Goal: Task Accomplishment & Management: Complete application form

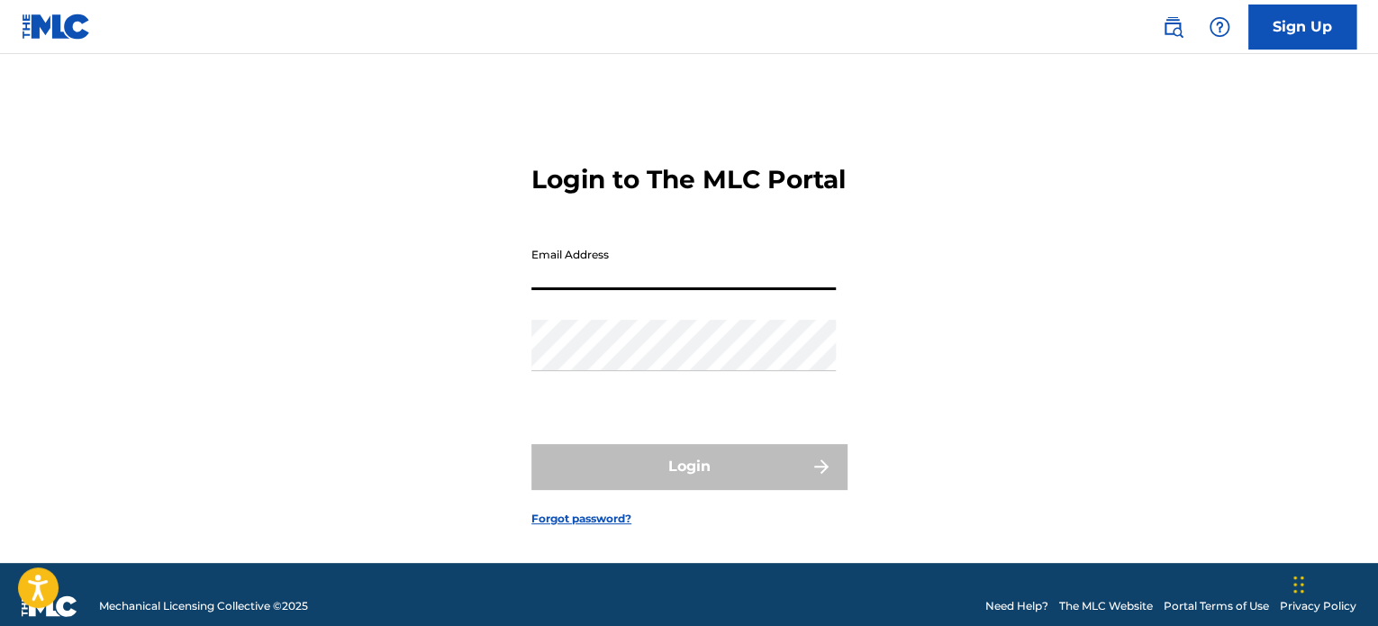
type input "[EMAIL_ADDRESS][DOMAIN_NAME]"
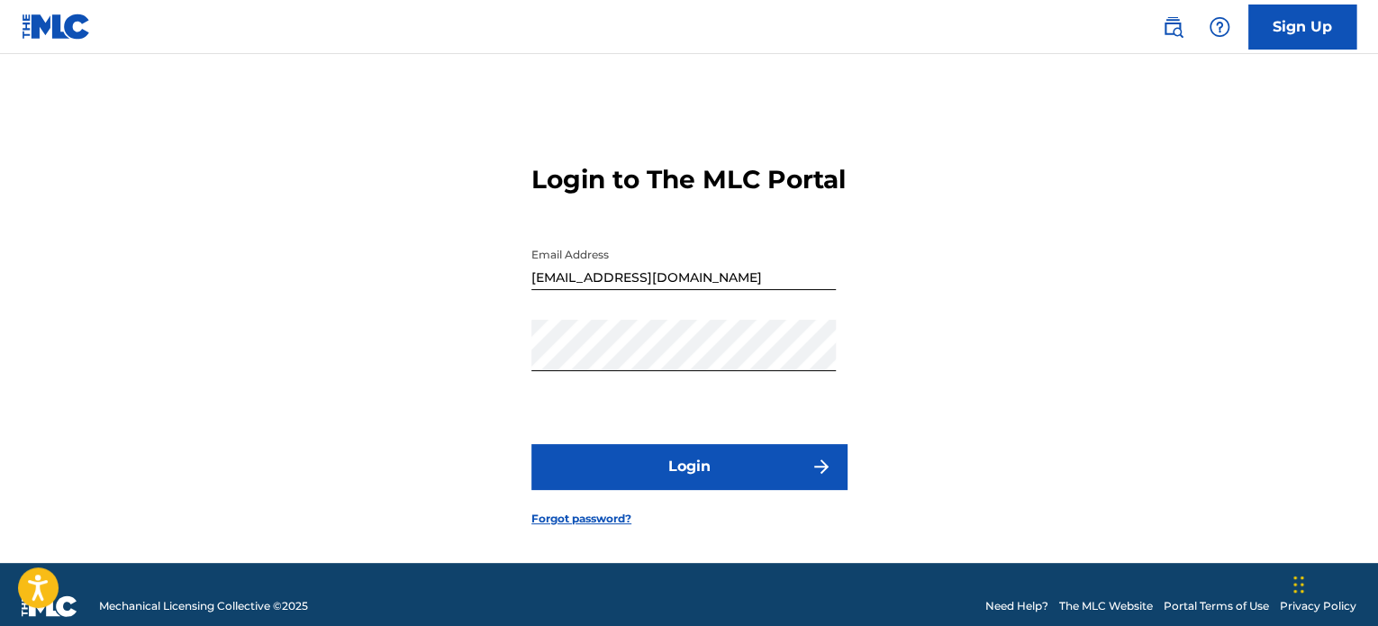
click at [648, 480] on button "Login" at bounding box center [688, 466] width 315 height 45
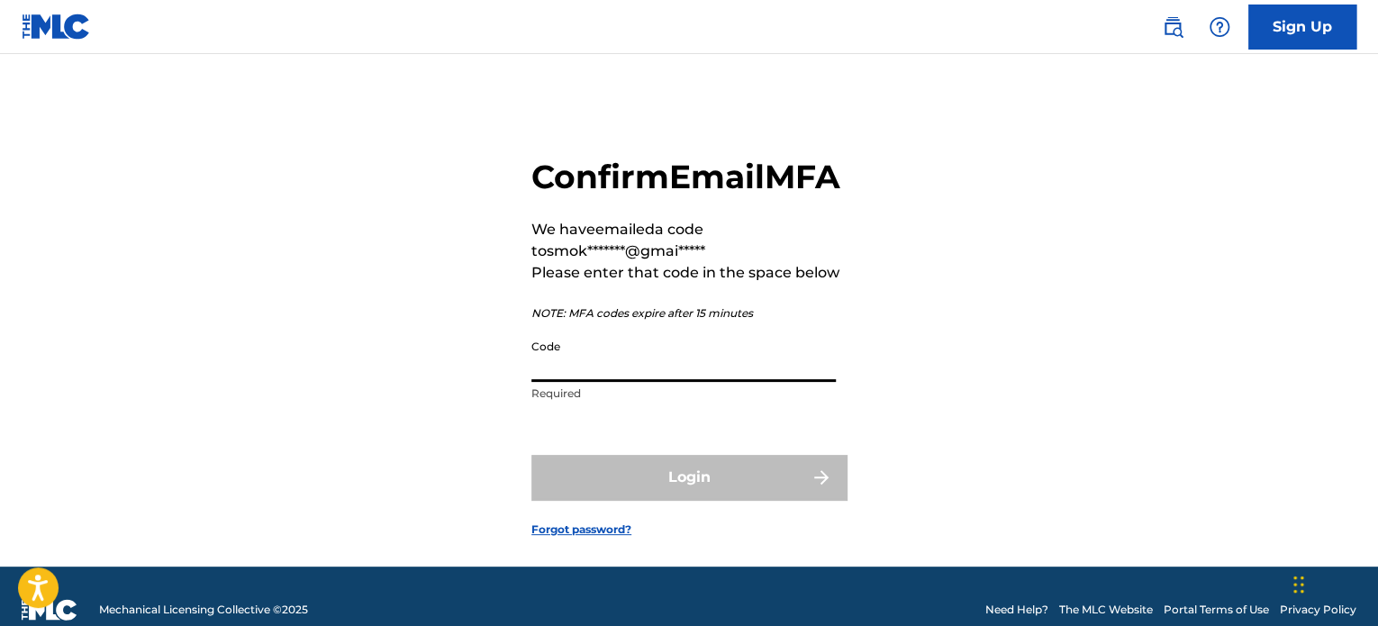
click at [605, 382] on input "Code" at bounding box center [683, 356] width 304 height 51
paste input "185814"
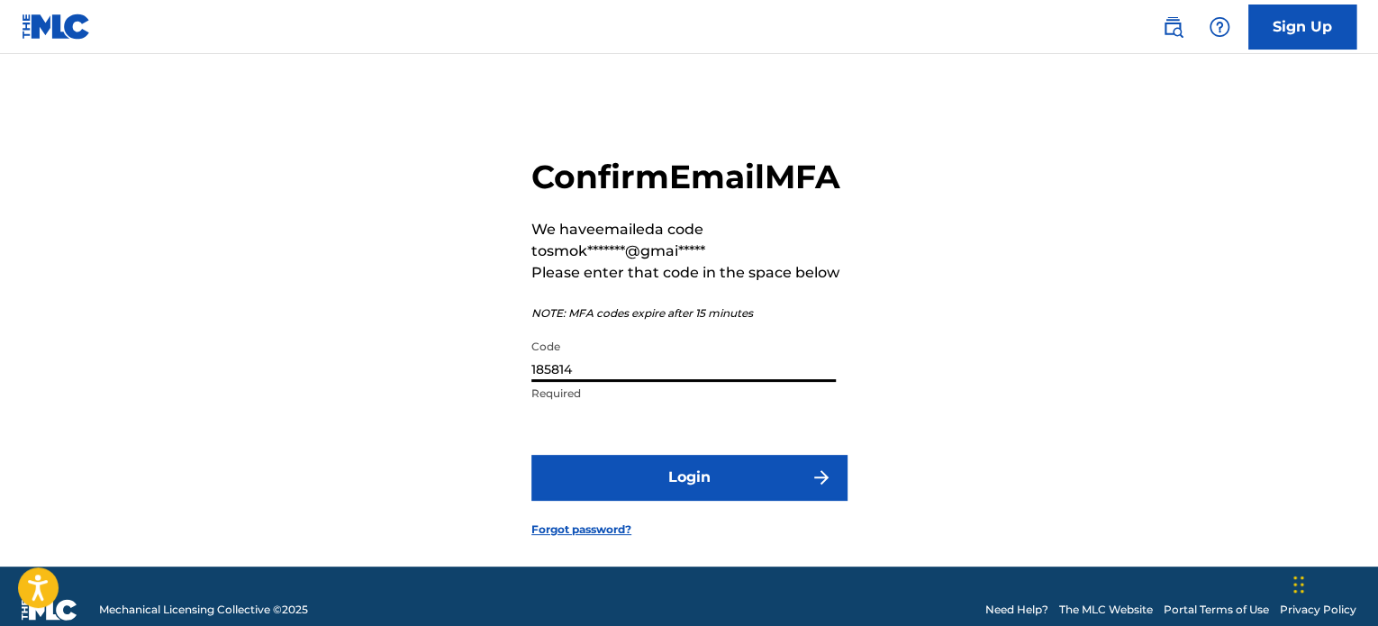
type input "185814"
click at [587, 500] on button "Login" at bounding box center [688, 477] width 315 height 45
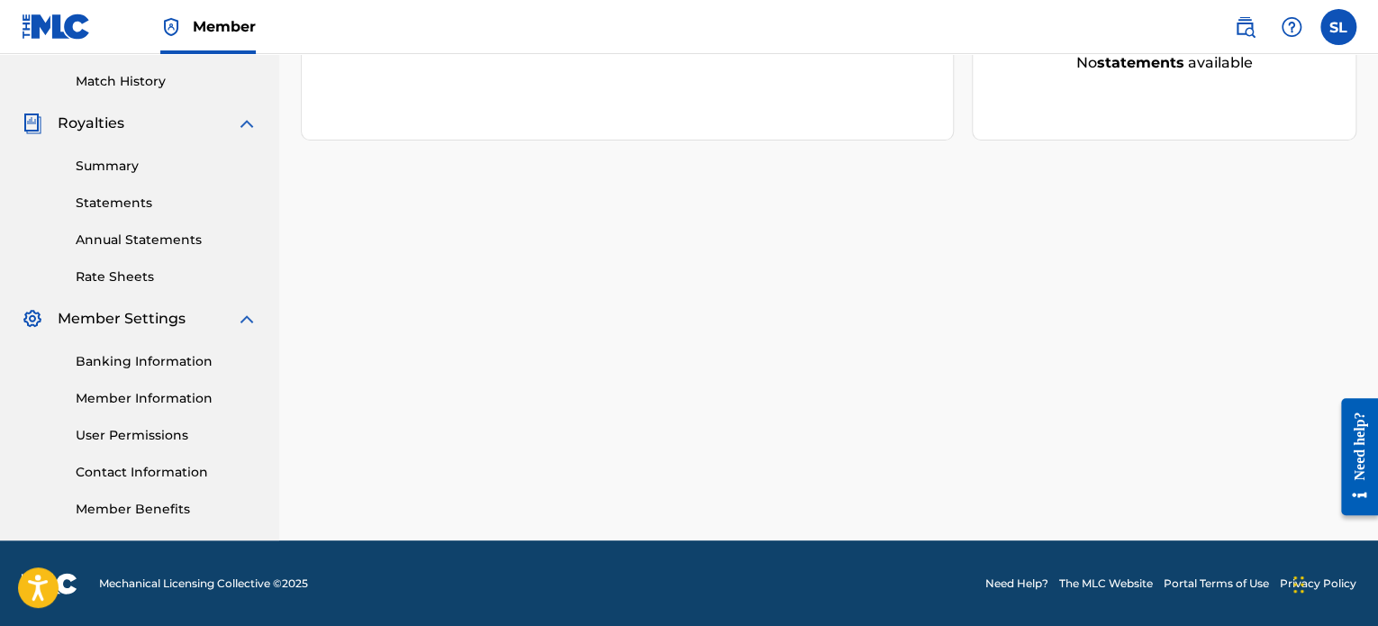
scroll to position [40, 0]
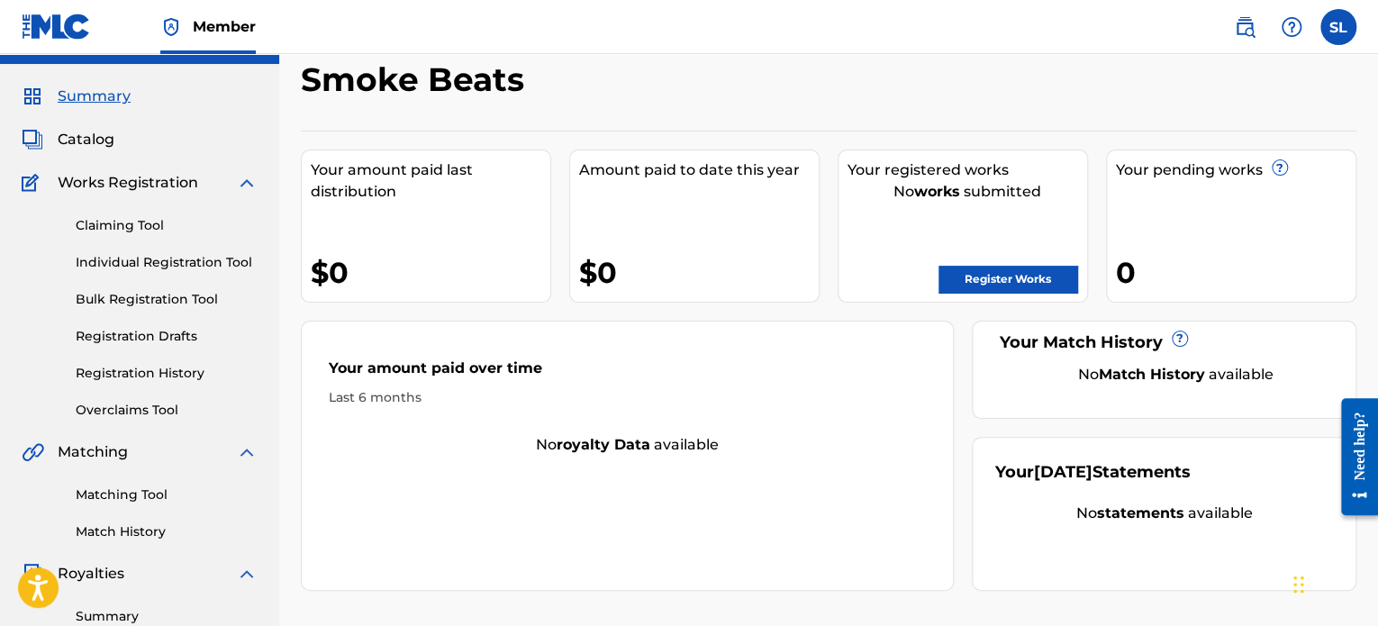
click at [127, 217] on link "Claiming Tool" at bounding box center [167, 225] width 182 height 19
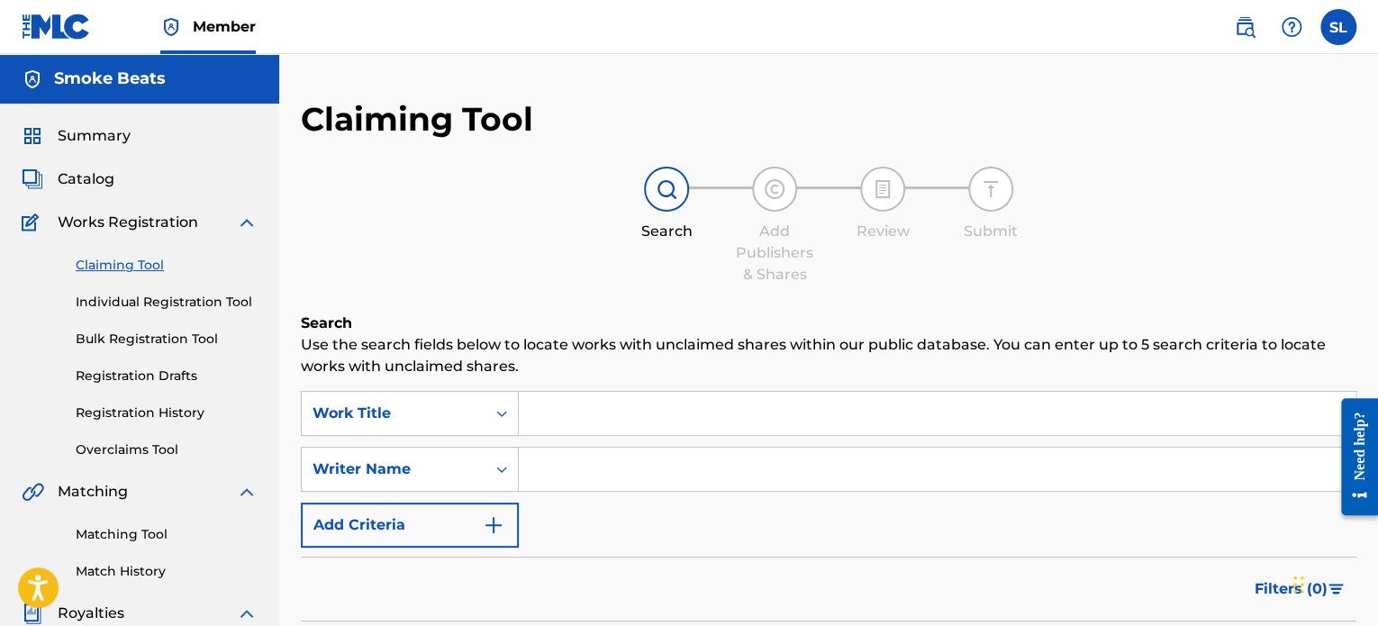
click at [558, 413] on input "Search Form" at bounding box center [937, 413] width 837 height 43
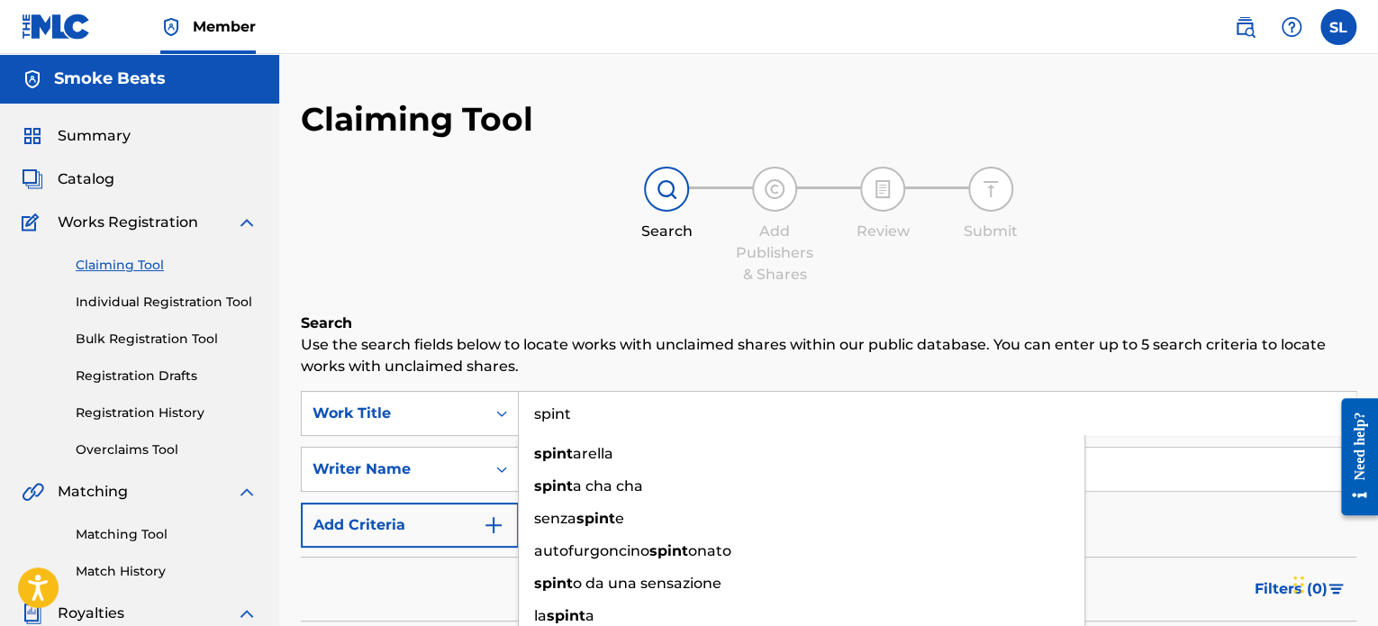
type input "spint"
click at [494, 292] on div "Claiming Tool Search Add Publishers & Shares Review Submit Search Use the searc…" at bounding box center [828, 441] width 1055 height 684
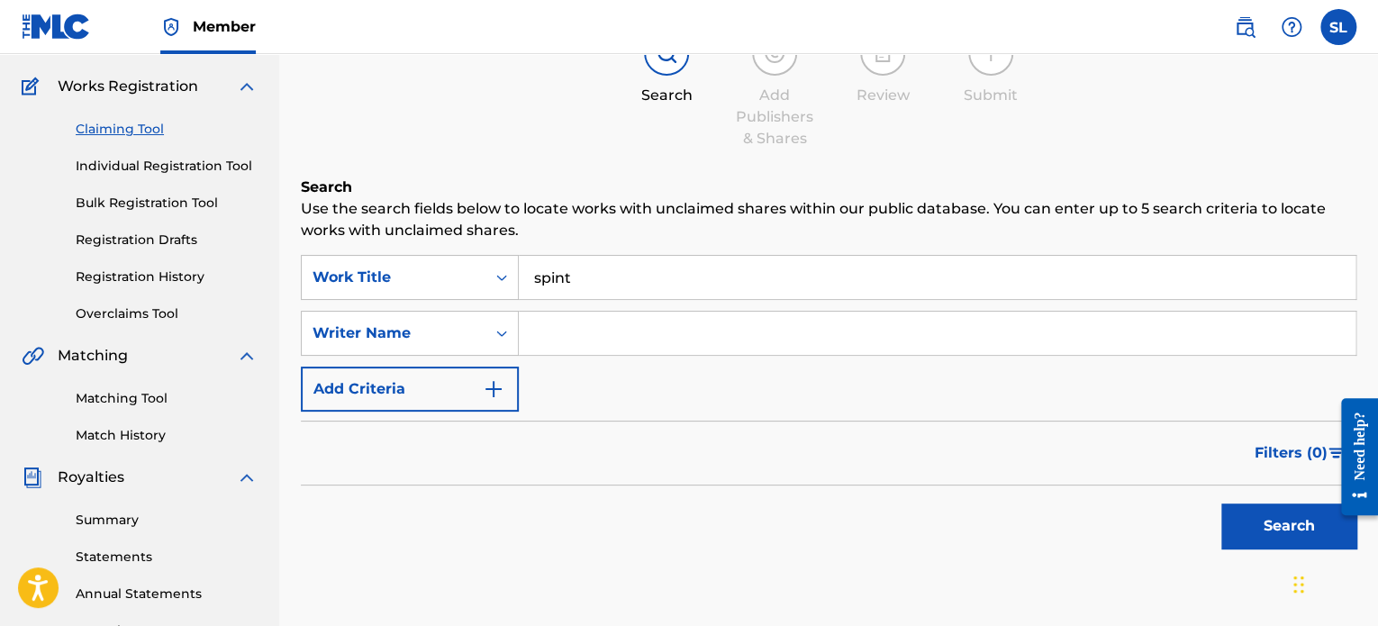
scroll to position [180, 0]
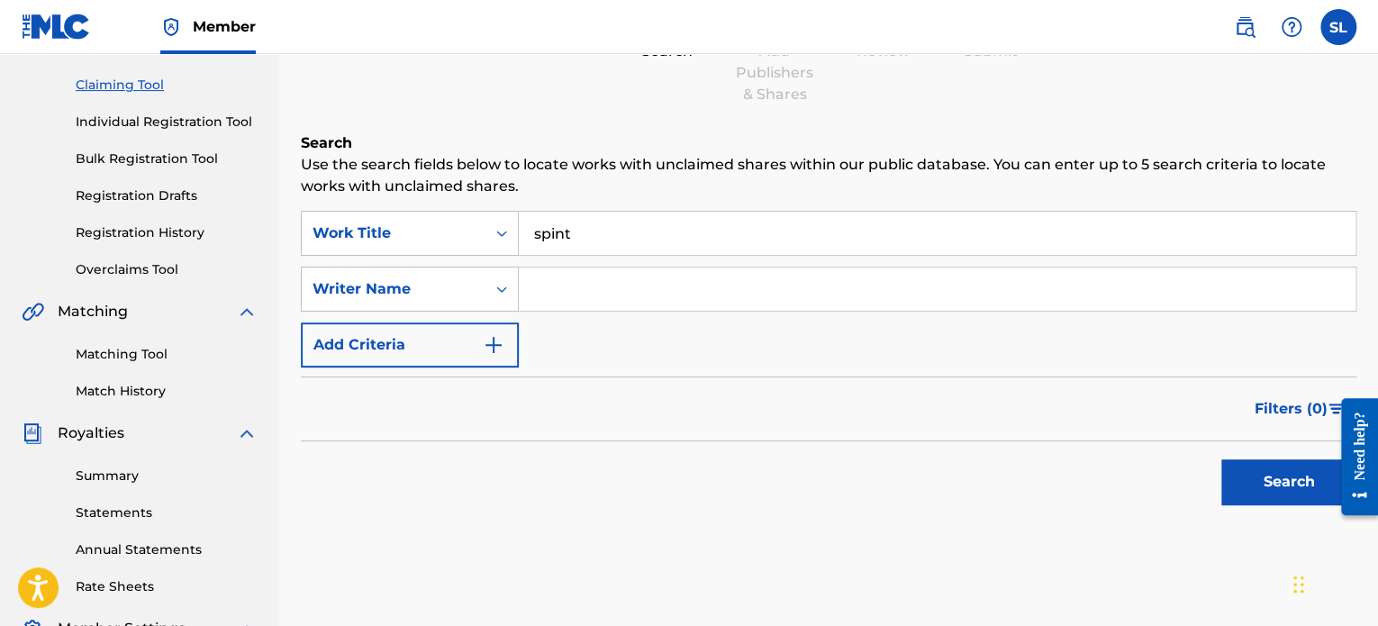
click at [601, 304] on input "Search Form" at bounding box center [937, 288] width 837 height 43
click at [1236, 496] on button "Search" at bounding box center [1288, 481] width 135 height 45
drag, startPoint x: 634, startPoint y: 291, endPoint x: 514, endPoint y: 296, distance: 119.9
click at [514, 296] on div "SearchWithCriteria5b1f5cc1-03f8-4ff7-87e8-5f2258683240 Writer Name sada baby" at bounding box center [828, 289] width 1055 height 45
type input "STYREAN LEE"
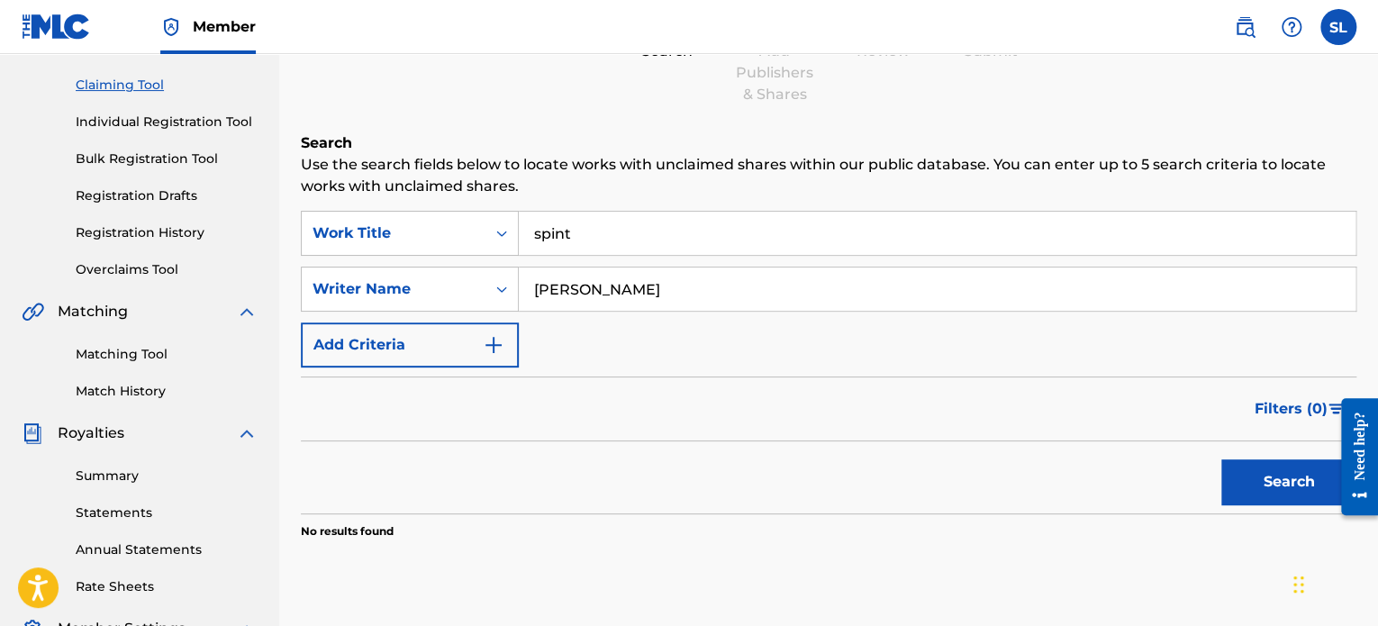
drag, startPoint x: 593, startPoint y: 236, endPoint x: 430, endPoint y: 262, distance: 164.2
click at [428, 248] on div "SearchWithCriteriafa24ce94-9d4d-4560-9541-6b25b23348a3 Work Title spint" at bounding box center [828, 233] width 1055 height 45
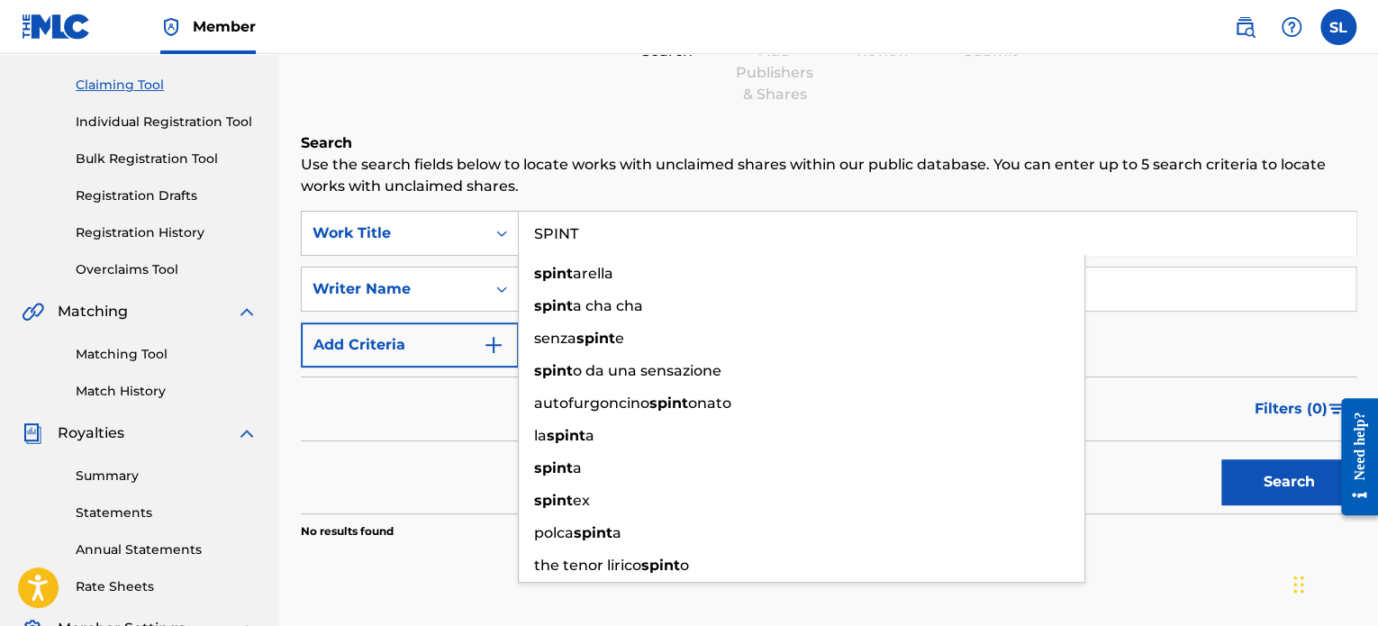
type input "SPINT"
click at [395, 469] on div "Search" at bounding box center [828, 477] width 1055 height 72
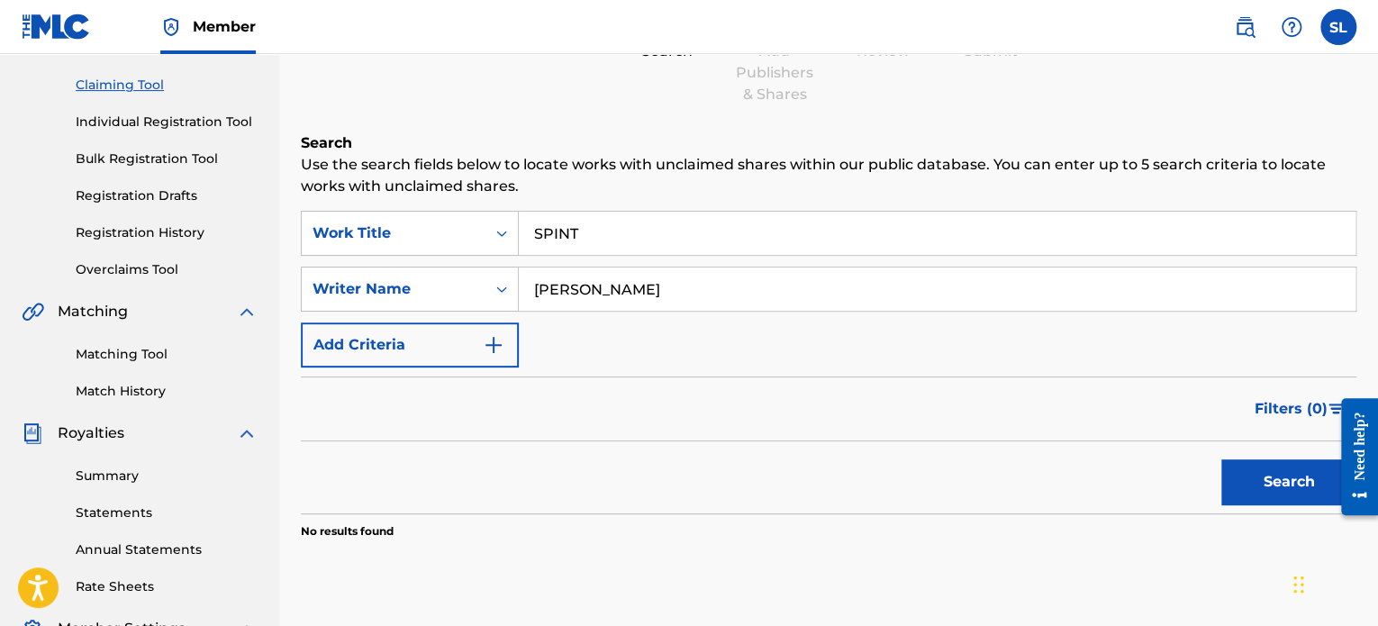
click at [1272, 485] on button "Search" at bounding box center [1288, 481] width 135 height 45
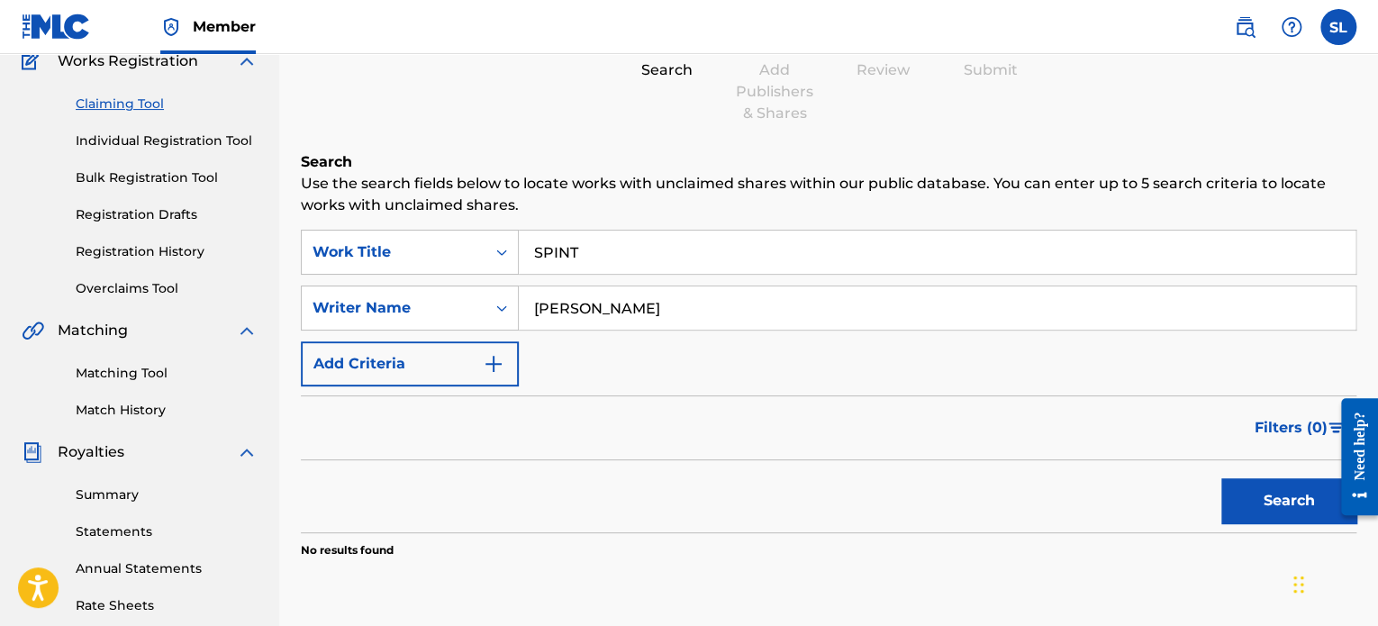
scroll to position [220, 0]
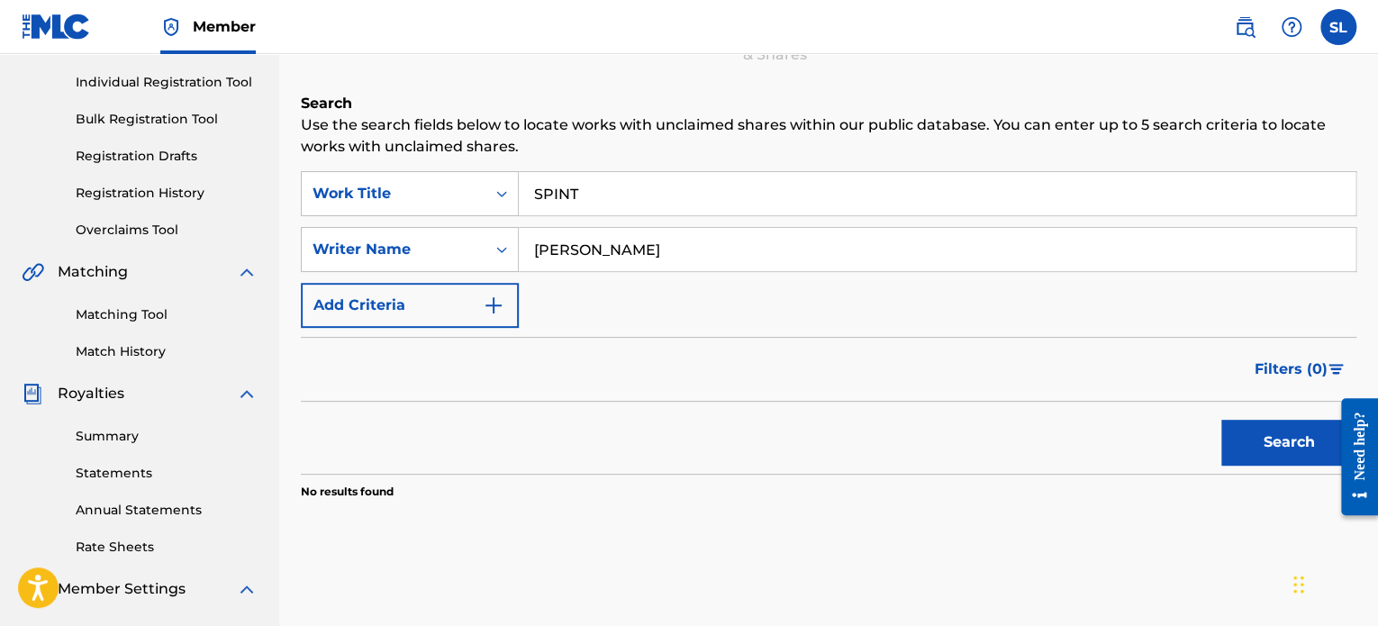
click at [1294, 446] on button "Search" at bounding box center [1288, 442] width 135 height 45
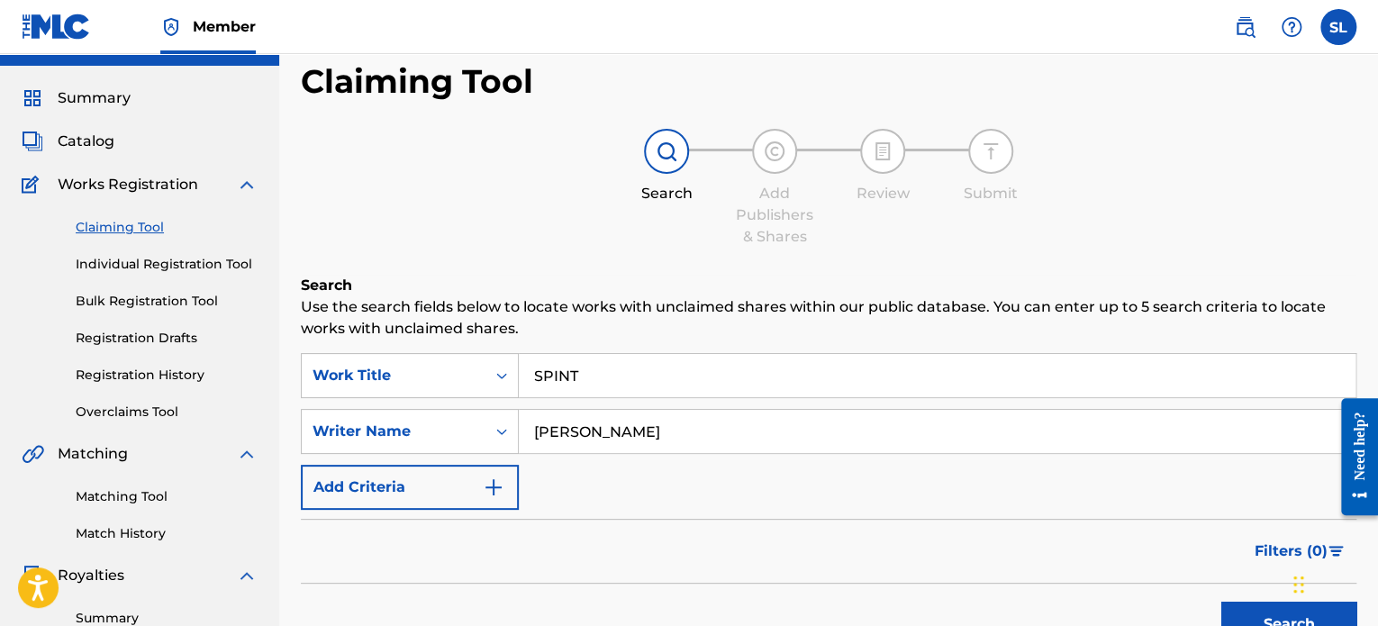
scroll to position [0, 0]
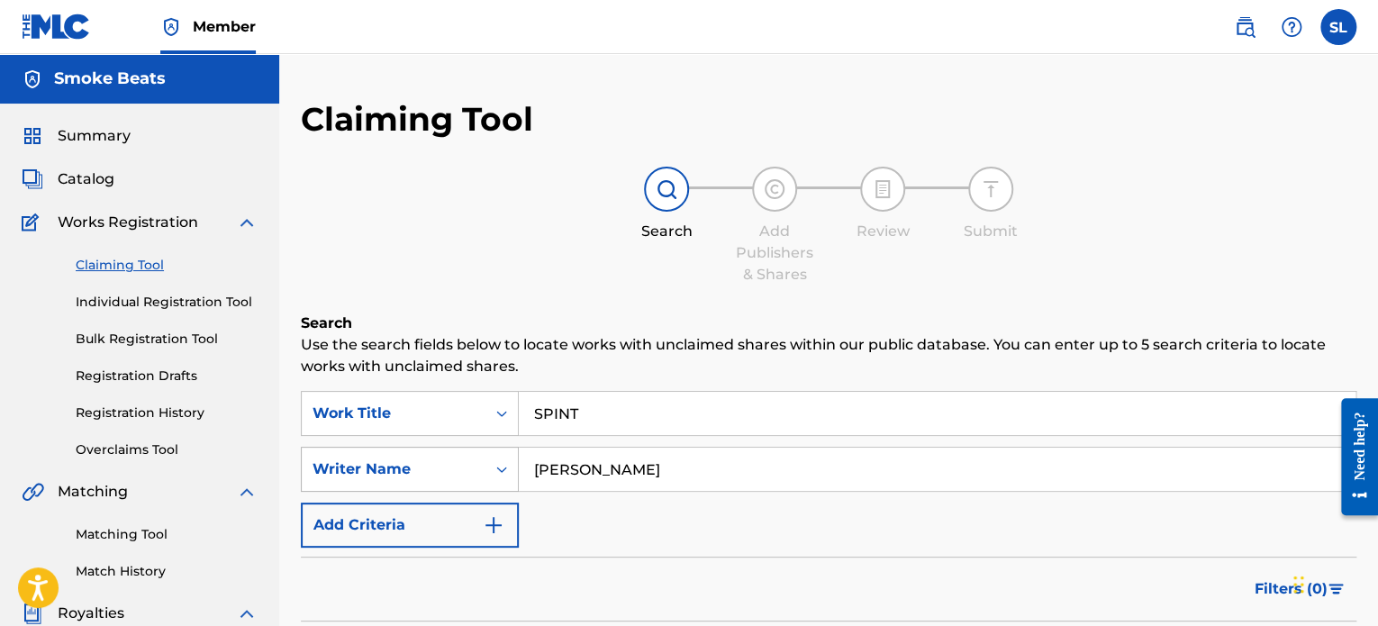
drag, startPoint x: 533, startPoint y: 477, endPoint x: 508, endPoint y: 479, distance: 25.3
click at [510, 483] on div "SearchWithCriteria5b1f5cc1-03f8-4ff7-87e8-5f2258683240 Writer Name STYREAN LEE" at bounding box center [828, 469] width 1055 height 45
drag, startPoint x: 582, startPoint y: 420, endPoint x: 472, endPoint y: 446, distance: 112.9
click at [481, 442] on div "SearchWithCriteriafa24ce94-9d4d-4560-9541-6b25b23348a3 Work Title SPINT SearchW…" at bounding box center [828, 469] width 1055 height 157
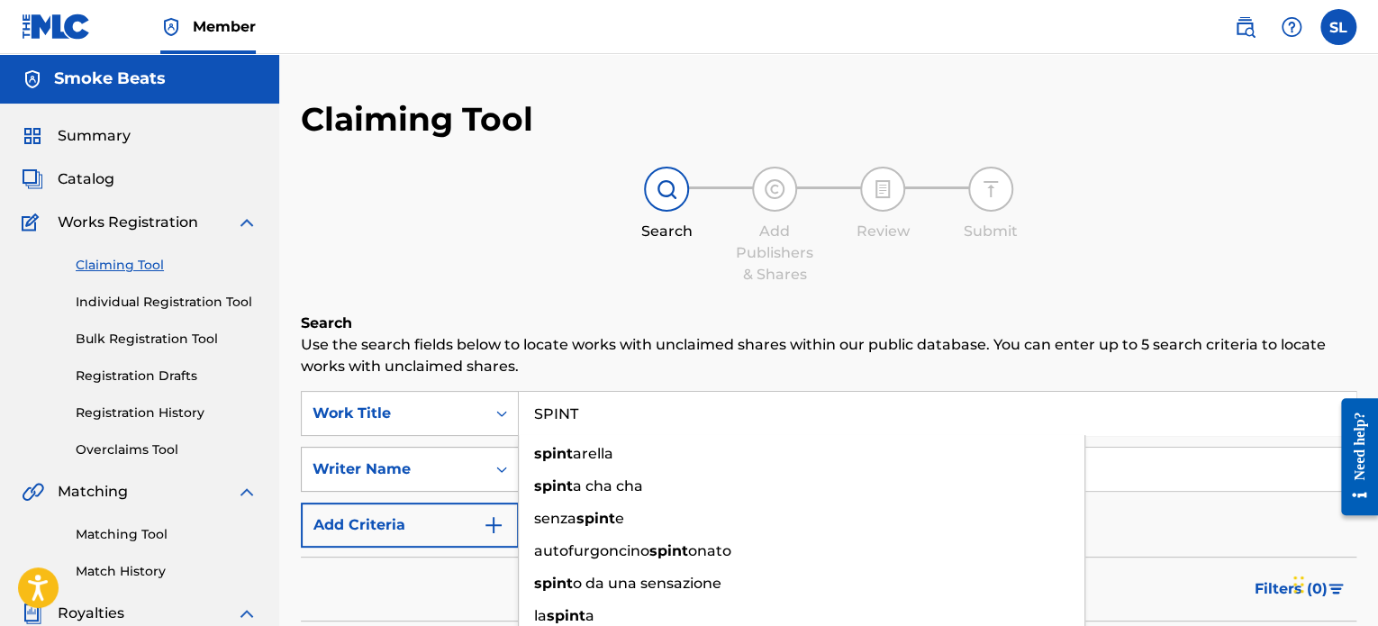
type input "W"
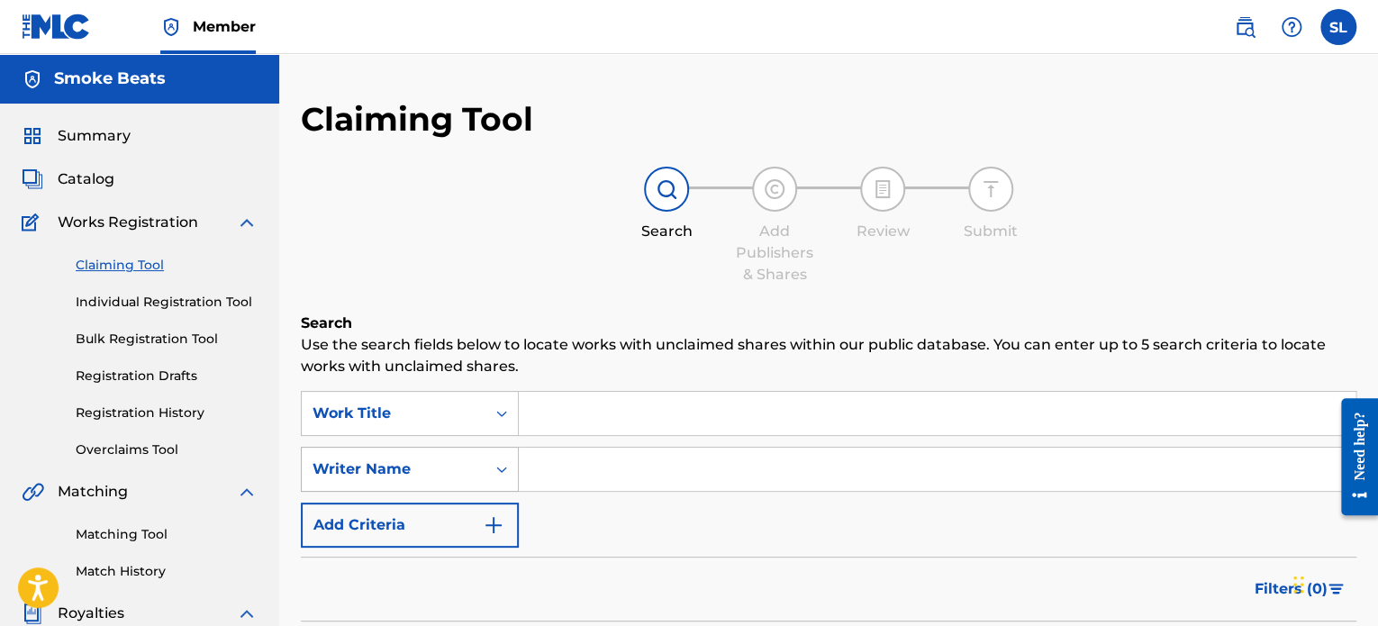
type input "e"
type input "who not turnt"
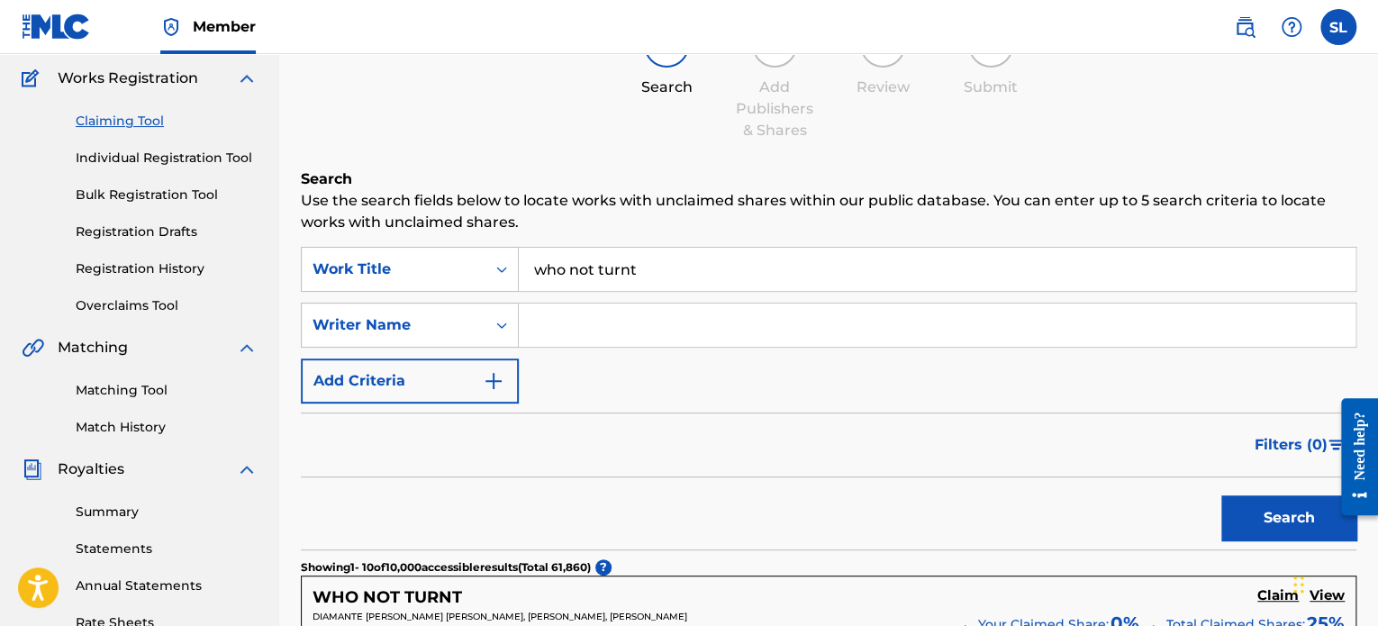
scroll to position [180, 0]
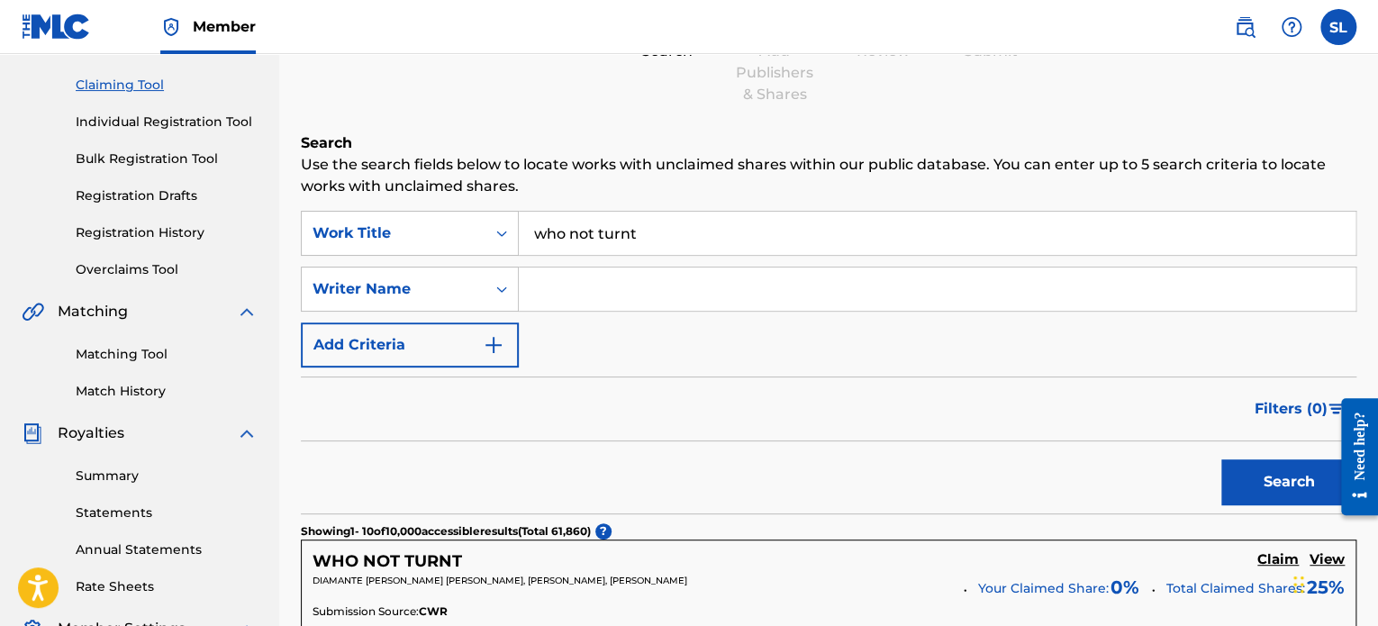
drag, startPoint x: 647, startPoint y: 226, endPoint x: 522, endPoint y: 241, distance: 125.2
click at [522, 239] on input "who not turnt" at bounding box center [937, 233] width 837 height 43
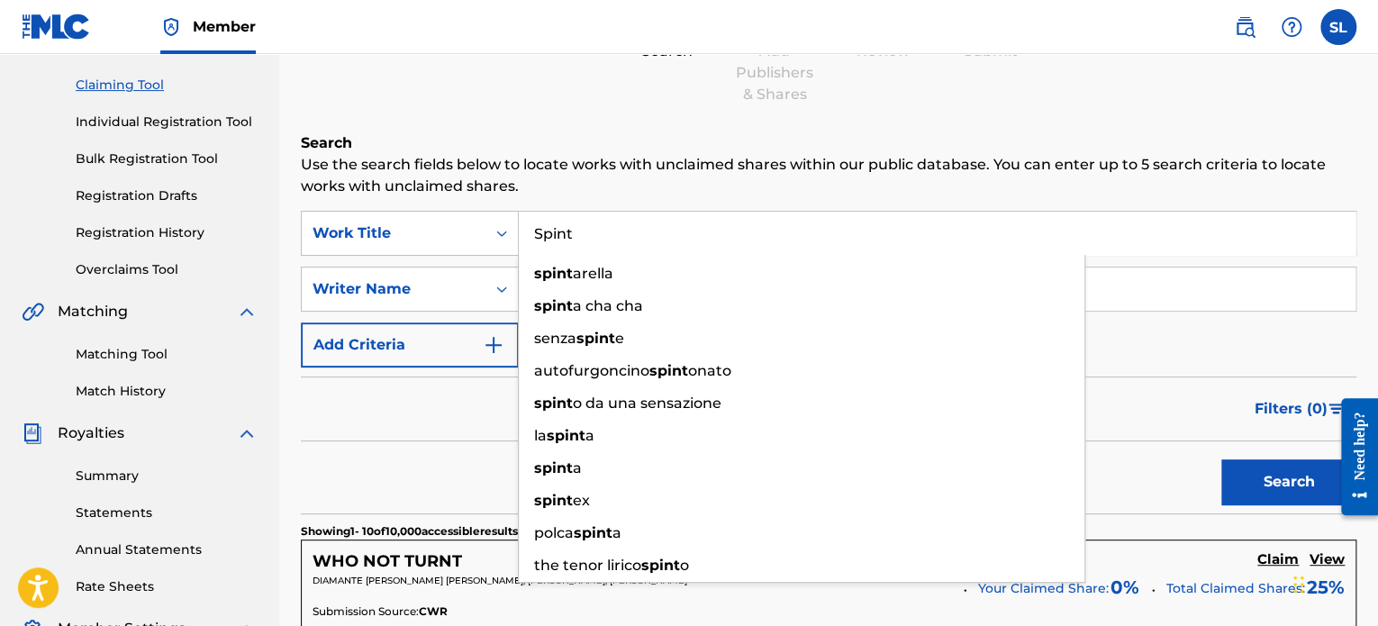
type input "Spint"
click at [479, 471] on div "Search" at bounding box center [828, 477] width 1055 height 72
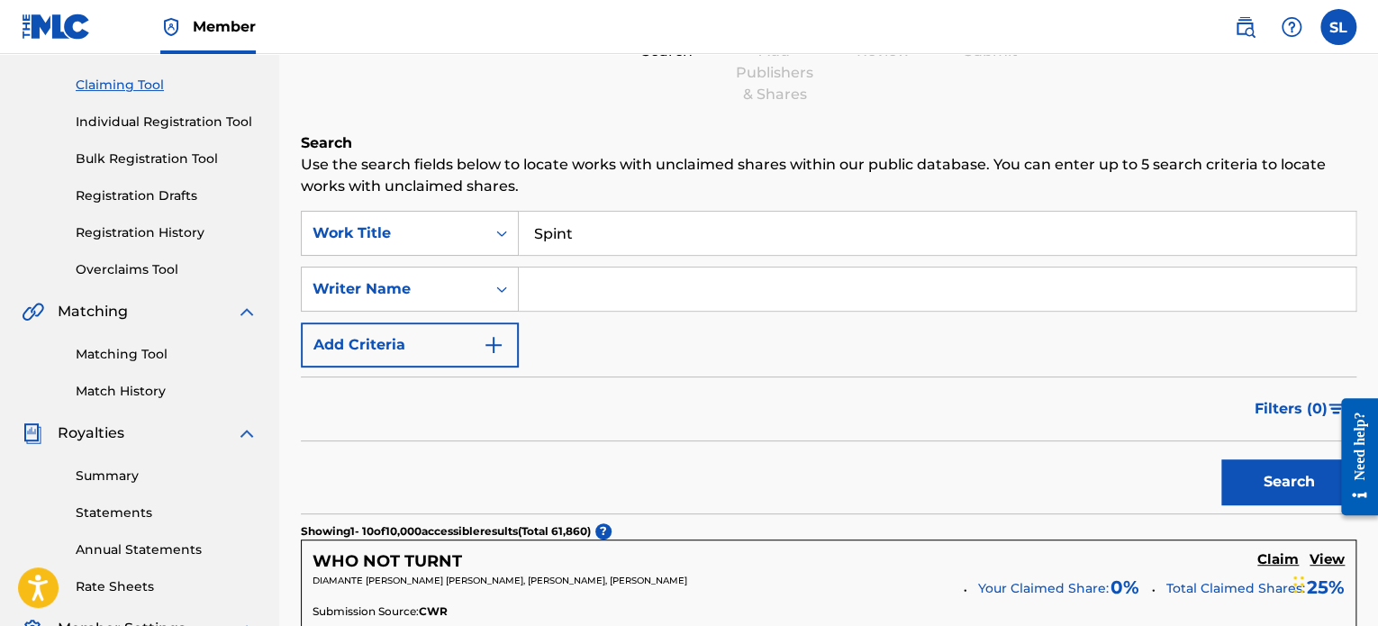
click at [553, 303] on input "Search Form" at bounding box center [937, 288] width 837 height 43
type input "STYREAN LEE"
drag, startPoint x: 597, startPoint y: 222, endPoint x: 464, endPoint y: 240, distance: 134.4
click at [465, 237] on div "SearchWithCriteriafa24ce94-9d4d-4560-9541-6b25b23348a3 Work Title Spint" at bounding box center [828, 233] width 1055 height 45
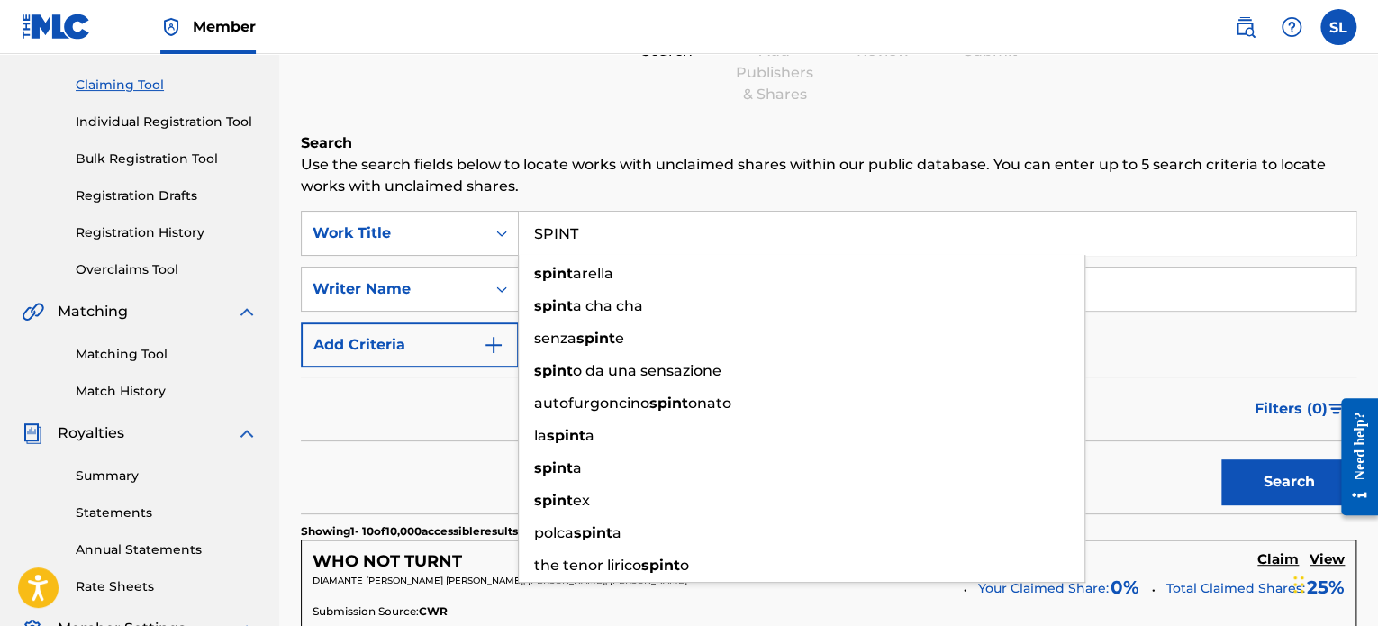
type input "SPINT"
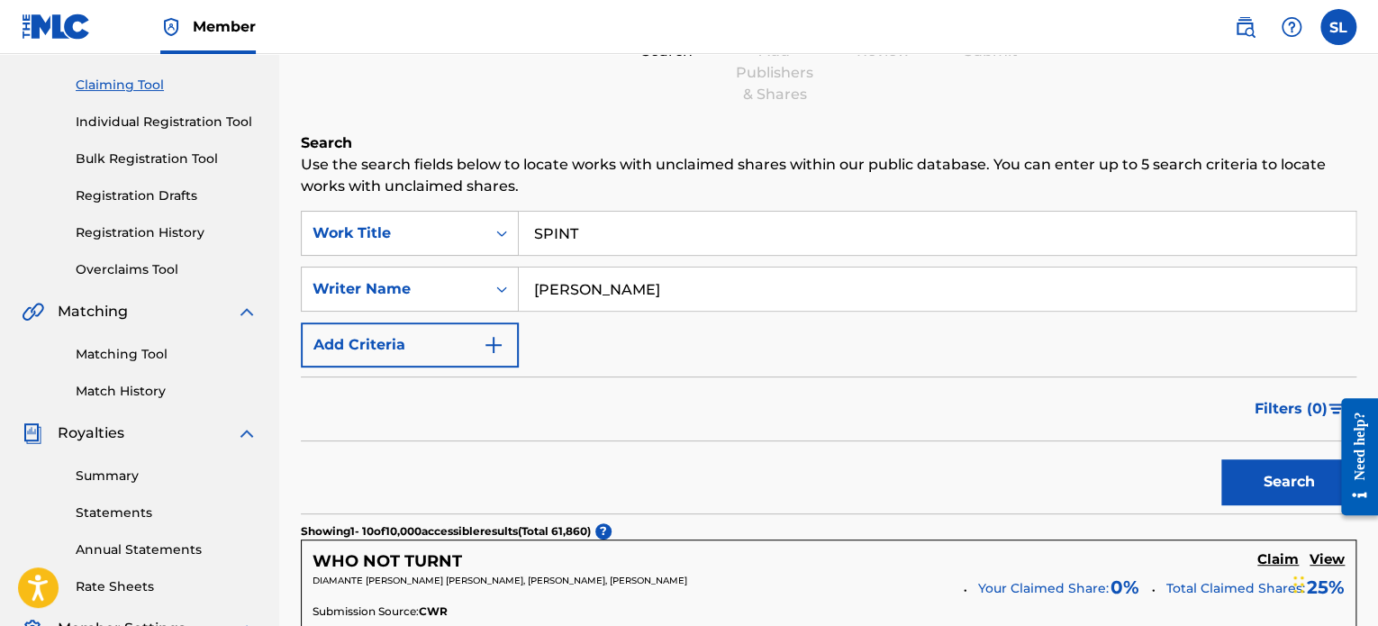
click at [407, 441] on div "Search" at bounding box center [828, 477] width 1055 height 72
click at [1282, 464] on button "Search" at bounding box center [1288, 481] width 135 height 45
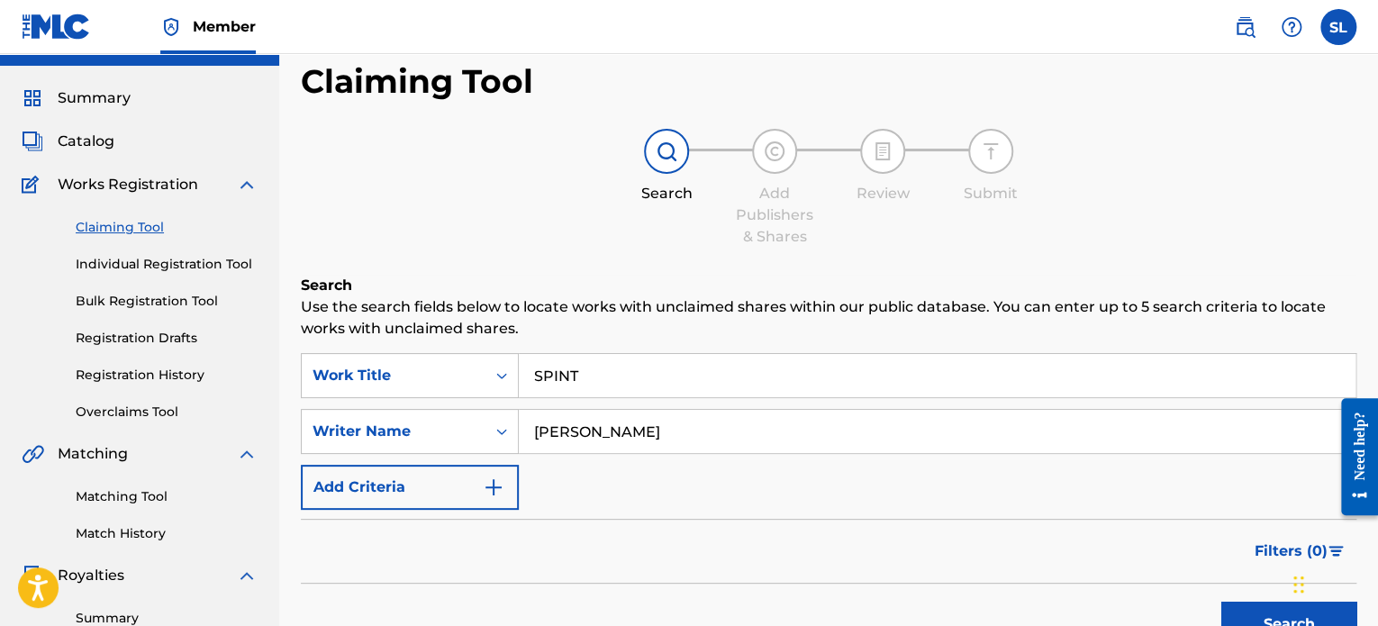
scroll to position [0, 0]
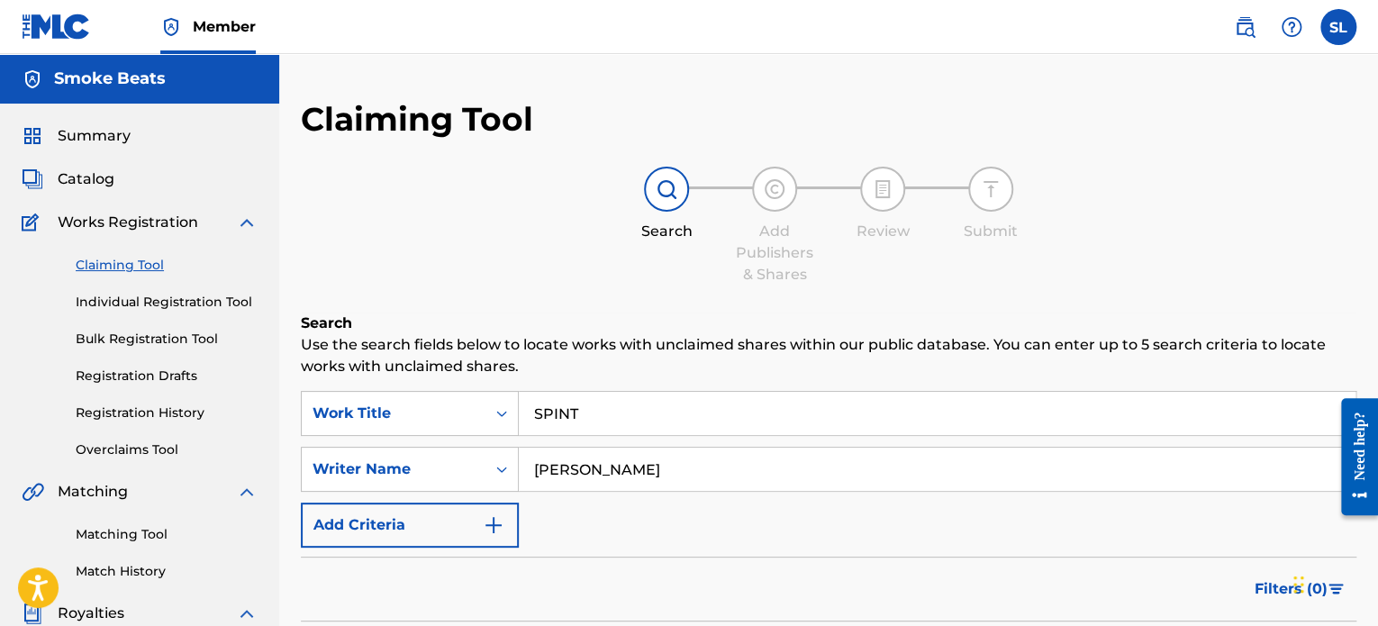
click at [79, 175] on span "Catalog" at bounding box center [86, 179] width 57 height 22
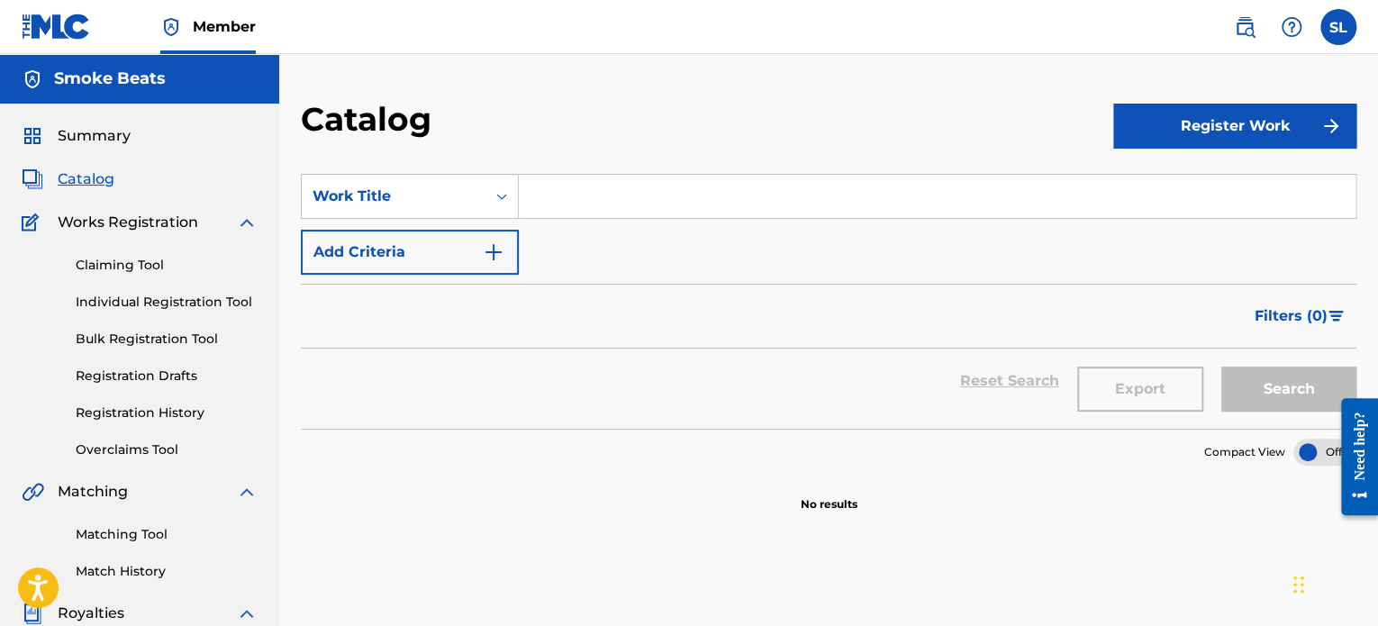
click at [1182, 137] on button "Register Work" at bounding box center [1234, 126] width 243 height 45
click at [747, 203] on input "Search Form" at bounding box center [937, 196] width 837 height 43
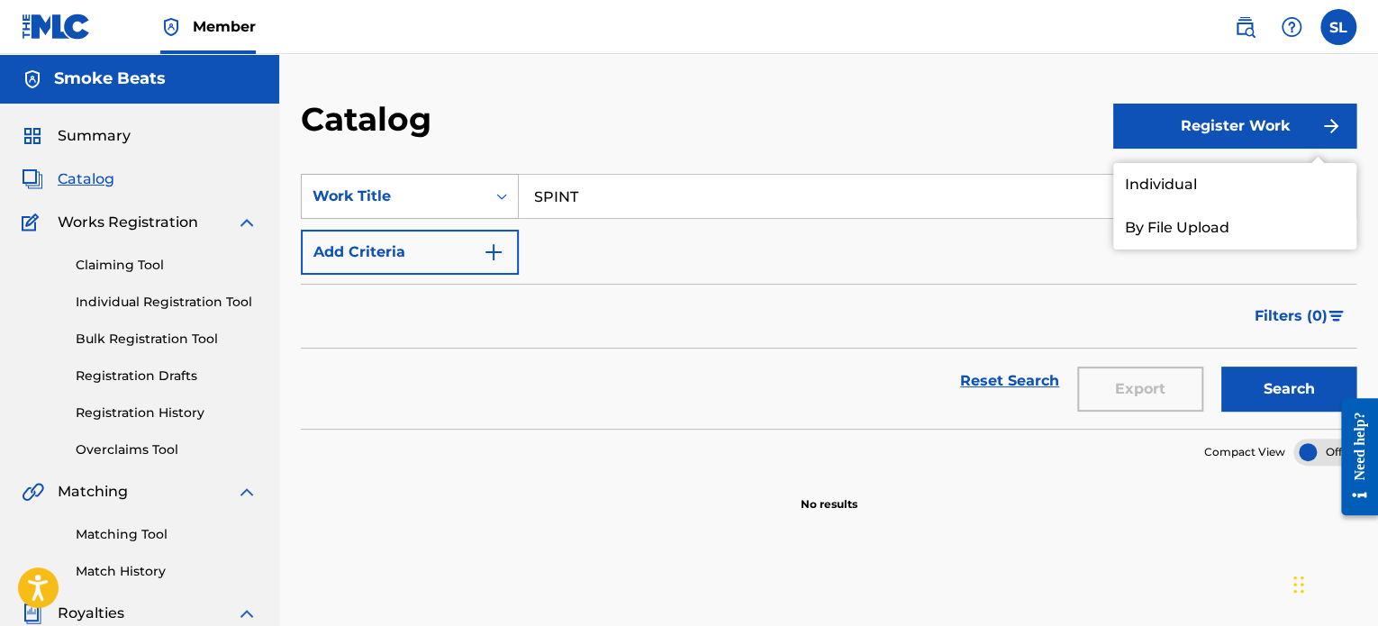
type input "SPINT"
click at [501, 189] on icon "Search Form" at bounding box center [502, 196] width 18 height 18
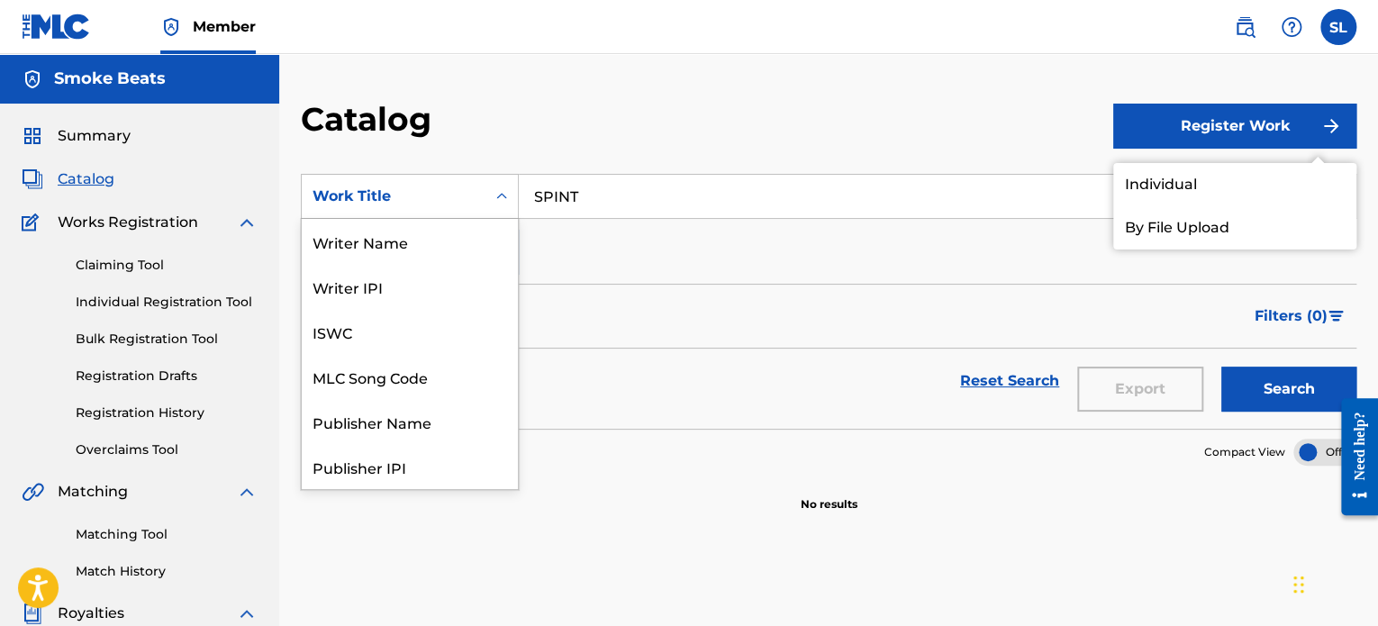
scroll to position [270, 0]
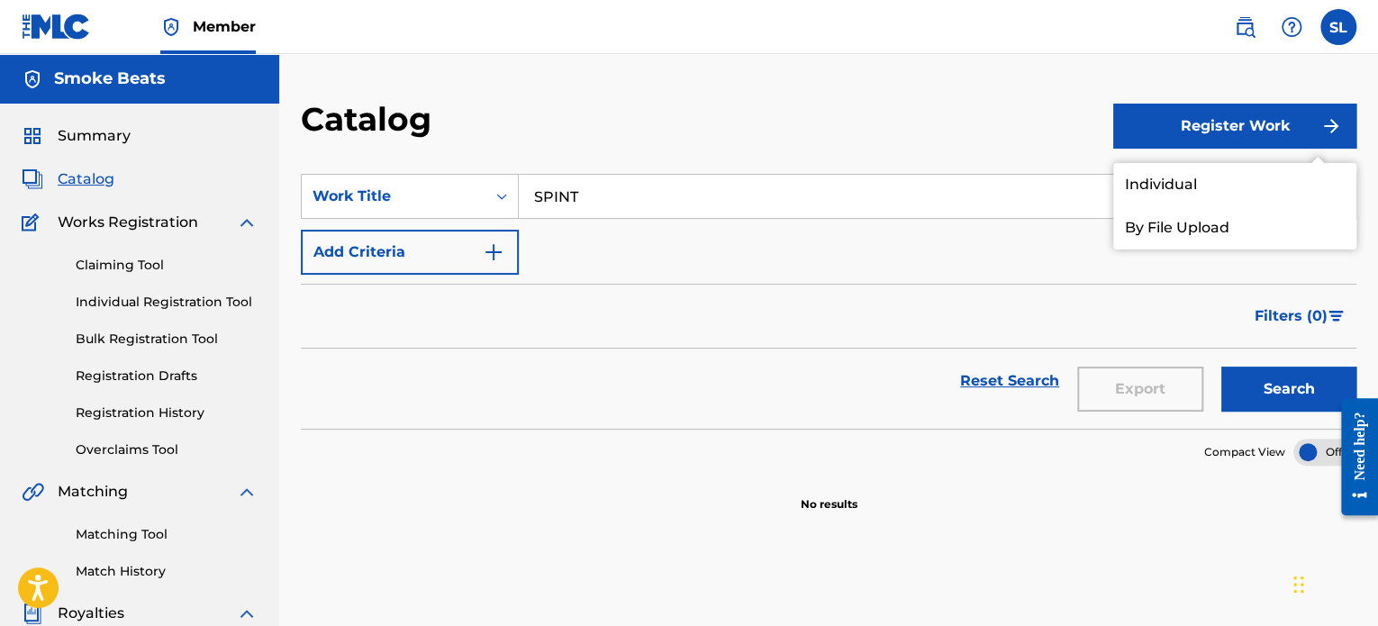
click at [711, 247] on div "SearchWithCriteria91318dc8-5069-4438-9063-bce9d45727f9 Work Title SPINT Add Cri…" at bounding box center [828, 224] width 1055 height 101
click at [1024, 132] on div "Catalog" at bounding box center [707, 125] width 812 height 53
click at [1162, 186] on link "Individual" at bounding box center [1234, 184] width 243 height 43
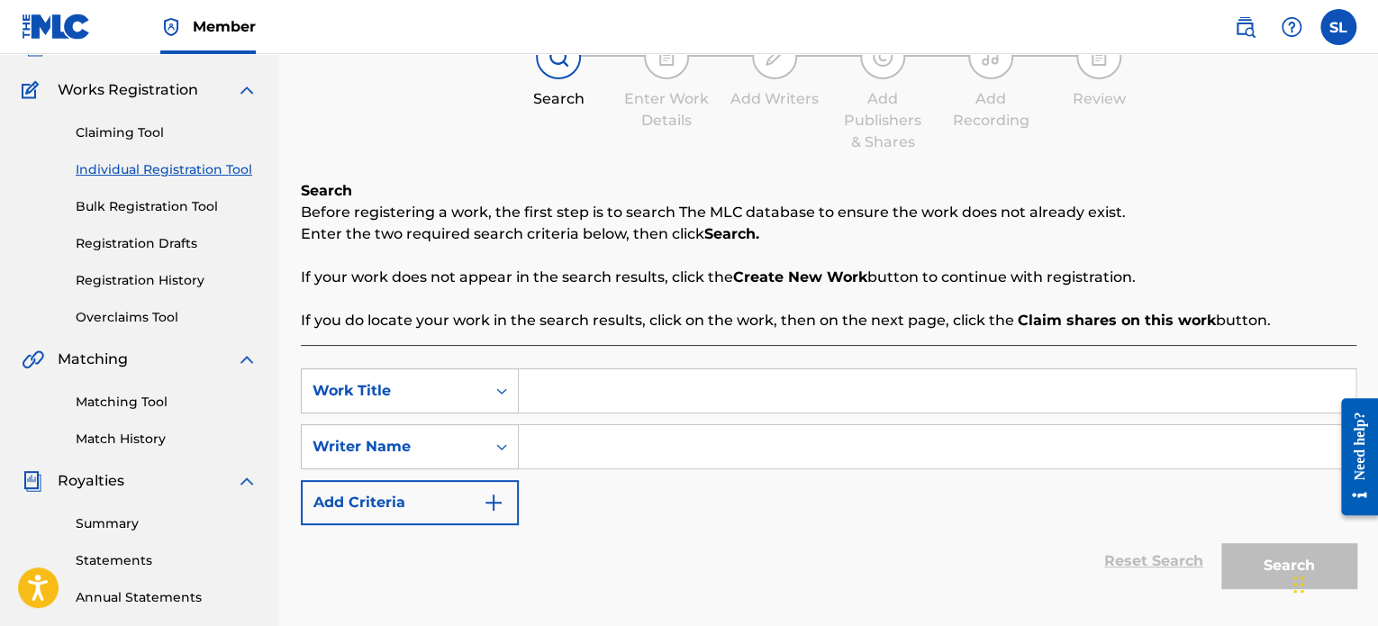
scroll to position [180, 0]
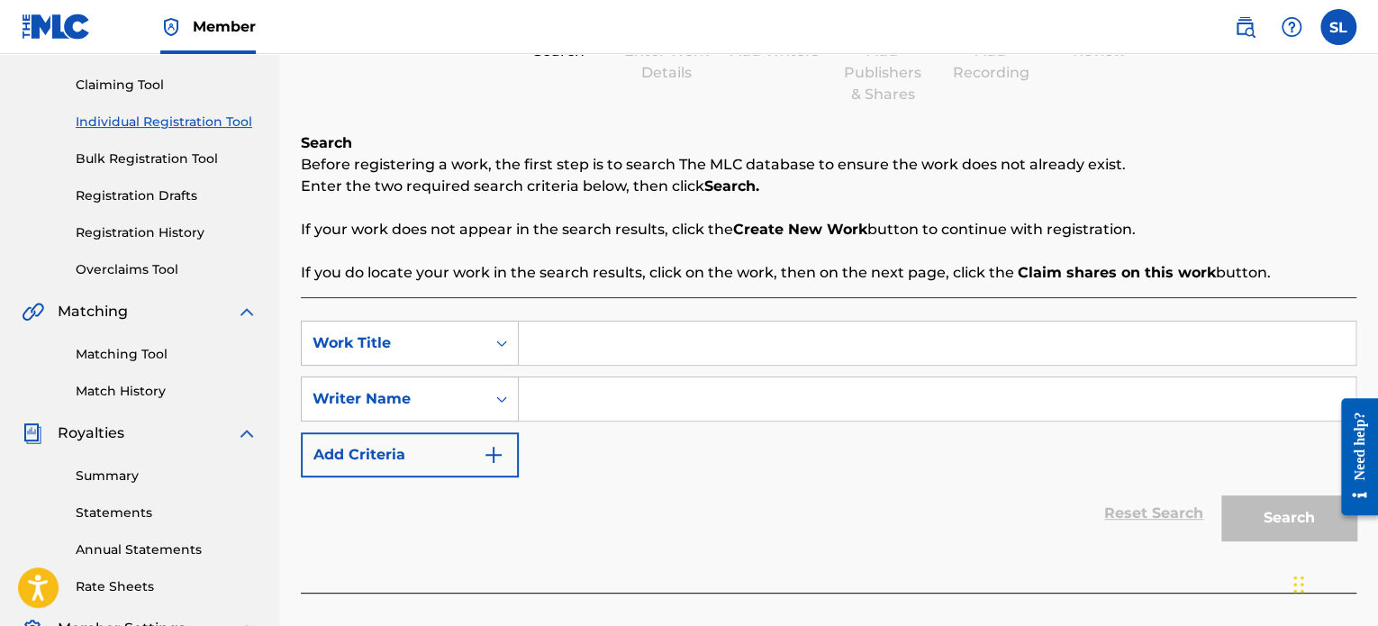
click at [568, 343] on input "Search Form" at bounding box center [937, 343] width 837 height 43
type input "SPINT"
click at [566, 394] on input "Search Form" at bounding box center [937, 398] width 837 height 43
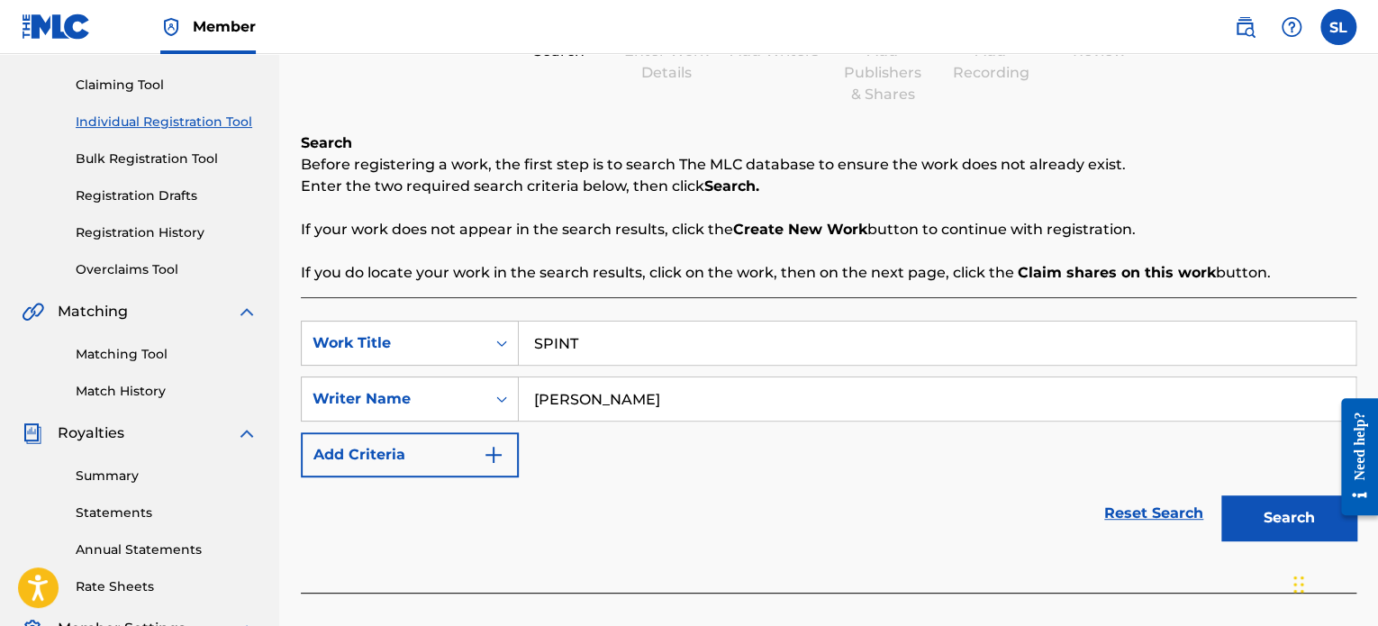
type input "STYREAN LEE"
click at [1235, 521] on button "Search" at bounding box center [1288, 517] width 135 height 45
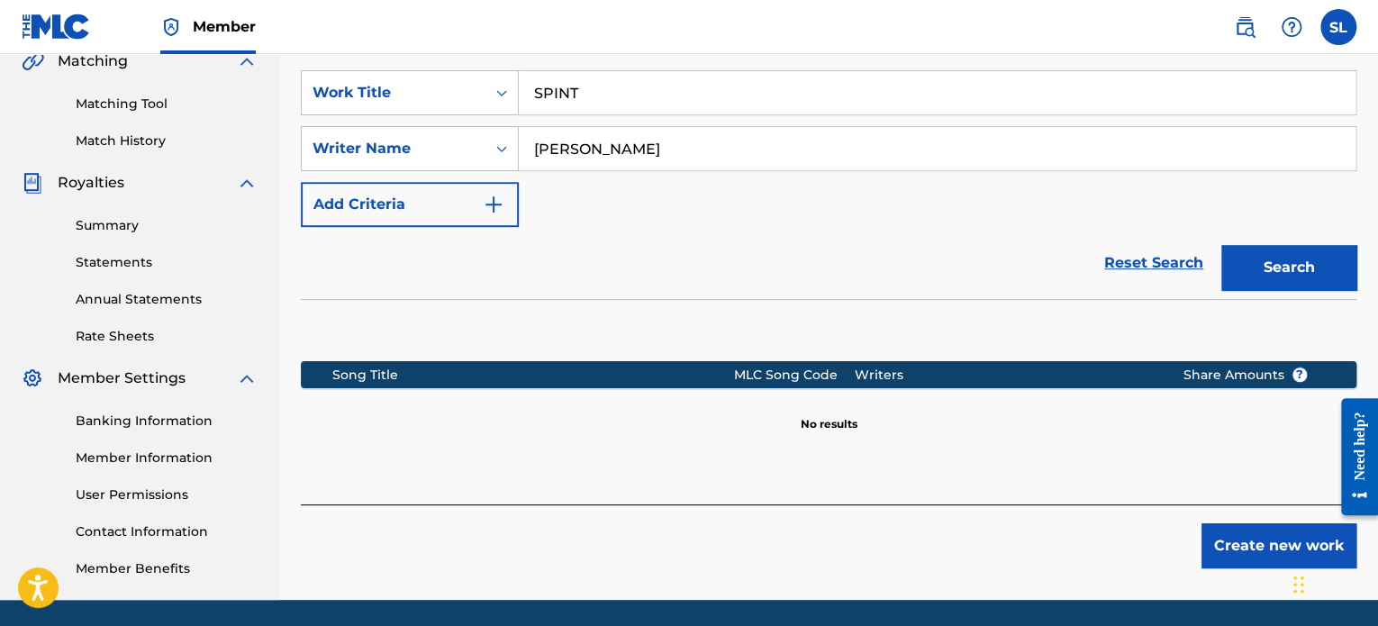
scroll to position [490, 0]
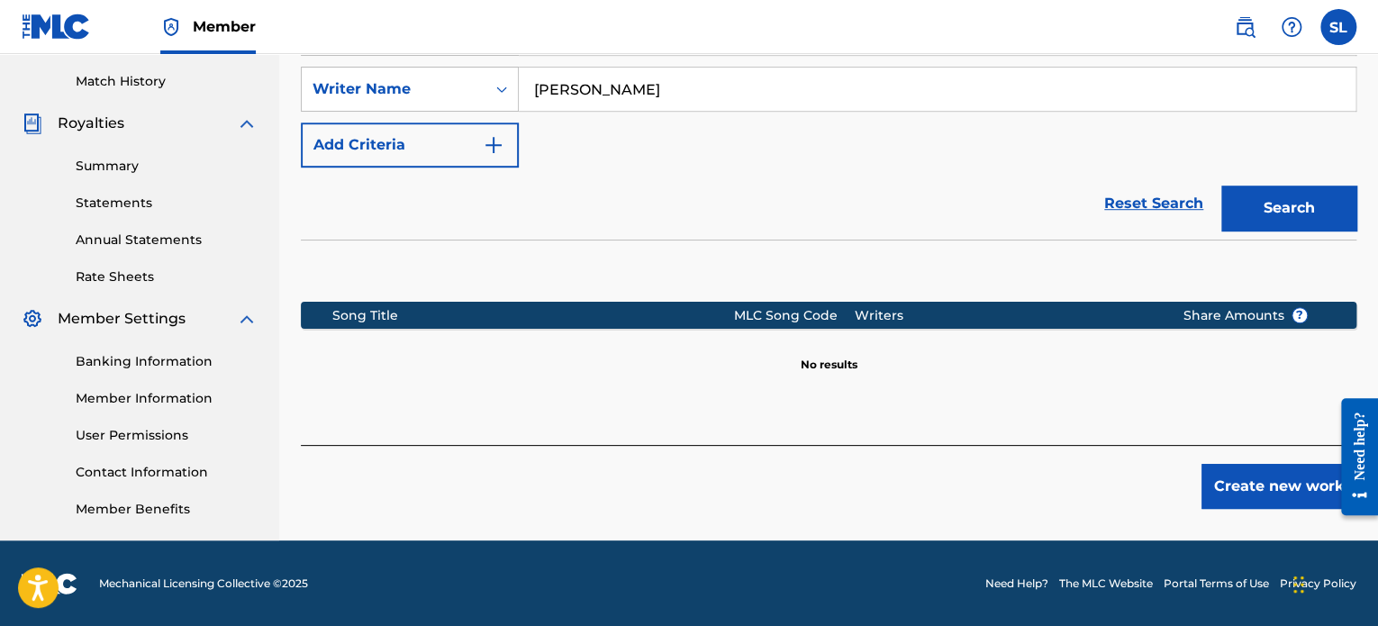
click at [1254, 485] on button "Create new work" at bounding box center [1278, 486] width 155 height 45
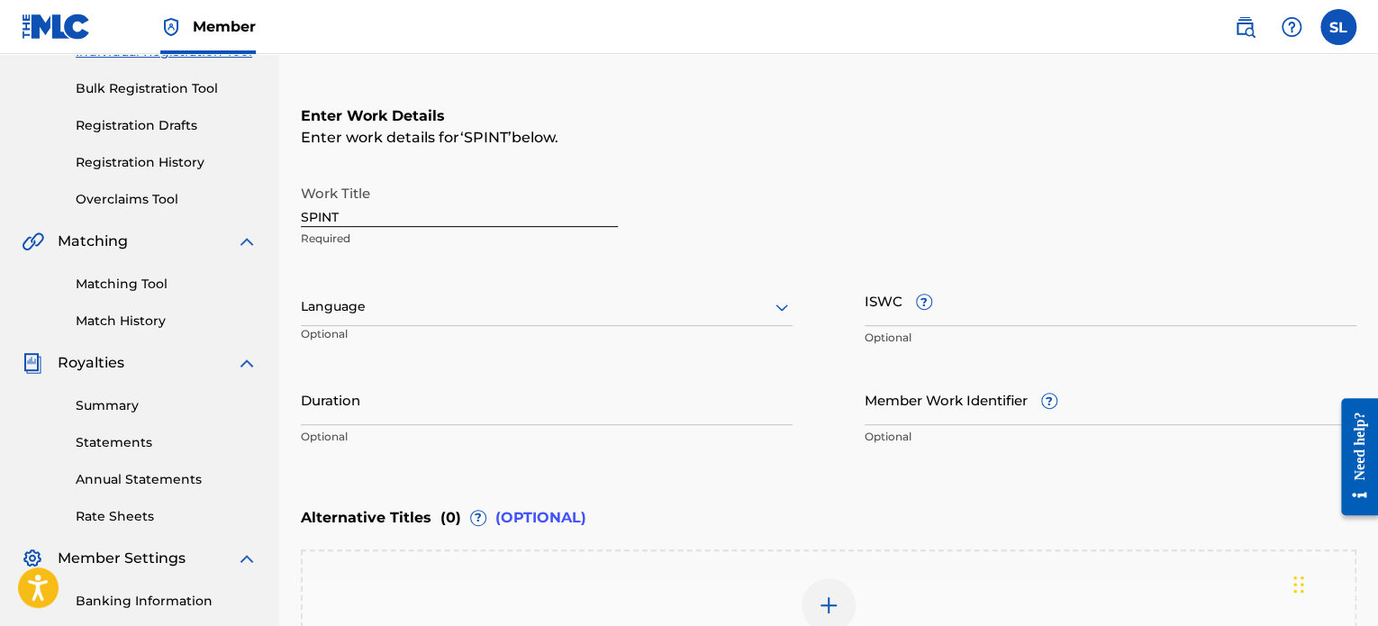
scroll to position [310, 0]
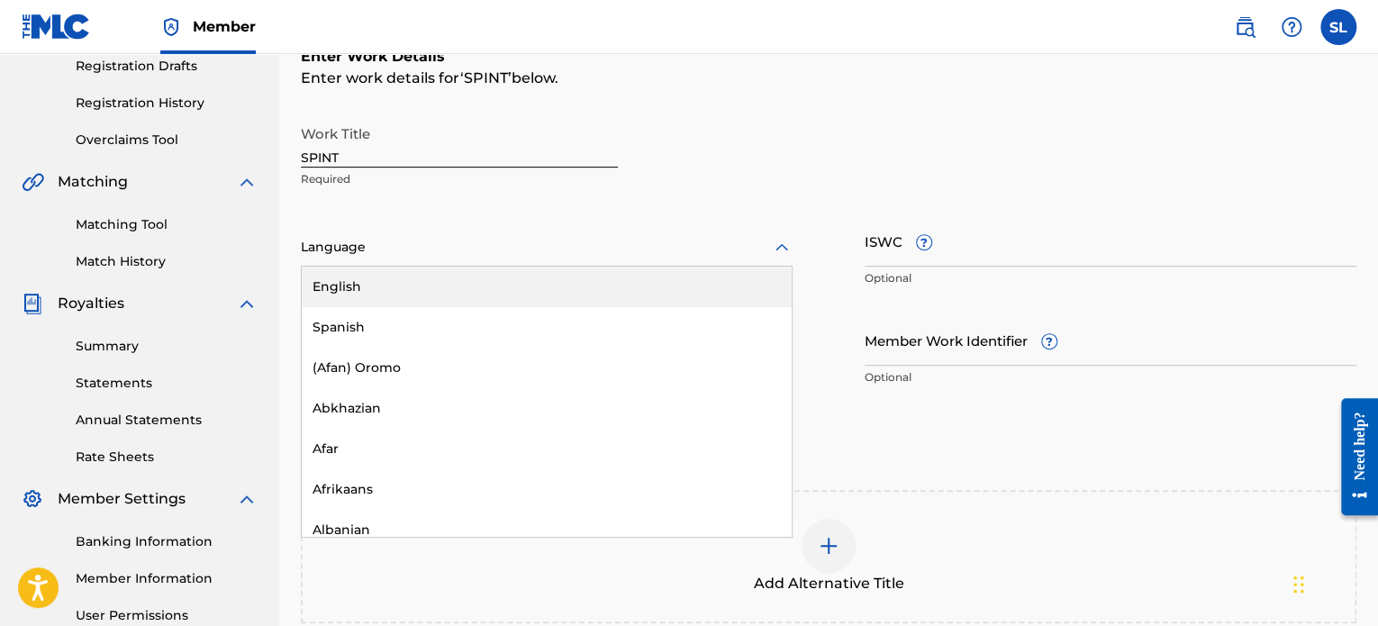
click at [772, 240] on icon at bounding box center [782, 248] width 22 height 22
click at [861, 201] on div "Work Title SPINT Required 153 results available. Use Up and Down to choose opti…" at bounding box center [828, 255] width 1055 height 279
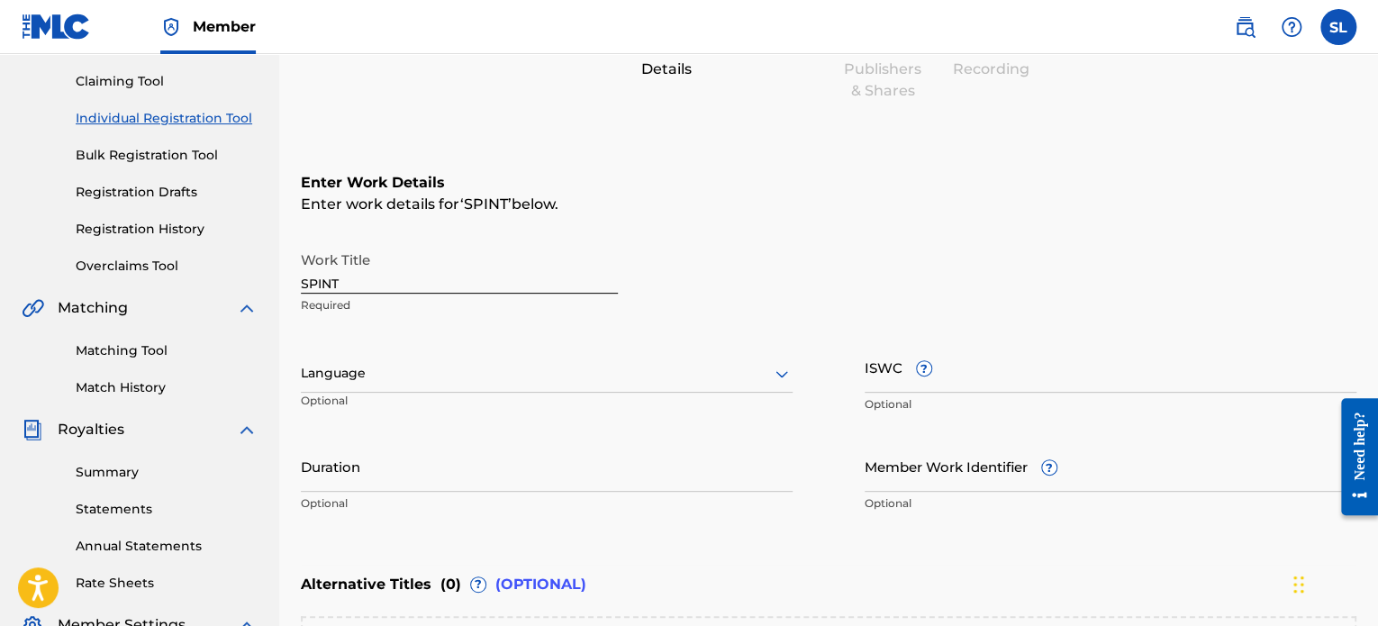
scroll to position [140, 0]
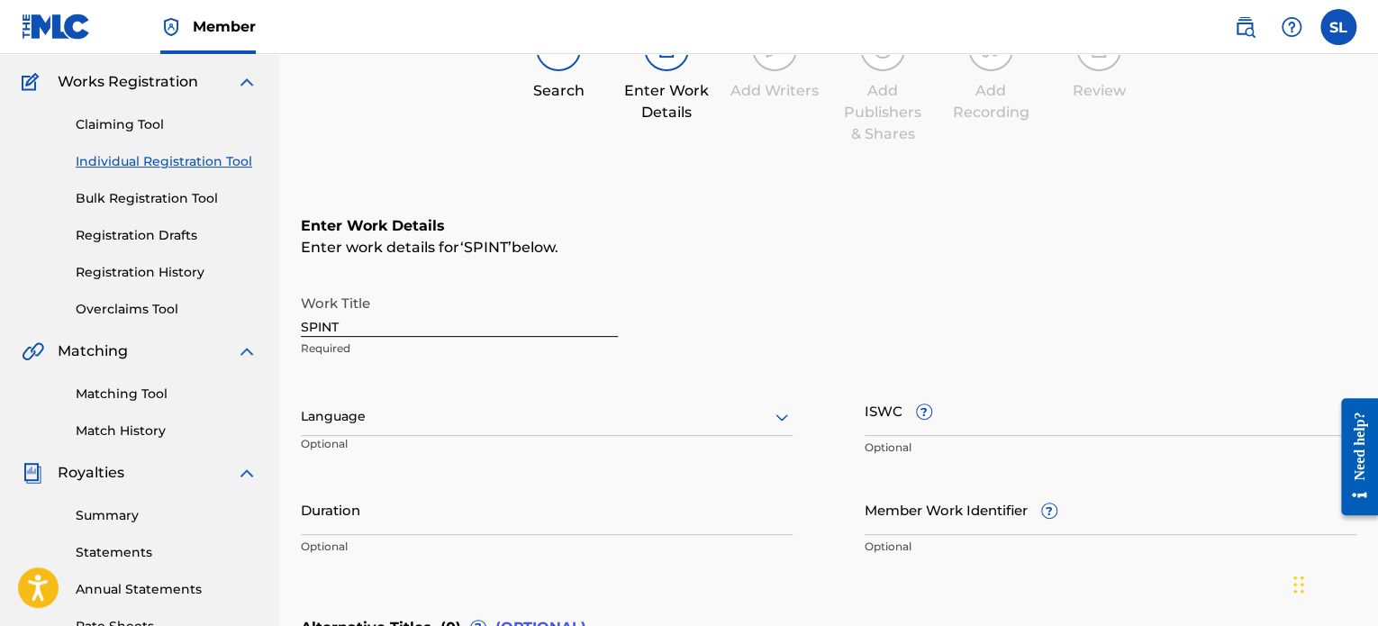
click at [496, 520] on input "Duration" at bounding box center [547, 509] width 492 height 51
click at [813, 248] on div "Enter work details for ‘ SPINT ’ below." at bounding box center [828, 248] width 1055 height 22
click at [426, 527] on input "4:12" at bounding box center [547, 509] width 492 height 51
type input "4"
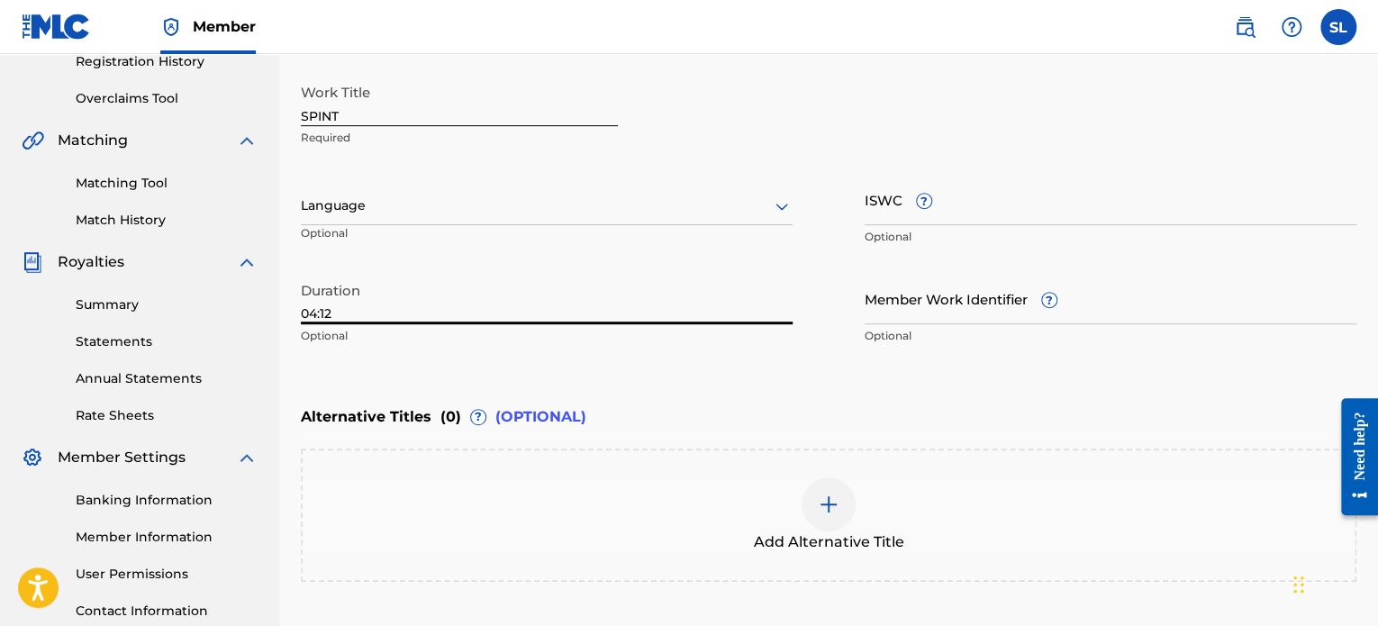
scroll to position [411, 0]
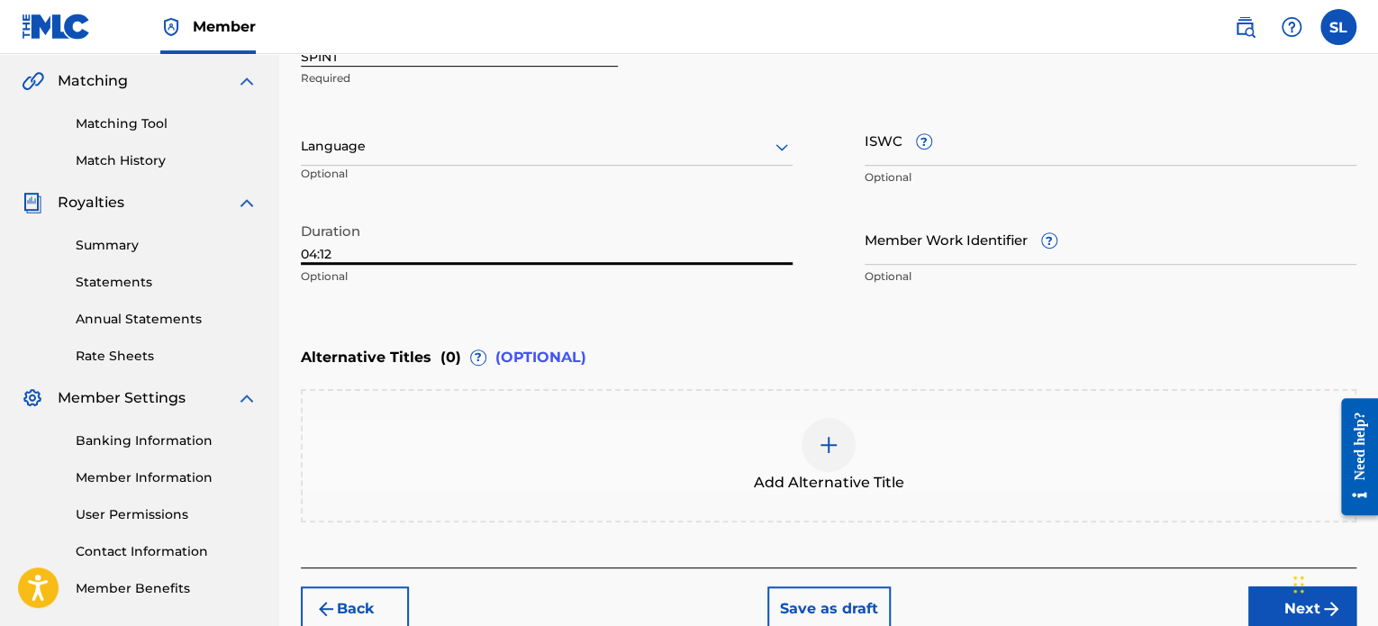
type input "04:12"
click at [829, 448] on img at bounding box center [829, 445] width 22 height 22
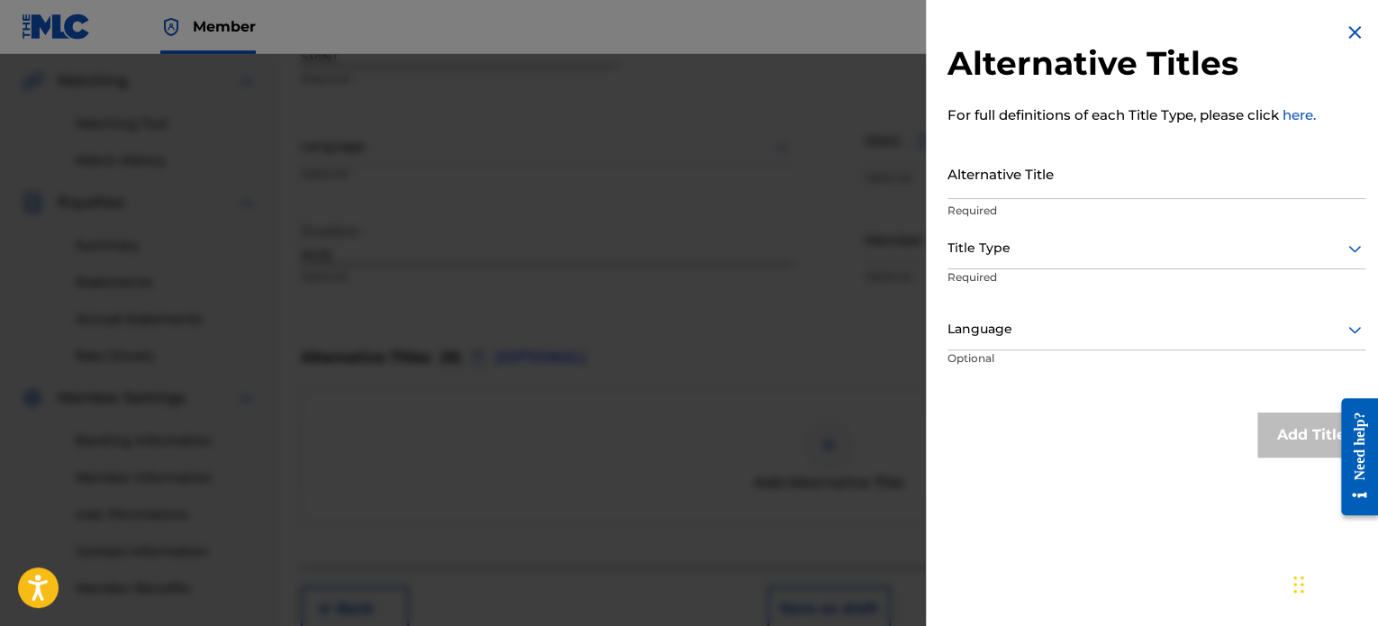
click at [1053, 194] on input "Alternative Title" at bounding box center [1156, 173] width 418 height 51
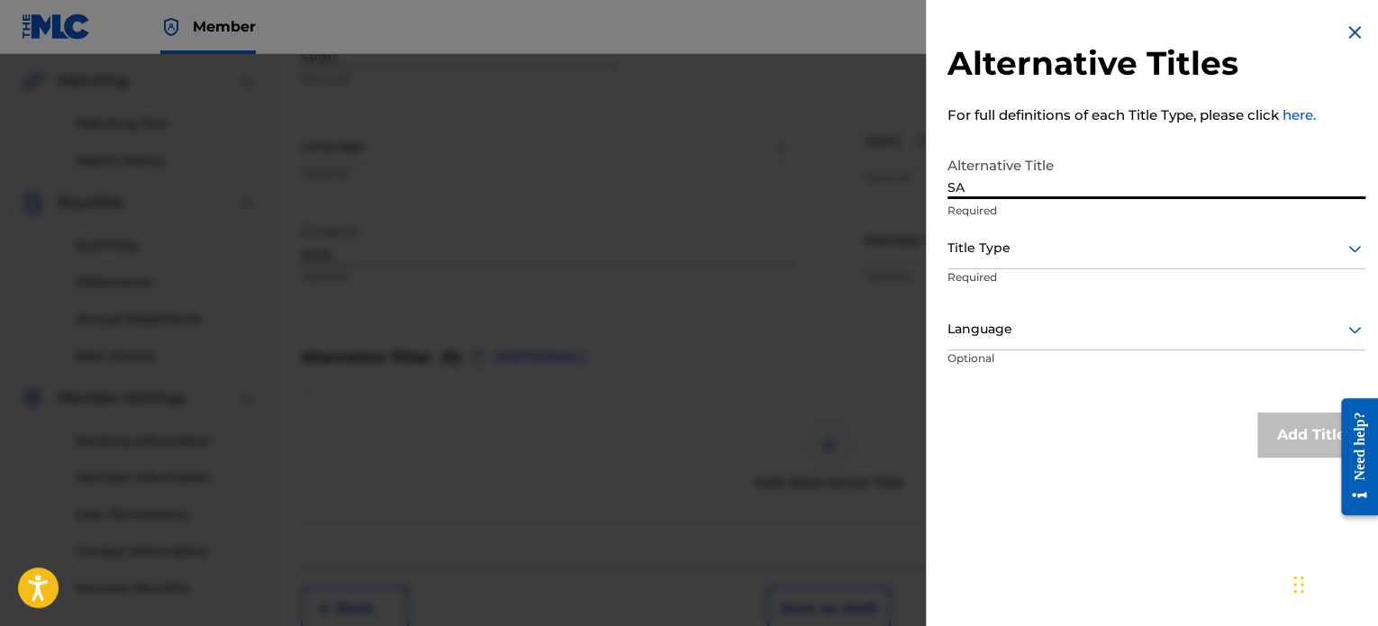
type input "S"
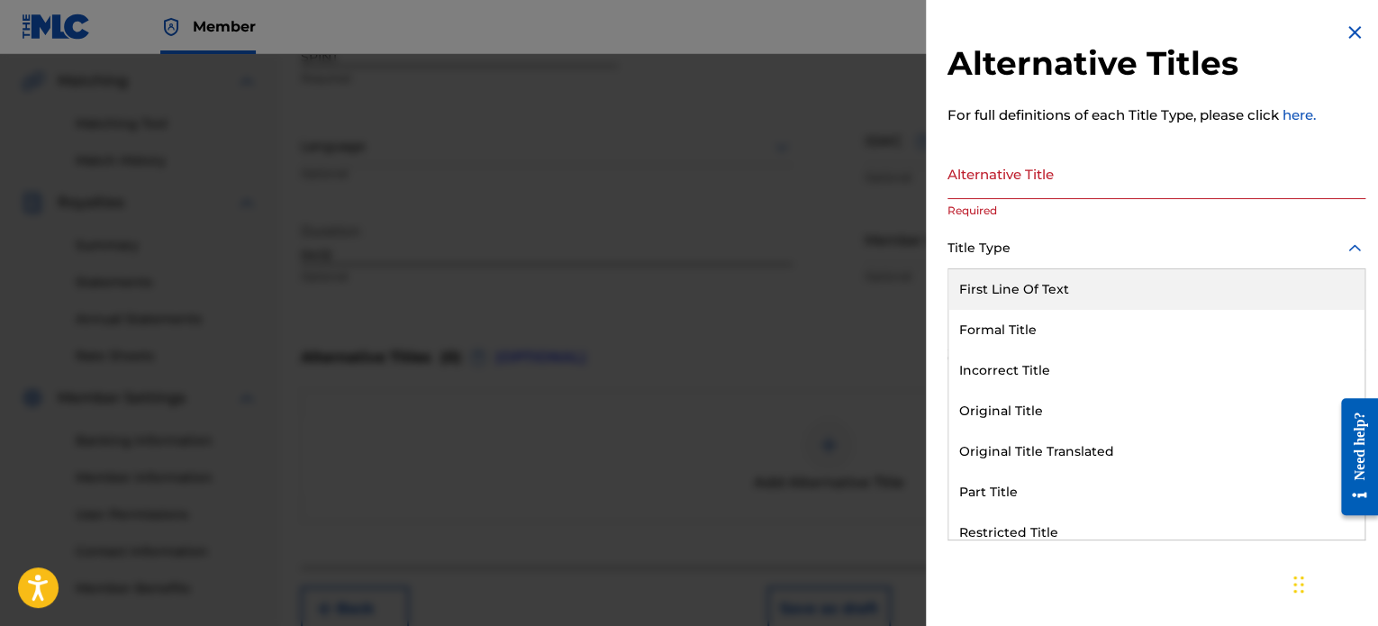
click at [1289, 250] on div at bounding box center [1156, 248] width 418 height 23
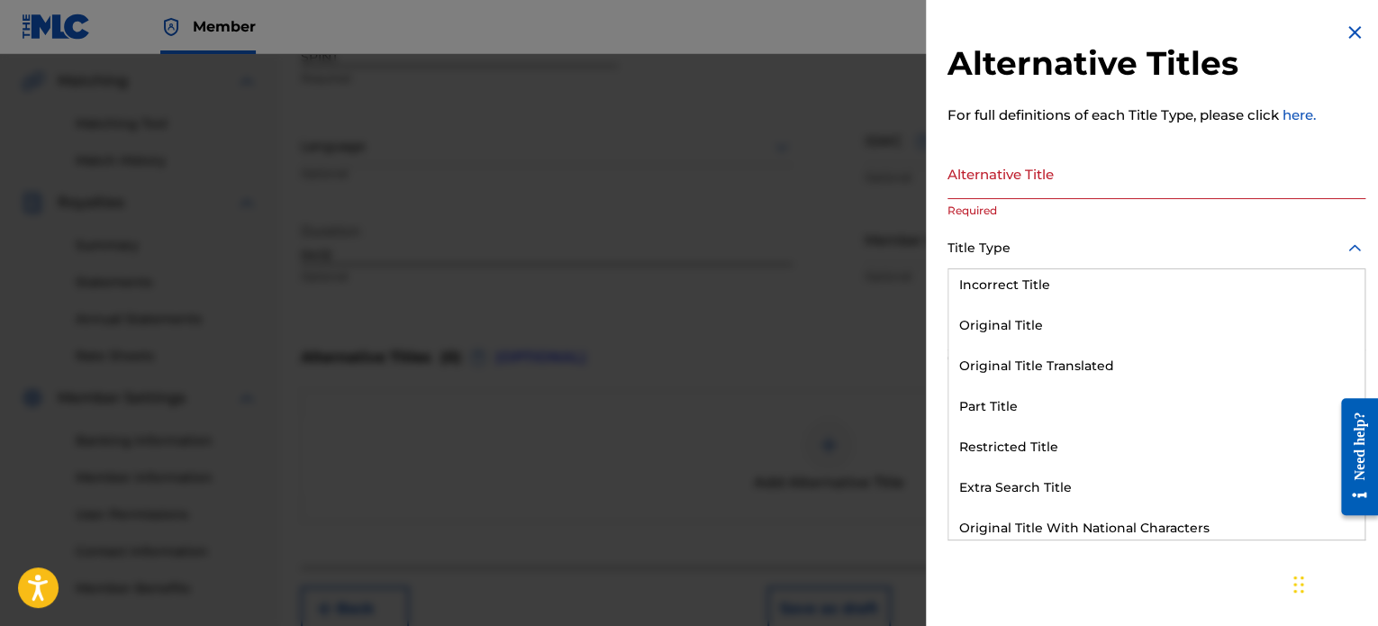
scroll to position [176, 0]
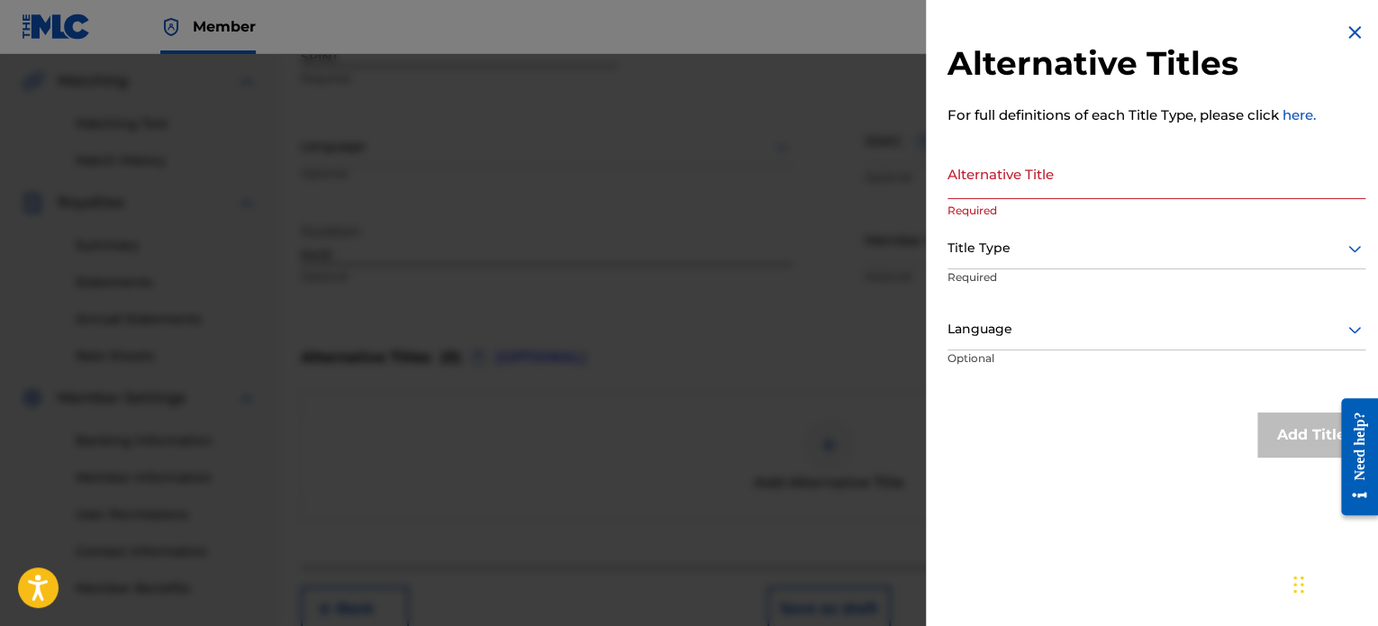
click at [1354, 35] on img at bounding box center [1355, 33] width 22 height 22
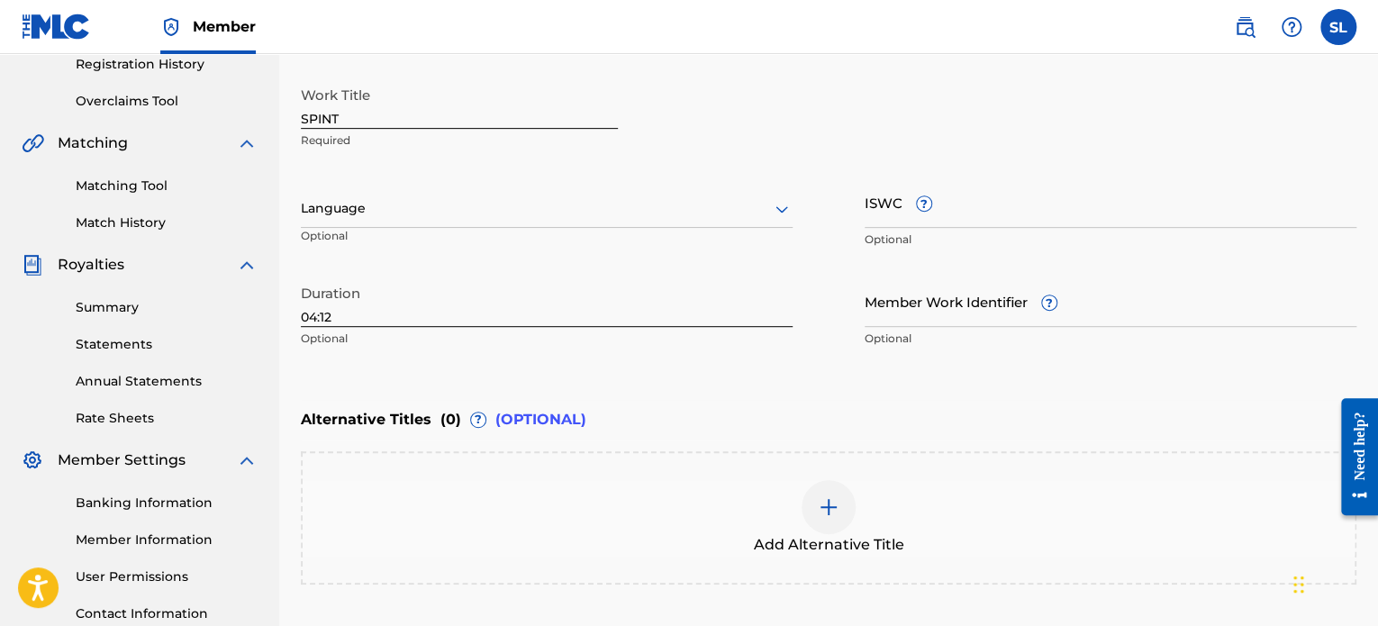
scroll to position [0, 0]
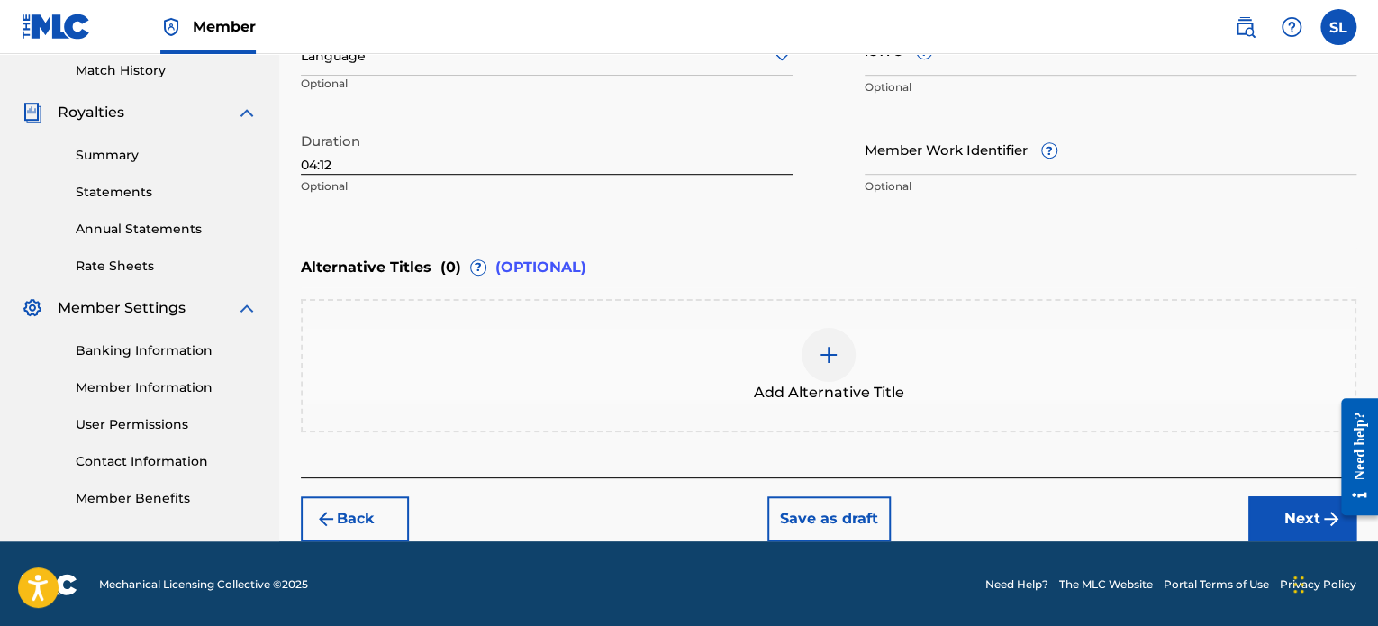
click at [1290, 511] on button "Next" at bounding box center [1302, 518] width 108 height 45
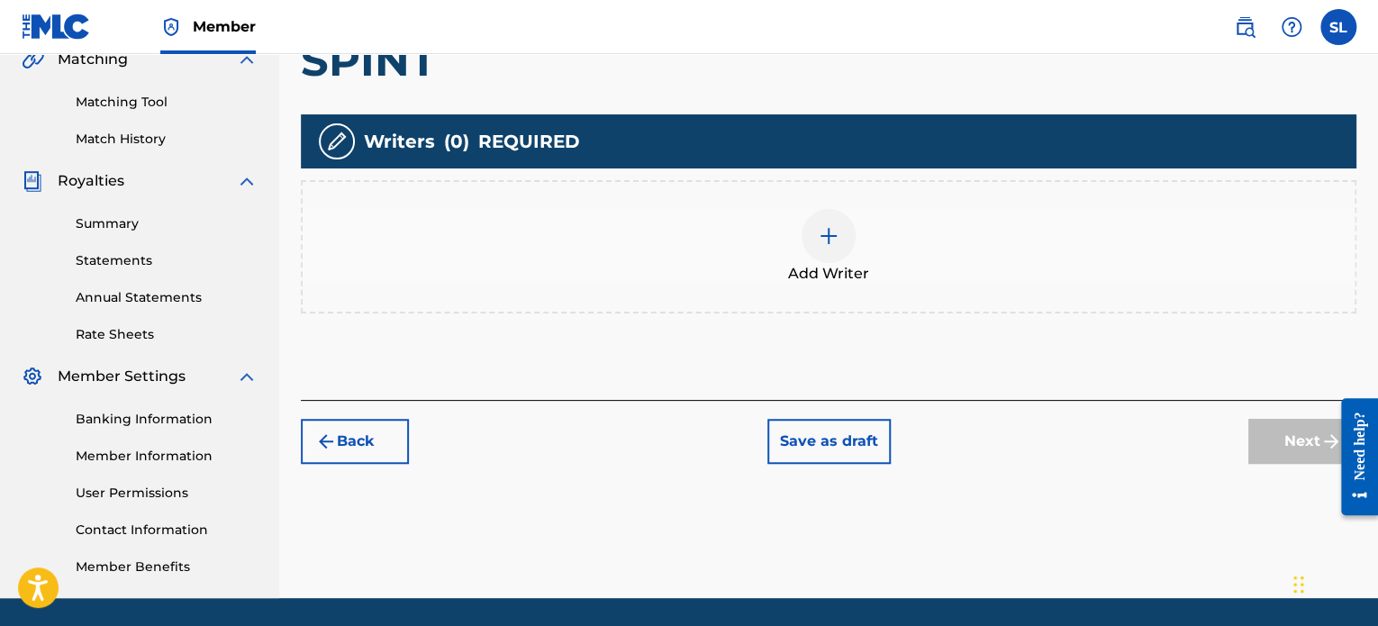
scroll to position [441, 0]
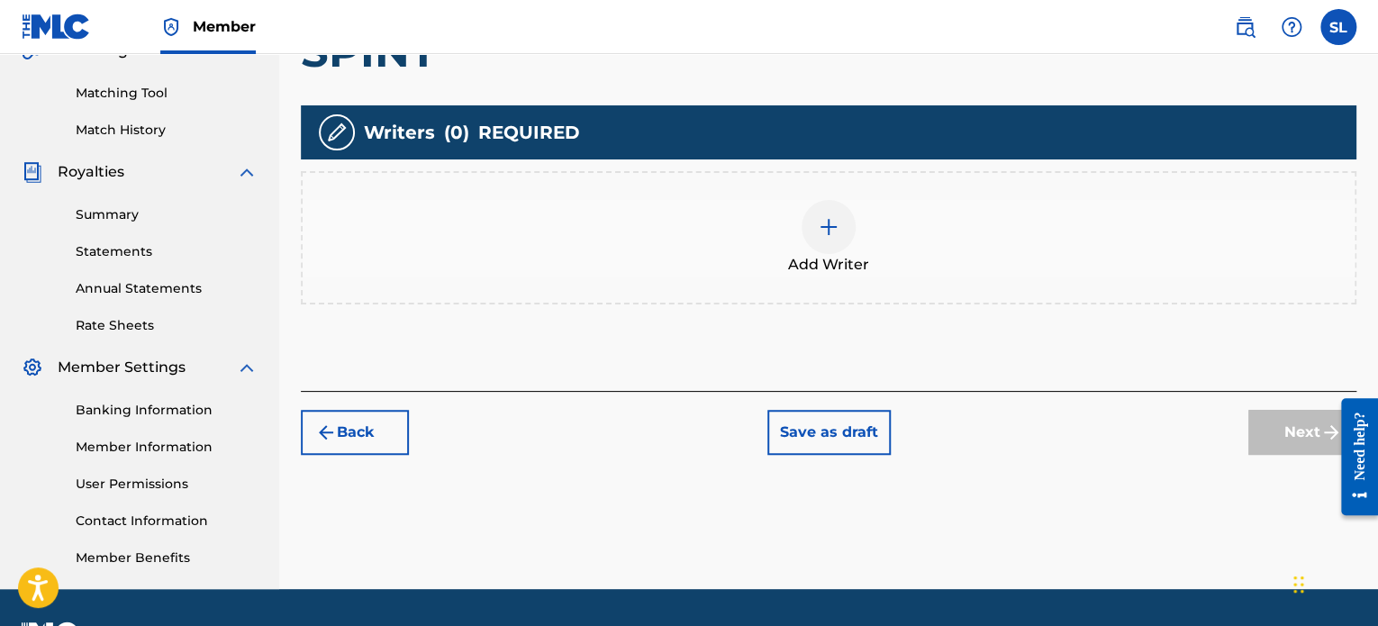
click at [767, 256] on div "Add Writer" at bounding box center [829, 238] width 1052 height 76
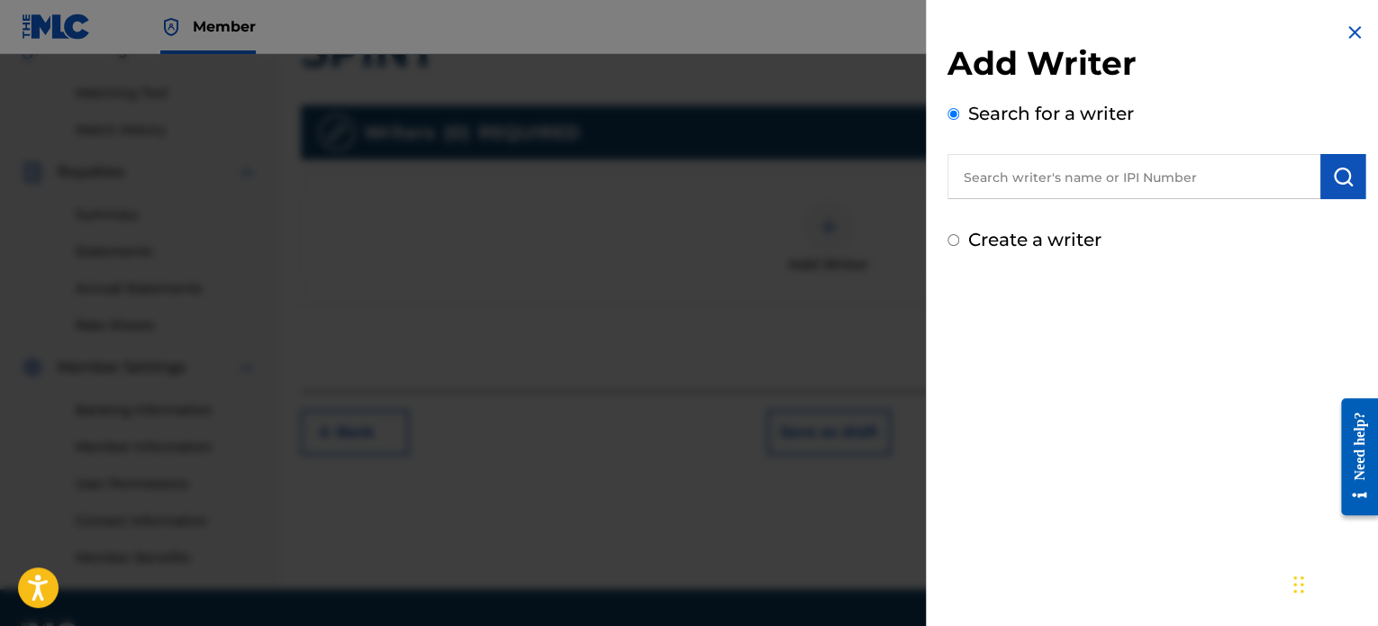
click at [1020, 160] on input "text" at bounding box center [1133, 176] width 373 height 45
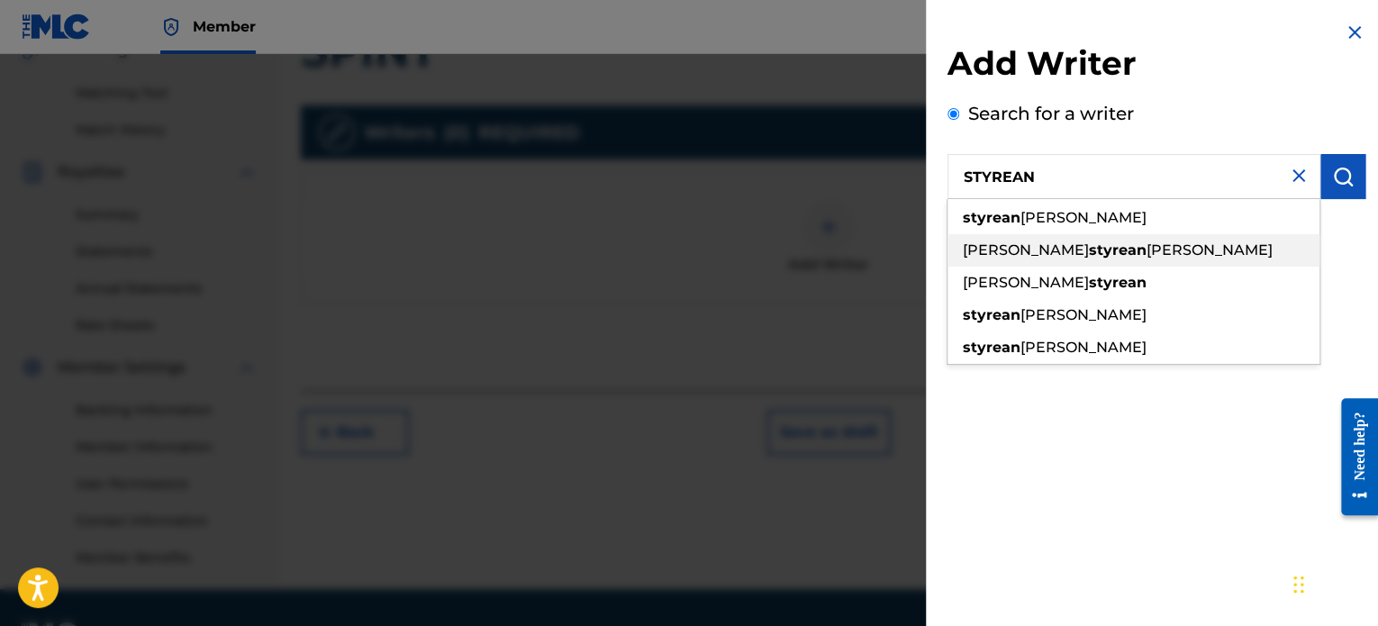
click at [1146, 249] on span "richard" at bounding box center [1209, 249] width 126 height 17
type input "lee styrean richard"
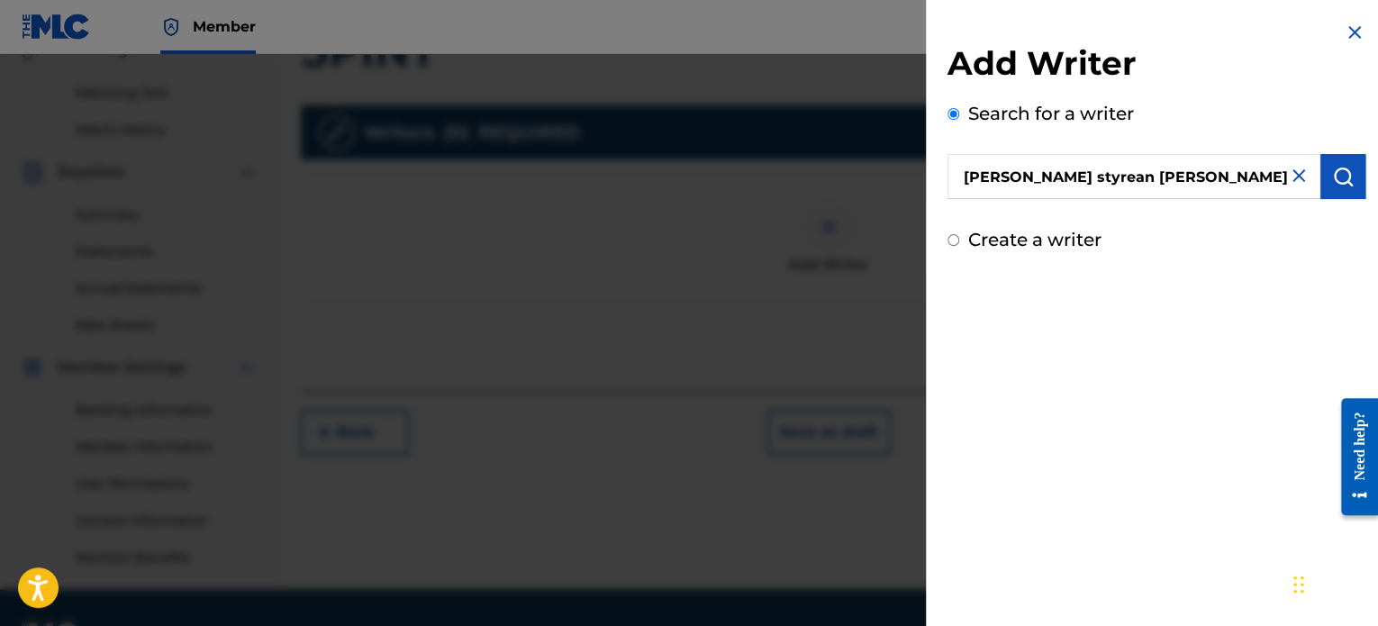
click at [1028, 250] on div "Create a writer" at bounding box center [1156, 239] width 418 height 27
click at [1016, 243] on label "Create a writer" at bounding box center [1034, 240] width 133 height 22
radio input "true"
click at [959, 243] on input "Create a writer" at bounding box center [953, 240] width 12 height 12
radio input "false"
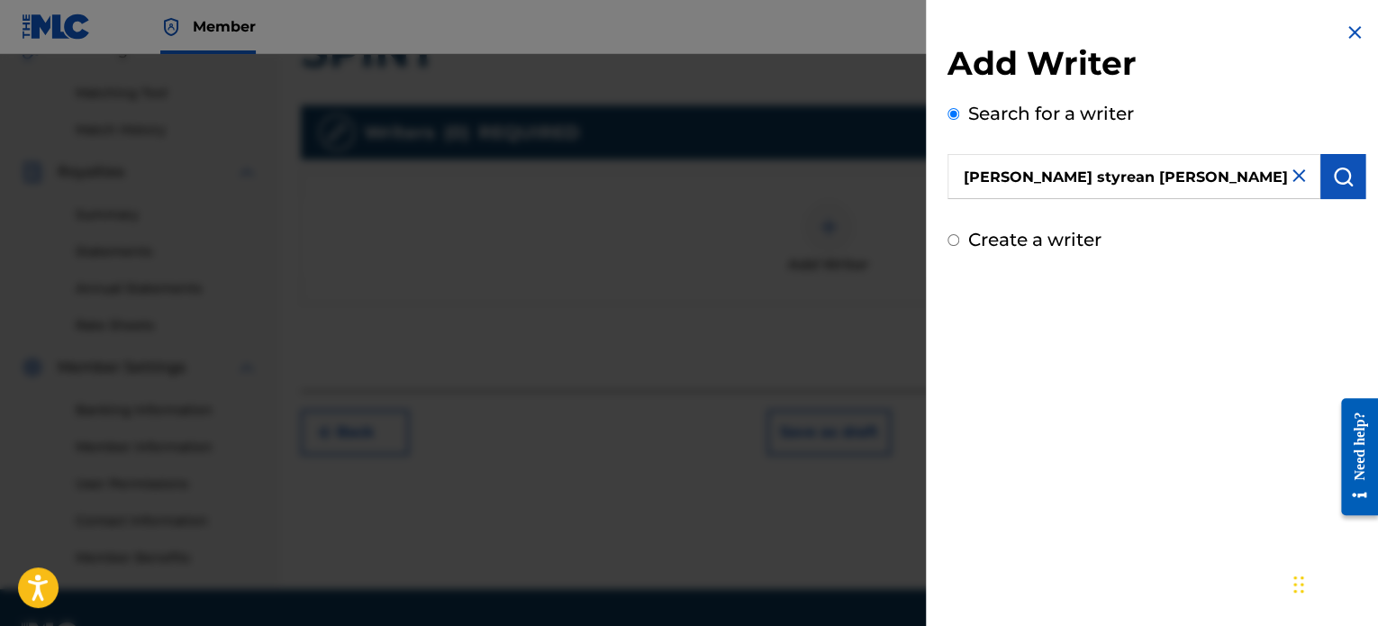
radio input "true"
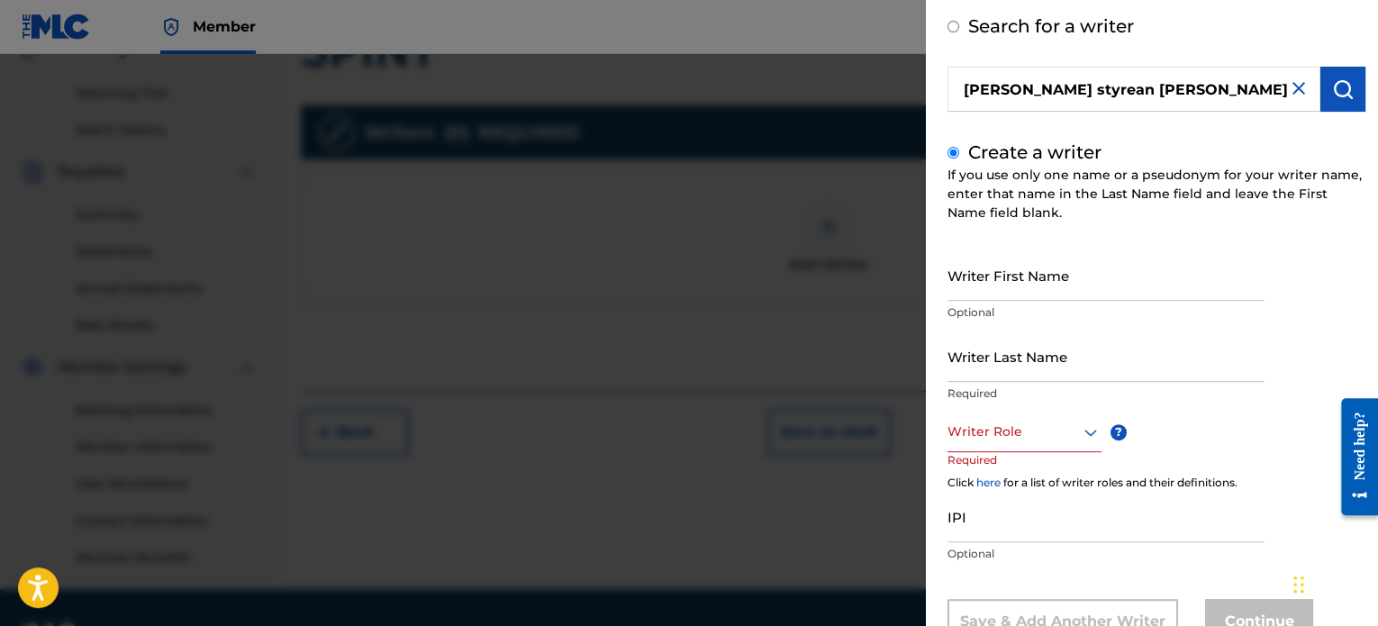
scroll to position [90, 0]
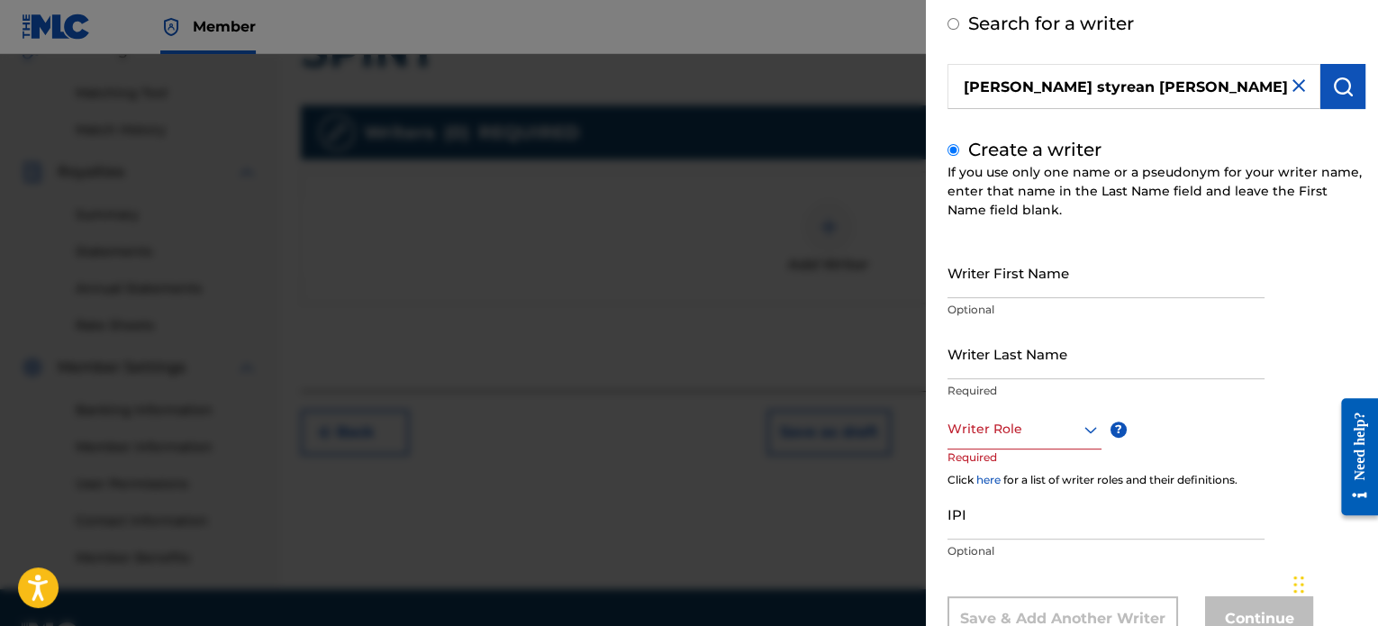
click at [1178, 85] on input "lee styrean richard" at bounding box center [1133, 86] width 373 height 45
radio input "true"
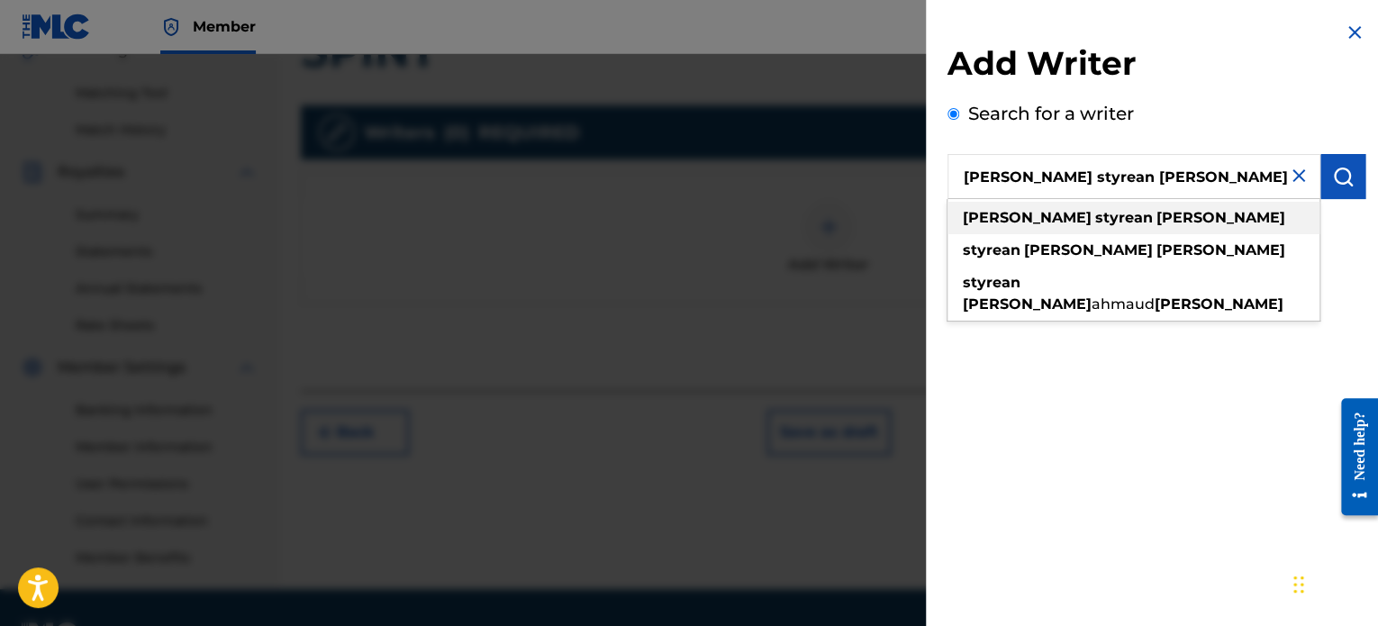
click at [1091, 229] on div "lee styrean richard" at bounding box center [1133, 218] width 372 height 32
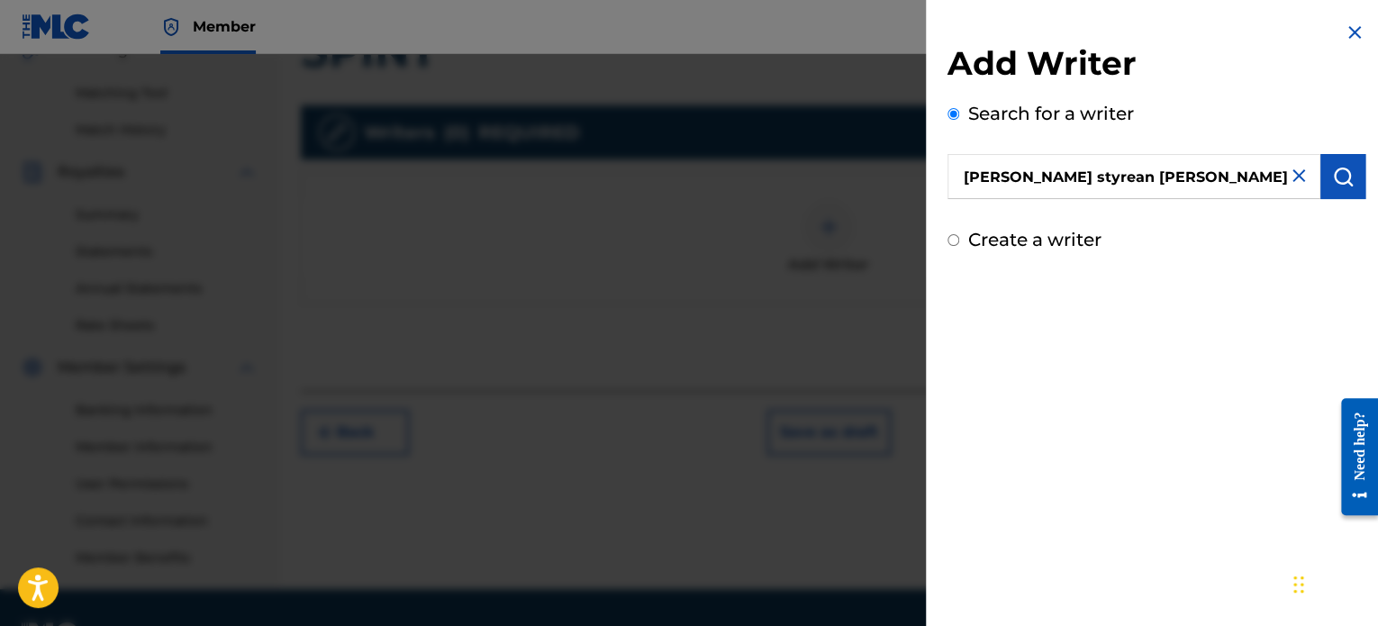
click at [1339, 168] on img "submit" at bounding box center [1343, 177] width 22 height 22
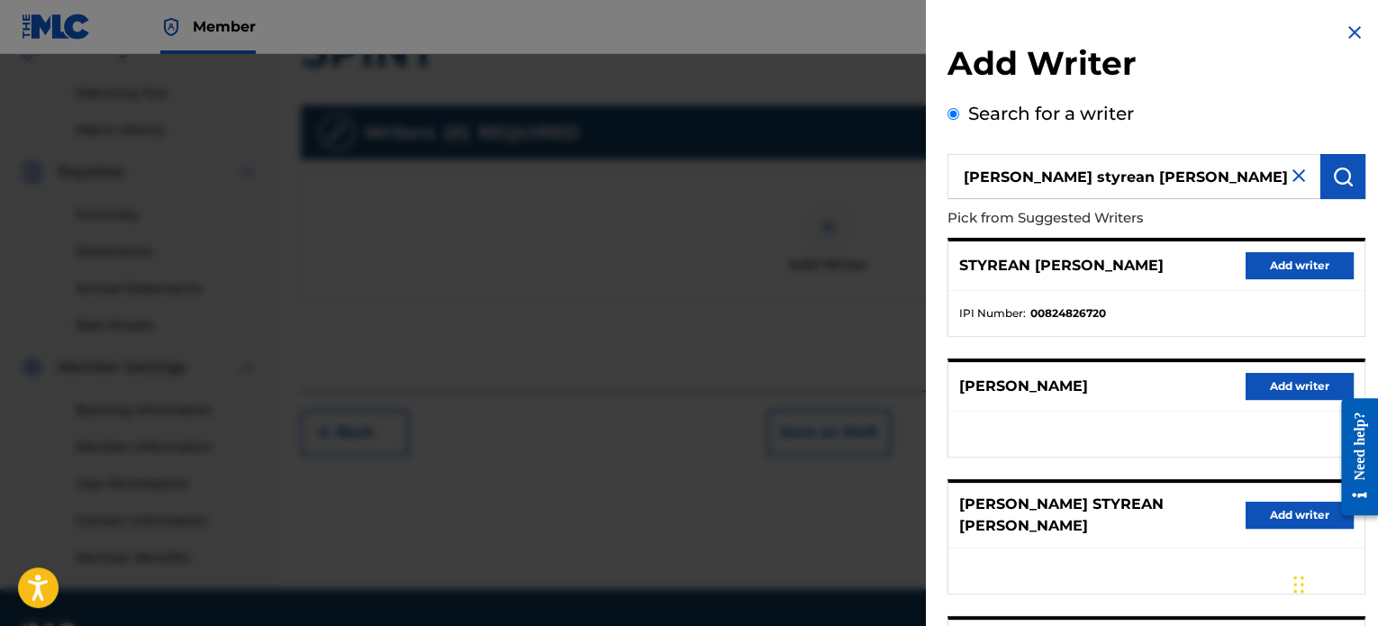
click at [1266, 253] on button "Add writer" at bounding box center [1299, 265] width 108 height 27
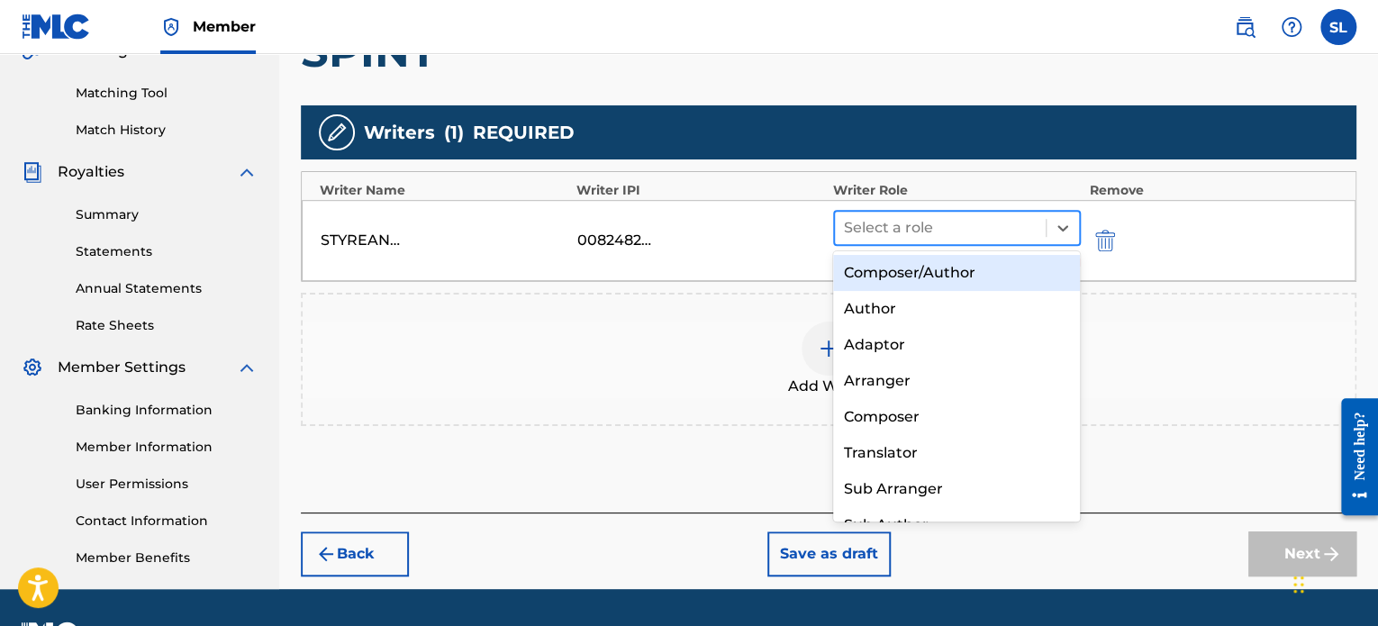
click at [882, 230] on div at bounding box center [940, 227] width 193 height 25
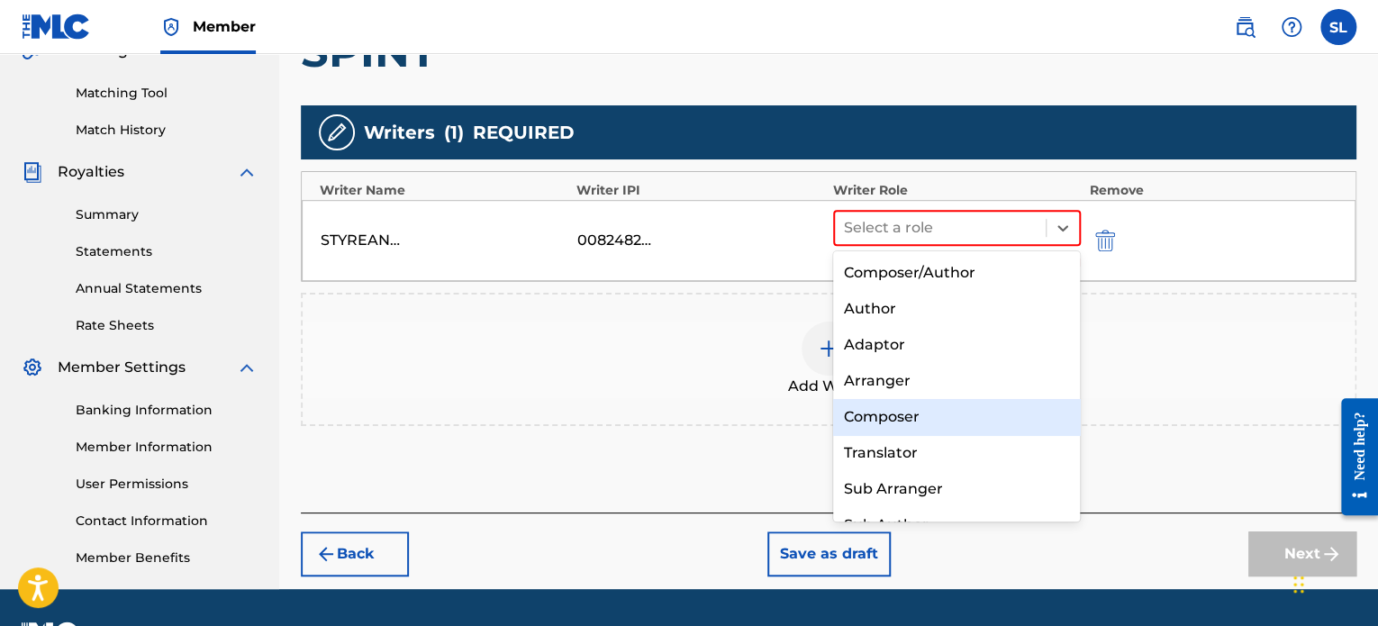
click at [887, 420] on div "Composer" at bounding box center [957, 417] width 248 height 36
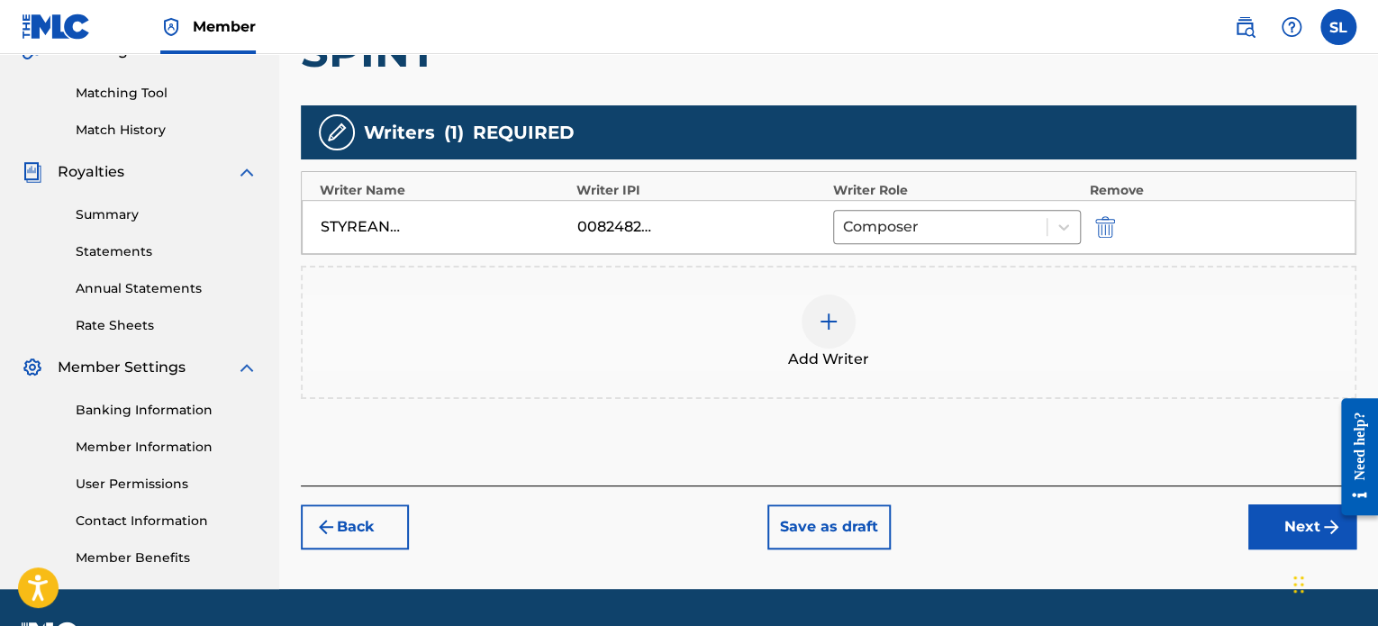
click at [832, 349] on span "Add Writer" at bounding box center [828, 360] width 81 height 22
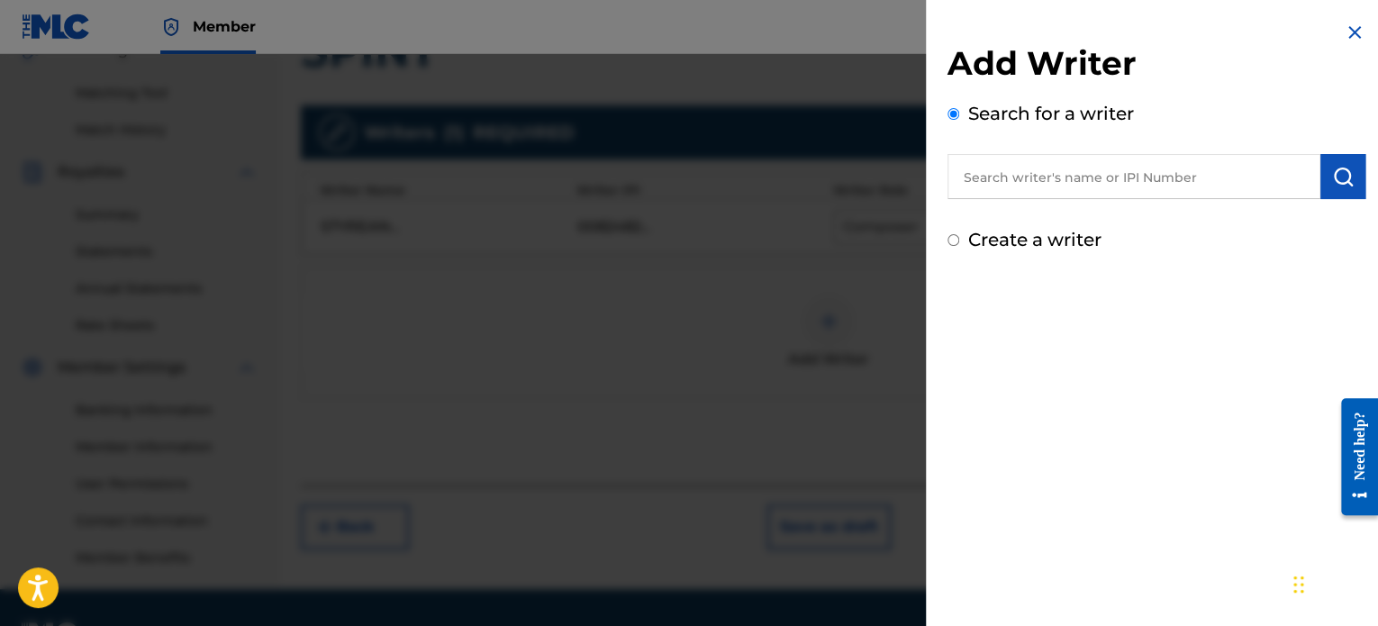
click at [1048, 183] on input "text" at bounding box center [1133, 176] width 373 height 45
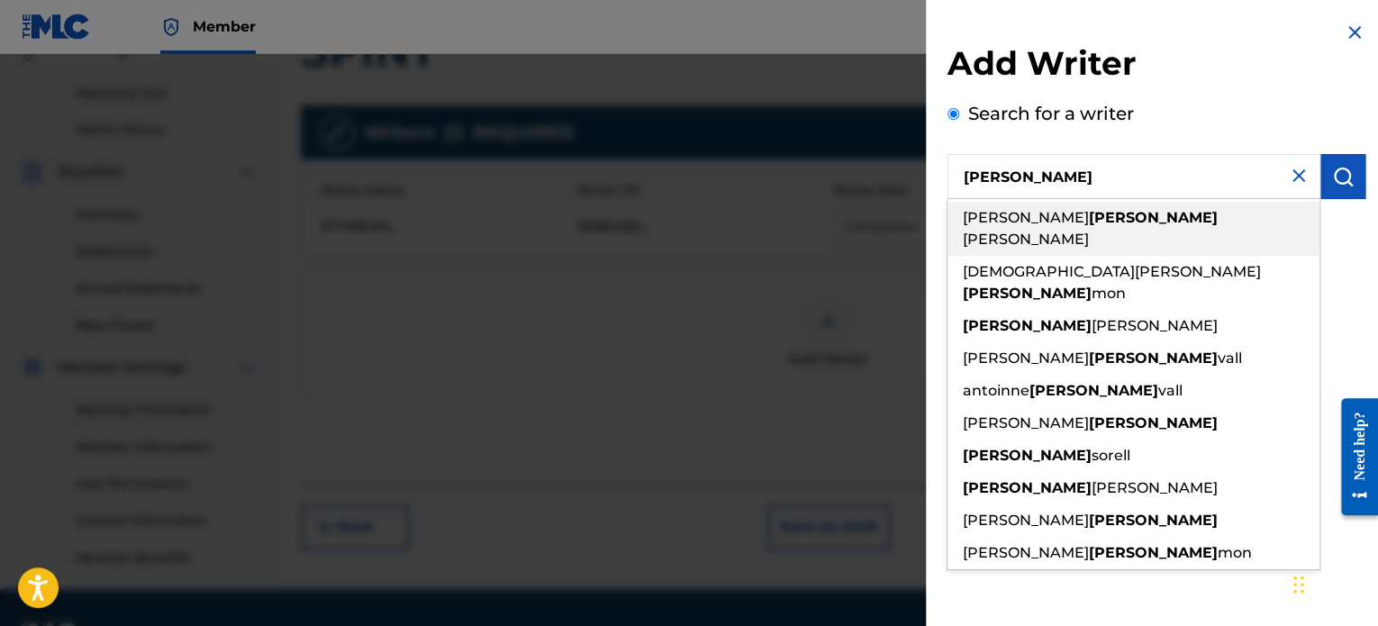
click at [1089, 215] on strong "casada" at bounding box center [1153, 217] width 129 height 17
type input "sorrell casada aaron"
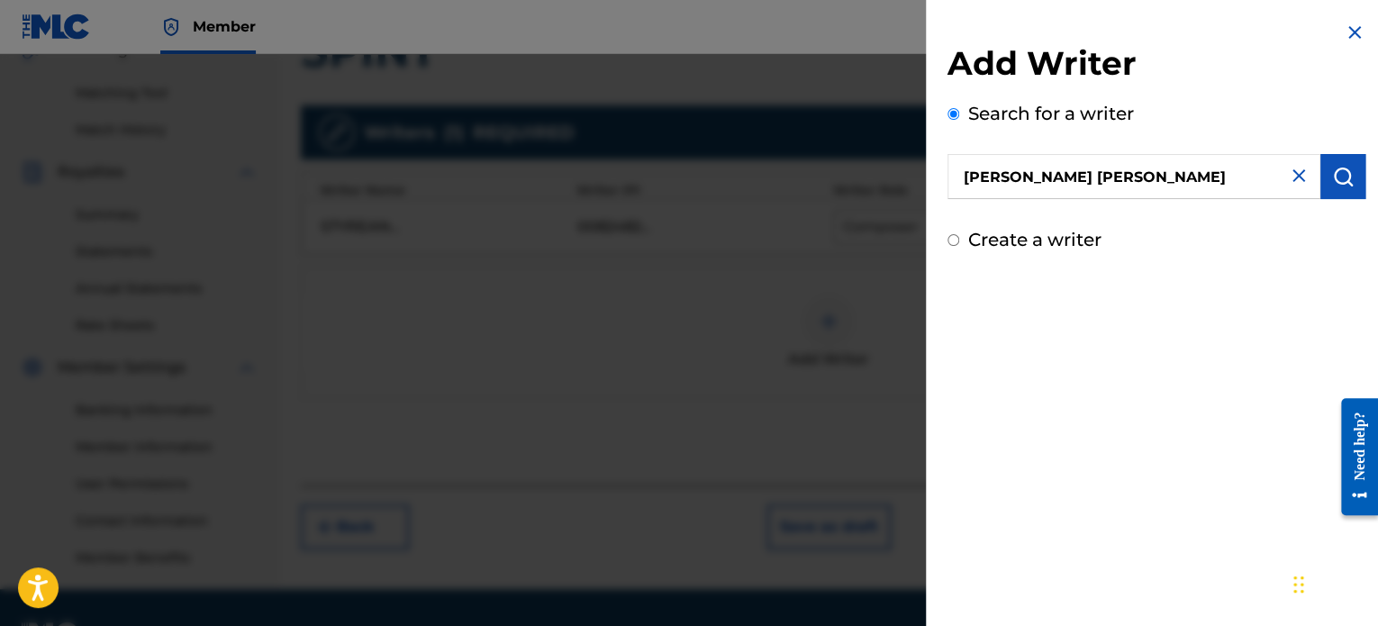
click at [1341, 168] on img "submit" at bounding box center [1343, 177] width 22 height 22
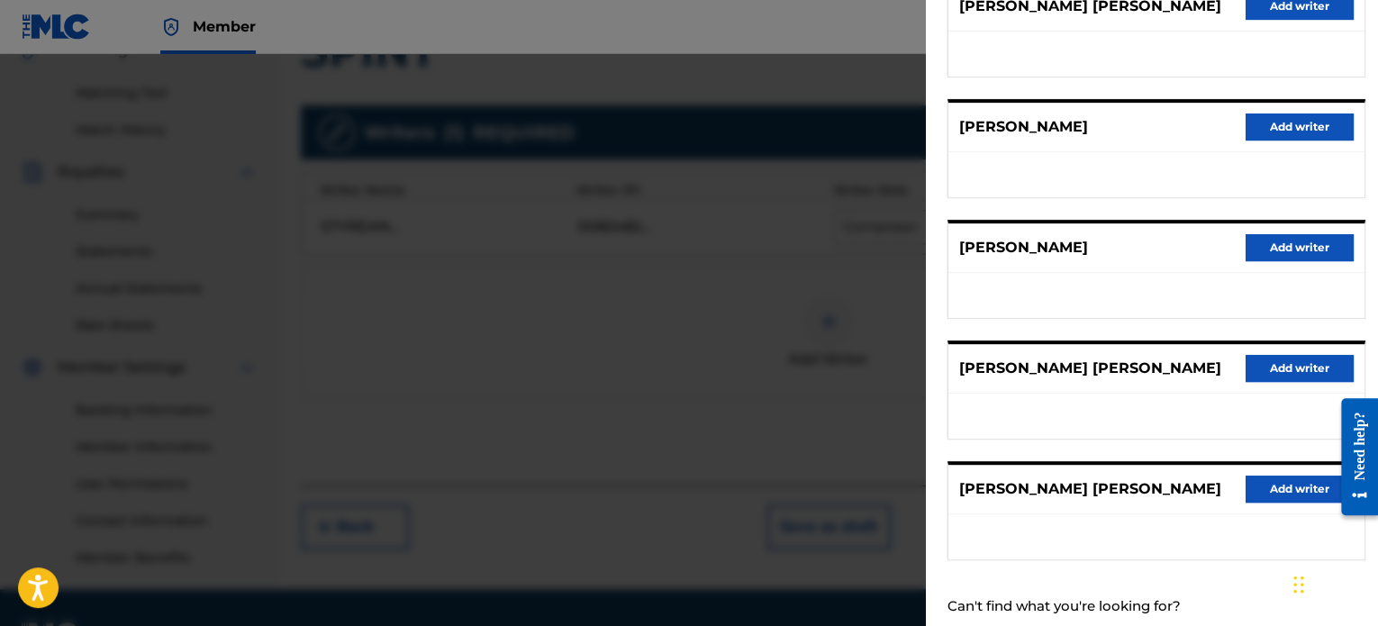
scroll to position [305, 0]
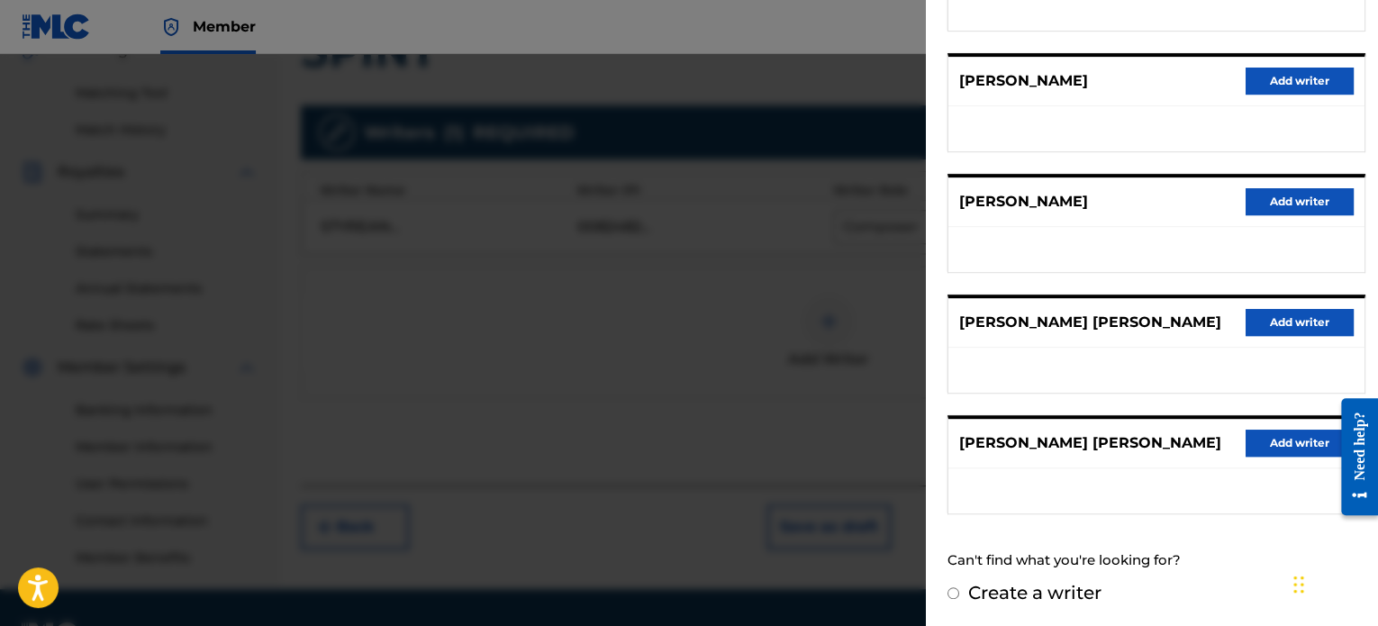
click at [1018, 589] on label "Create a writer" at bounding box center [1034, 593] width 133 height 22
radio input "true"
click at [959, 589] on input "Create a writer" at bounding box center [953, 593] width 12 height 12
radio input "false"
radio input "true"
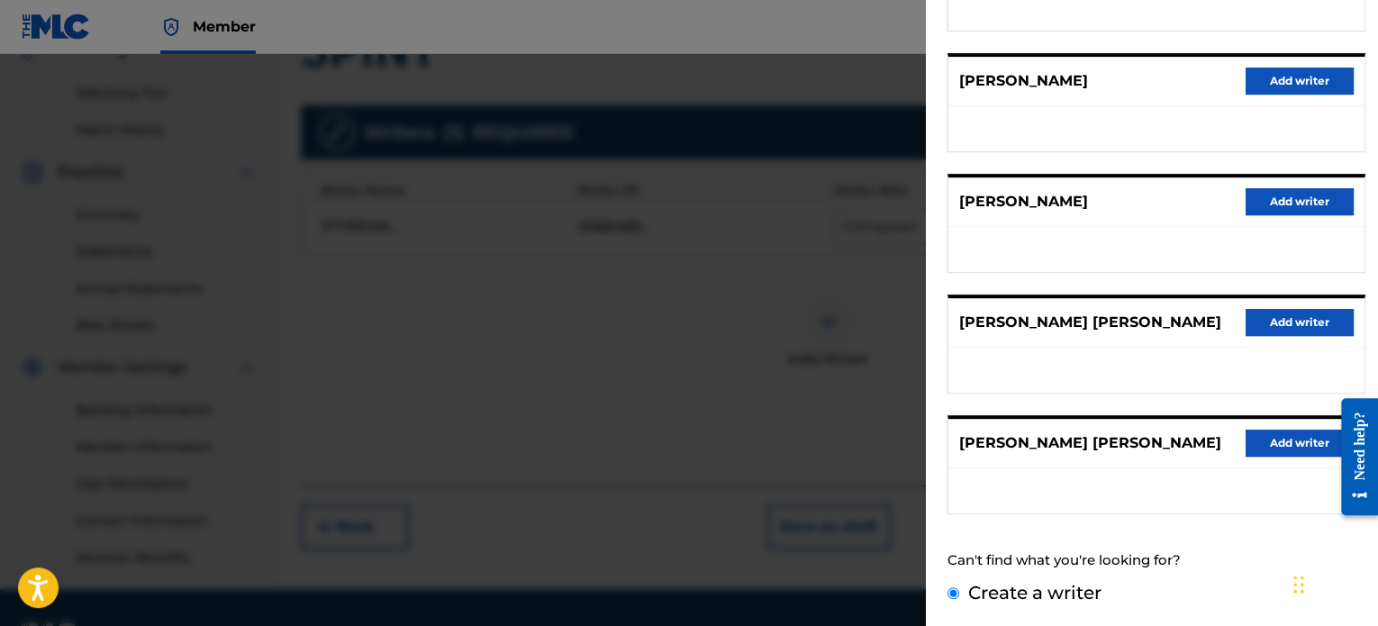
scroll to position [97, 0]
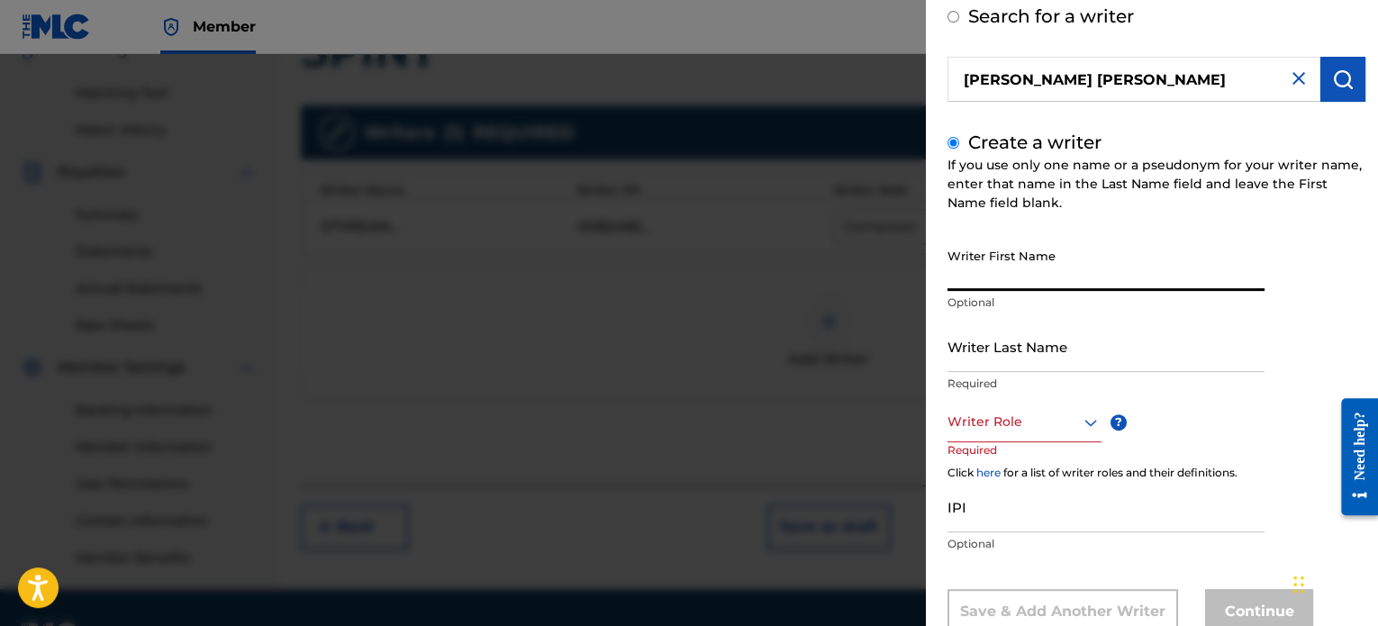
click at [1055, 280] on input "Writer First Name" at bounding box center [1105, 265] width 317 height 51
type input "c"
type input "CASADA"
click at [1106, 347] on input "Writer Last Name" at bounding box center [1105, 346] width 317 height 51
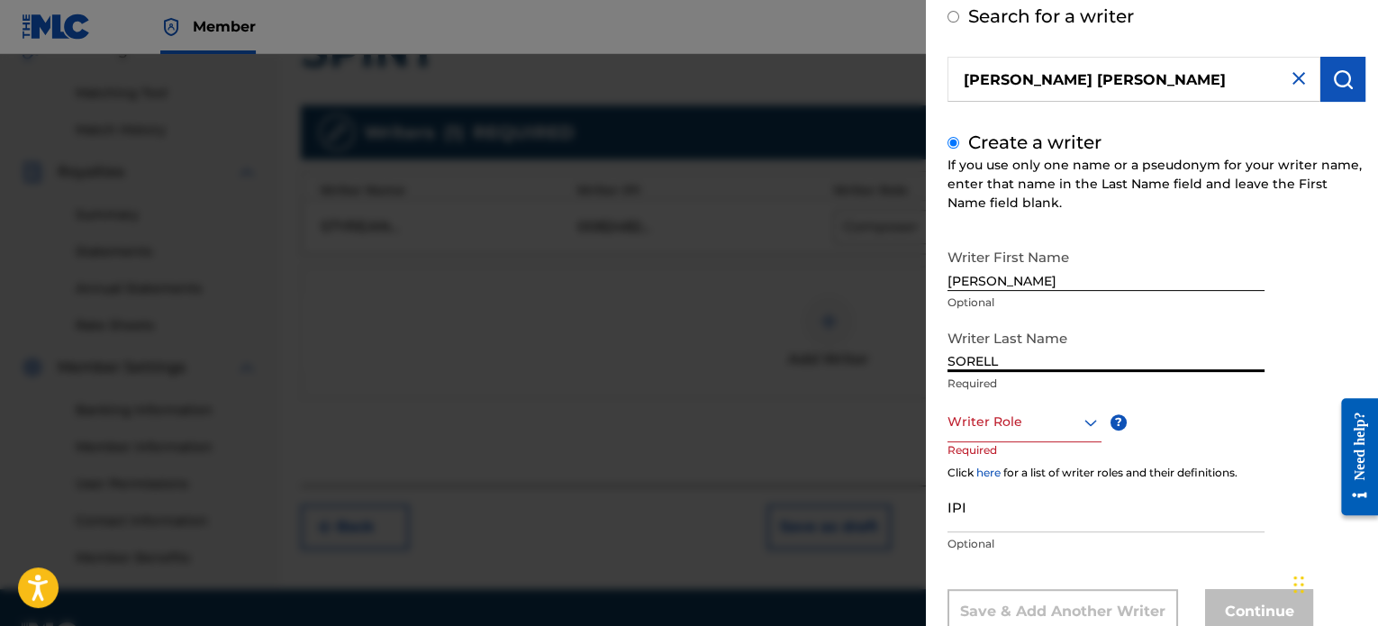
click at [974, 362] on input "SORELL" at bounding box center [1105, 346] width 317 height 51
type input "SORRELL"
click at [1086, 425] on icon at bounding box center [1091, 423] width 22 height 22
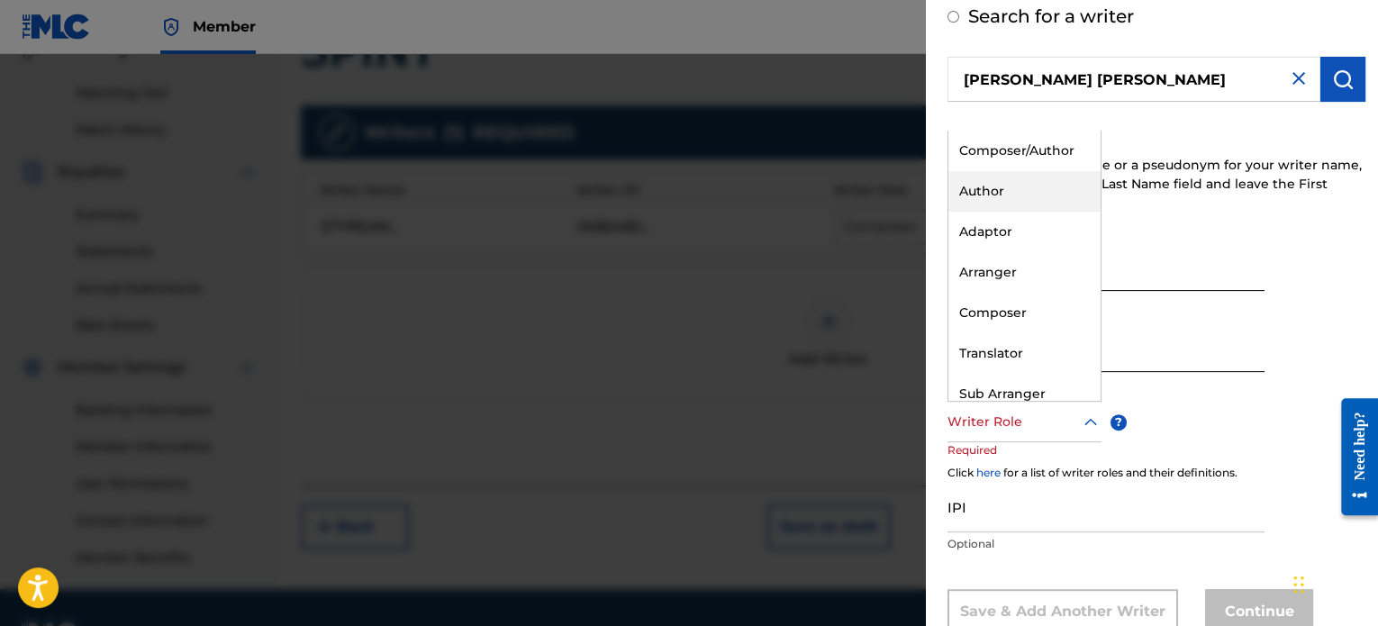
click at [1013, 190] on div "Author" at bounding box center [1024, 191] width 152 height 41
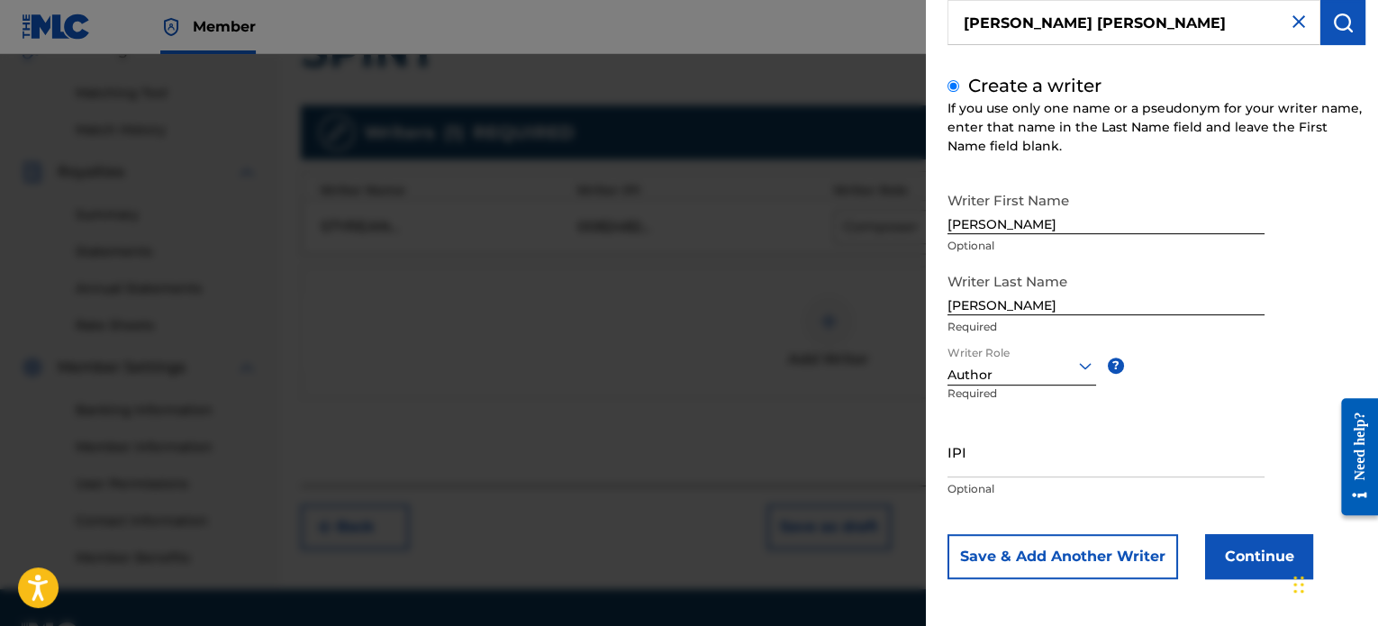
scroll to position [155, 0]
paste input "00816076637"
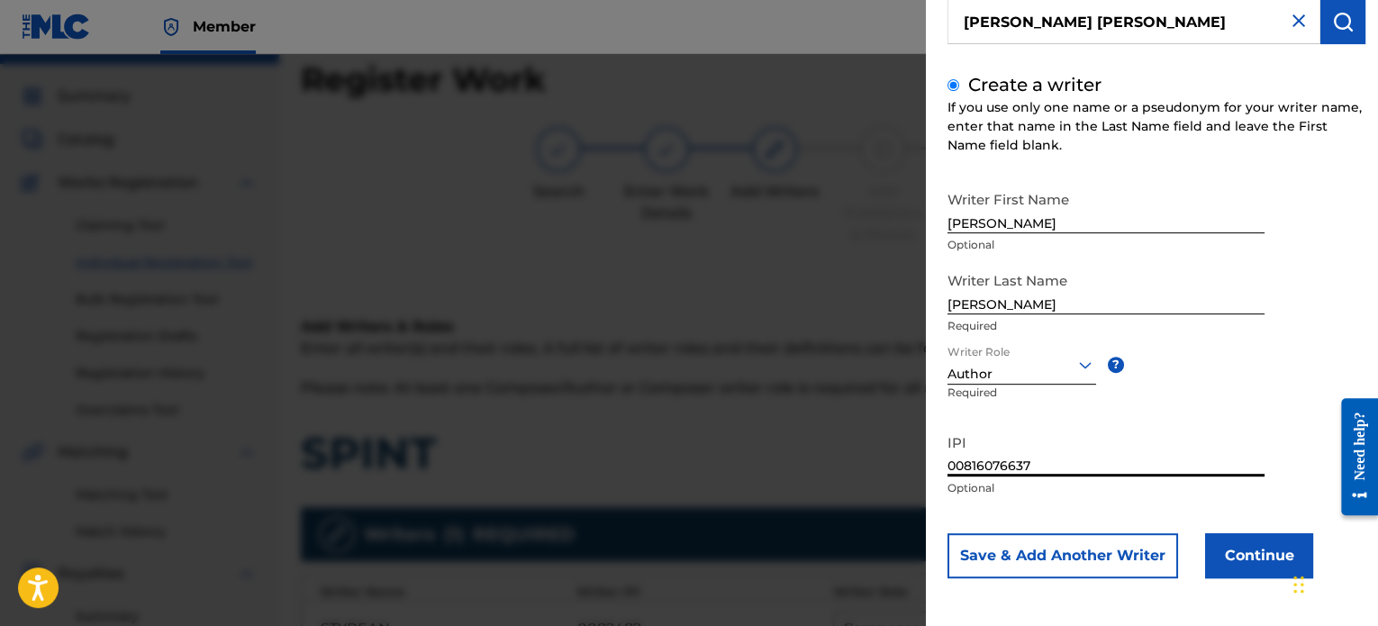
type input "00816076637"
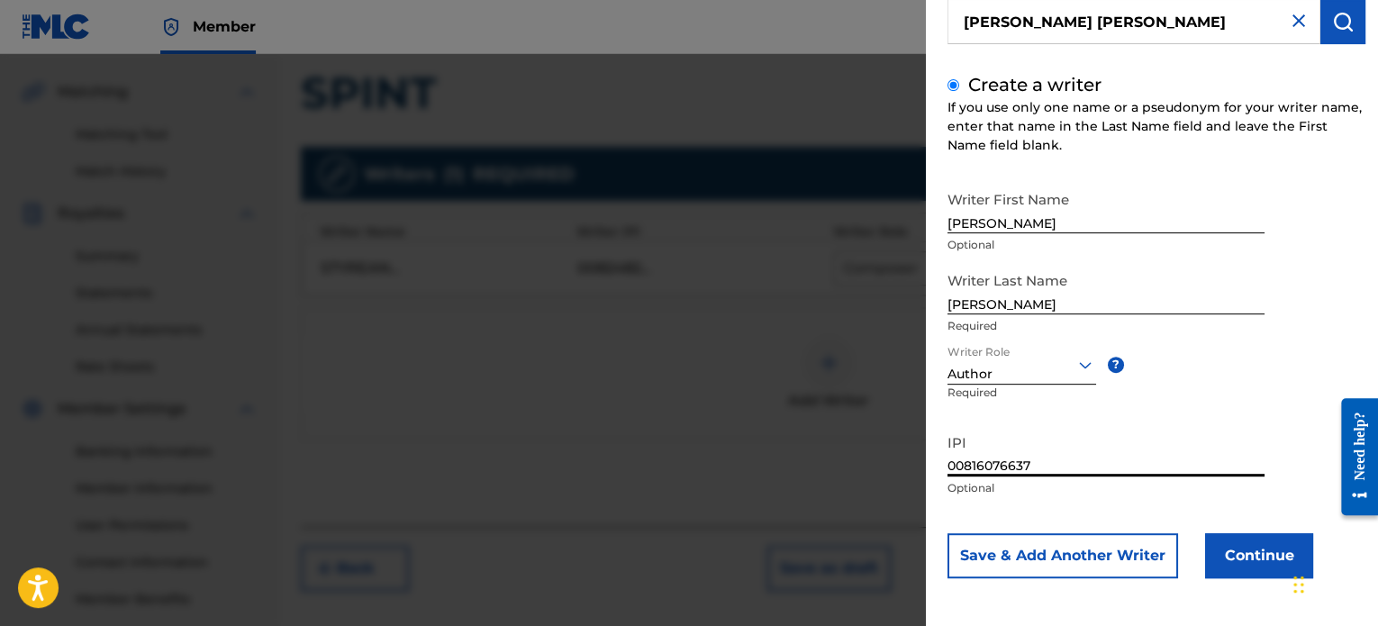
scroll to position [400, 0]
click at [1246, 549] on button "Continue" at bounding box center [1259, 555] width 108 height 45
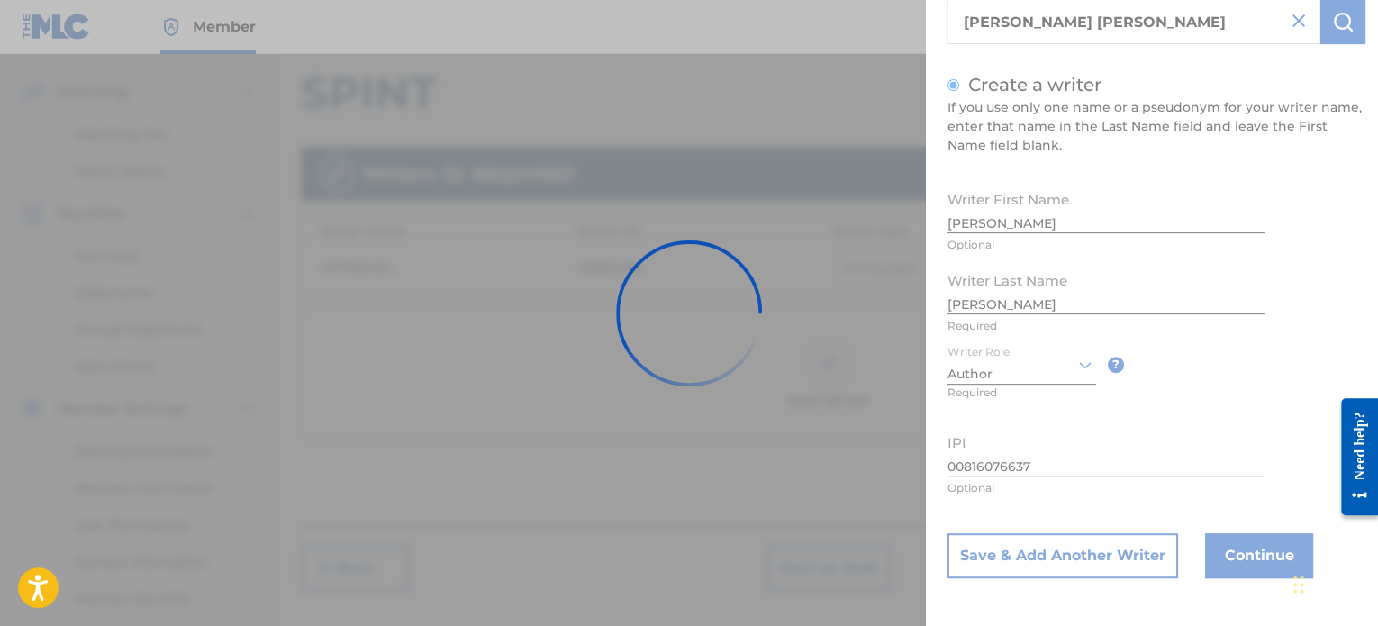
scroll to position [0, 0]
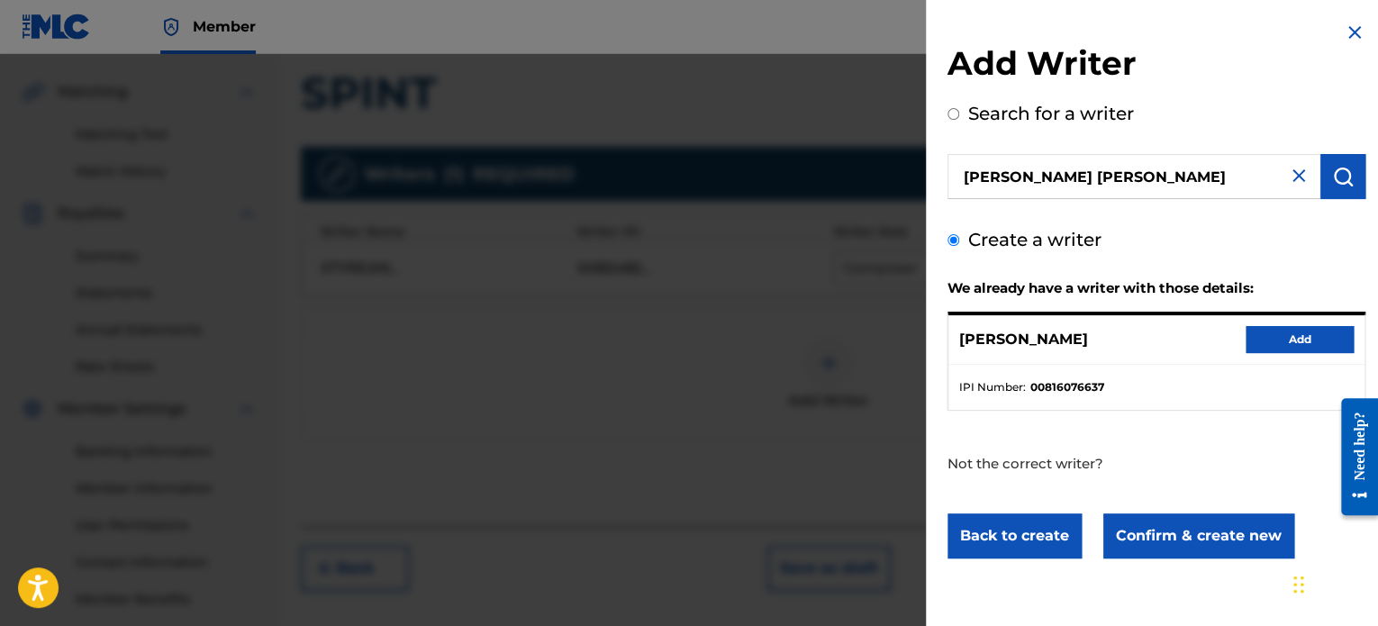
click at [1275, 341] on button "Add" at bounding box center [1299, 339] width 108 height 27
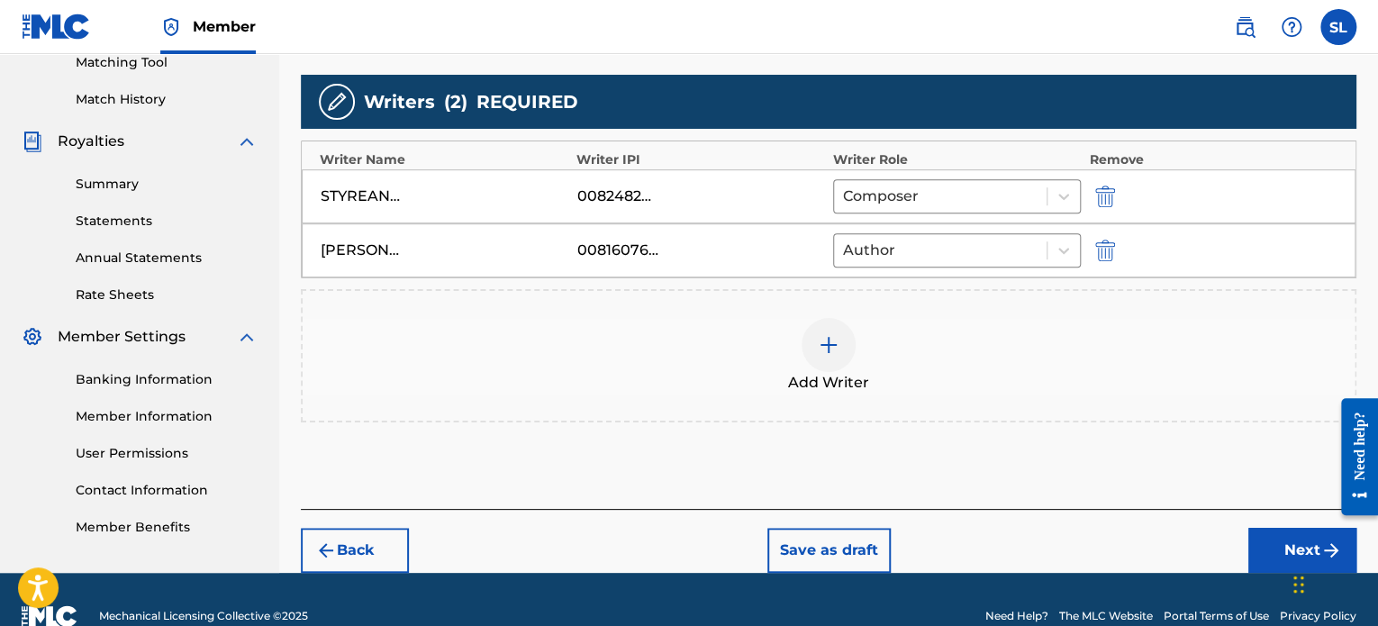
scroll to position [503, 0]
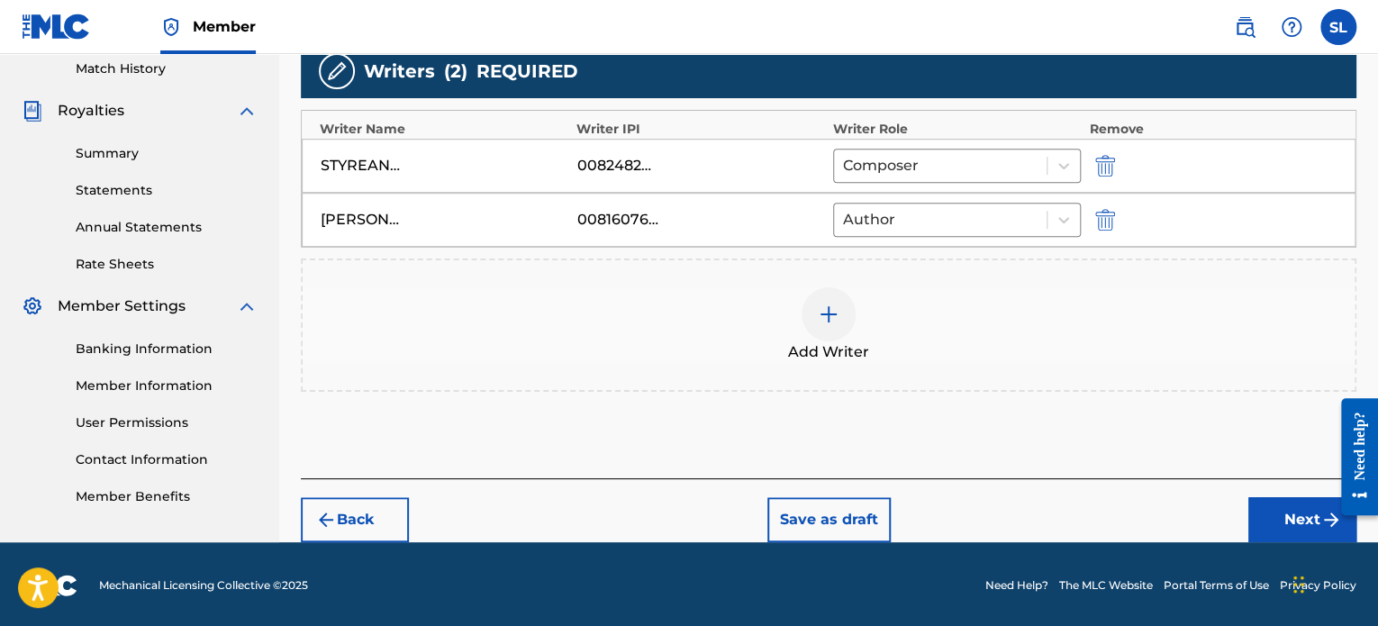
click at [1268, 529] on button "Next" at bounding box center [1302, 519] width 108 height 45
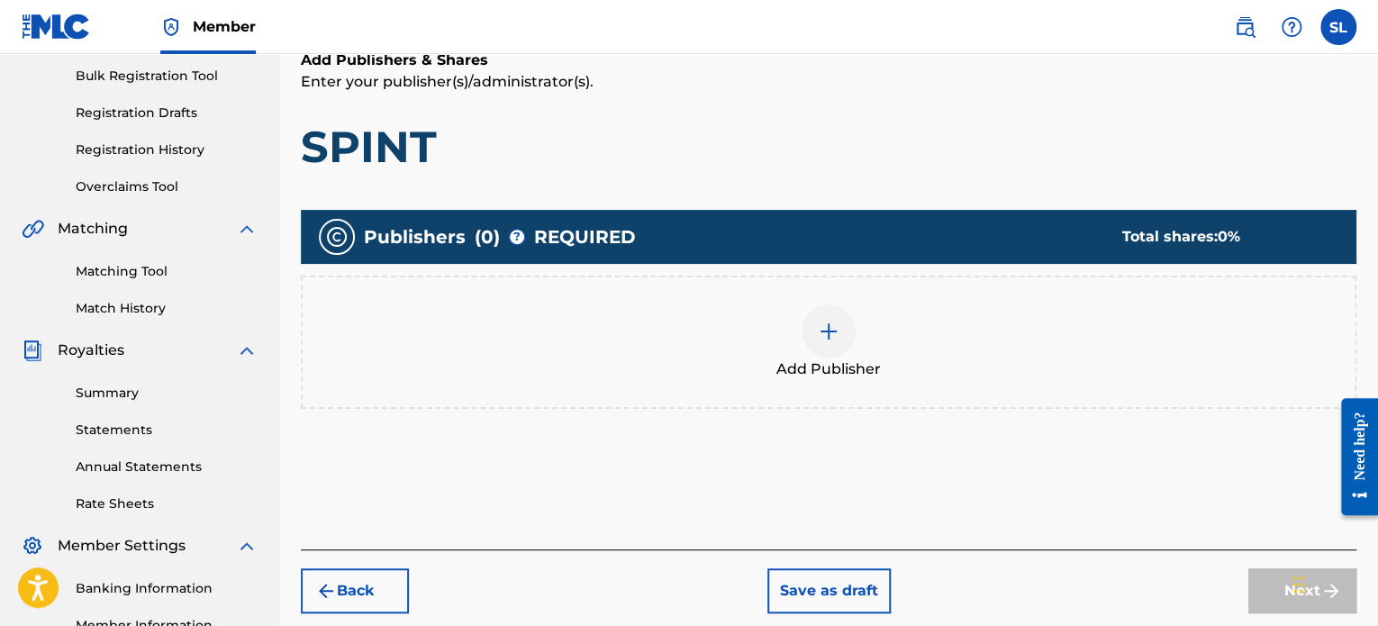
scroll to position [351, 0]
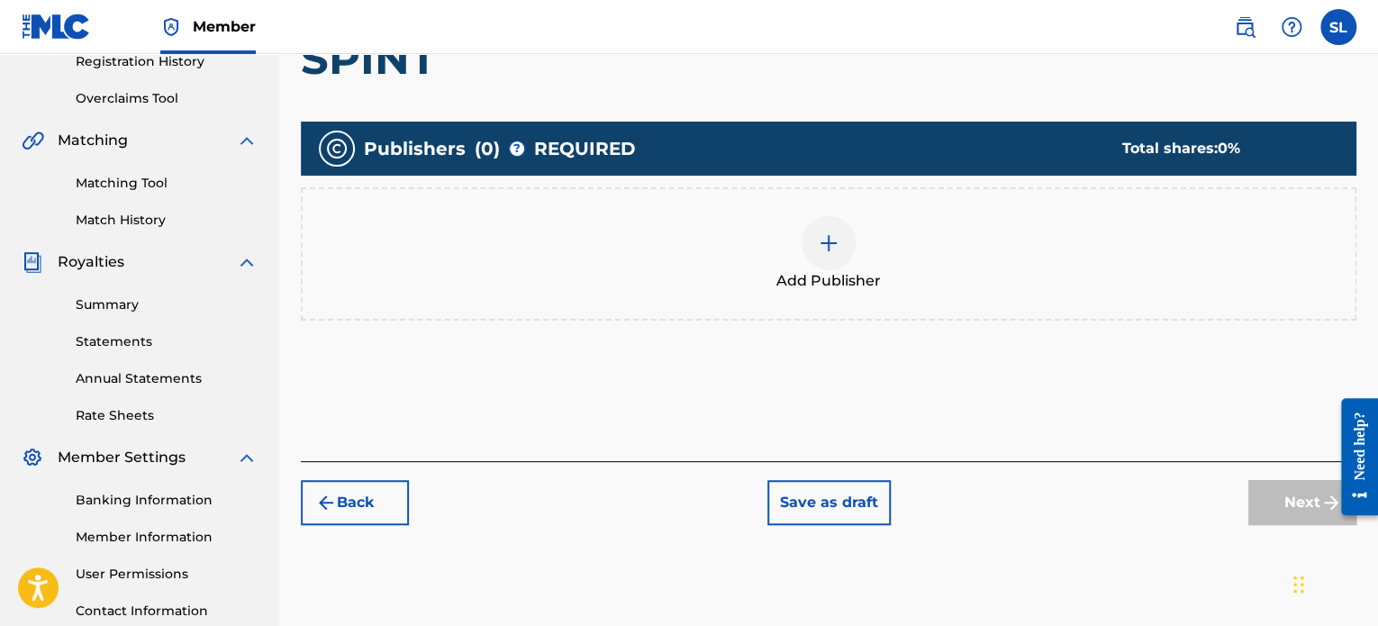
click at [640, 267] on div "Add Publisher" at bounding box center [829, 254] width 1052 height 76
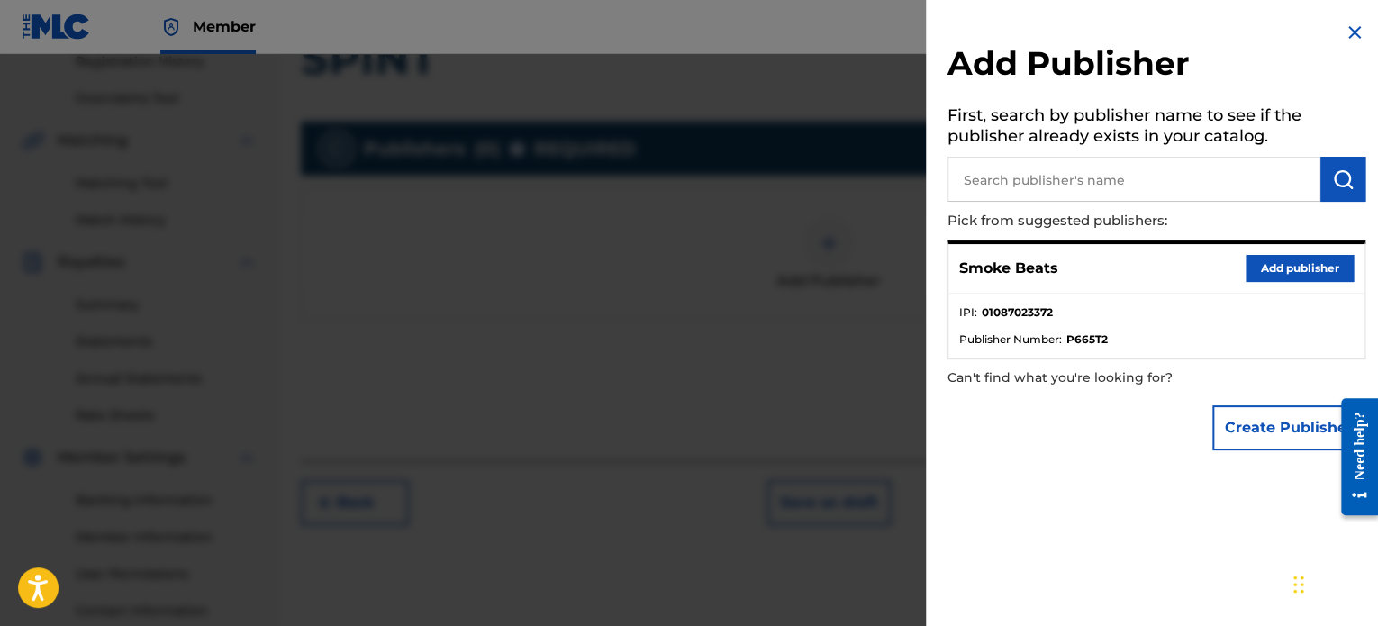
click at [1272, 267] on button "Add publisher" at bounding box center [1299, 268] width 108 height 27
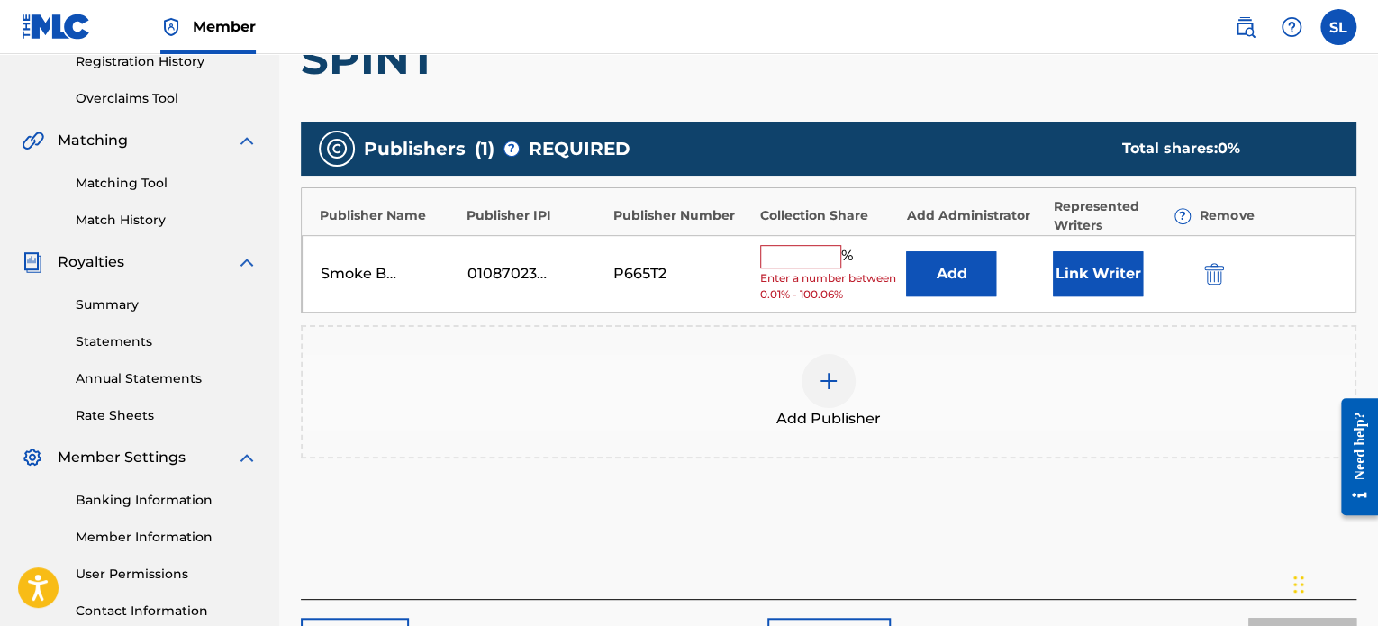
click at [795, 257] on input "text" at bounding box center [800, 256] width 81 height 23
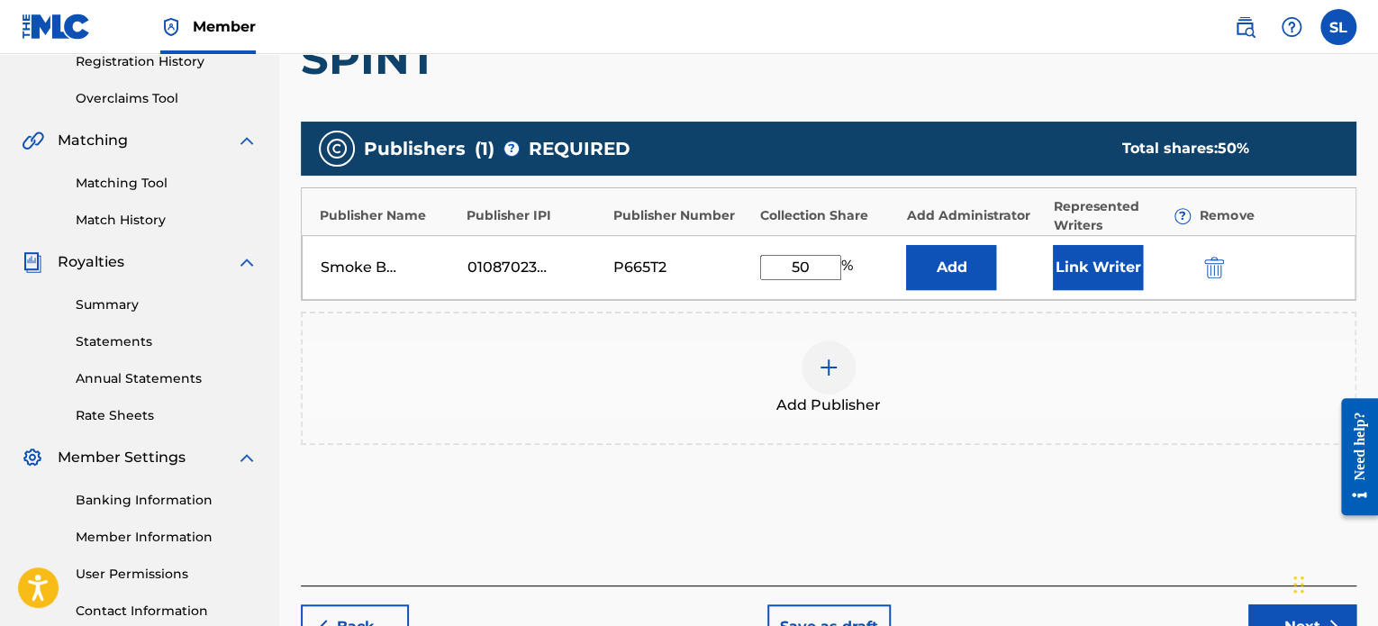
type input "50"
click at [1119, 276] on button "Link Writer" at bounding box center [1098, 267] width 90 height 45
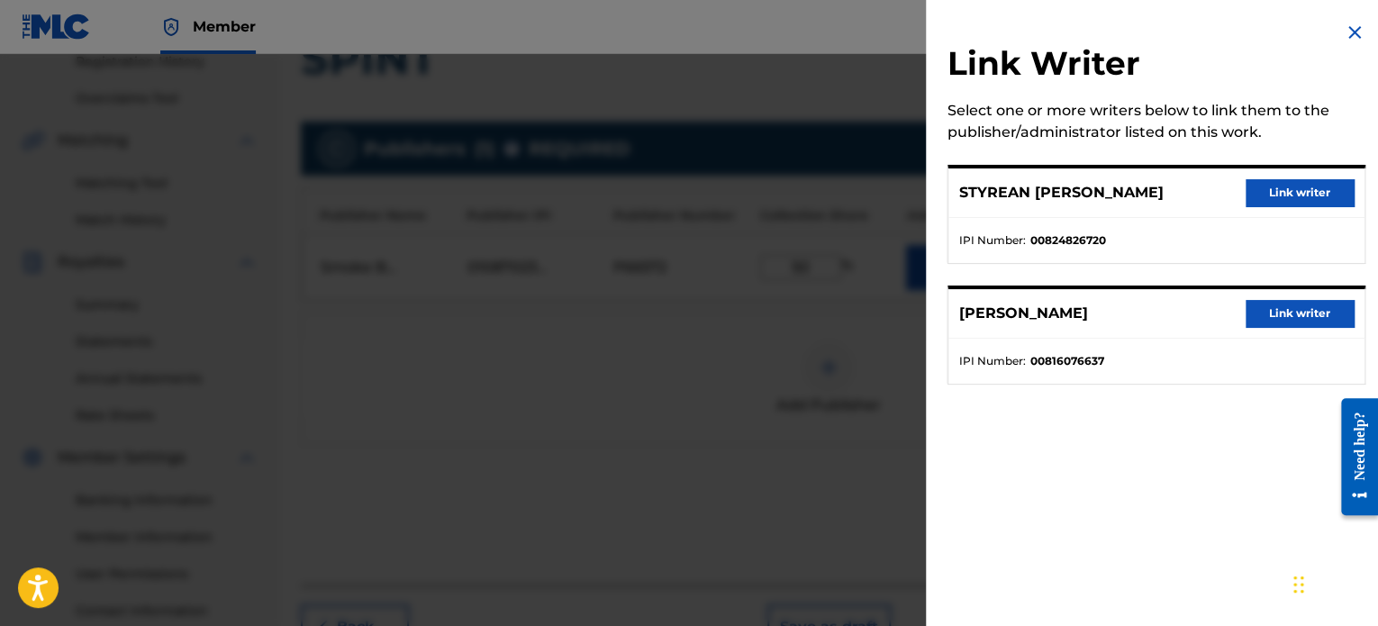
click at [1266, 193] on button "Link writer" at bounding box center [1299, 192] width 108 height 27
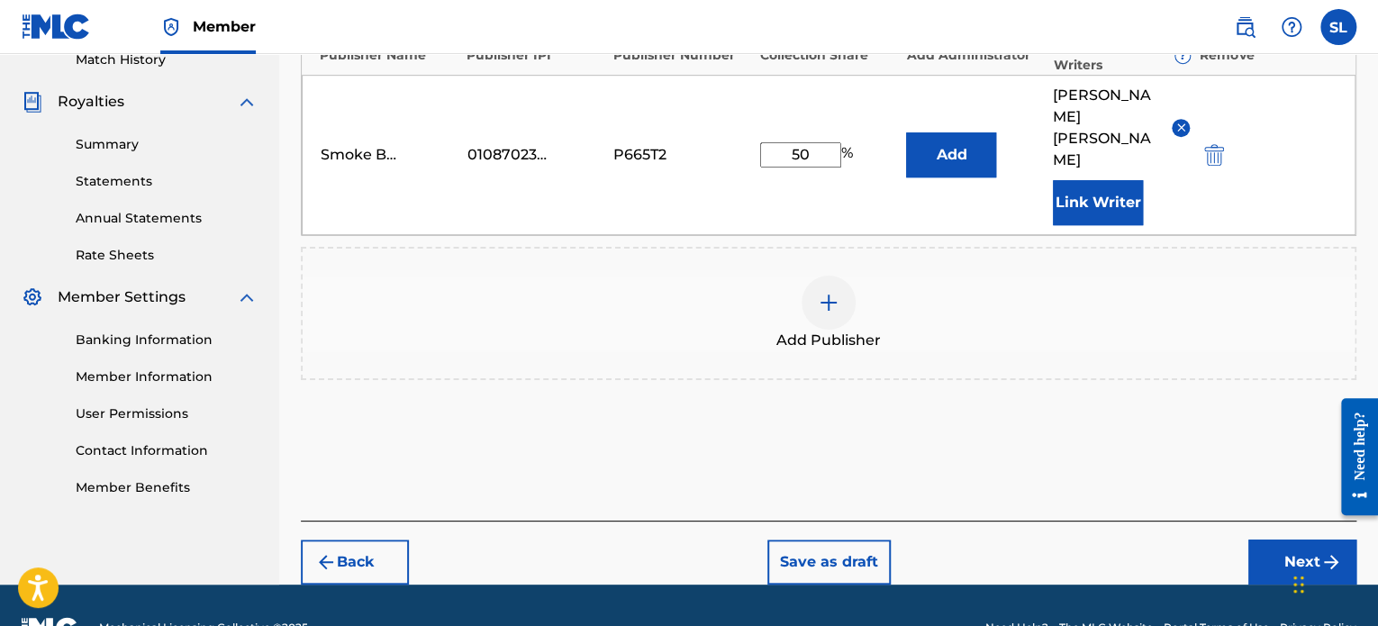
click at [1310, 539] on button "Next" at bounding box center [1302, 561] width 108 height 45
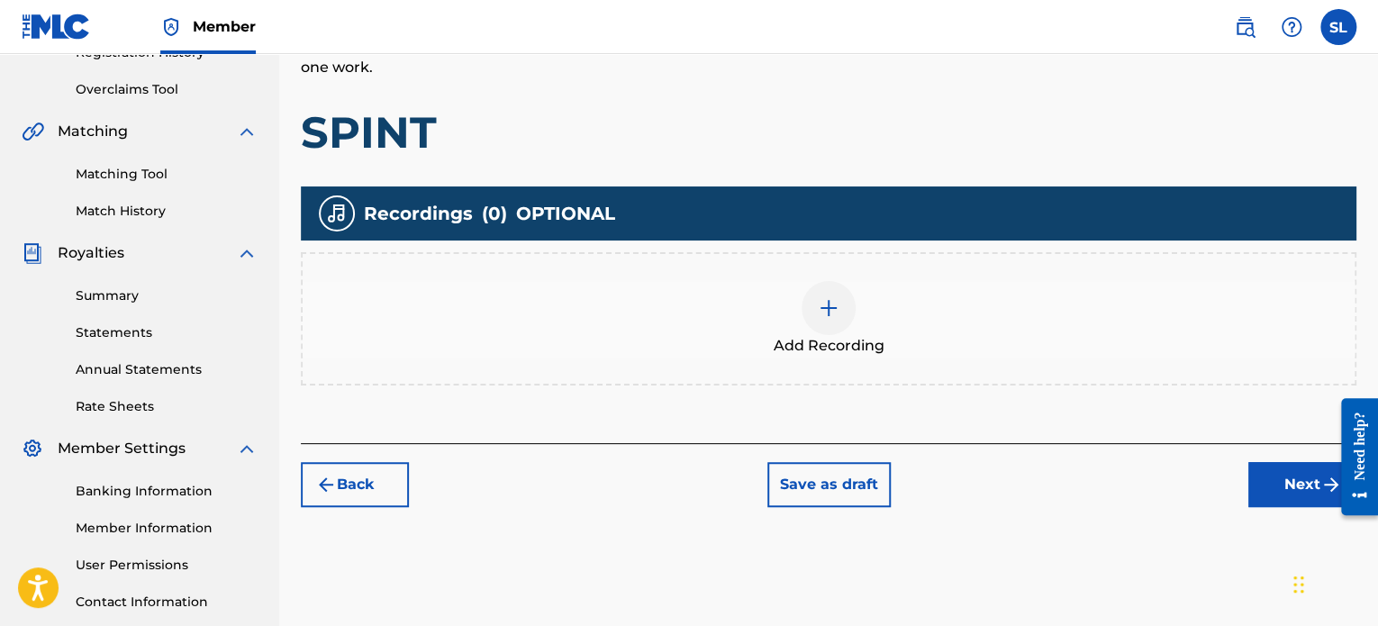
scroll to position [441, 0]
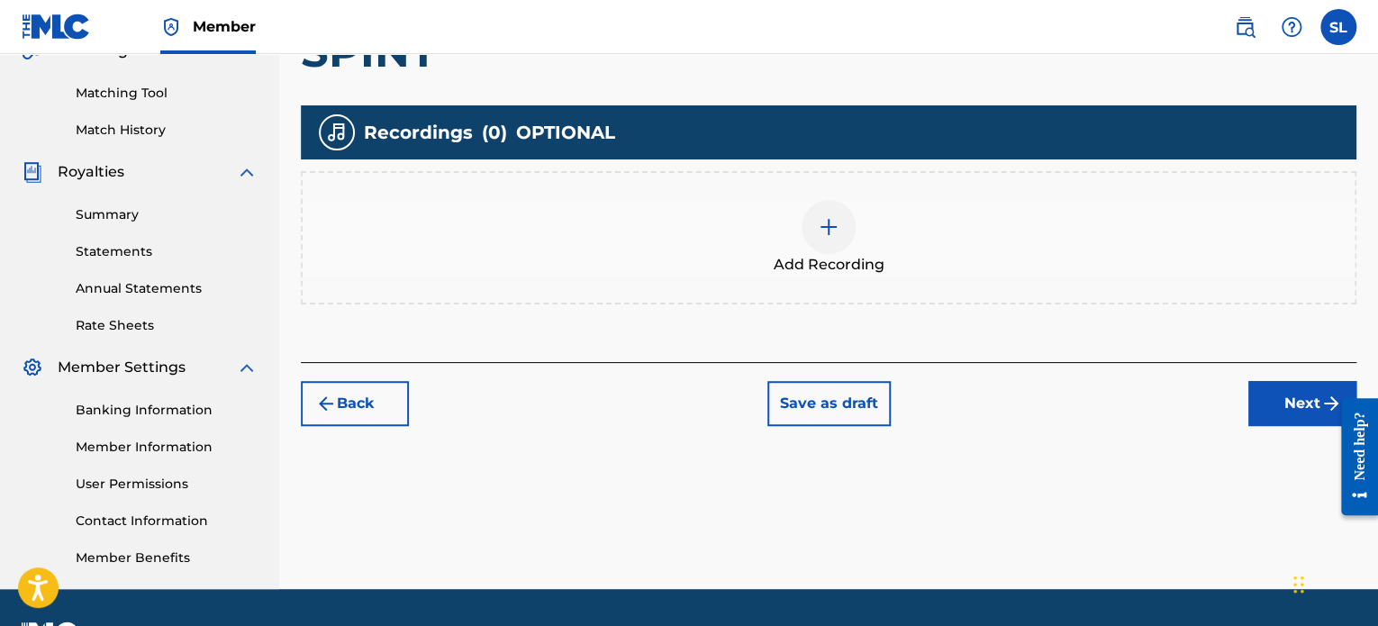
click at [831, 235] on img at bounding box center [829, 227] width 22 height 22
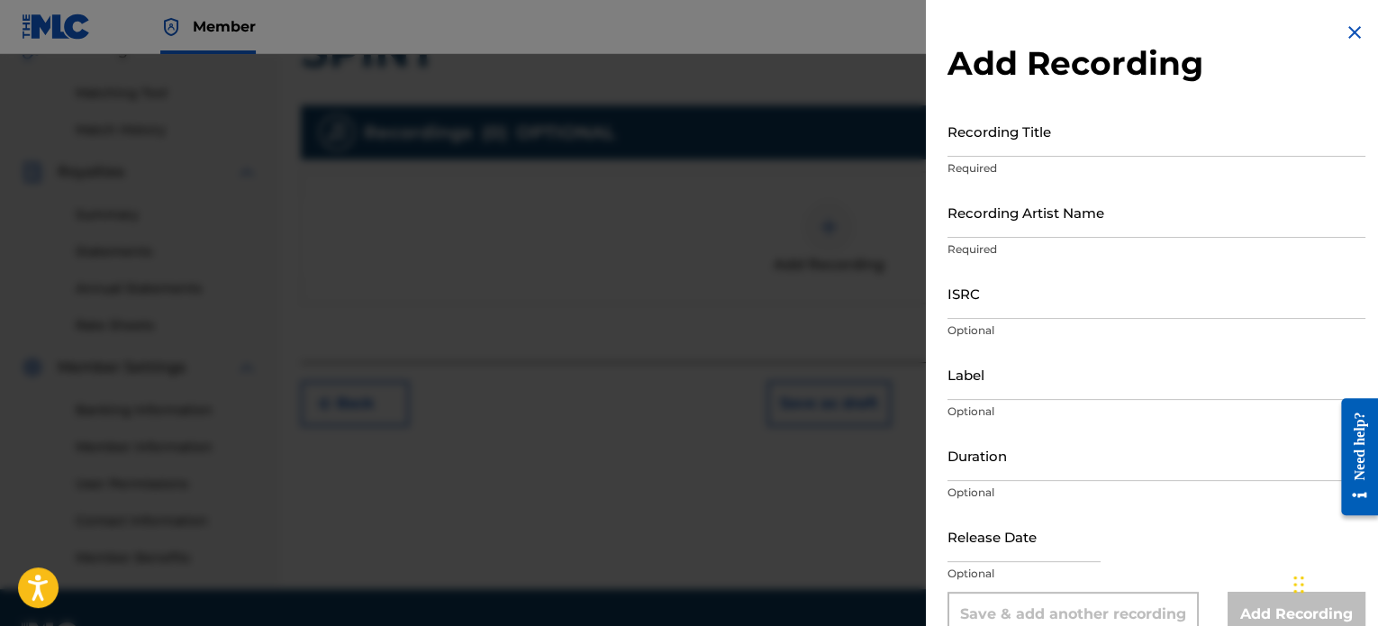
click at [1023, 148] on input "Recording Title" at bounding box center [1156, 130] width 418 height 51
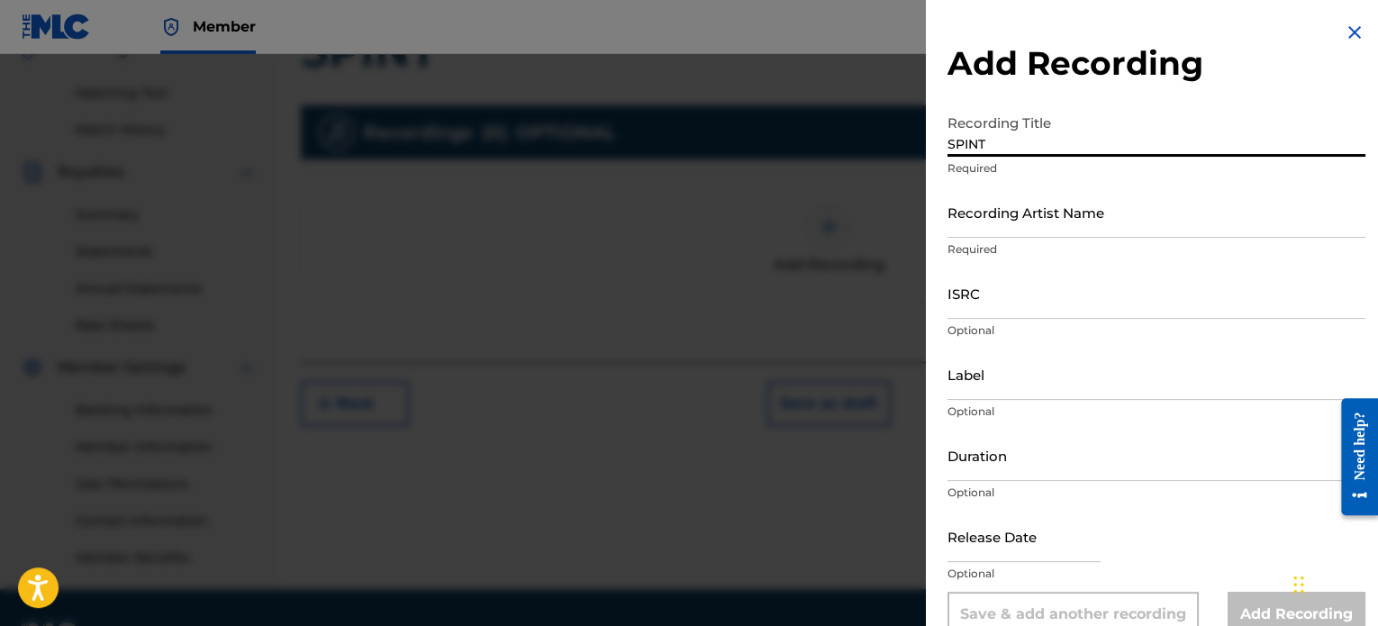
type input "SPINT"
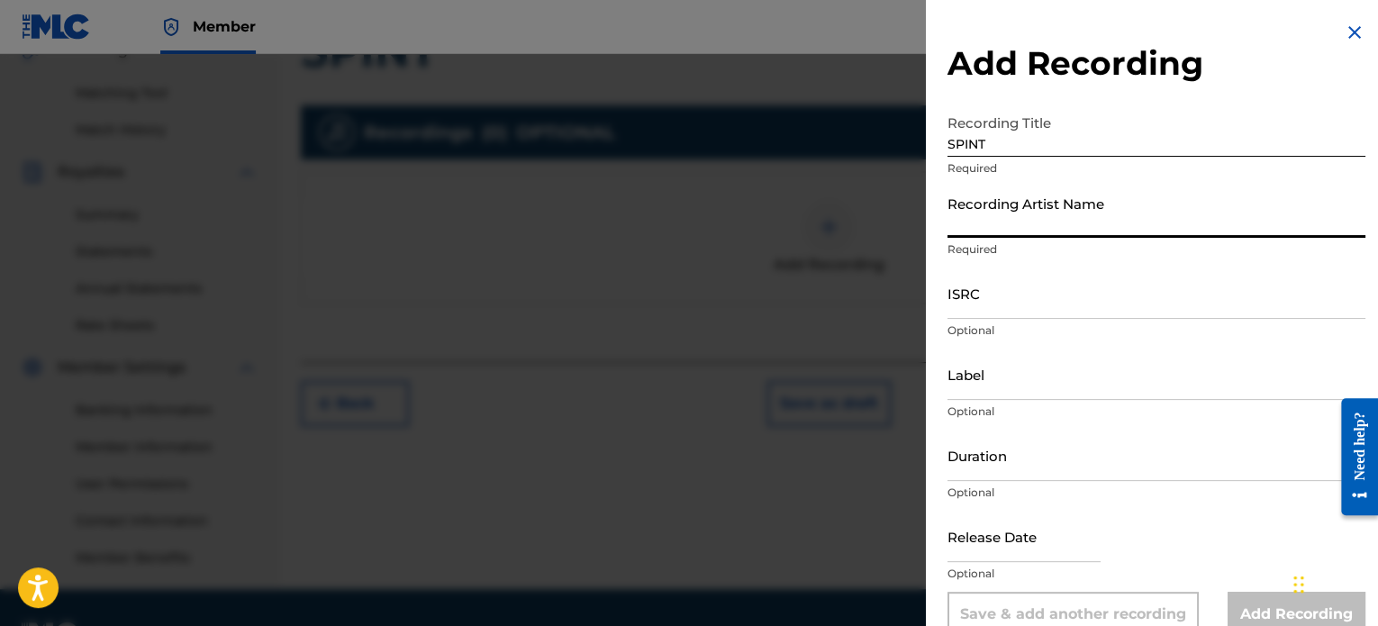
click at [1082, 224] on input "Recording Artist Name" at bounding box center [1156, 211] width 418 height 51
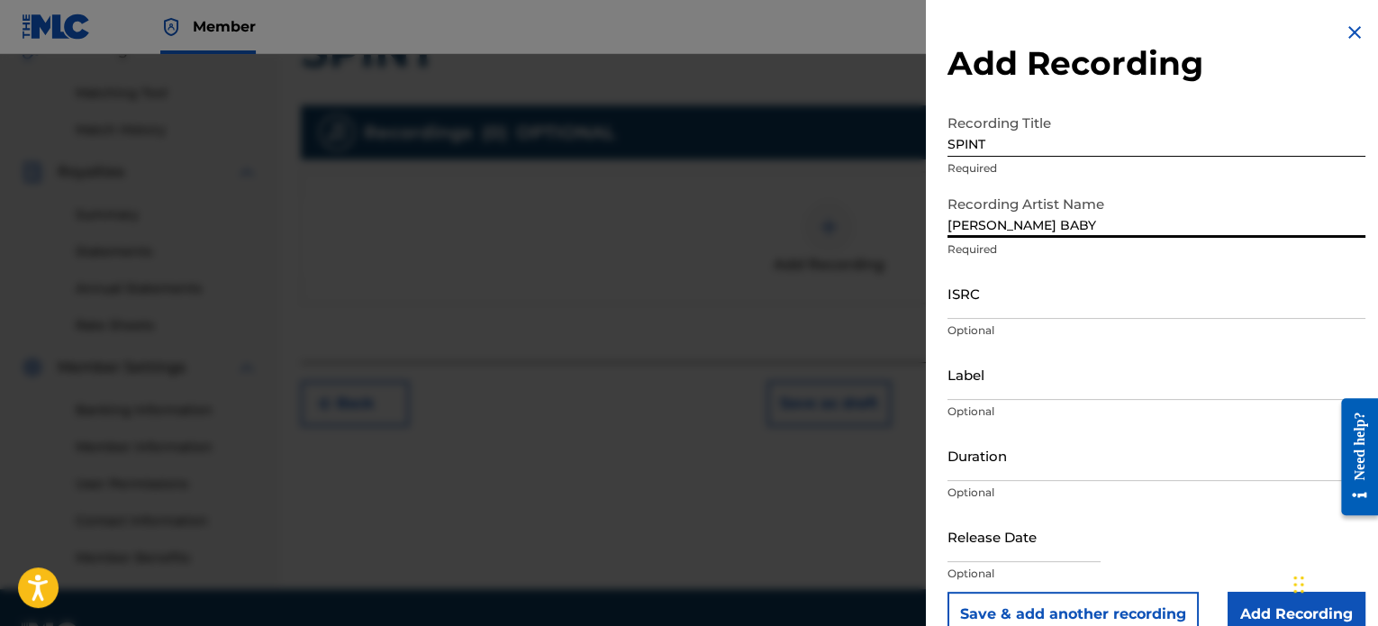
type input "SADA BABY"
paste input "CH7812537087"
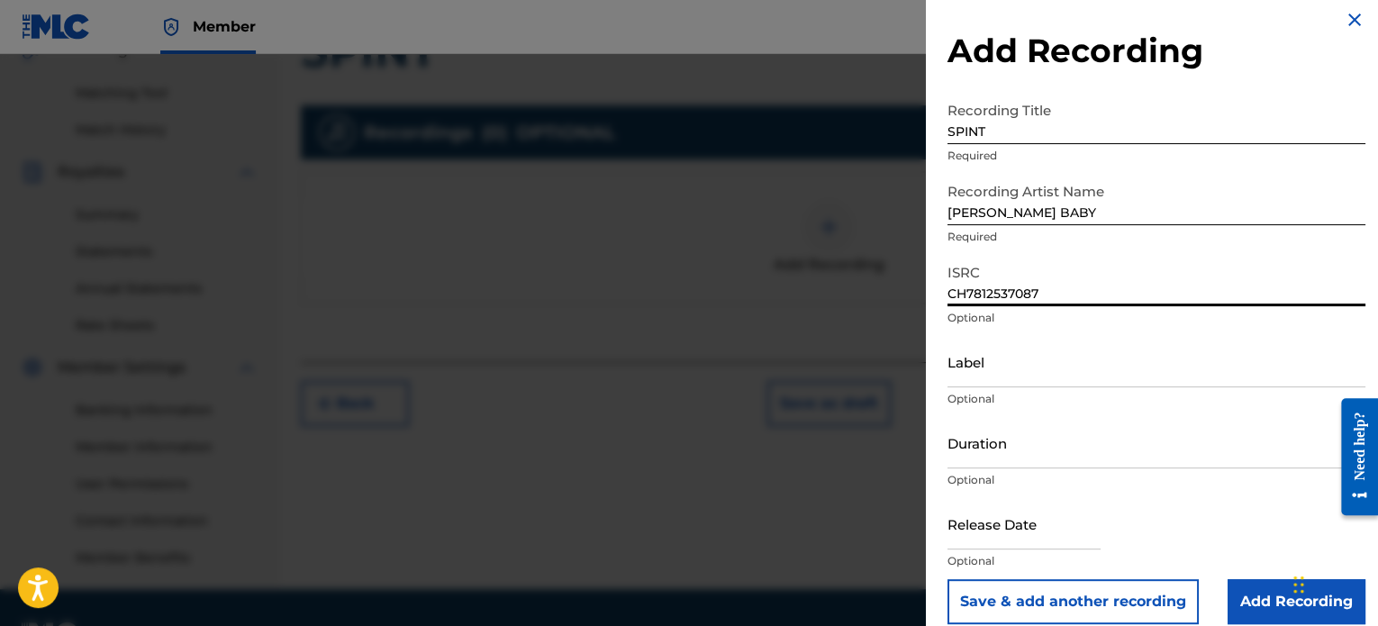
scroll to position [32, 0]
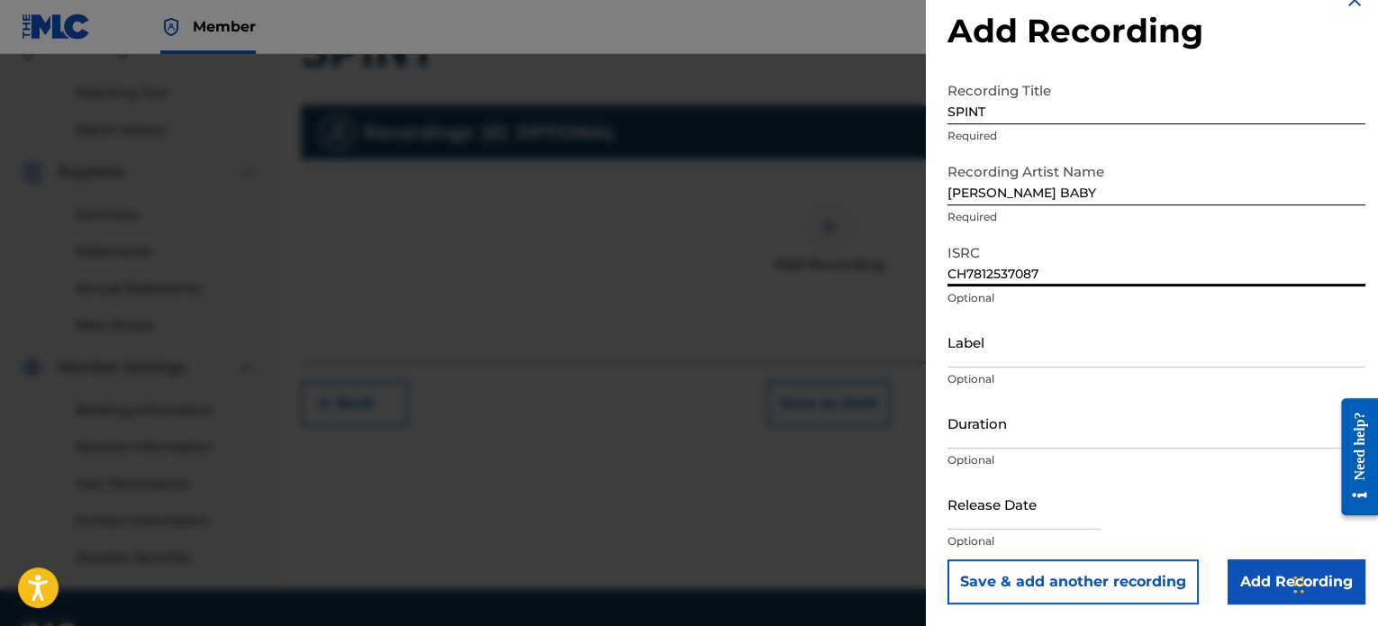
type input "CH7812537087"
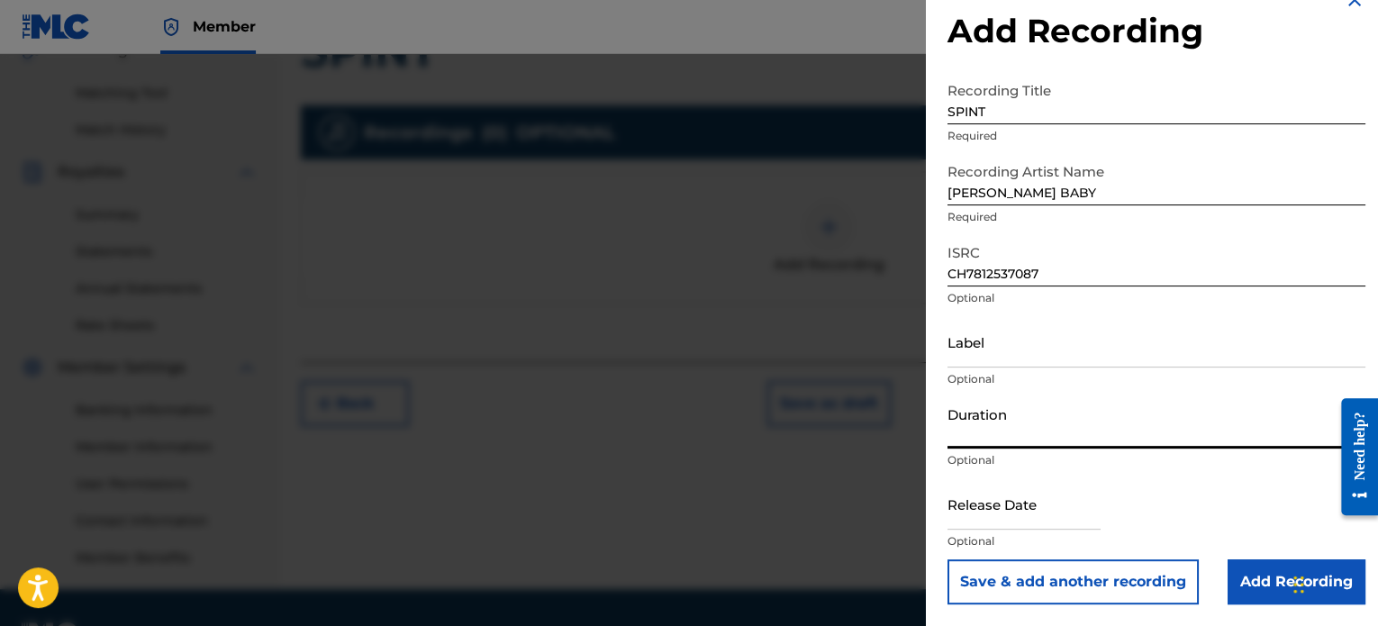
click at [1027, 441] on input "Duration" at bounding box center [1156, 422] width 418 height 51
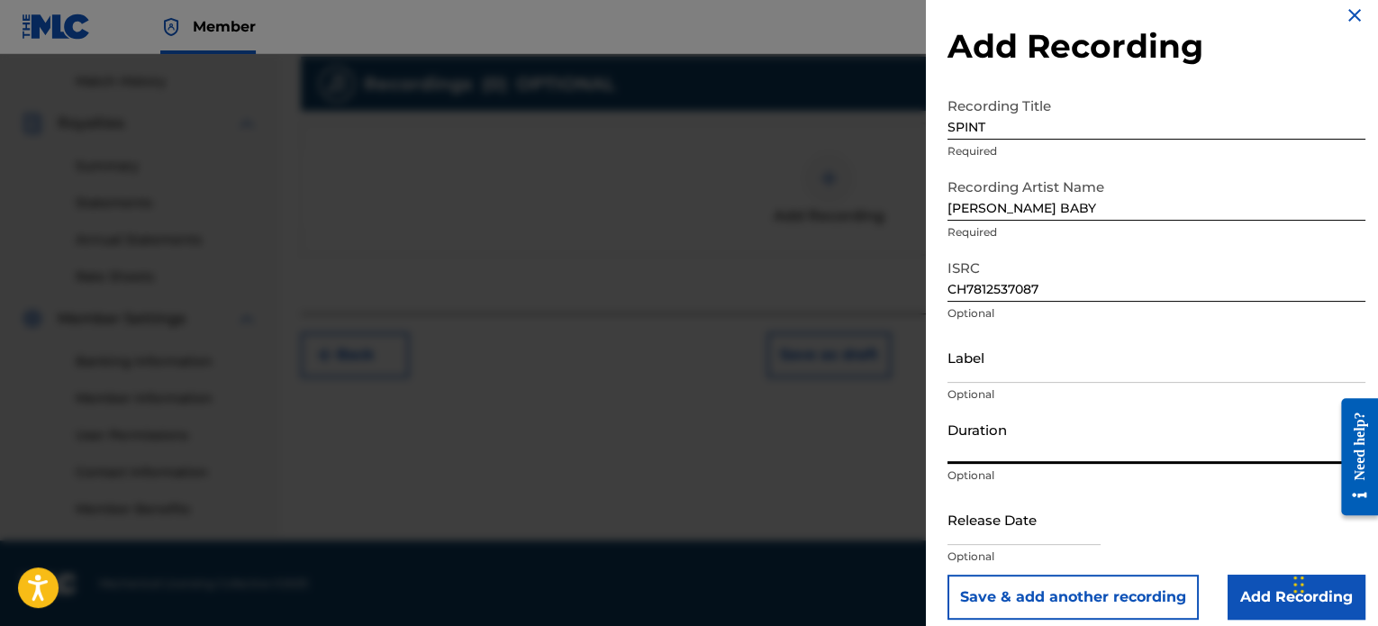
scroll to position [0, 0]
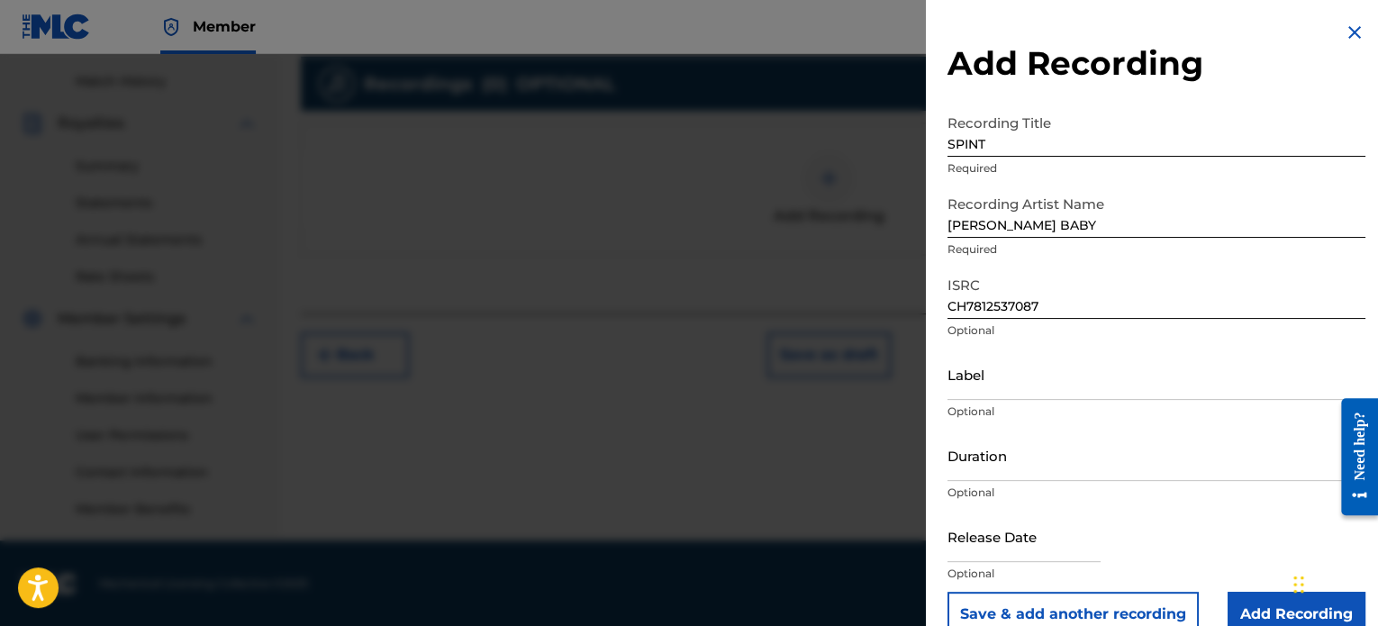
click at [1253, 602] on input "Add Recording" at bounding box center [1296, 614] width 138 height 45
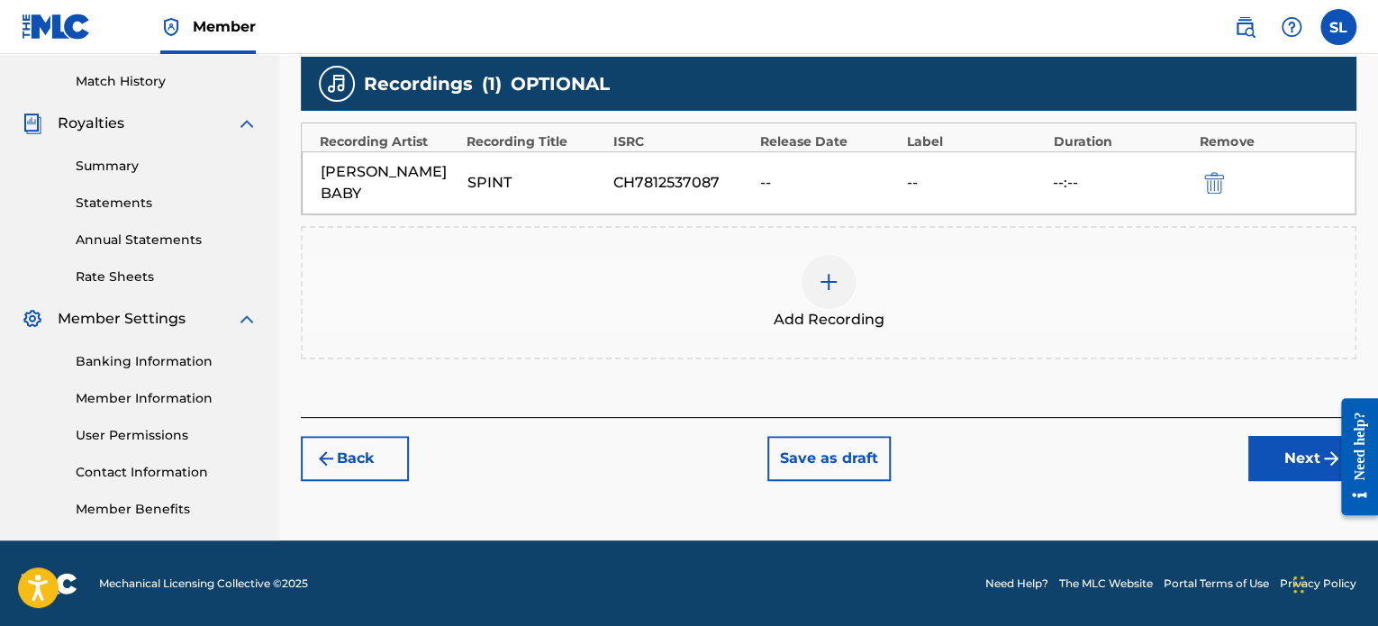
click at [1288, 436] on button "Next" at bounding box center [1302, 458] width 108 height 45
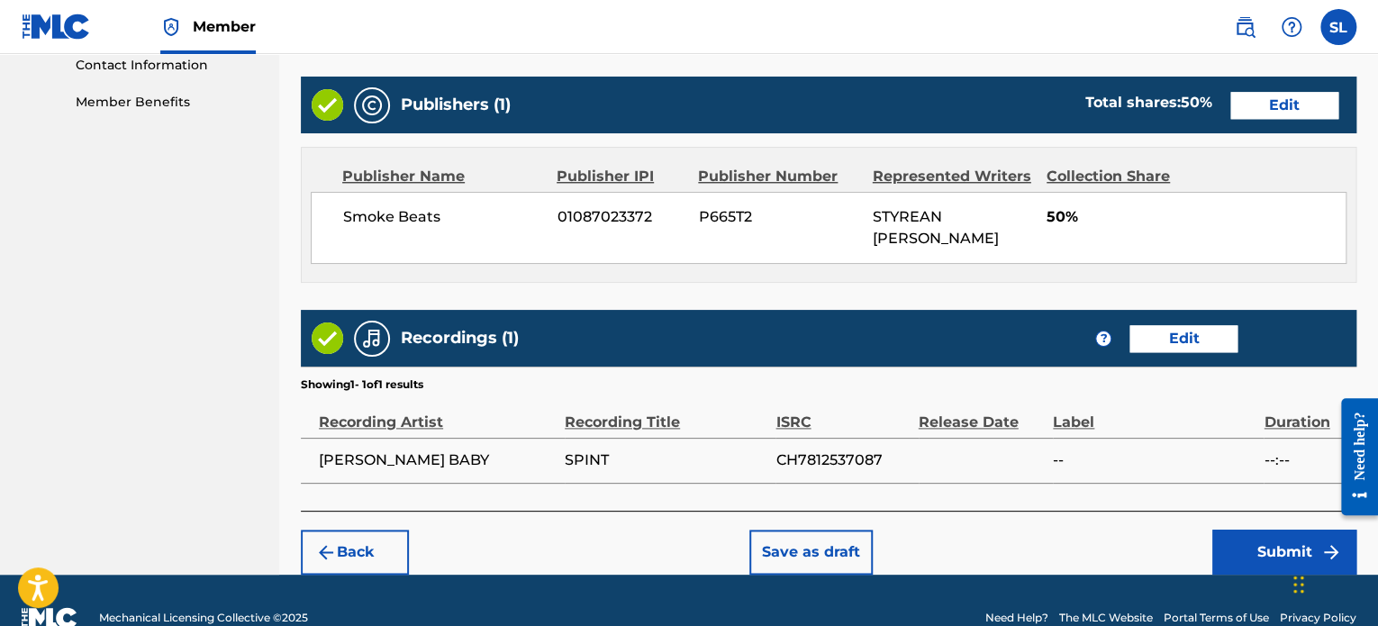
scroll to position [929, 0]
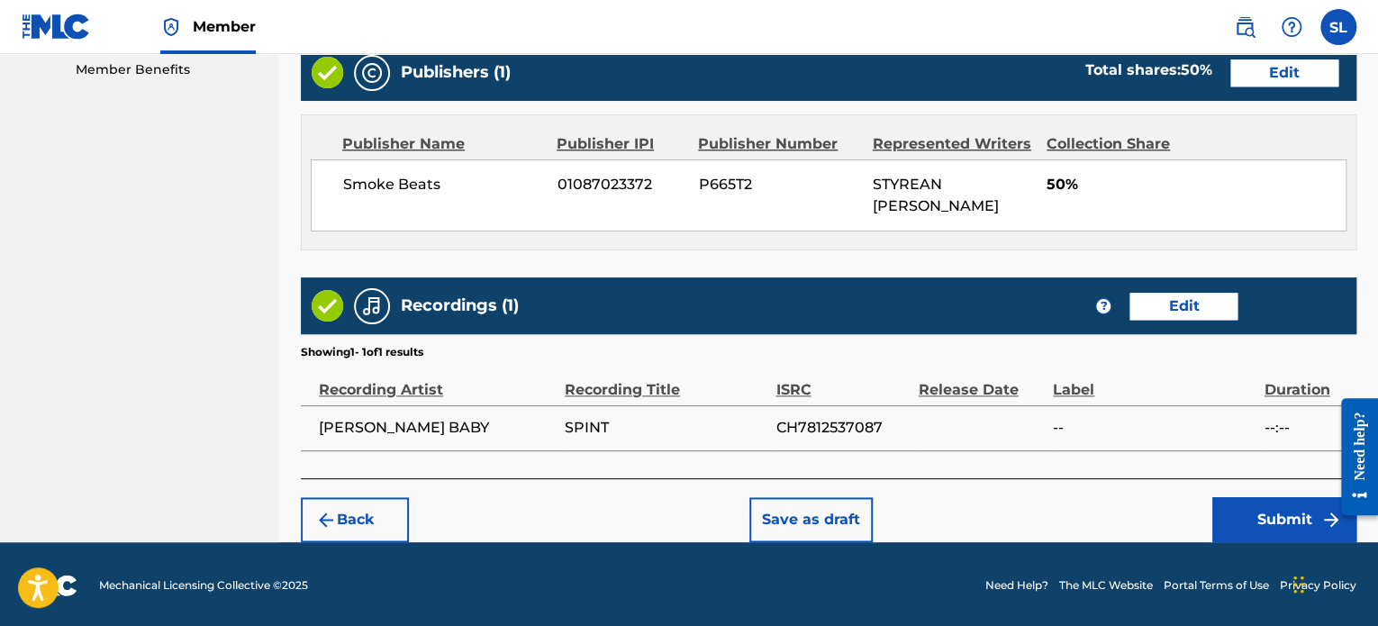
click at [1297, 514] on button "Submit" at bounding box center [1284, 519] width 144 height 45
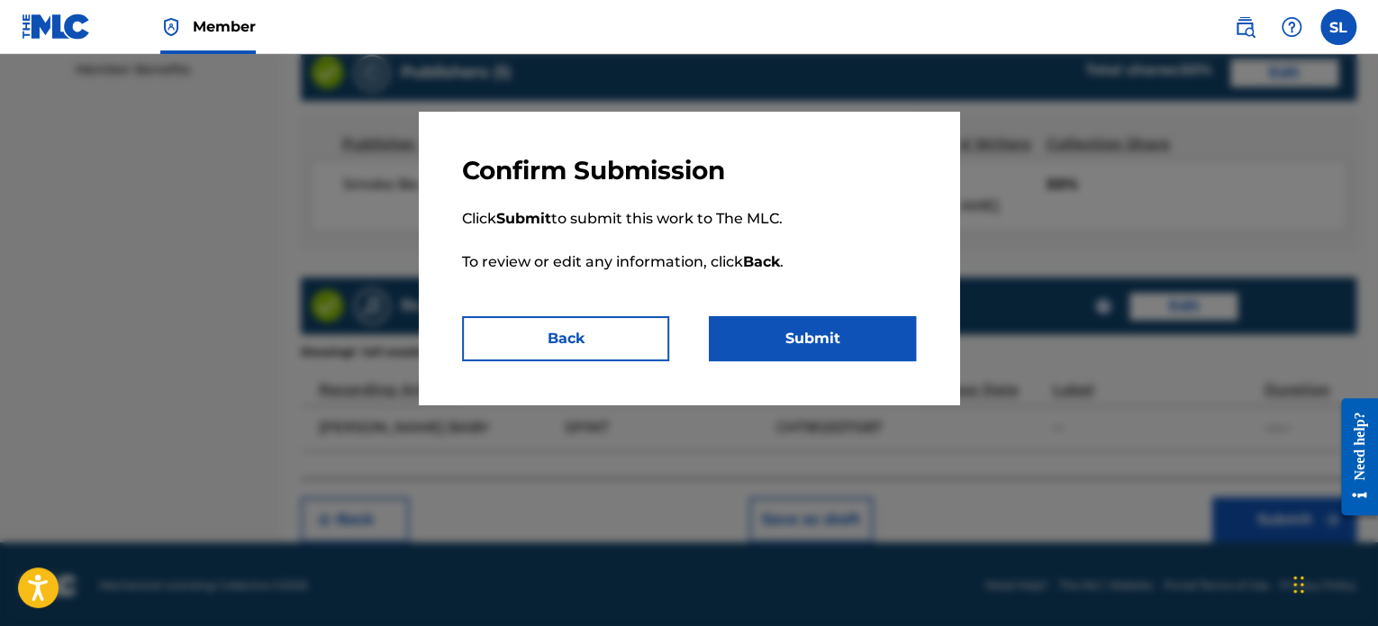
click at [795, 334] on button "Submit" at bounding box center [812, 338] width 207 height 45
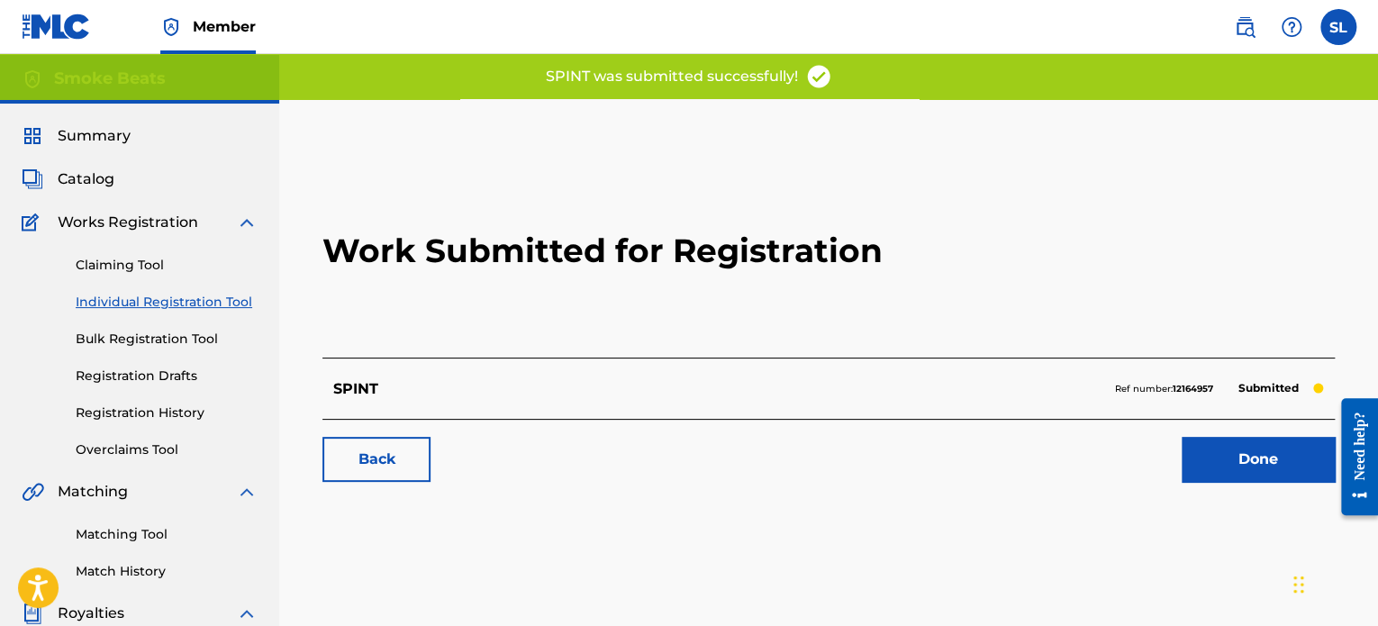
click at [140, 534] on link "Matching Tool" at bounding box center [167, 534] width 182 height 19
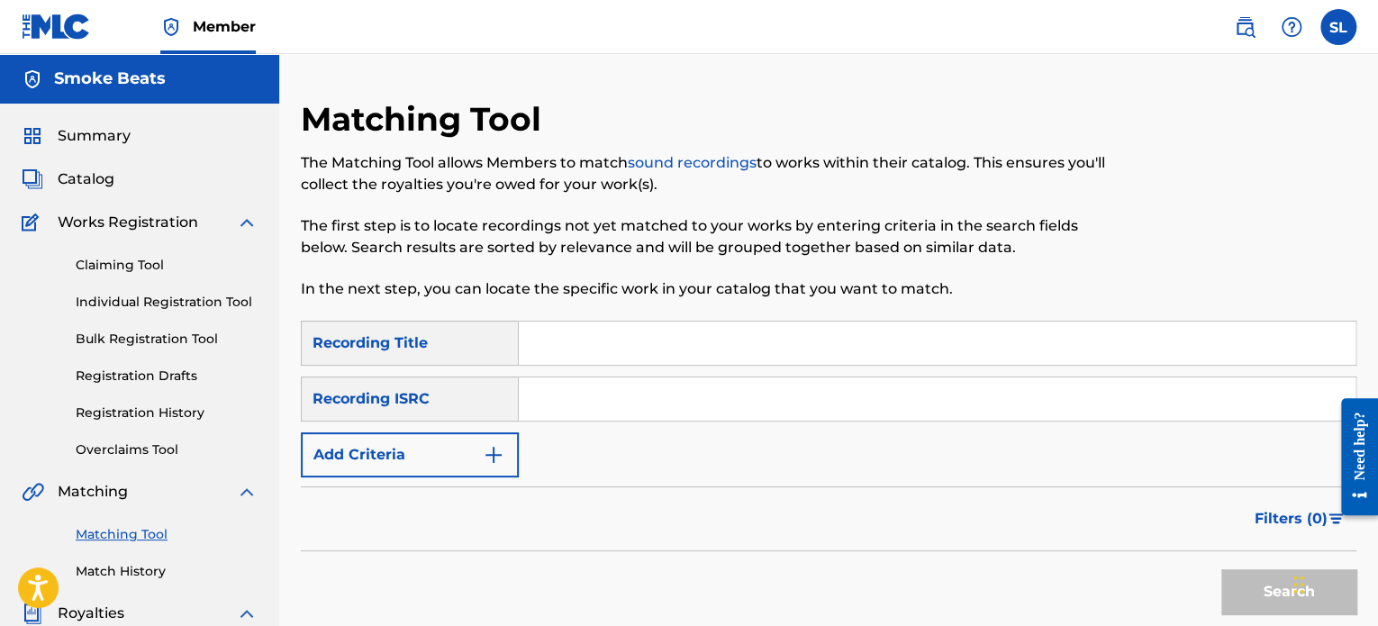
click at [547, 344] on input "Search Form" at bounding box center [937, 343] width 837 height 43
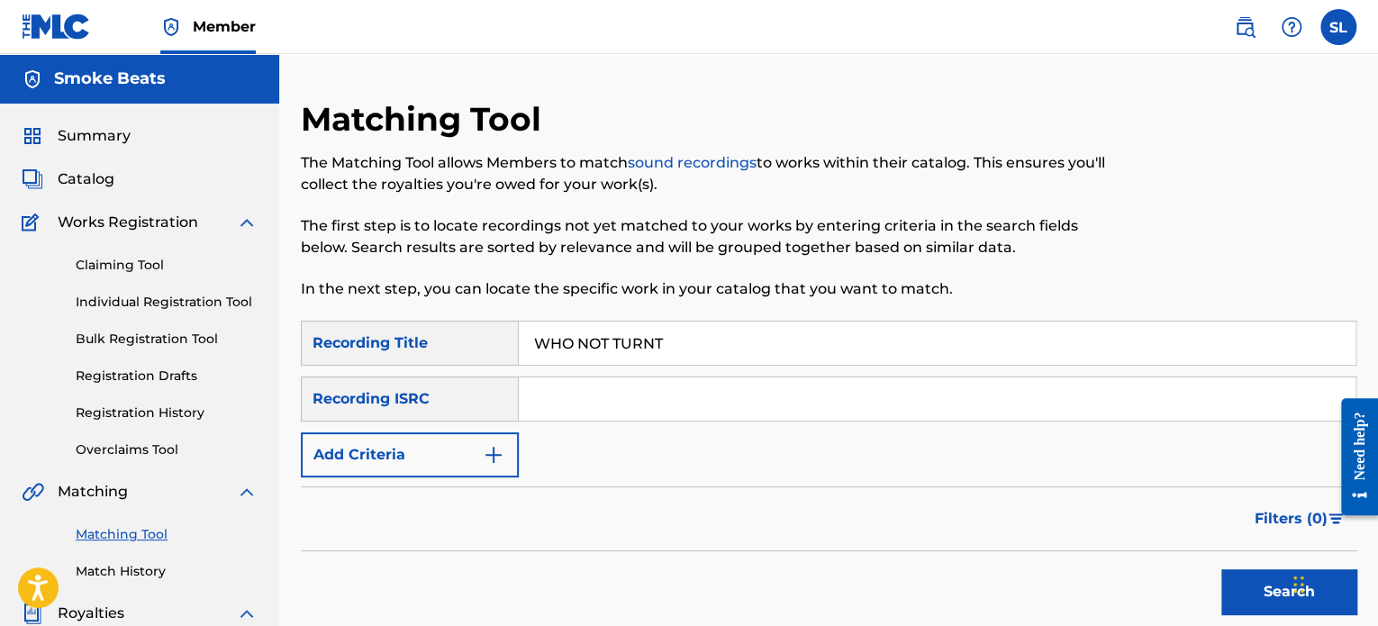
type input "WHO NOT TURNT"
click at [470, 459] on button "Add Criteria" at bounding box center [410, 454] width 218 height 45
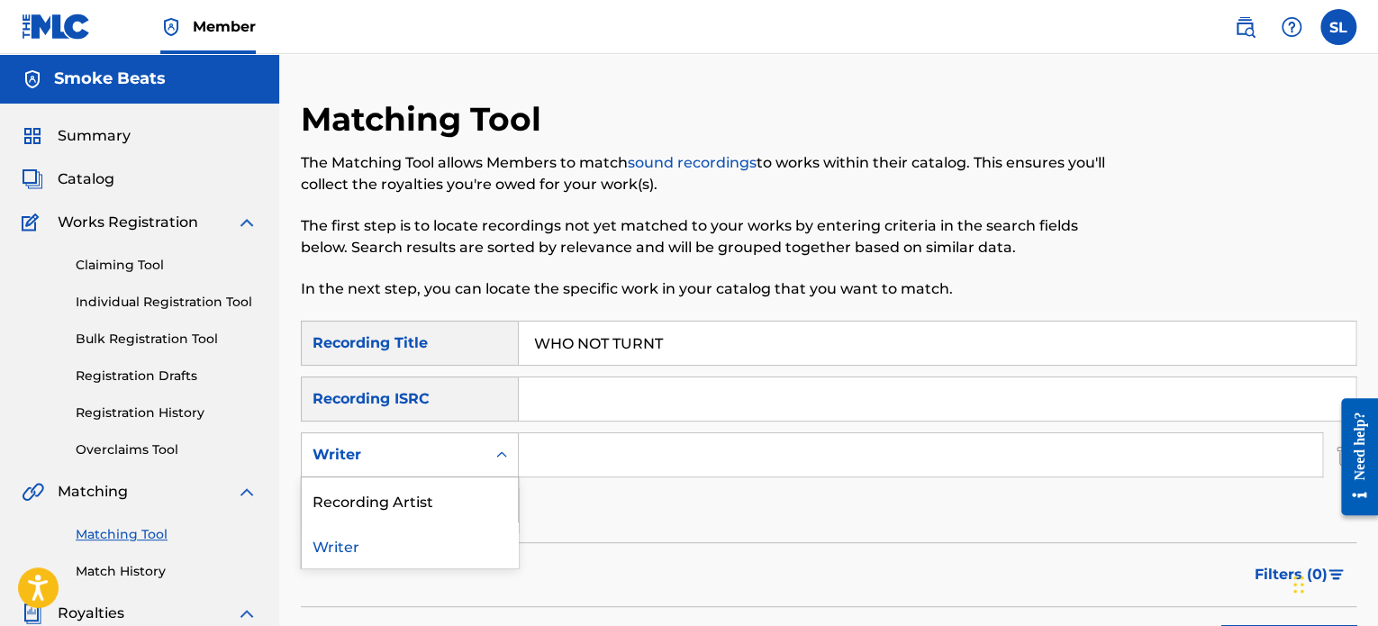
click at [456, 453] on div "Writer" at bounding box center [393, 455] width 162 height 22
click at [440, 498] on div "Recording Artist" at bounding box center [410, 499] width 216 height 45
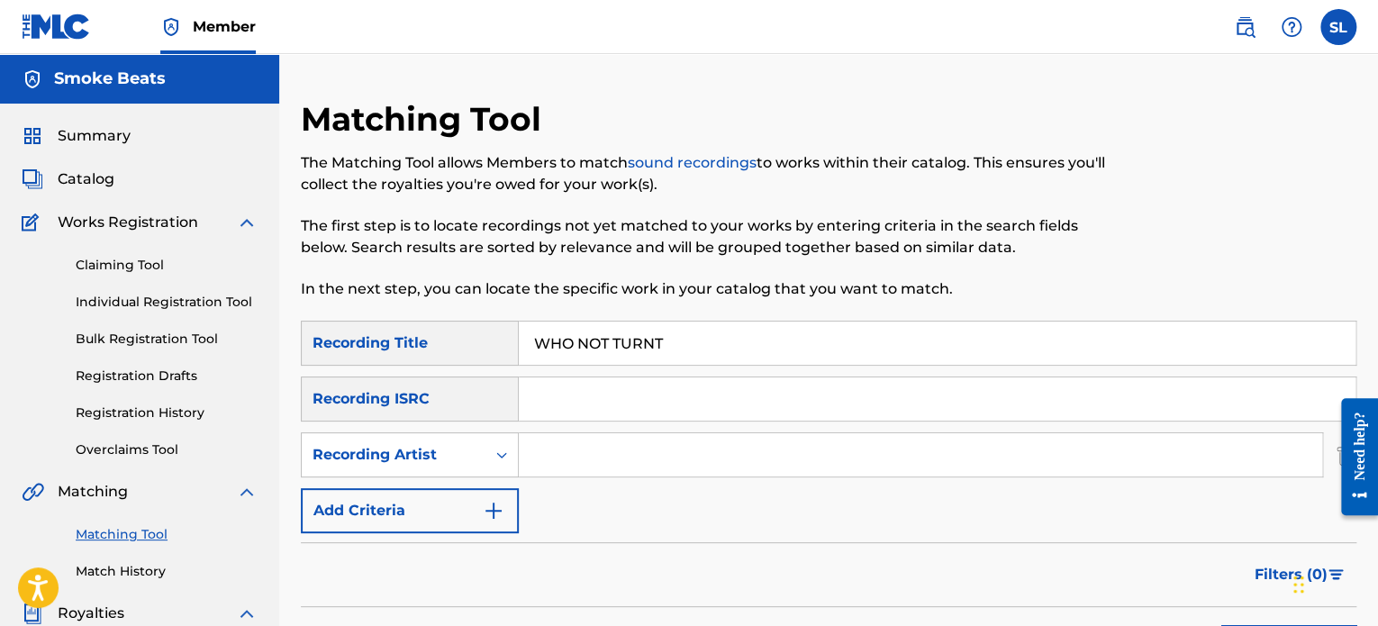
click at [552, 452] on input "Search Form" at bounding box center [920, 454] width 803 height 43
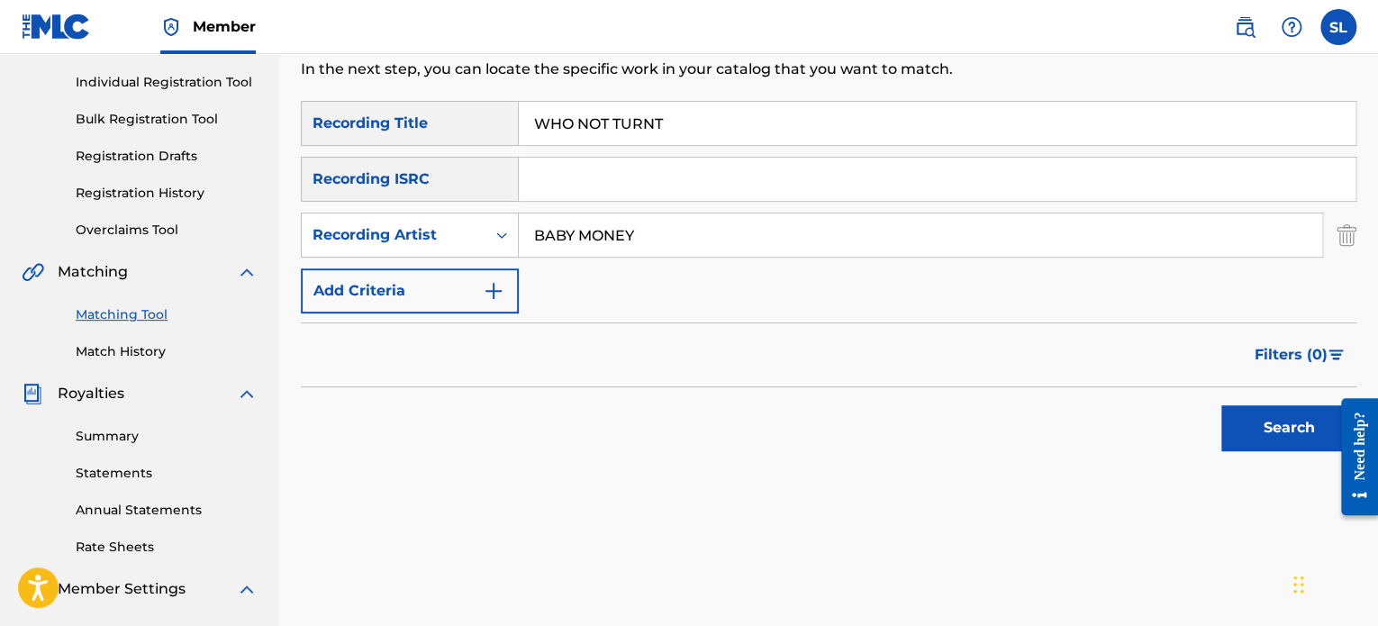
scroll to position [270, 0]
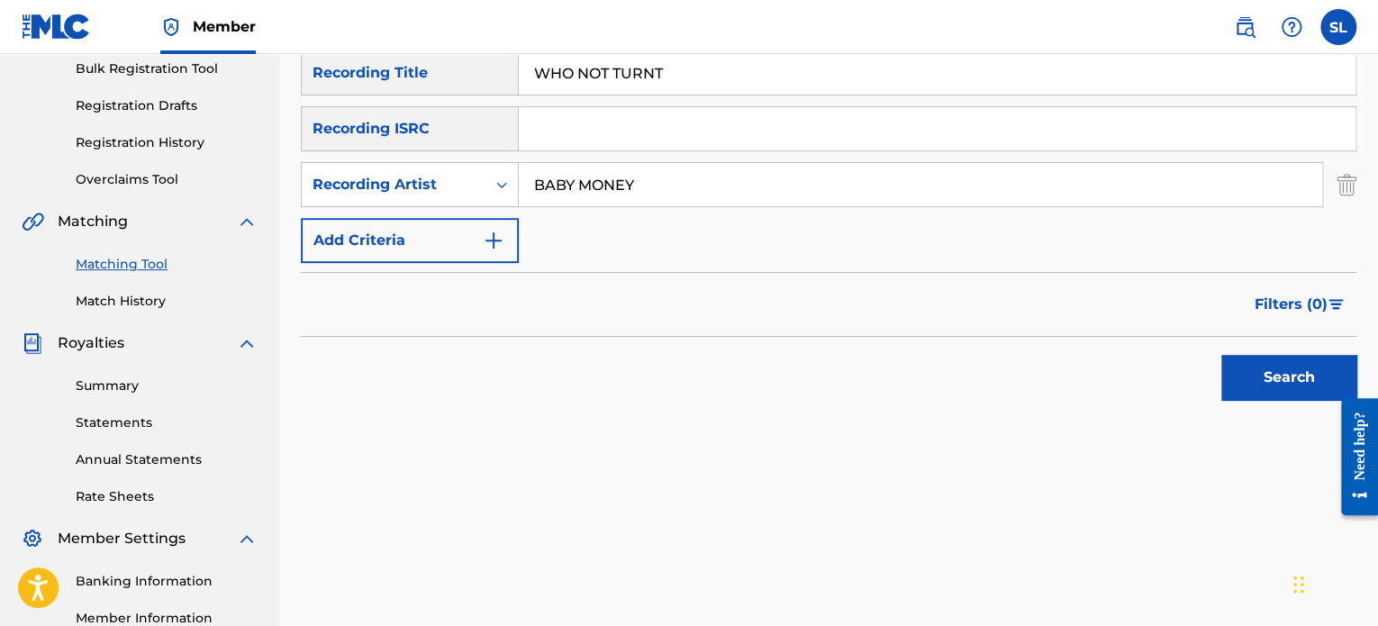
type input "BABY MONEY"
click at [1280, 385] on button "Search" at bounding box center [1288, 377] width 135 height 45
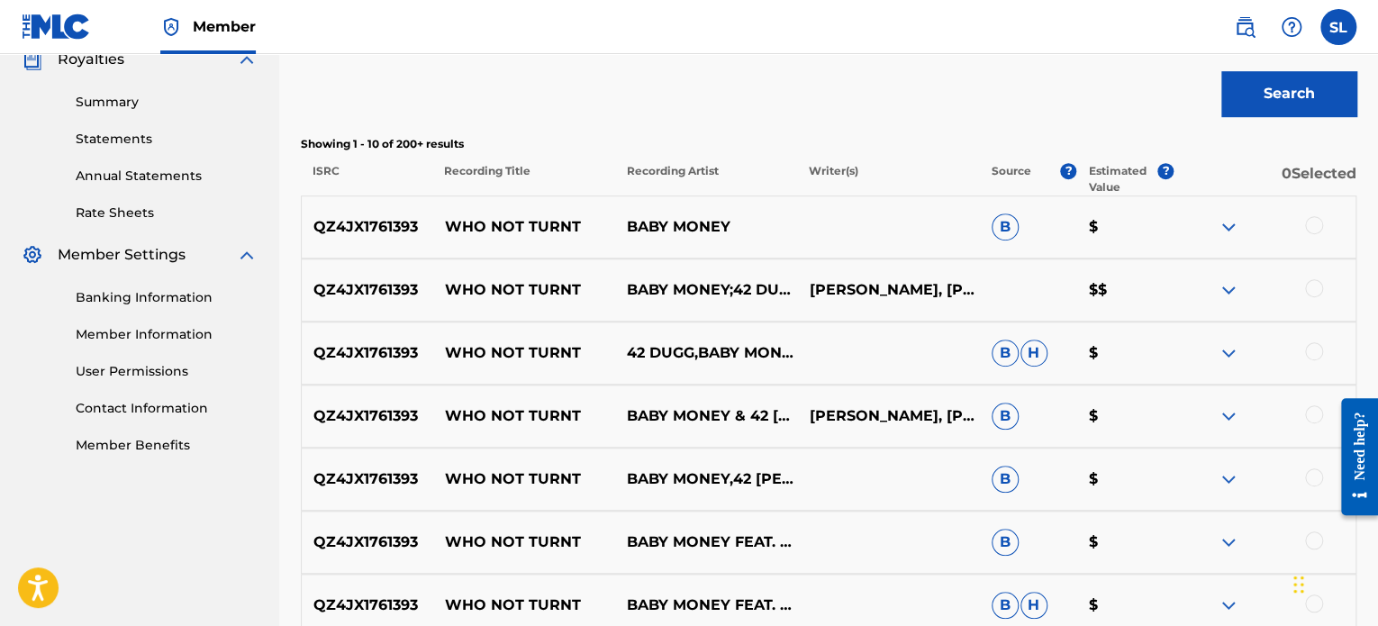
scroll to position [614, 0]
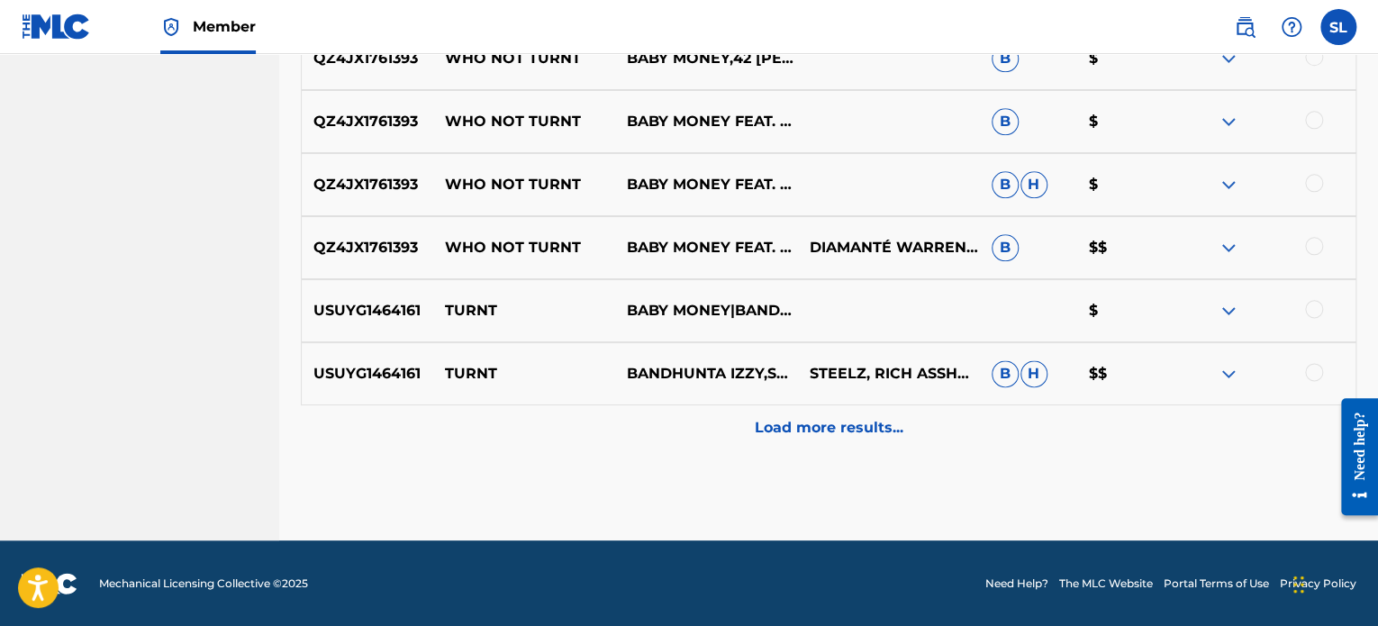
click at [909, 429] on div "Load more results..." at bounding box center [828, 427] width 1055 height 45
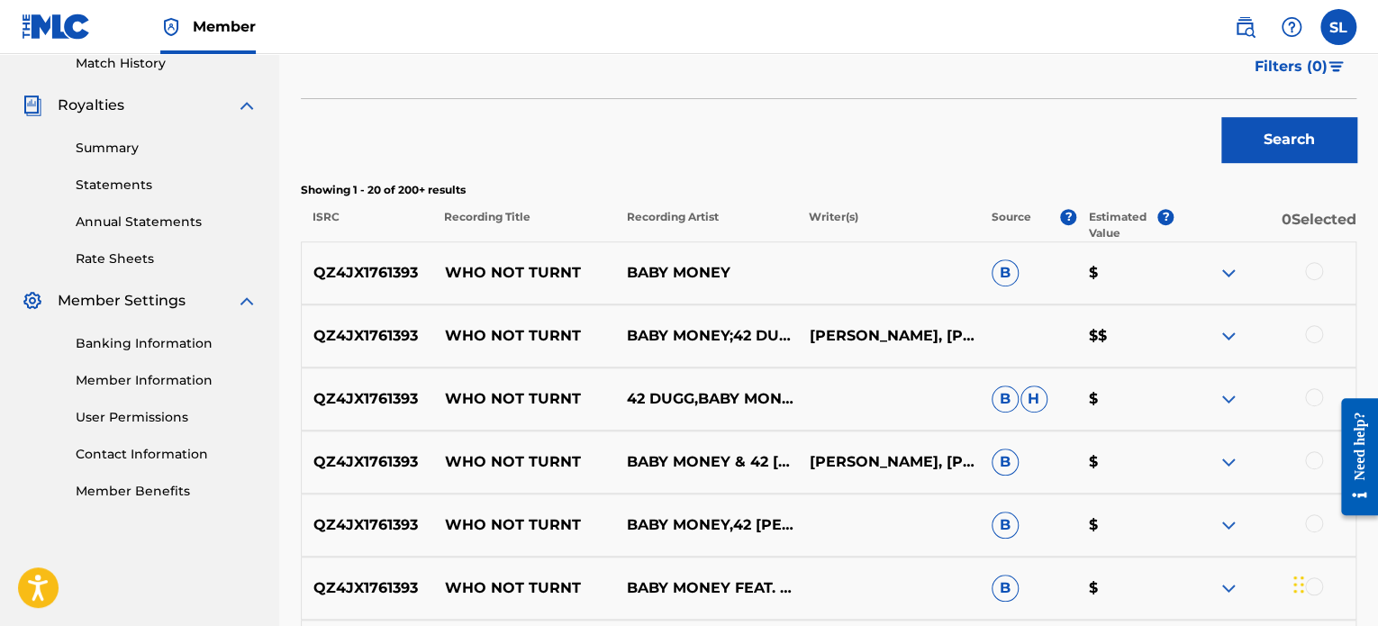
scroll to position [524, 0]
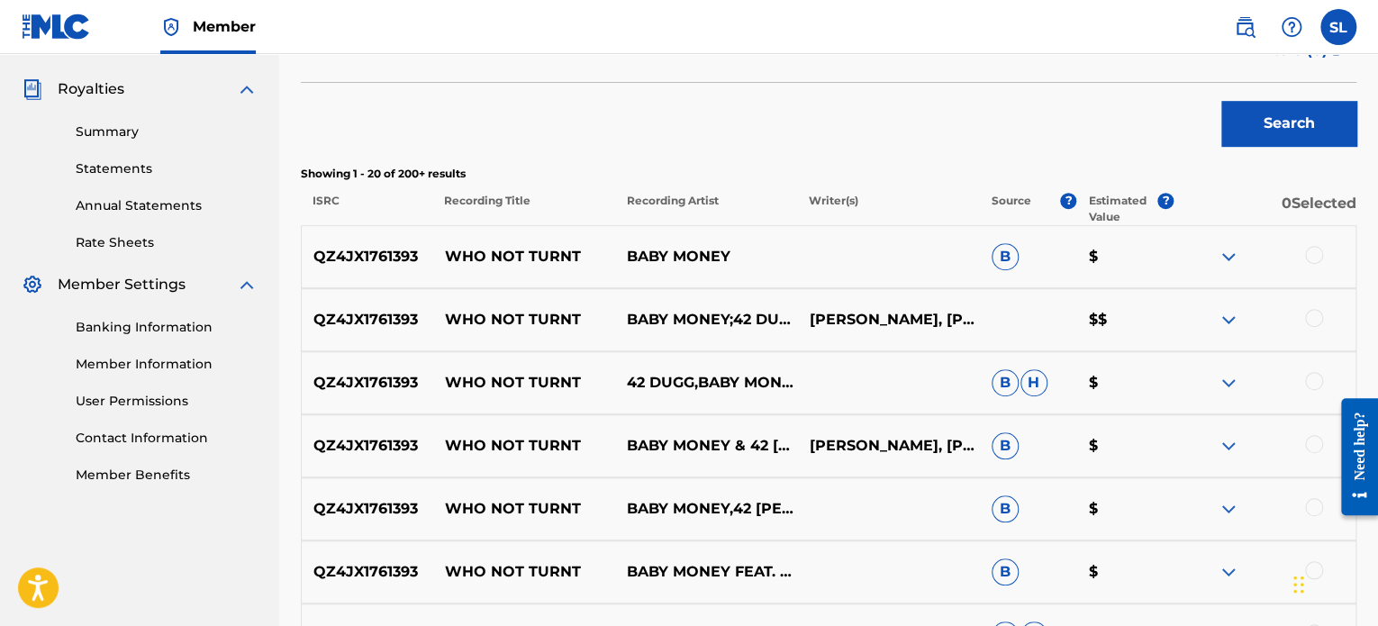
click at [1313, 324] on div at bounding box center [1314, 318] width 18 height 18
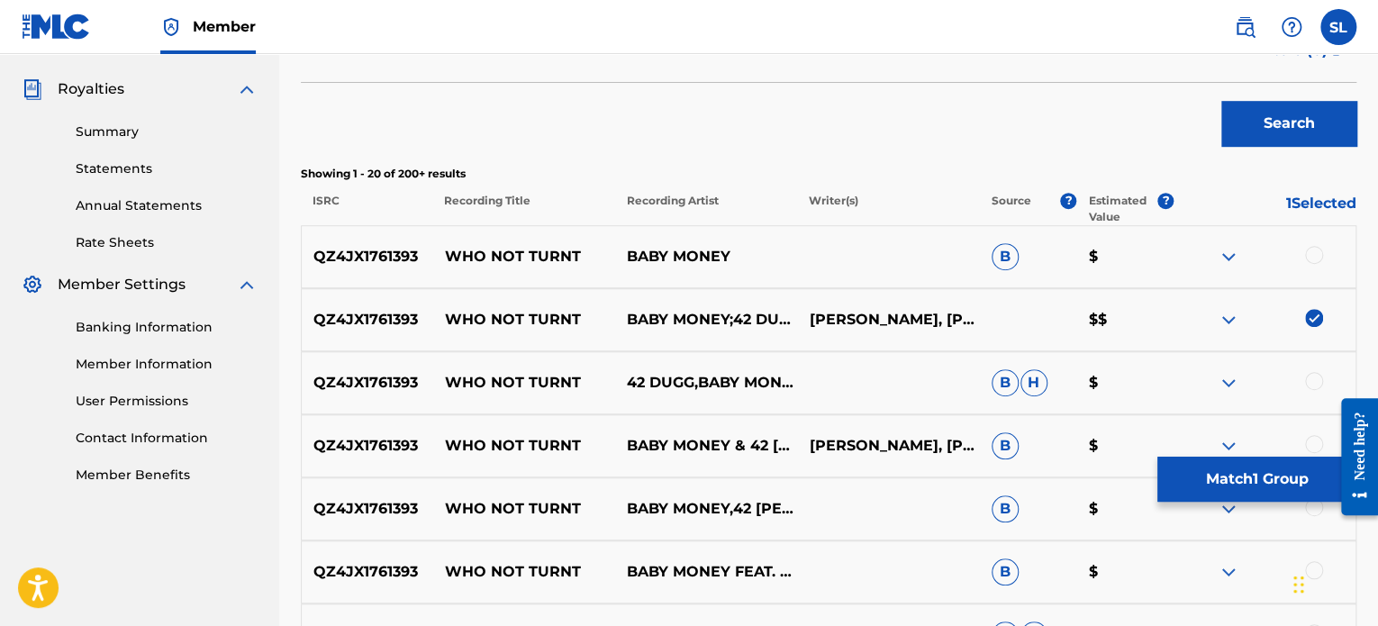
click at [1311, 319] on img at bounding box center [1314, 318] width 18 height 18
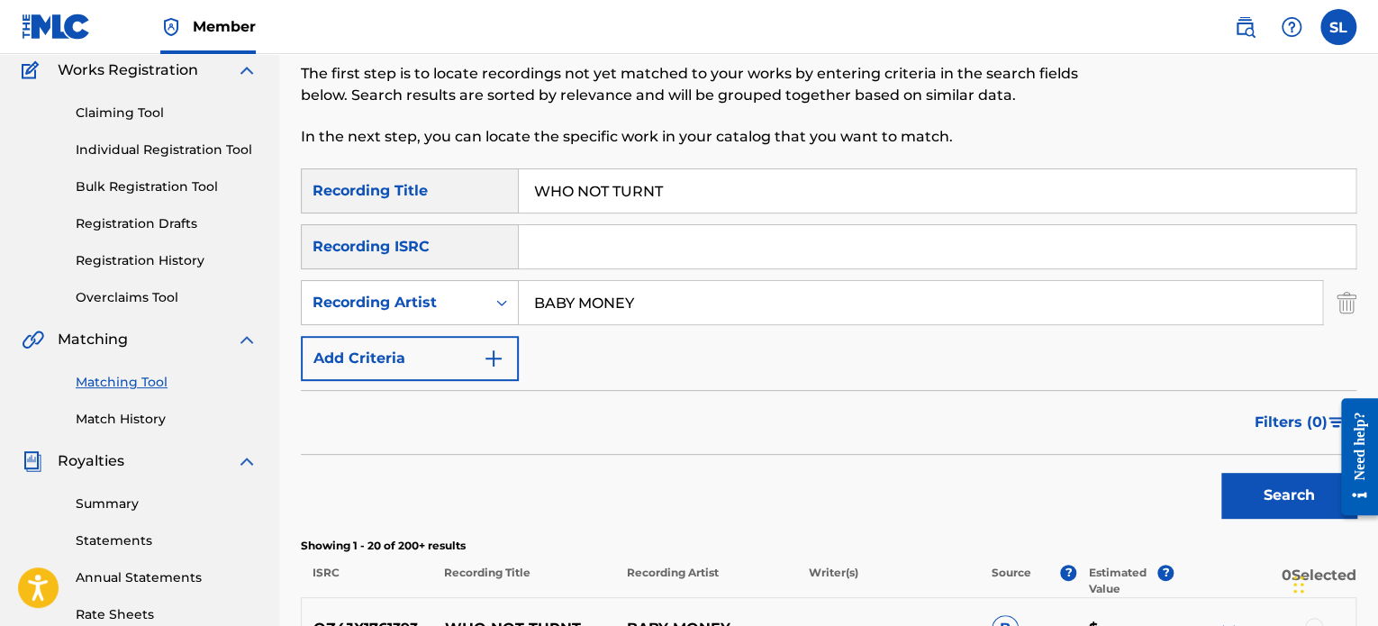
scroll to position [90, 0]
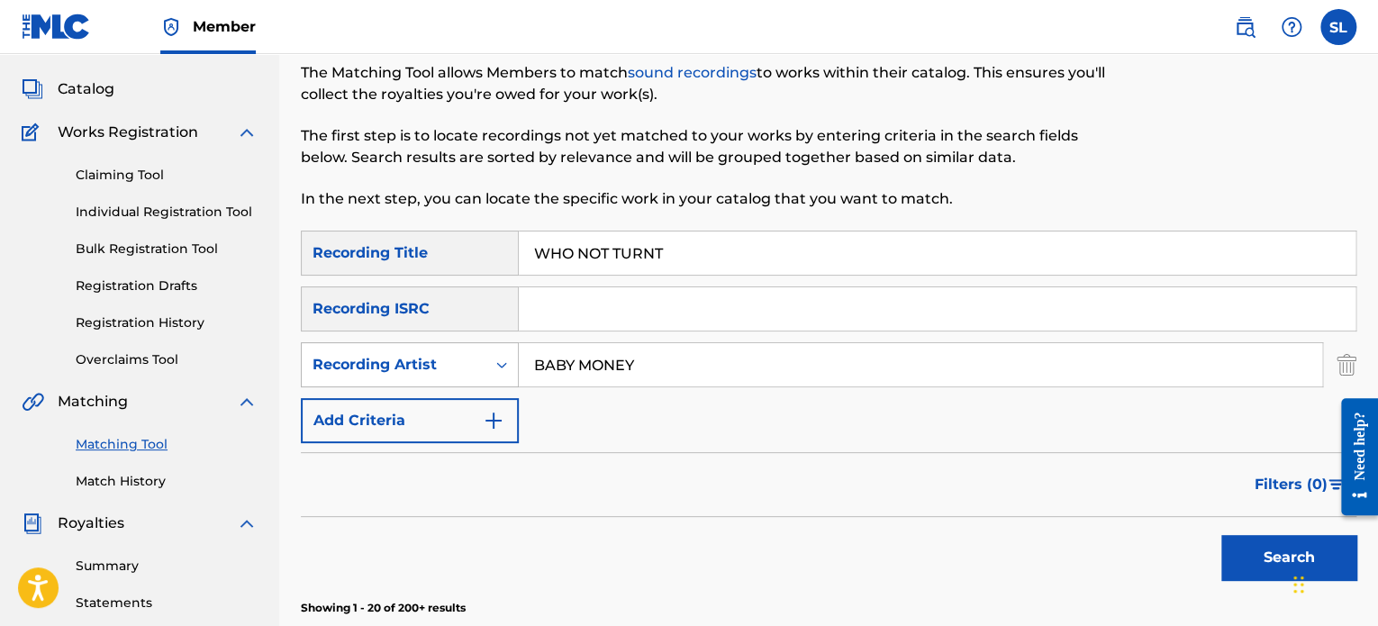
drag, startPoint x: 681, startPoint y: 363, endPoint x: 410, endPoint y: 363, distance: 271.1
click at [411, 363] on div "SearchWithCriteria5e98a6b4-4f65-4b26-8dae-da0c46092684 Recording Artist BABY MO…" at bounding box center [828, 364] width 1055 height 45
drag, startPoint x: 691, startPoint y: 248, endPoint x: 448, endPoint y: 248, distance: 243.2
click at [451, 248] on div "SearchWithCriteria3b49cc63-e651-458f-a52b-2193aa6e4d87 Recording Title WHO NOT …" at bounding box center [828, 253] width 1055 height 45
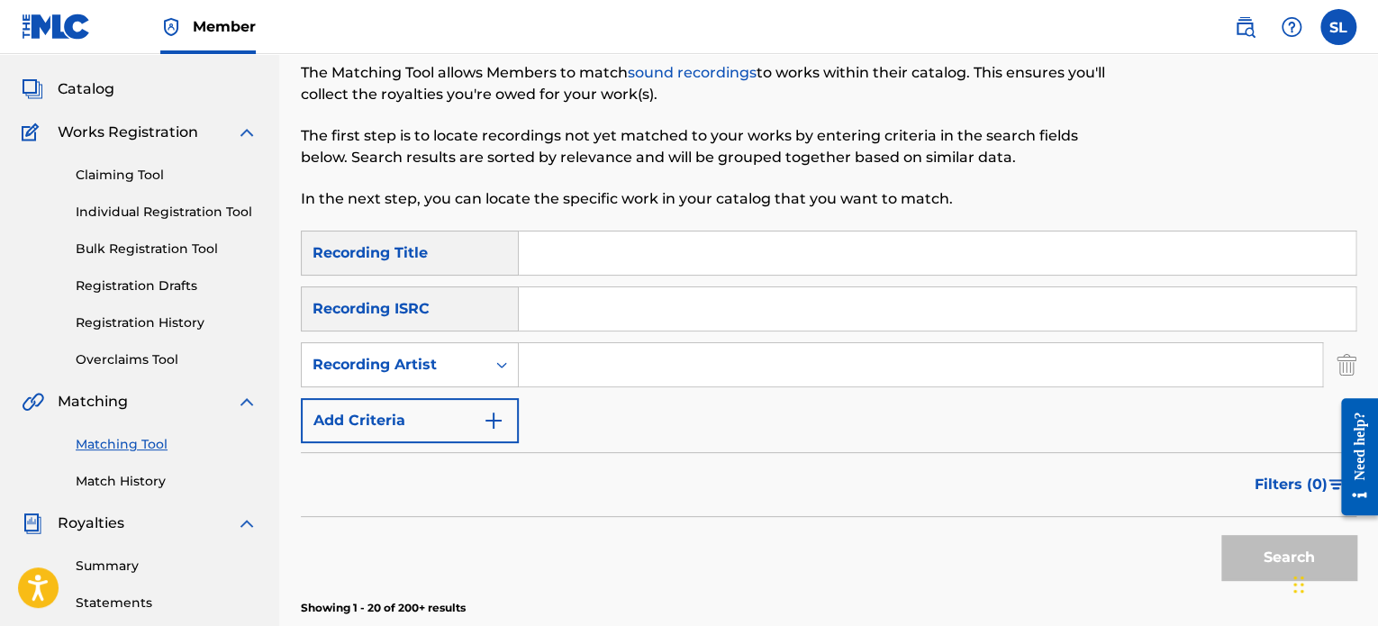
click at [716, 269] on input "Search Form" at bounding box center [937, 252] width 837 height 43
type input "BMF"
click at [618, 360] on input "Search Form" at bounding box center [920, 364] width 803 height 43
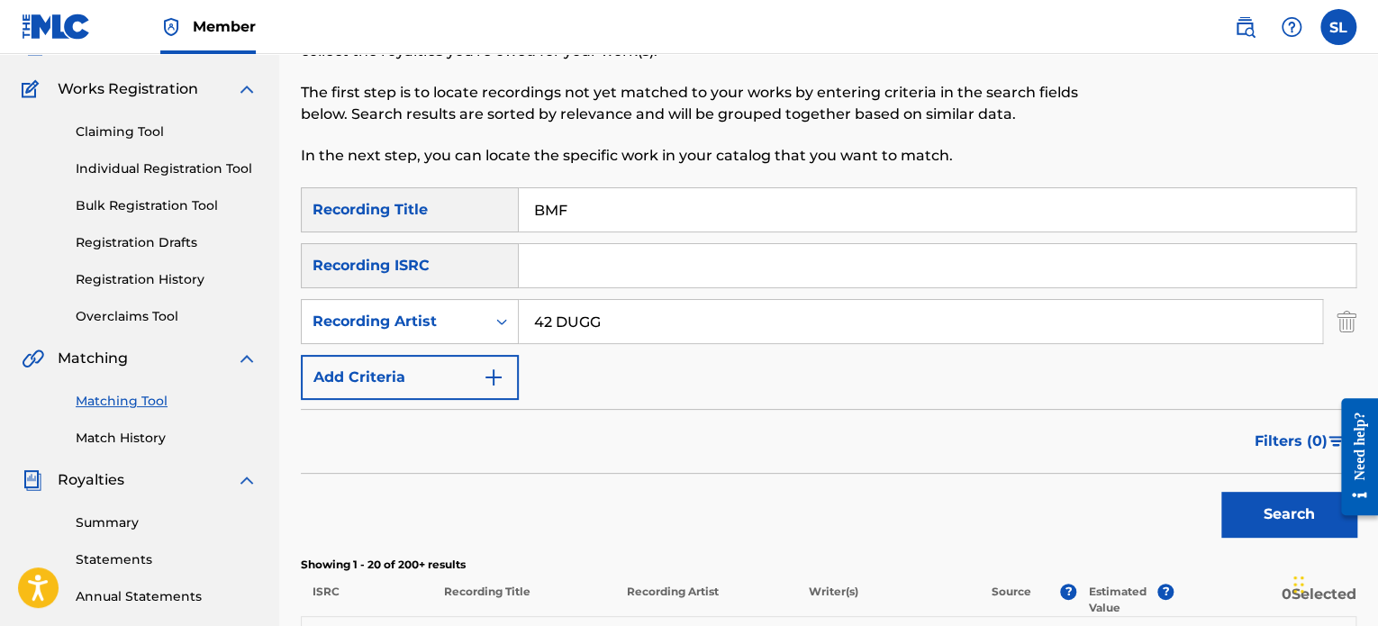
scroll to position [270, 0]
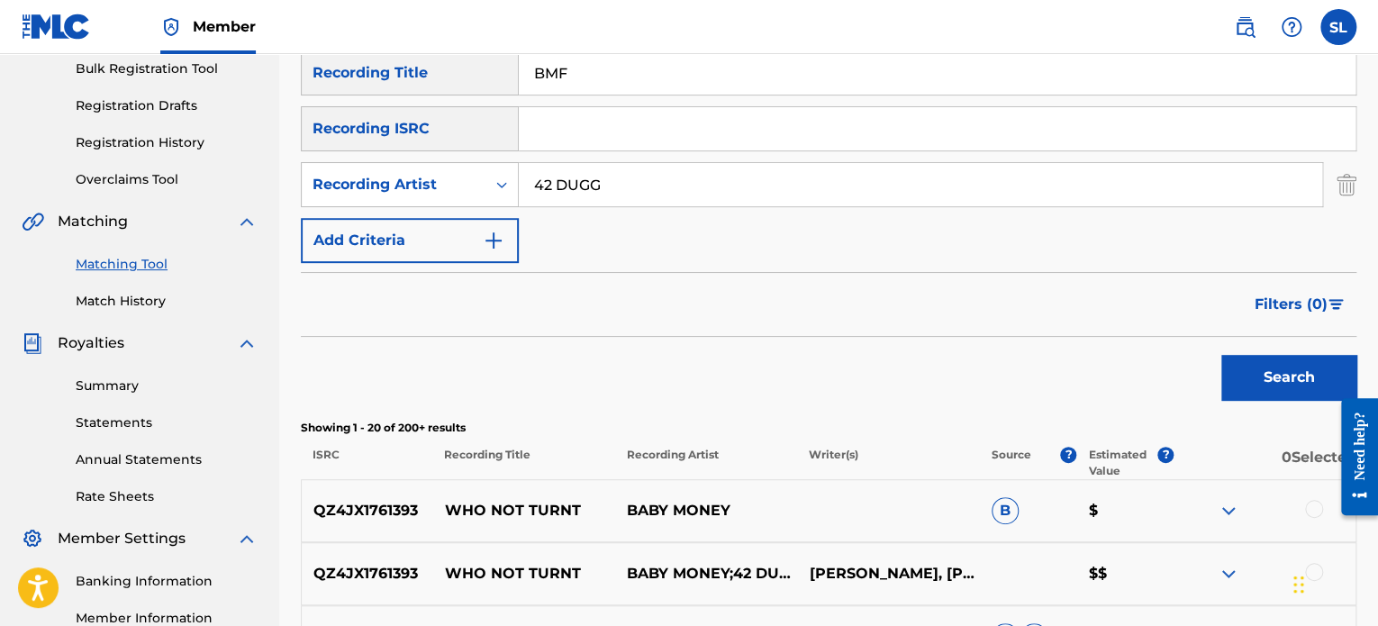
type input "42 DUGG"
click at [1311, 385] on button "Search" at bounding box center [1288, 377] width 135 height 45
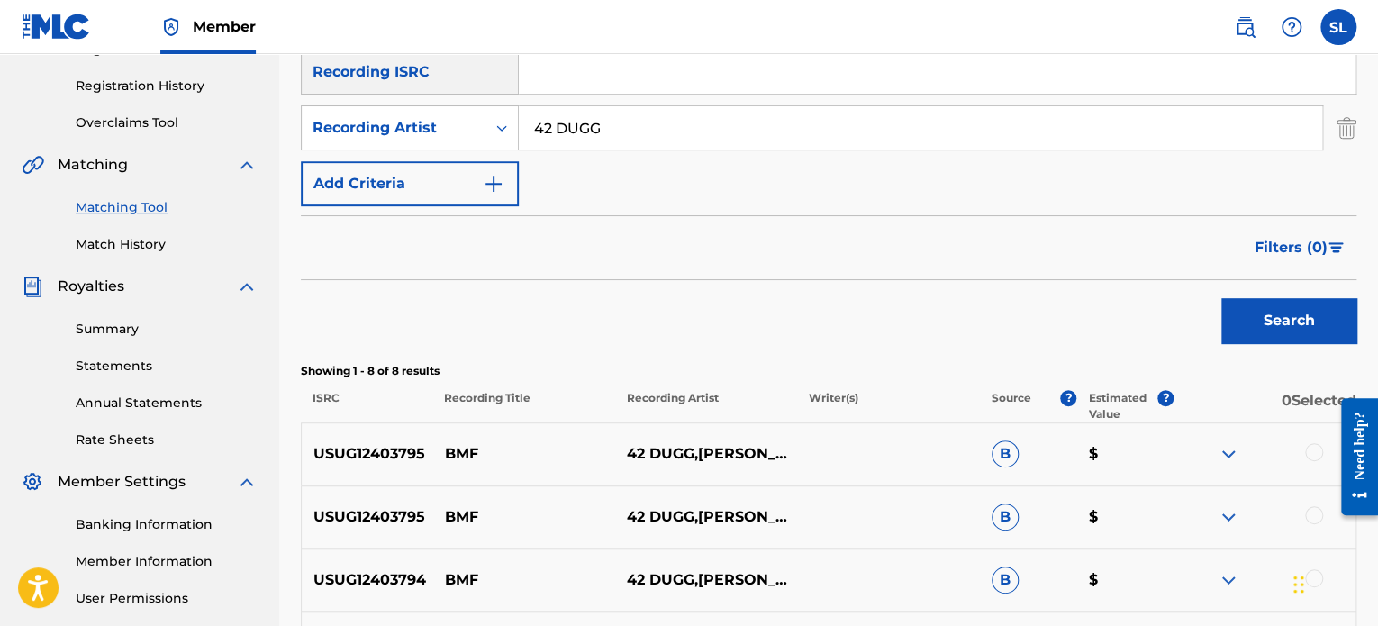
scroll to position [263, 0]
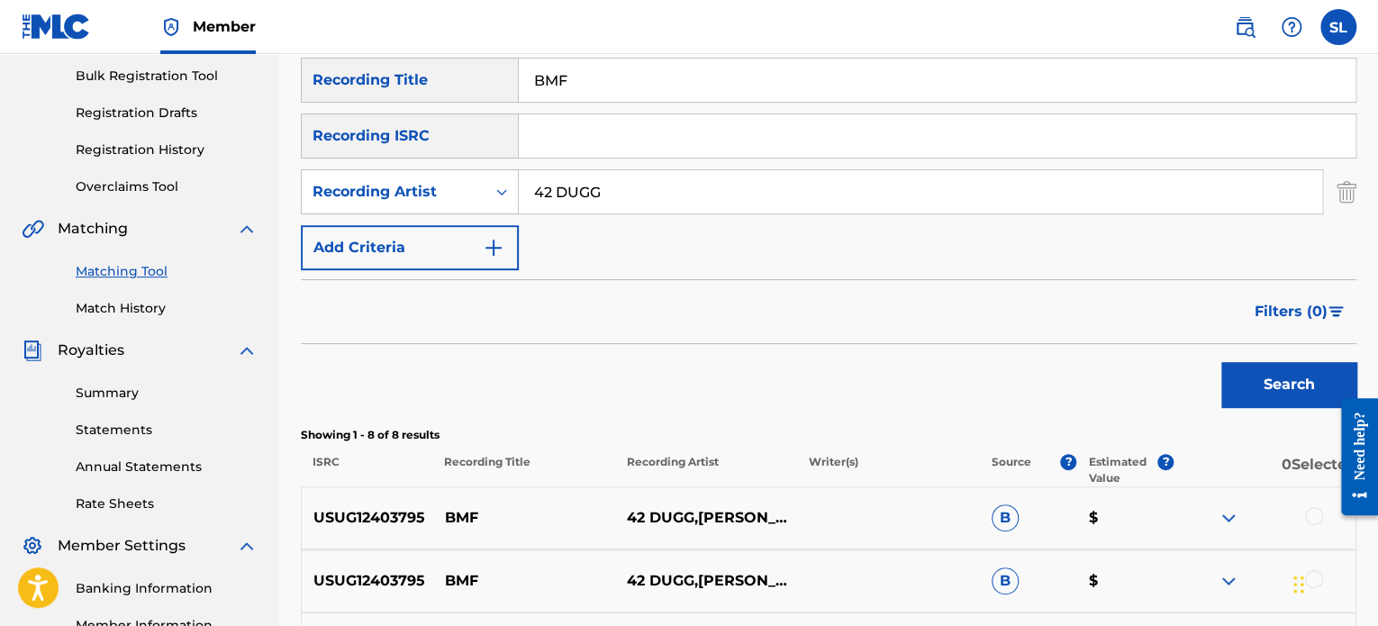
drag, startPoint x: 600, startPoint y: 82, endPoint x: 496, endPoint y: 86, distance: 103.6
click at [497, 85] on div "SearchWithCriteria3b49cc63-e651-458f-a52b-2193aa6e4d87 Recording Title BMF" at bounding box center [828, 80] width 1055 height 45
type input "RIP NEFF"
click at [1260, 400] on button "Search" at bounding box center [1288, 384] width 135 height 45
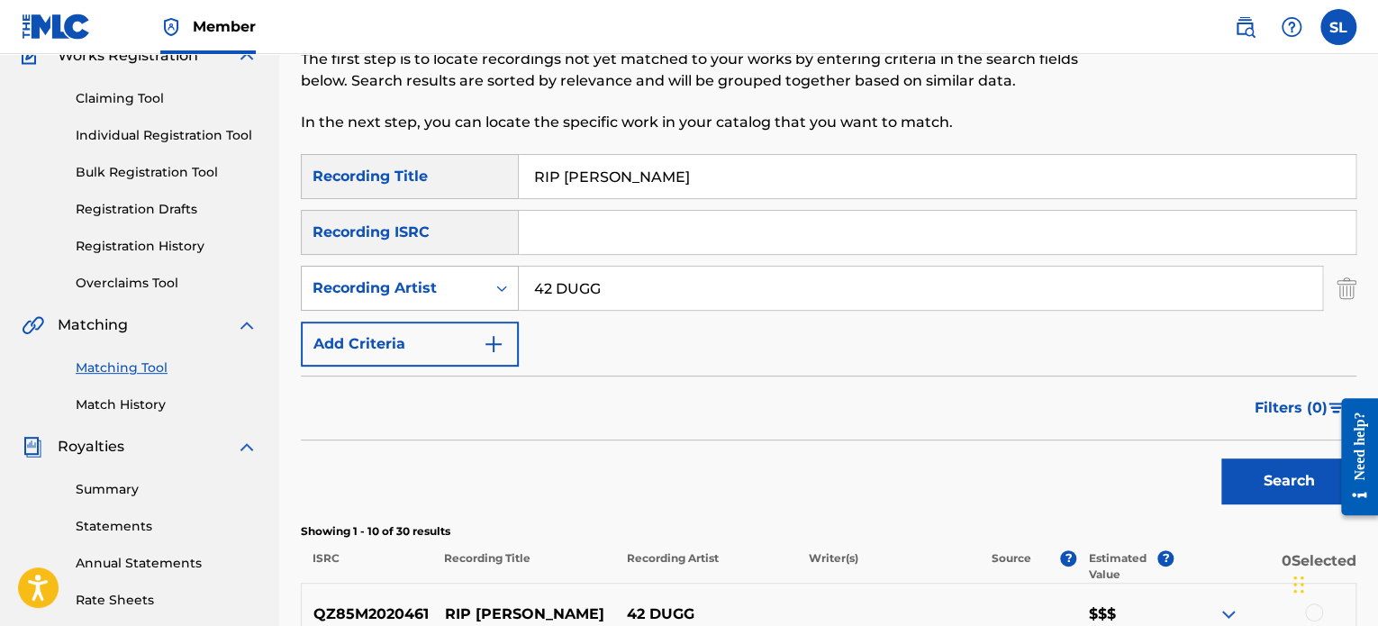
scroll to position [164, 0]
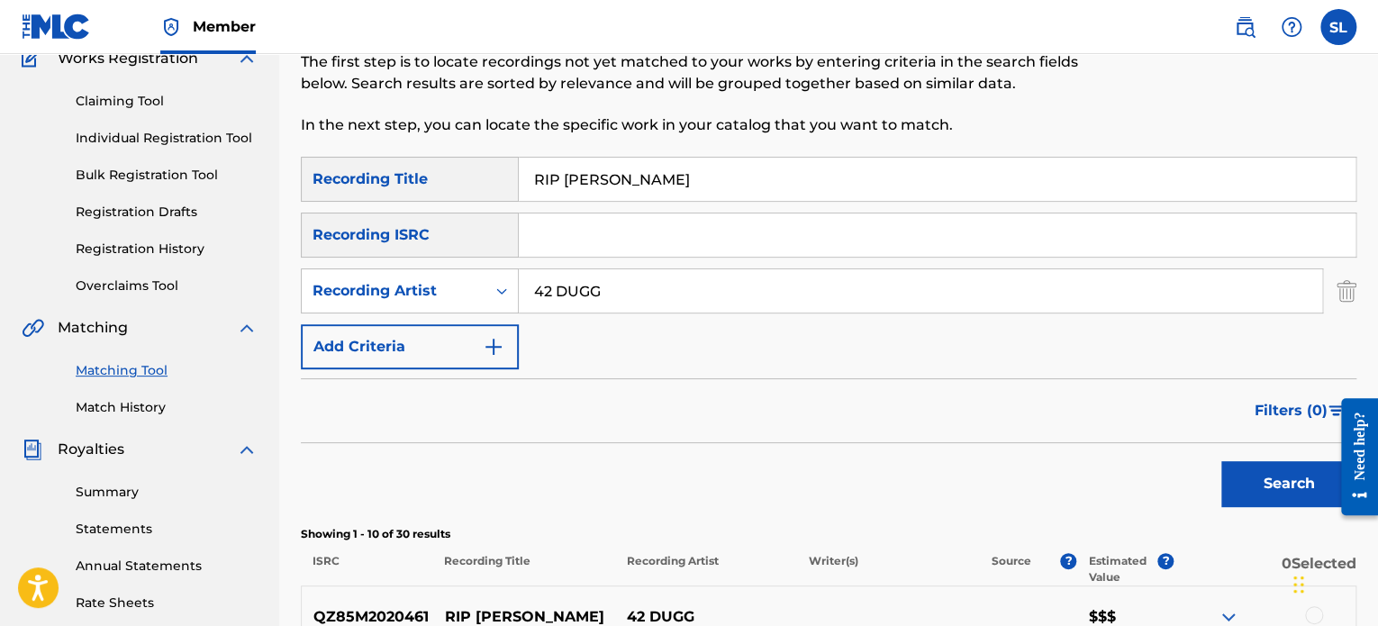
drag, startPoint x: 607, startPoint y: 178, endPoint x: 485, endPoint y: 178, distance: 121.6
click at [485, 178] on div "SearchWithCriteria3b49cc63-e651-458f-a52b-2193aa6e4d87 Recording Title RIP NEFF" at bounding box center [828, 179] width 1055 height 45
drag, startPoint x: 594, startPoint y: 297, endPoint x: 506, endPoint y: 314, distance: 89.9
click at [506, 313] on div "SearchWithCriteria3b49cc63-e651-458f-a52b-2193aa6e4d87 Recording Title SearchWi…" at bounding box center [828, 263] width 1055 height 213
type input "ICEWEAR VEZZO"
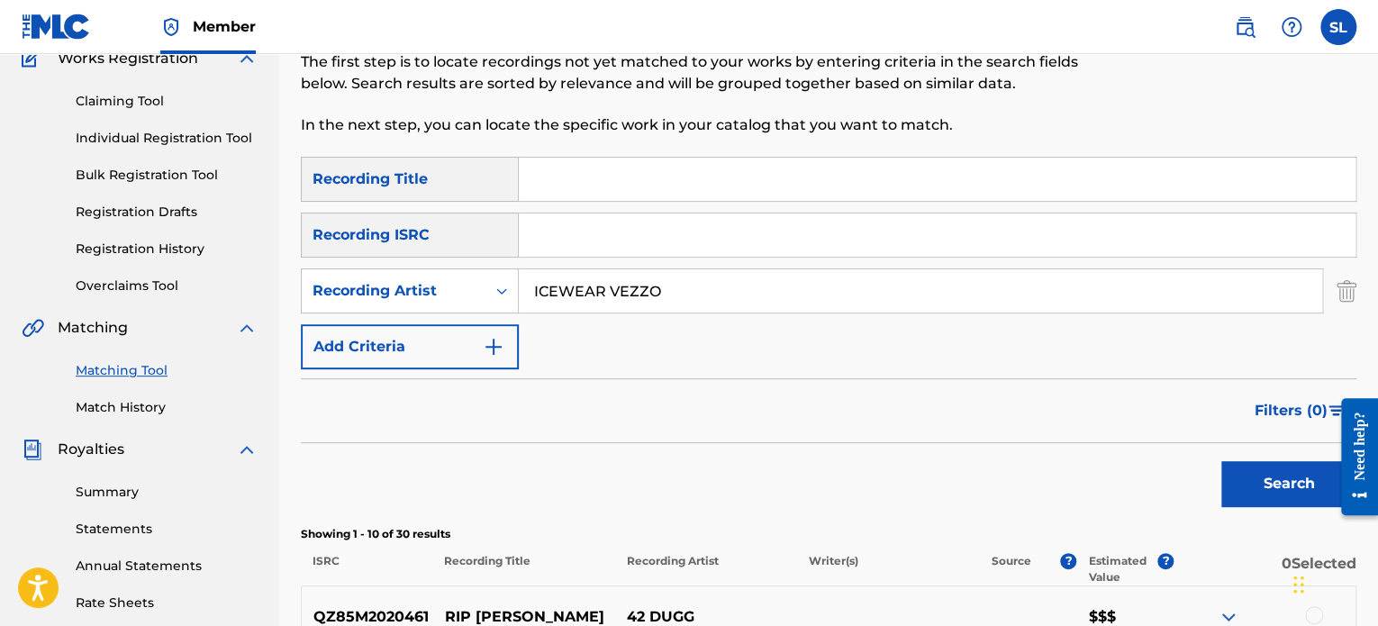
click at [666, 178] on input "Search Form" at bounding box center [937, 179] width 837 height 43
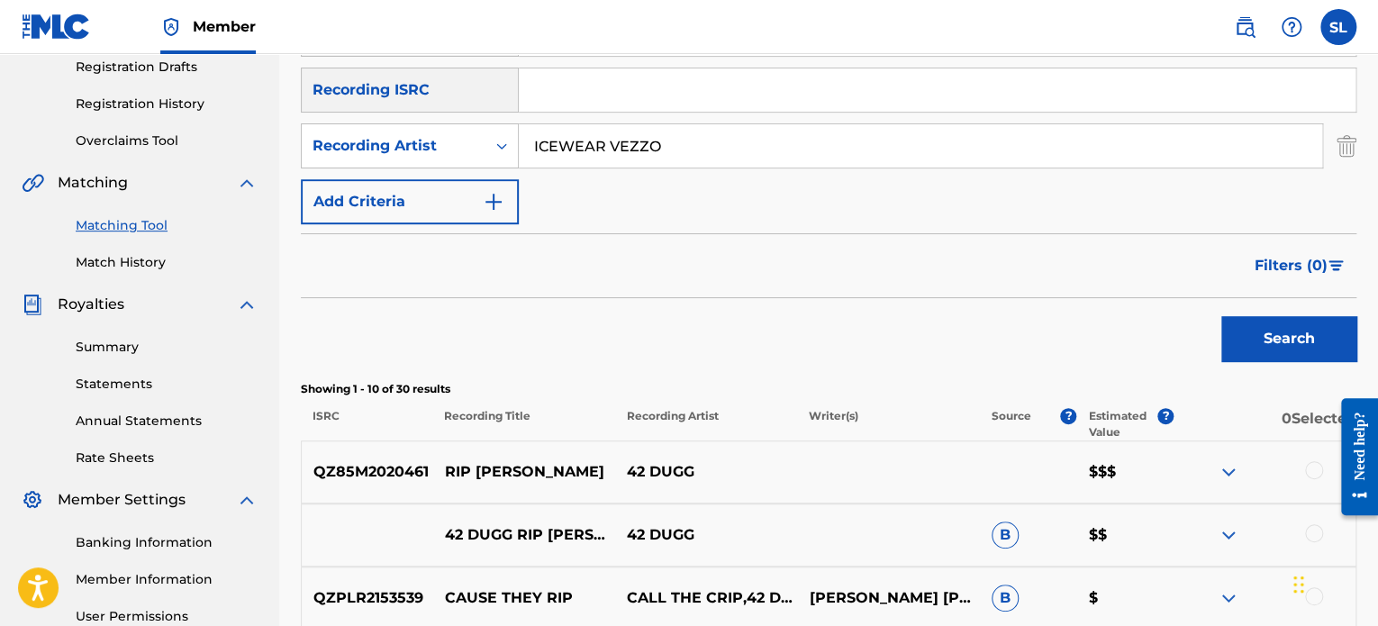
scroll to position [344, 0]
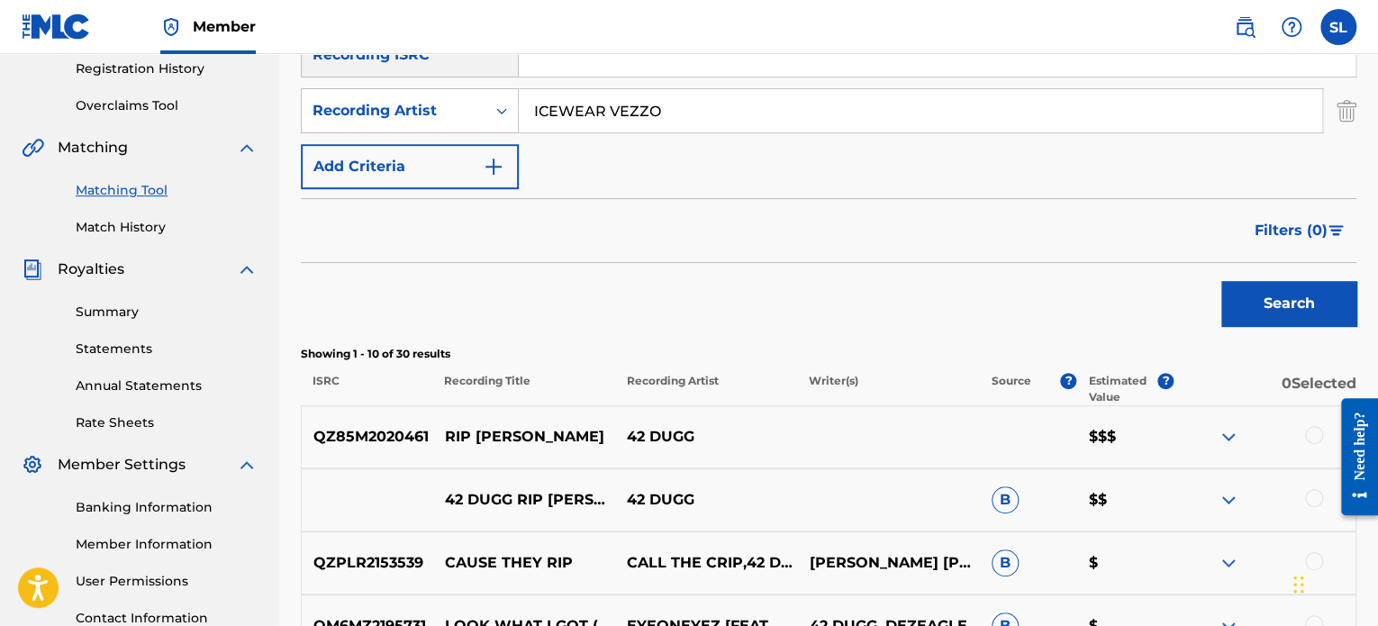
type input "AINT NO TURNING BACK"
click at [1288, 309] on button "Search" at bounding box center [1288, 303] width 135 height 45
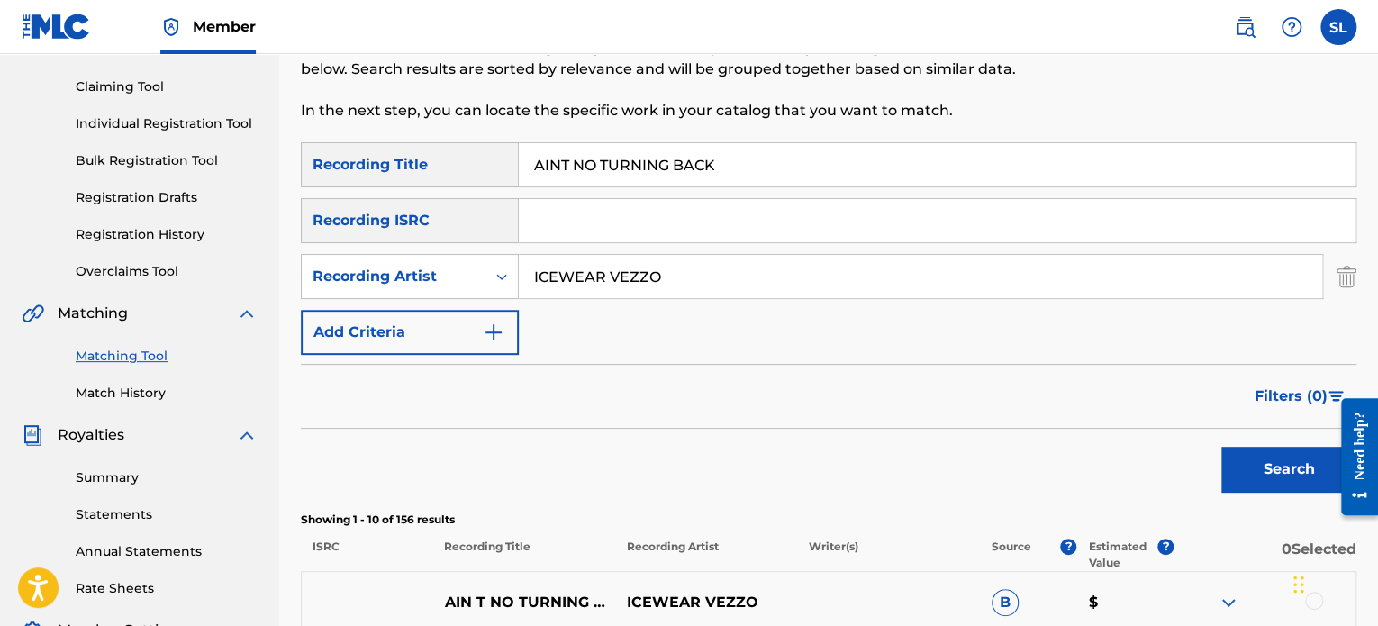
scroll to position [164, 0]
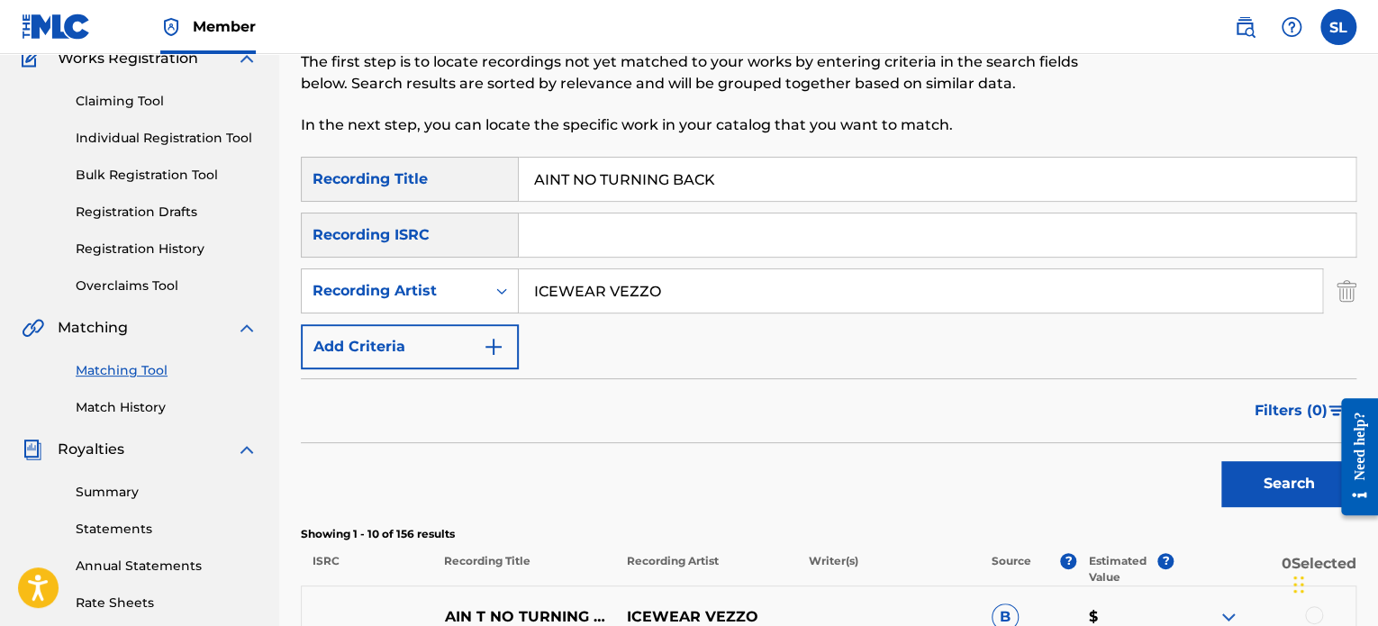
drag, startPoint x: 741, startPoint y: 180, endPoint x: 415, endPoint y: 233, distance: 330.3
click at [415, 233] on div "SearchWithCriteria3b49cc63-e651-458f-a52b-2193aa6e4d87 Recording Title AINT NO …" at bounding box center [828, 263] width 1055 height 213
drag, startPoint x: 659, startPoint y: 285, endPoint x: 468, endPoint y: 303, distance: 191.7
click at [468, 302] on div "SearchWithCriteria5e98a6b4-4f65-4b26-8dae-da0c46092684 Recording Artist ICEWEAR…" at bounding box center [828, 290] width 1055 height 45
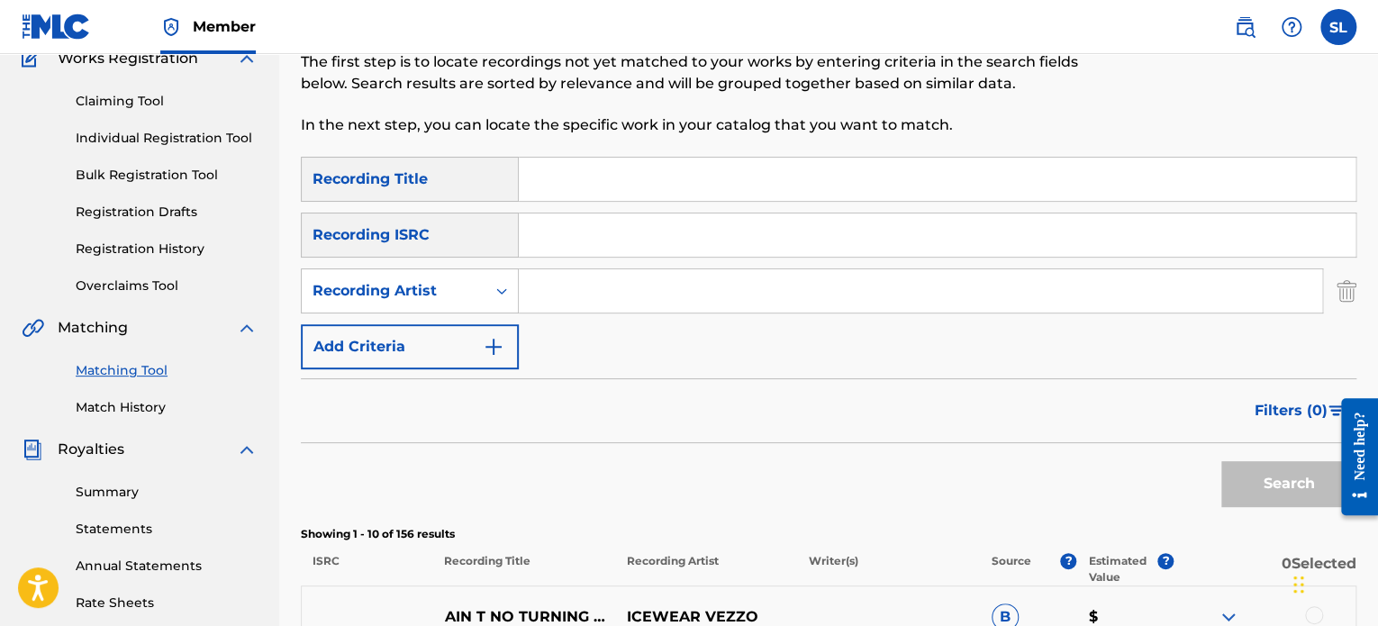
click at [609, 183] on input "Search Form" at bounding box center [937, 179] width 837 height 43
type input "ART OF THE HUSTLE"
click at [616, 284] on input "Search Form" at bounding box center [920, 290] width 803 height 43
type input "PEEZY"
click at [1288, 482] on button "Search" at bounding box center [1288, 483] width 135 height 45
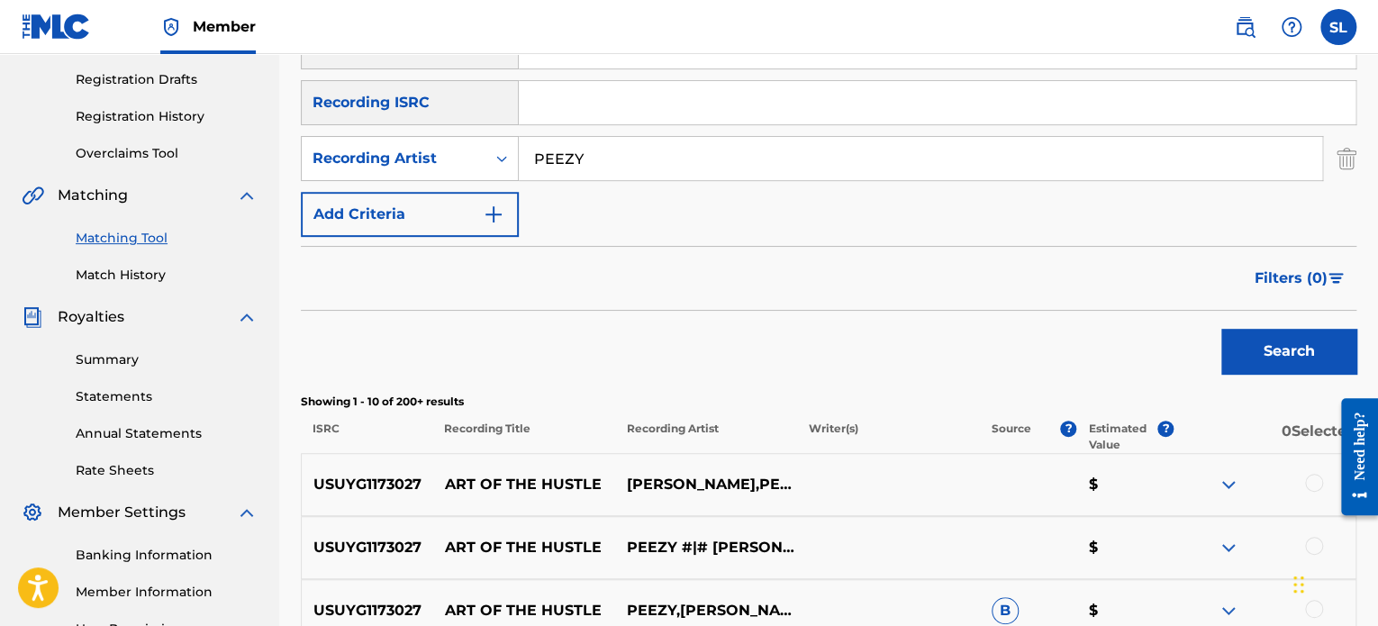
scroll to position [0, 0]
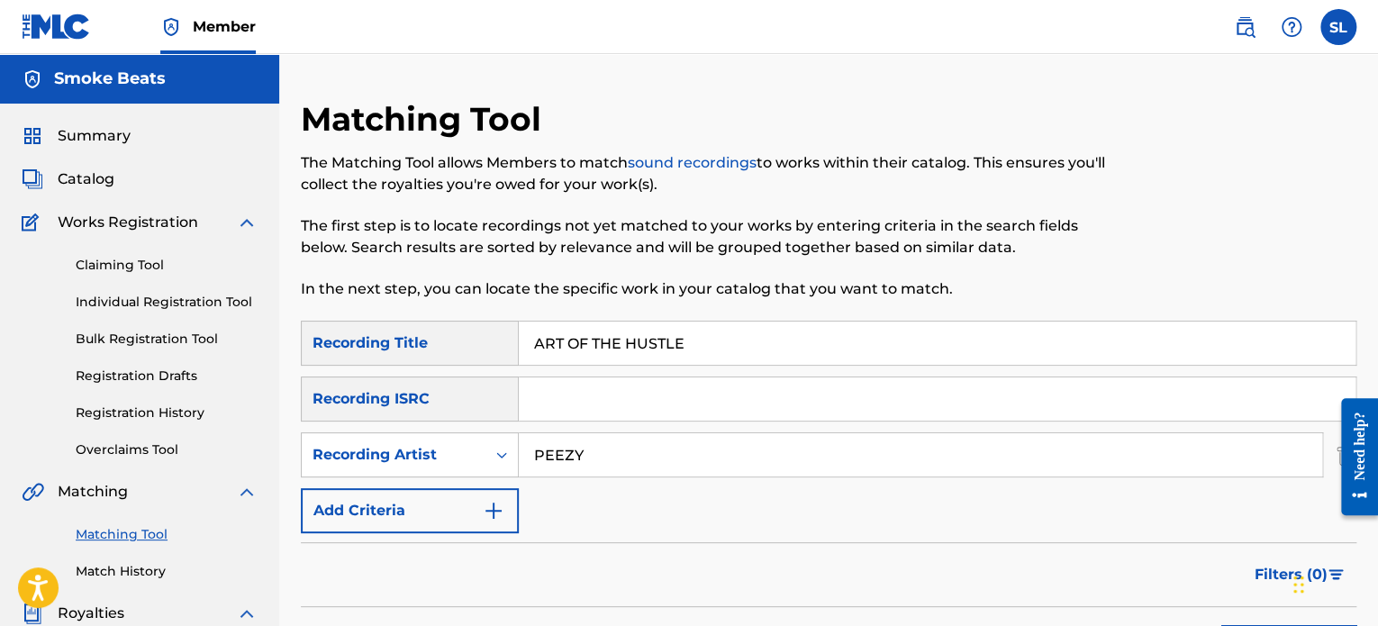
drag, startPoint x: 712, startPoint y: 343, endPoint x: 525, endPoint y: 352, distance: 187.5
click at [525, 352] on input "ART OF THE HUSTLE" at bounding box center [937, 343] width 837 height 43
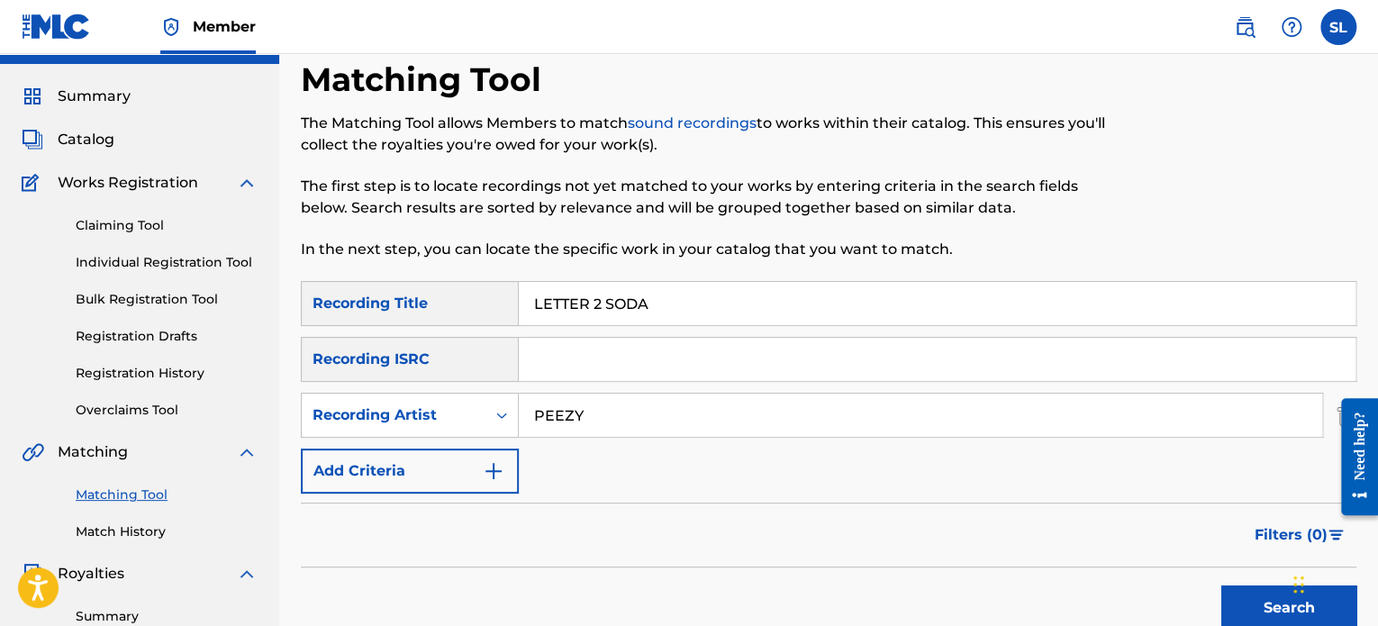
scroll to position [270, 0]
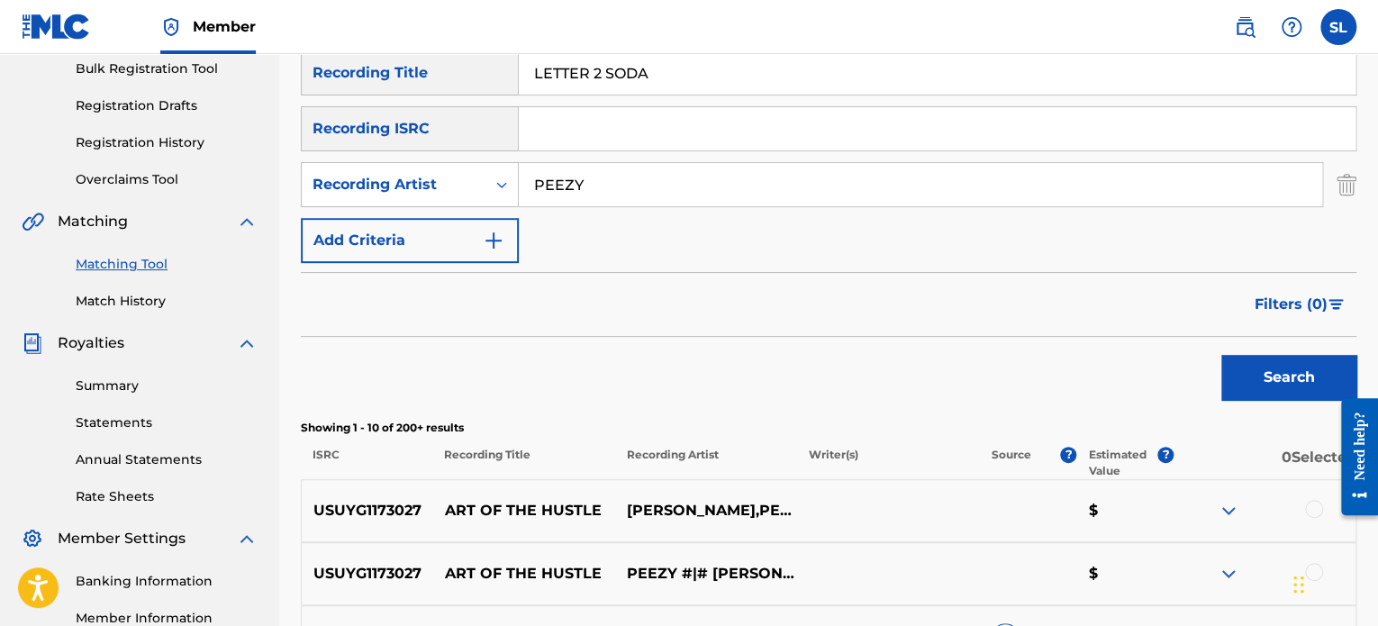
click at [1210, 351] on div "Search" at bounding box center [828, 373] width 1055 height 72
click at [1237, 368] on button "Search" at bounding box center [1288, 377] width 135 height 45
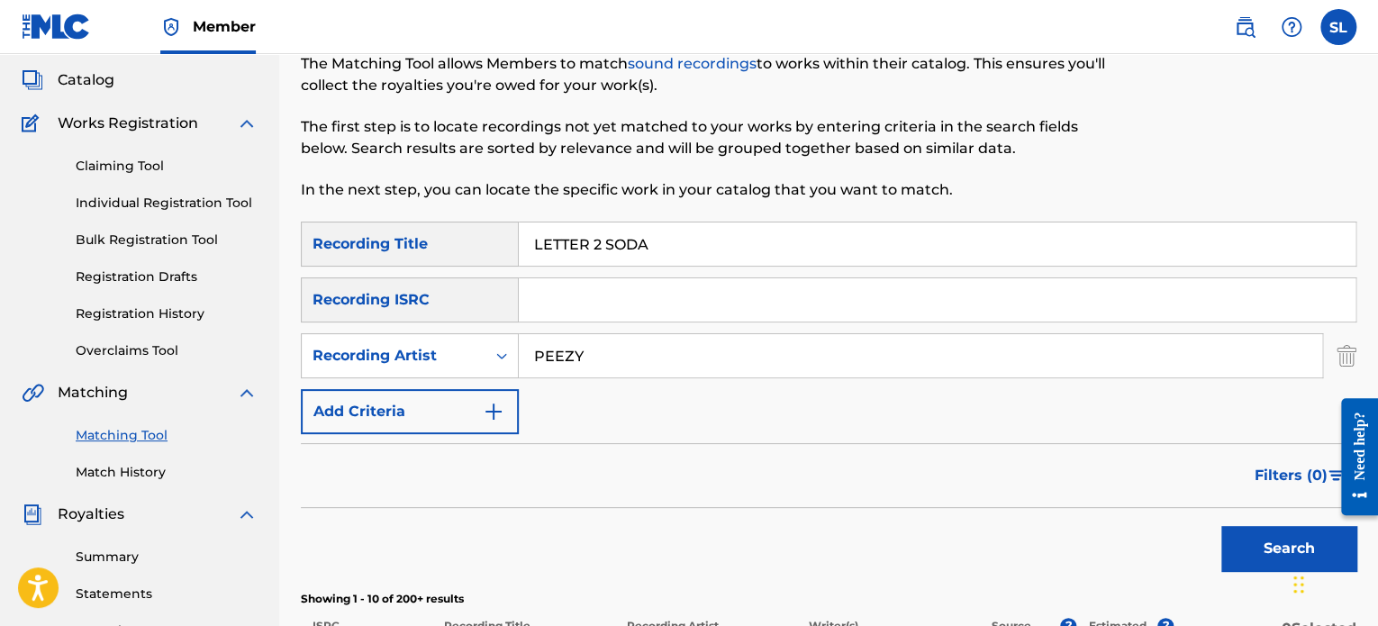
scroll to position [90, 0]
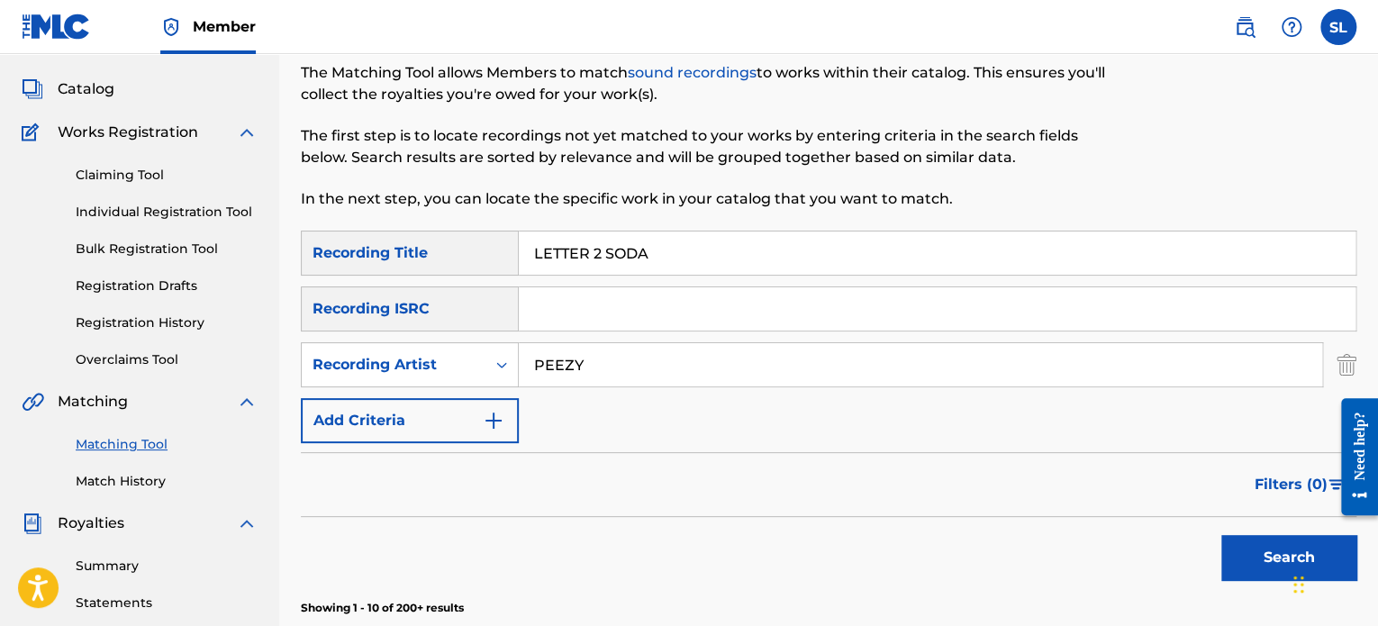
click at [675, 249] on input "LETTER 2 SODA" at bounding box center [937, 252] width 837 height 43
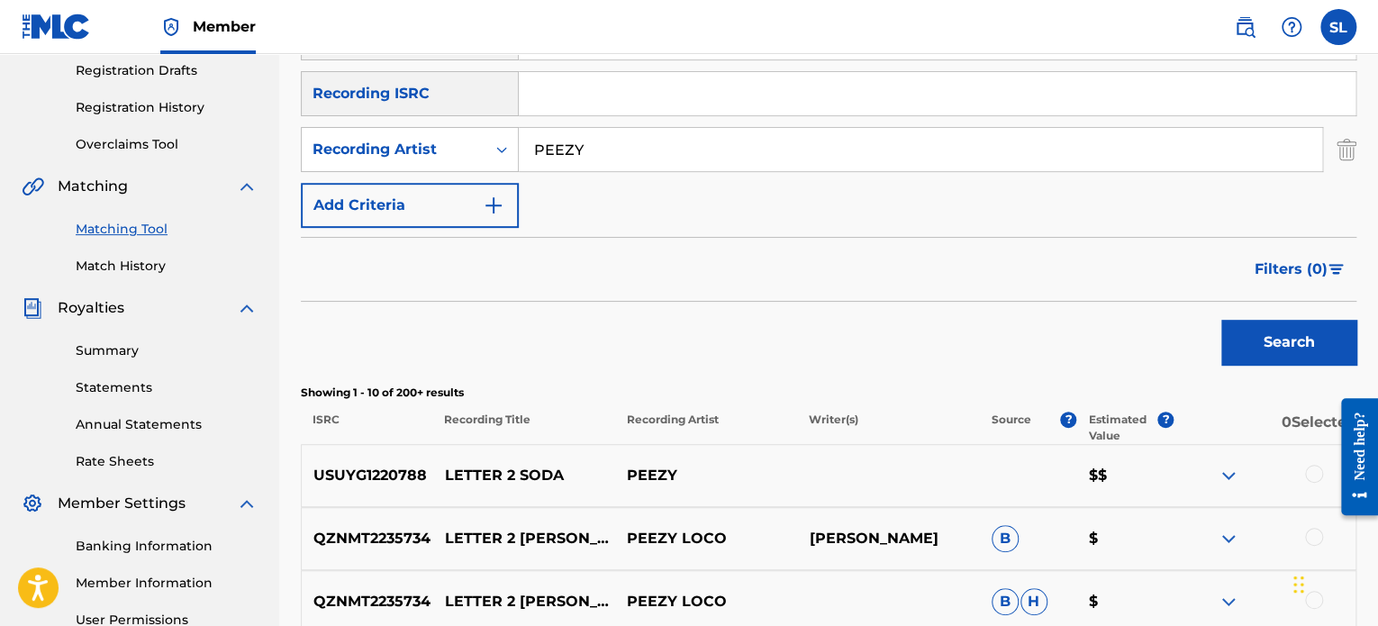
scroll to position [360, 0]
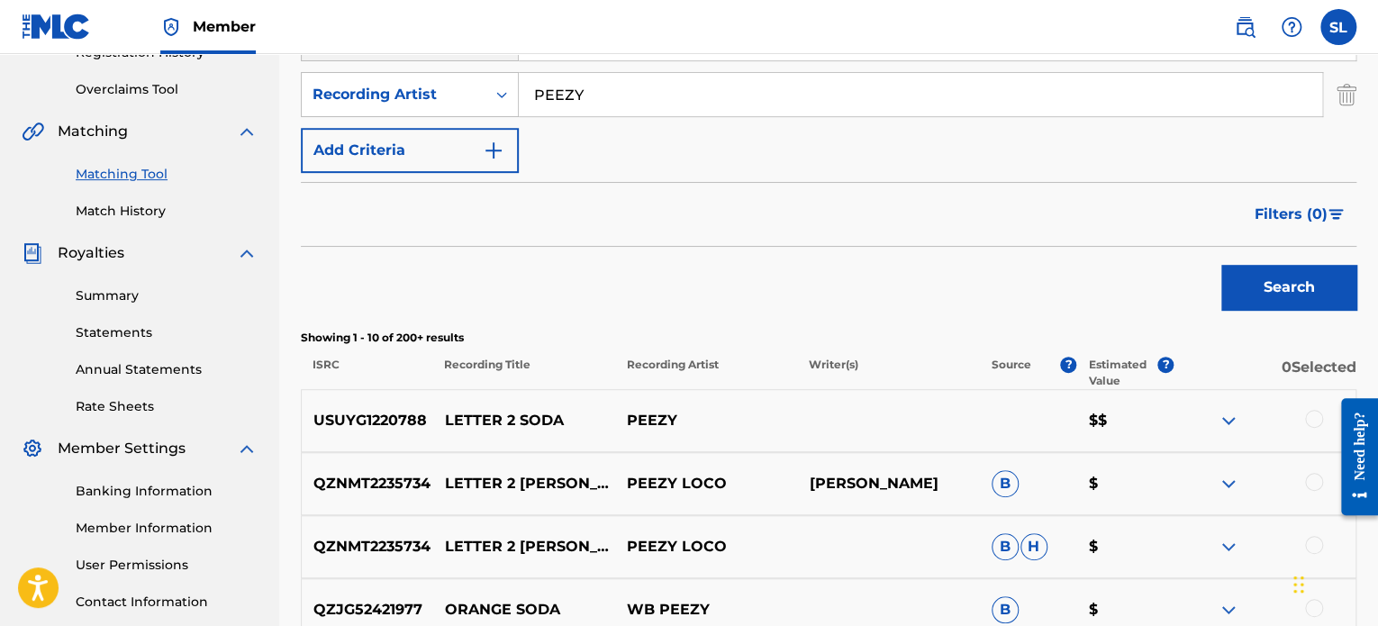
type input "LETTER 2 SNOOP["
click at [1276, 293] on button "Search" at bounding box center [1288, 287] width 135 height 45
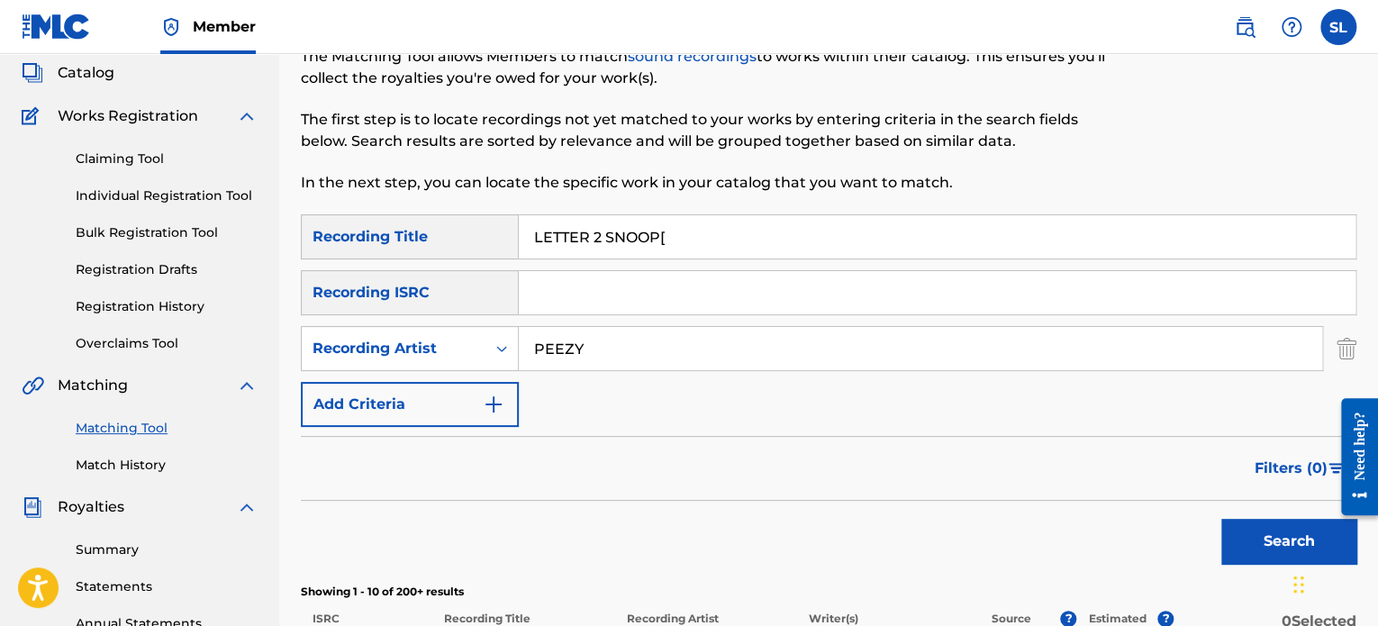
scroll to position [90, 0]
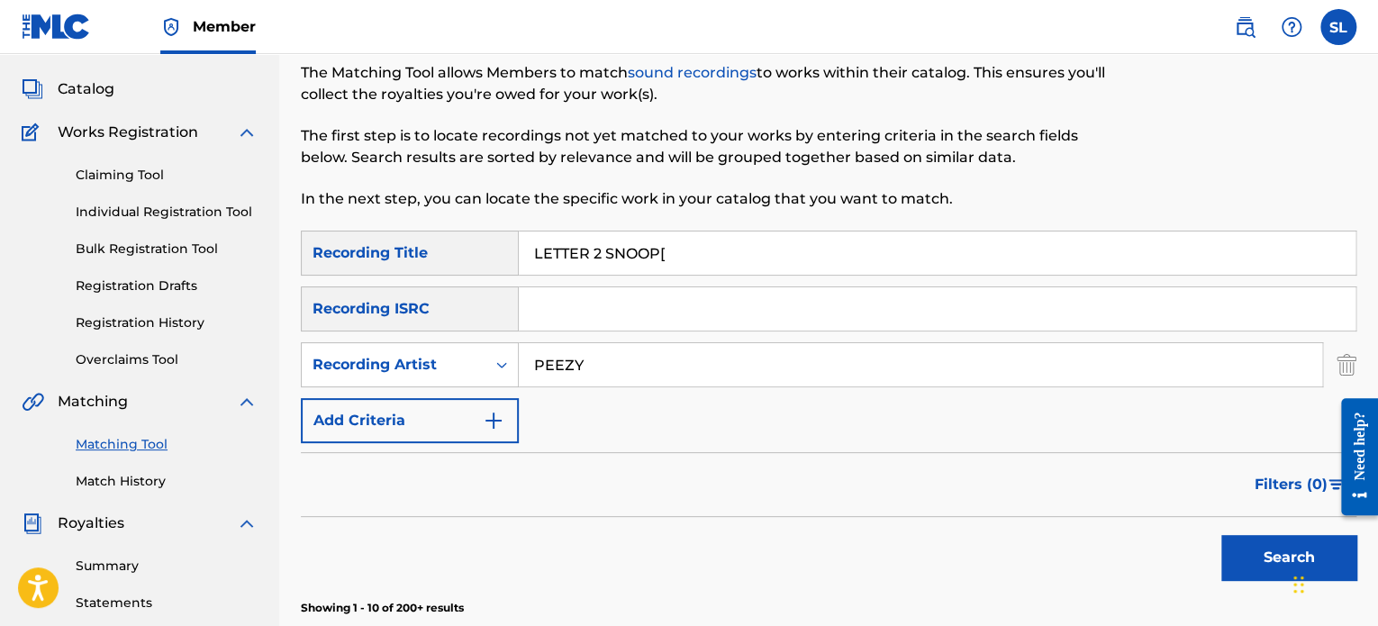
drag, startPoint x: 650, startPoint y: 244, endPoint x: 520, endPoint y: 244, distance: 130.6
click at [520, 244] on input "LETTER 2 SNOOP[" at bounding box center [937, 252] width 837 height 43
drag, startPoint x: 601, startPoint y: 359, endPoint x: 465, endPoint y: 389, distance: 139.2
click at [465, 389] on div "SearchWithCriteria3b49cc63-e651-458f-a52b-2193aa6e4d87 Recording Title SearchWi…" at bounding box center [828, 337] width 1055 height 213
type input "BABY SMOOVE"
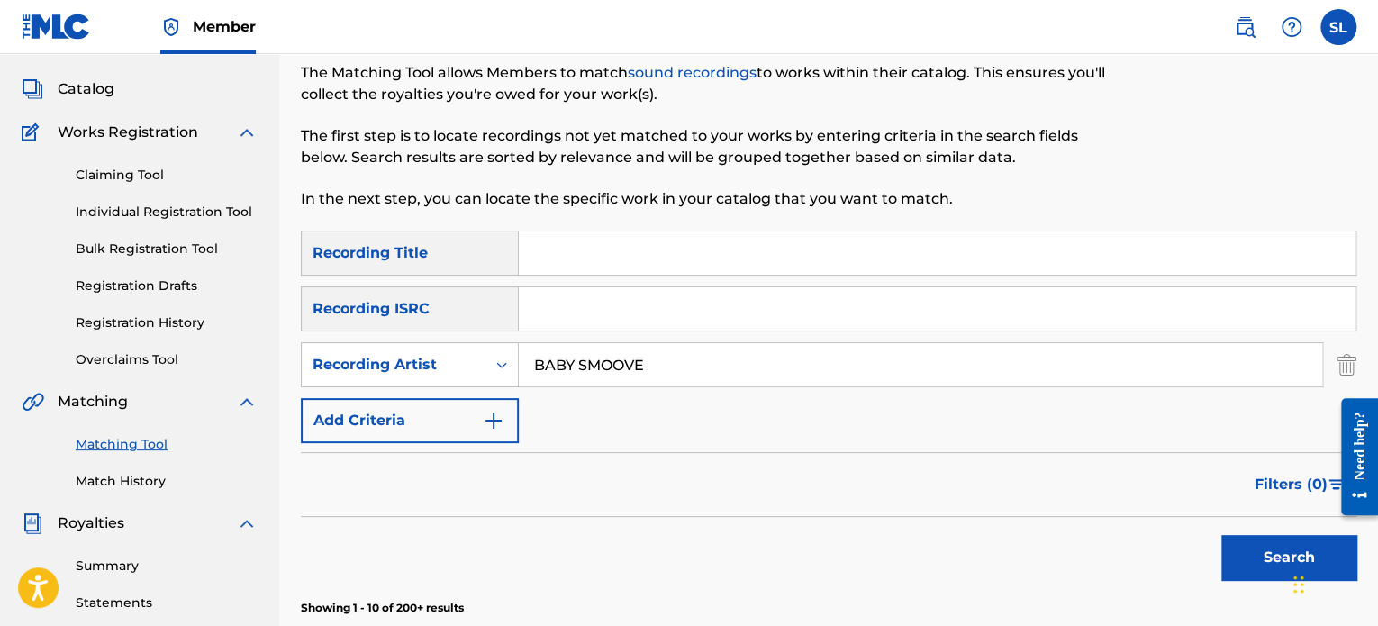
click at [623, 256] on input "Search Form" at bounding box center [937, 252] width 837 height 43
type input "WOCKSTAR"
click at [1242, 544] on button "Search" at bounding box center [1288, 557] width 135 height 45
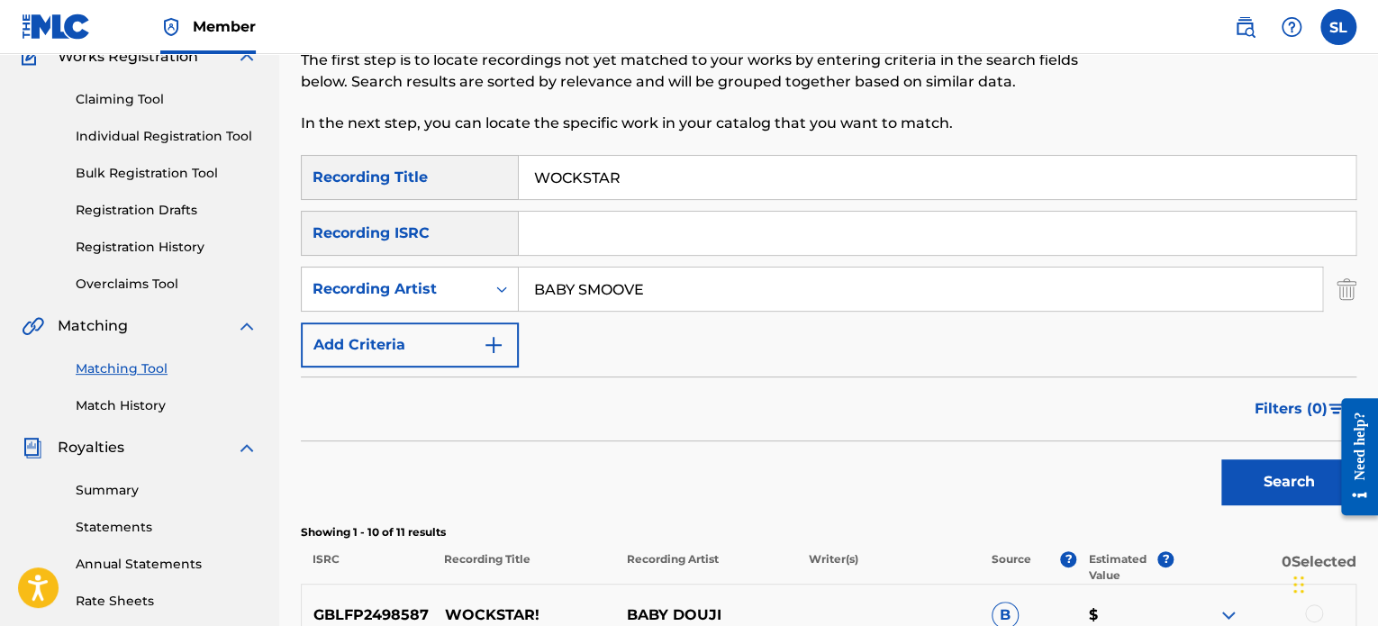
scroll to position [164, 0]
drag, startPoint x: 587, startPoint y: 293, endPoint x: 513, endPoint y: 285, distance: 74.3
click at [513, 285] on div "SearchWithCriteria5e98a6b4-4f65-4b26-8dae-da0c46092684 Recording Artist BABY SM…" at bounding box center [828, 290] width 1055 height 45
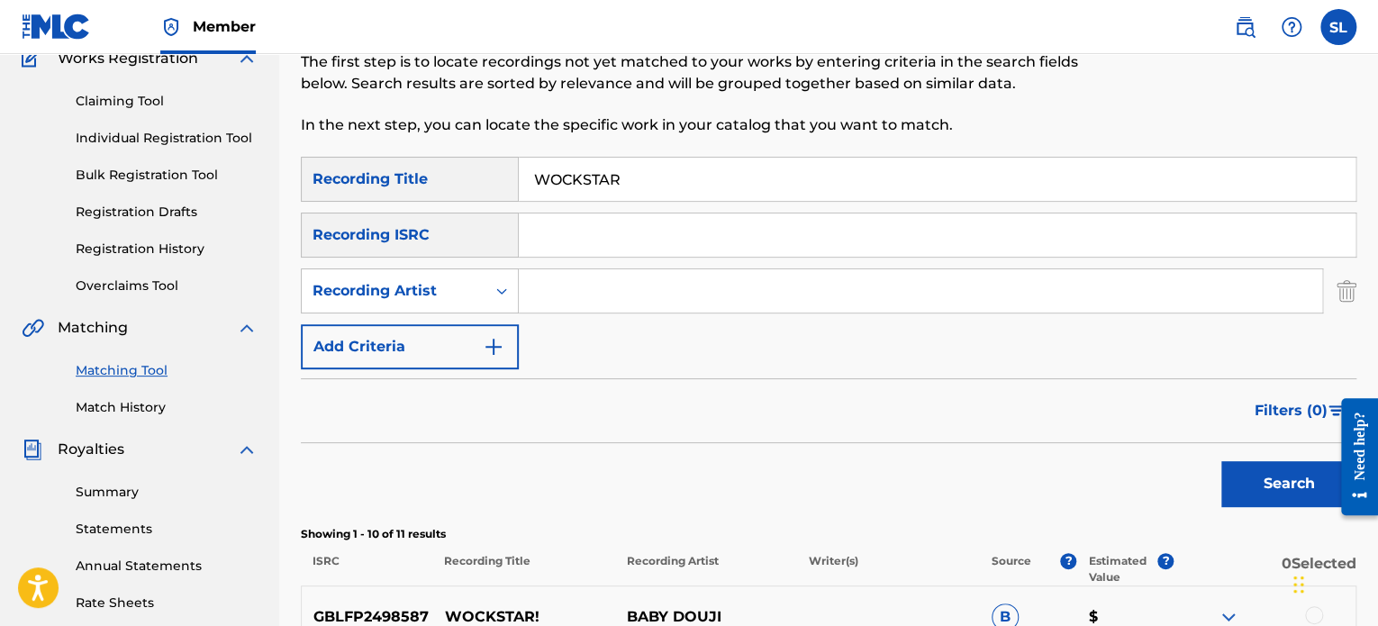
click at [1311, 503] on button "Search" at bounding box center [1288, 483] width 135 height 45
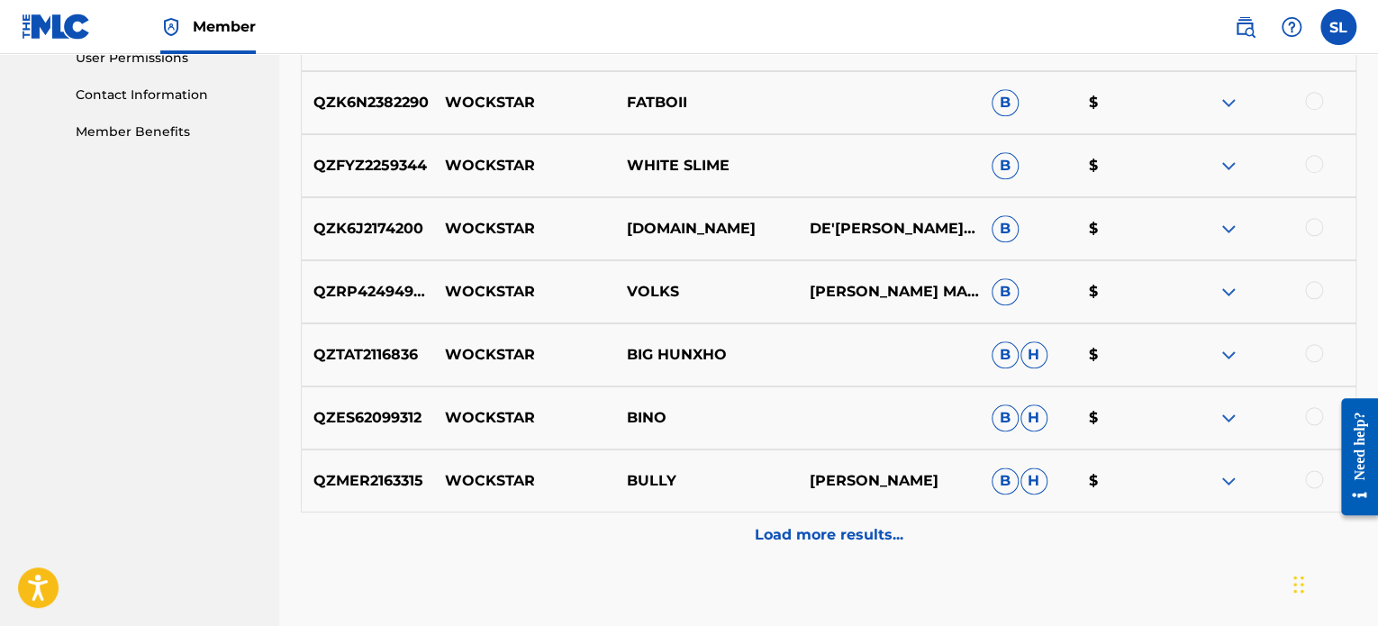
scroll to position [884, 0]
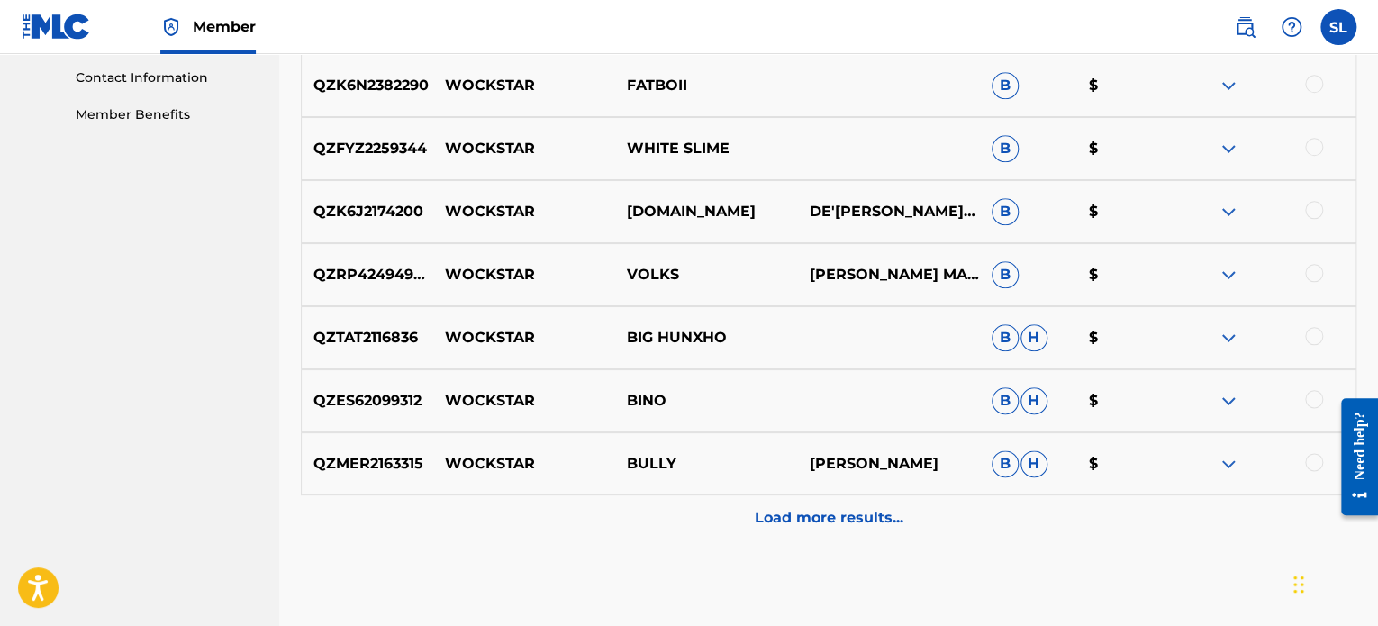
click at [805, 525] on p "Load more results..." at bounding box center [829, 518] width 149 height 22
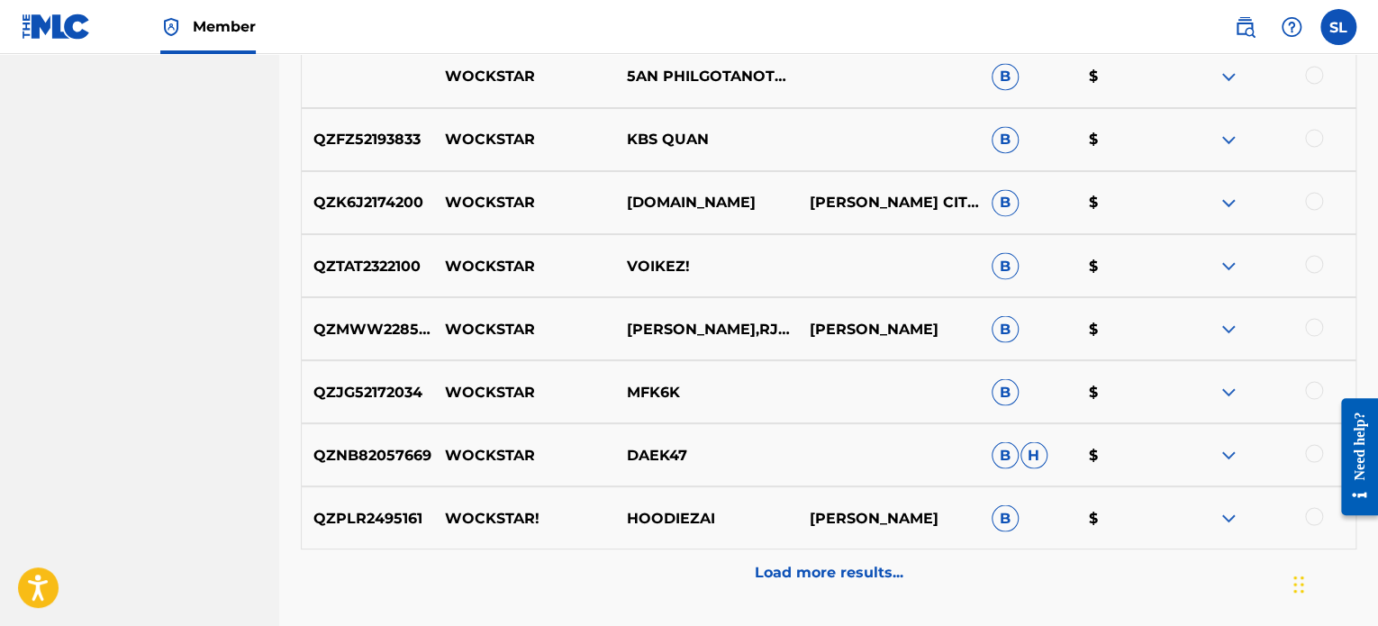
scroll to position [1605, 0]
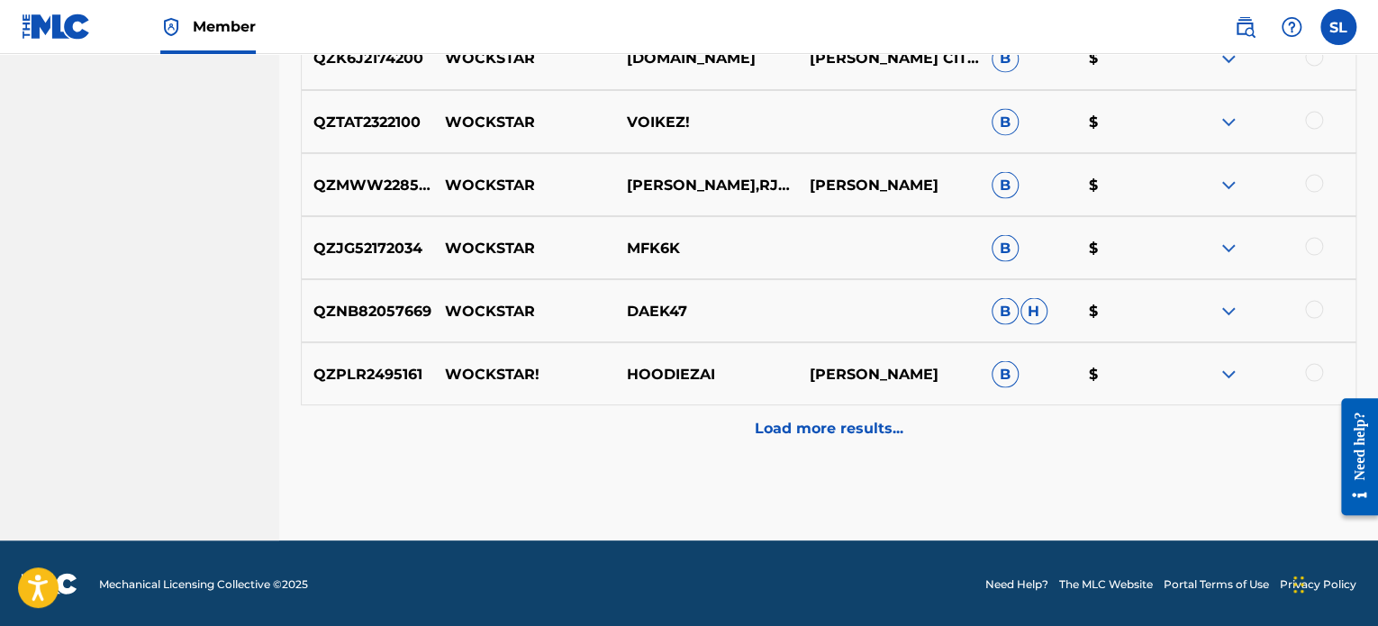
click at [796, 432] on p "Load more results..." at bounding box center [829, 428] width 149 height 22
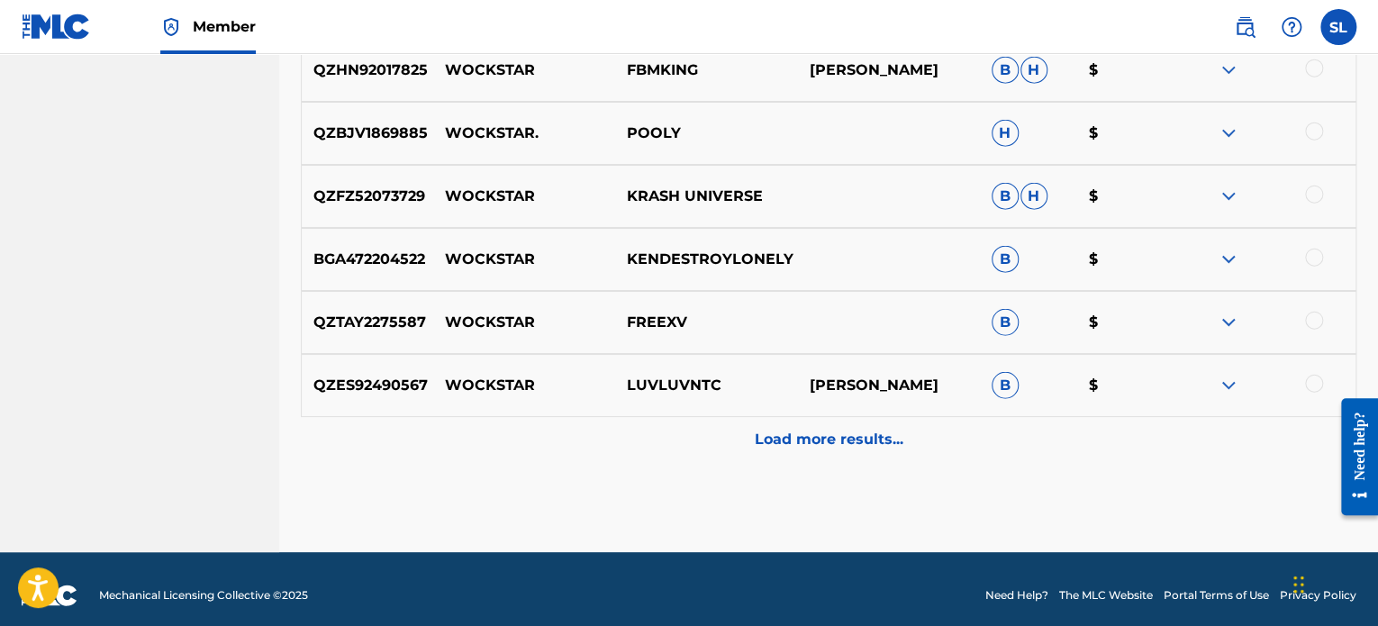
scroll to position [2235, 0]
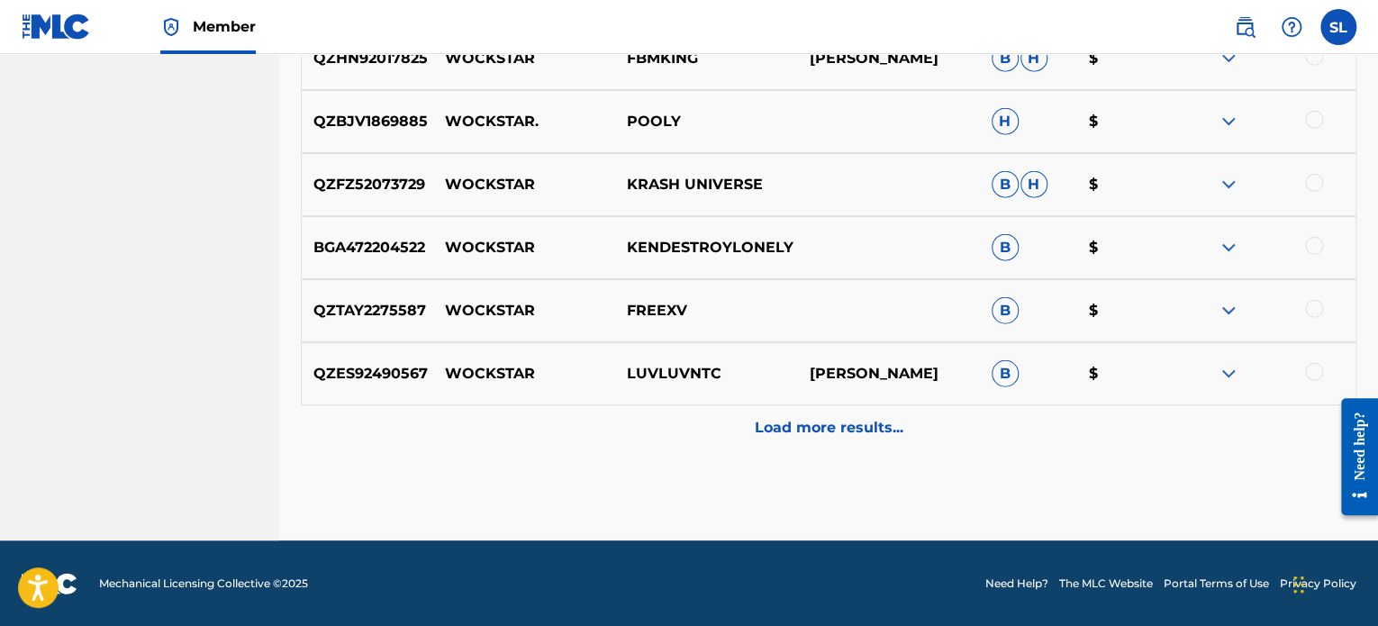
click at [796, 432] on p "Load more results..." at bounding box center [829, 428] width 149 height 22
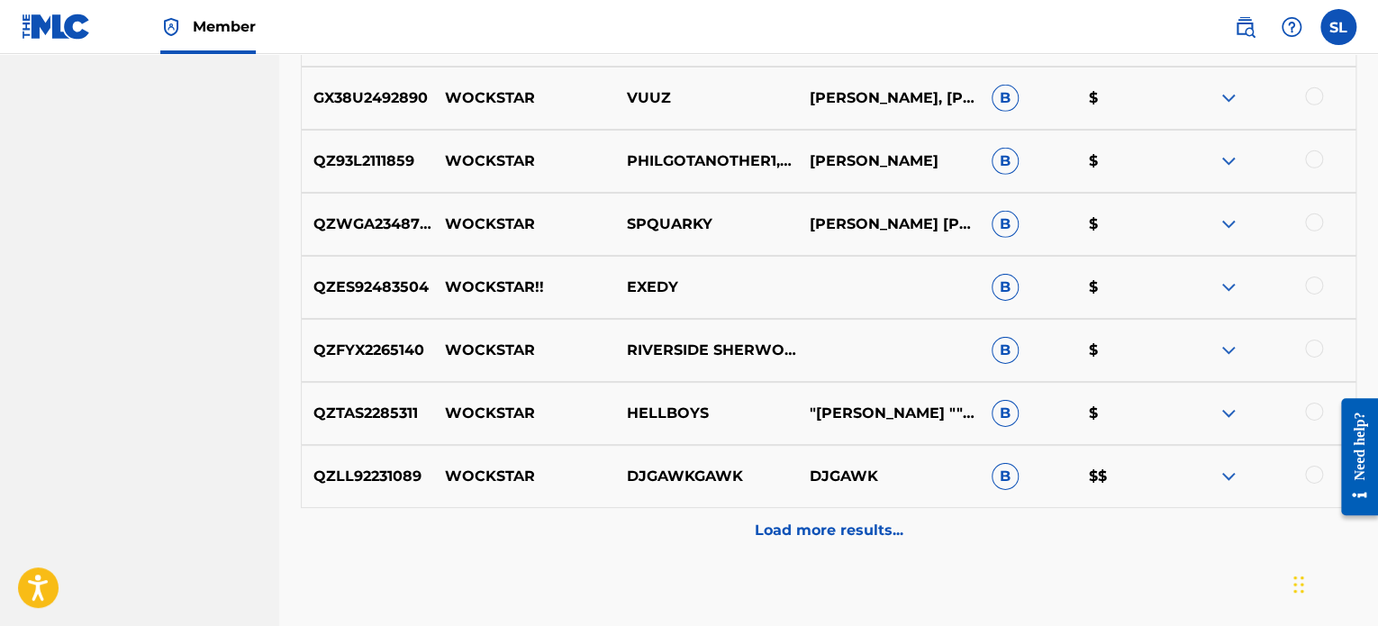
scroll to position [2776, 0]
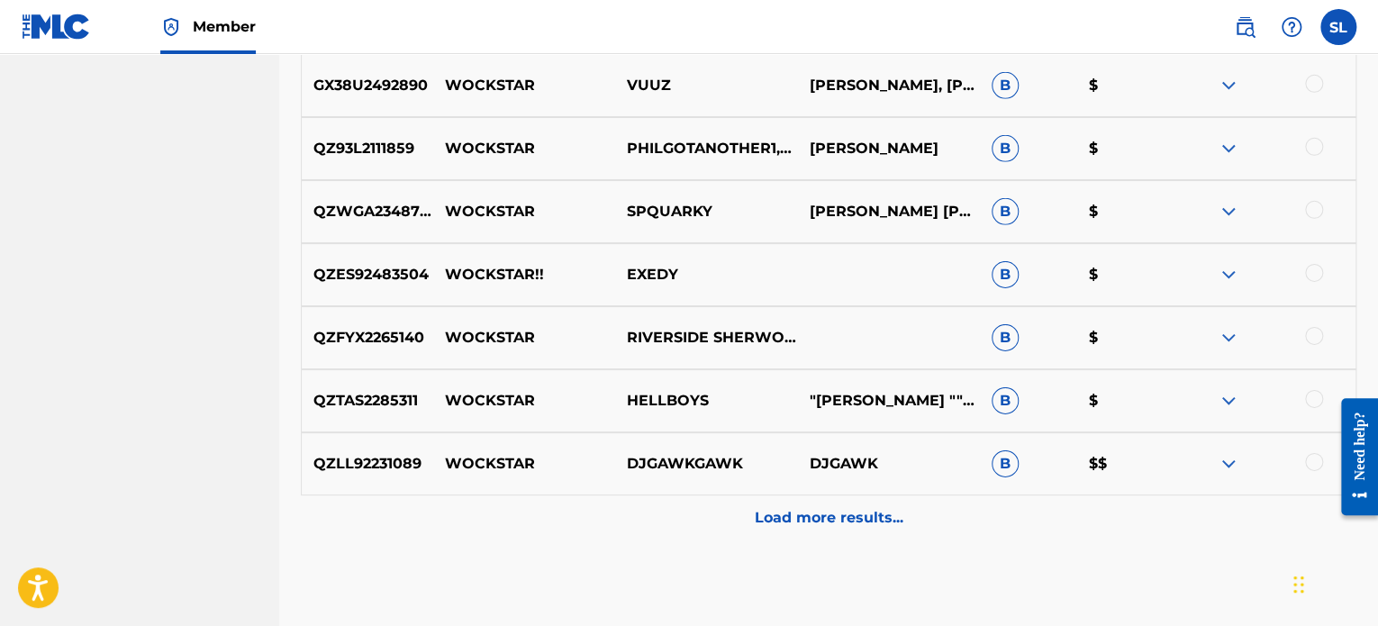
click at [793, 512] on p "Load more results..." at bounding box center [829, 518] width 149 height 22
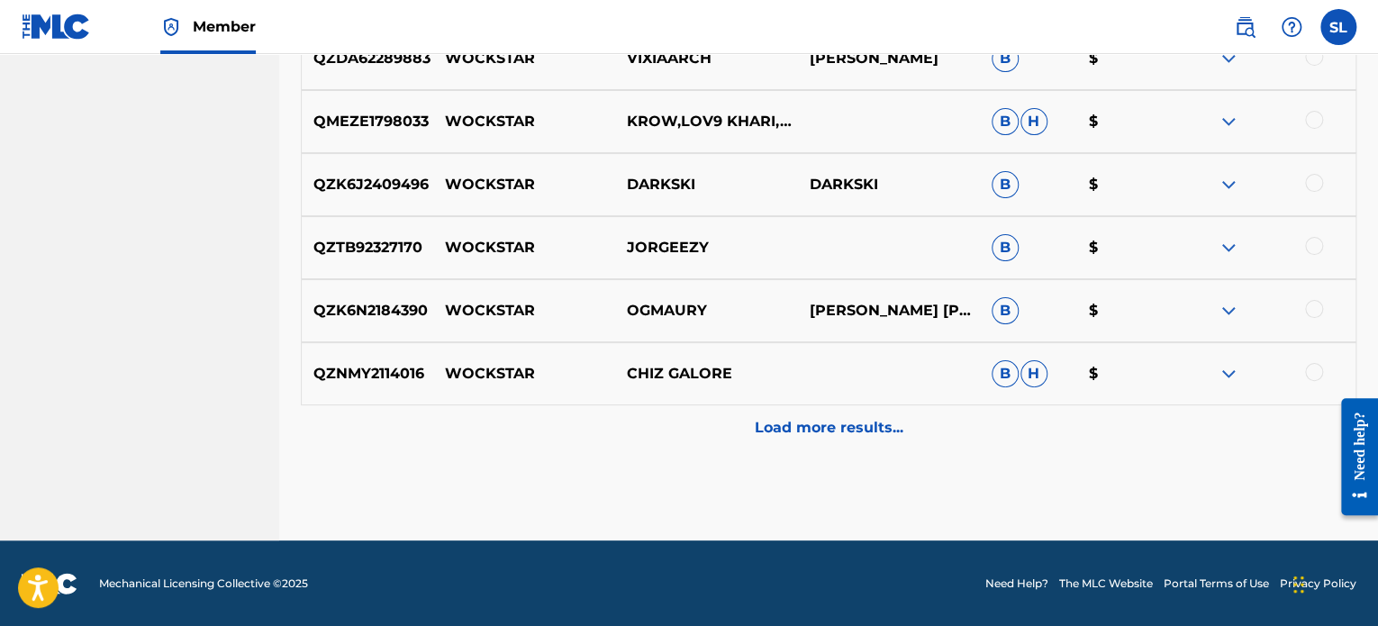
click at [796, 435] on p "Load more results..." at bounding box center [829, 428] width 149 height 22
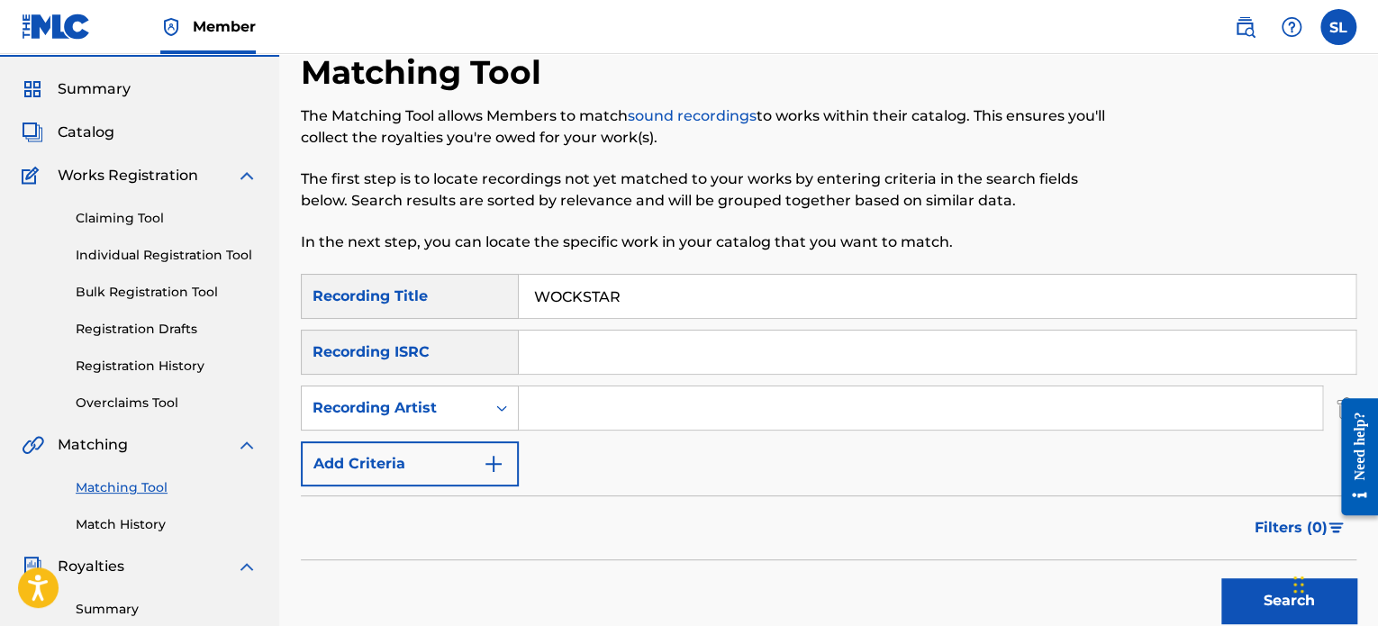
scroll to position [0, 0]
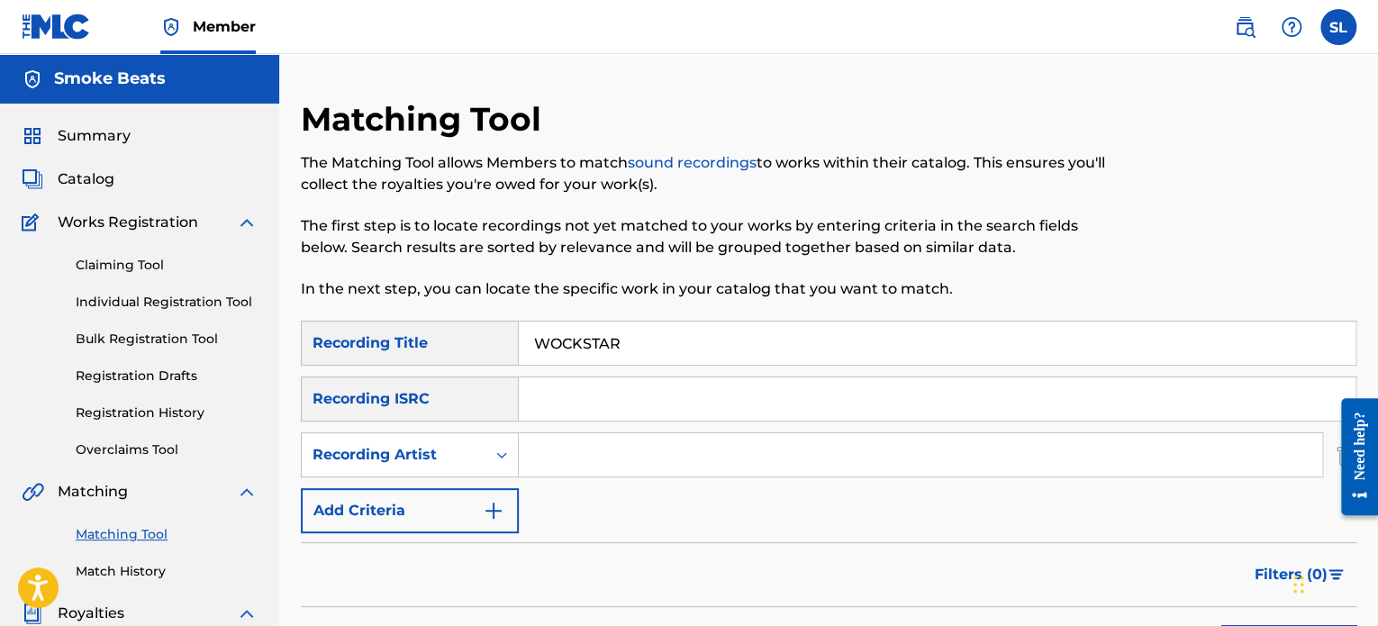
drag, startPoint x: 648, startPoint y: 336, endPoint x: 548, endPoint y: 340, distance: 101.0
click at [548, 340] on input "WOCKSTAR" at bounding box center [937, 343] width 837 height 43
type input "W"
type input "SMOKE"
click at [559, 451] on input "Search Form" at bounding box center [920, 454] width 803 height 43
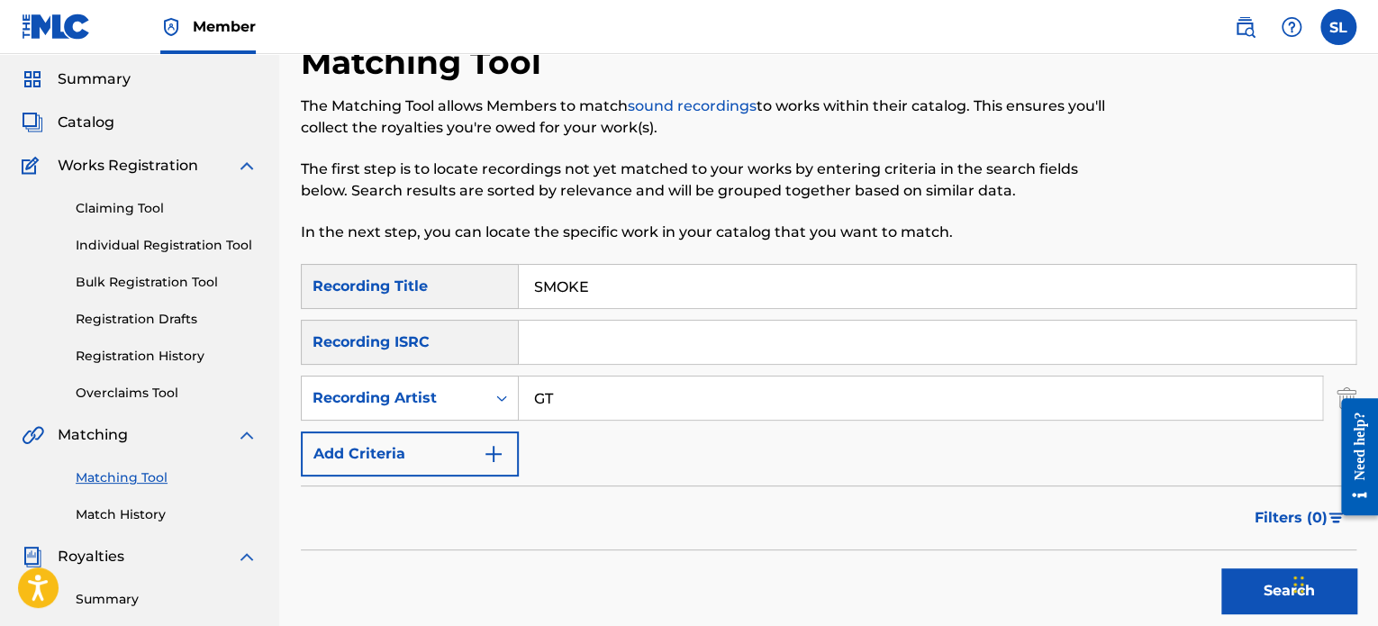
scroll to position [180, 0]
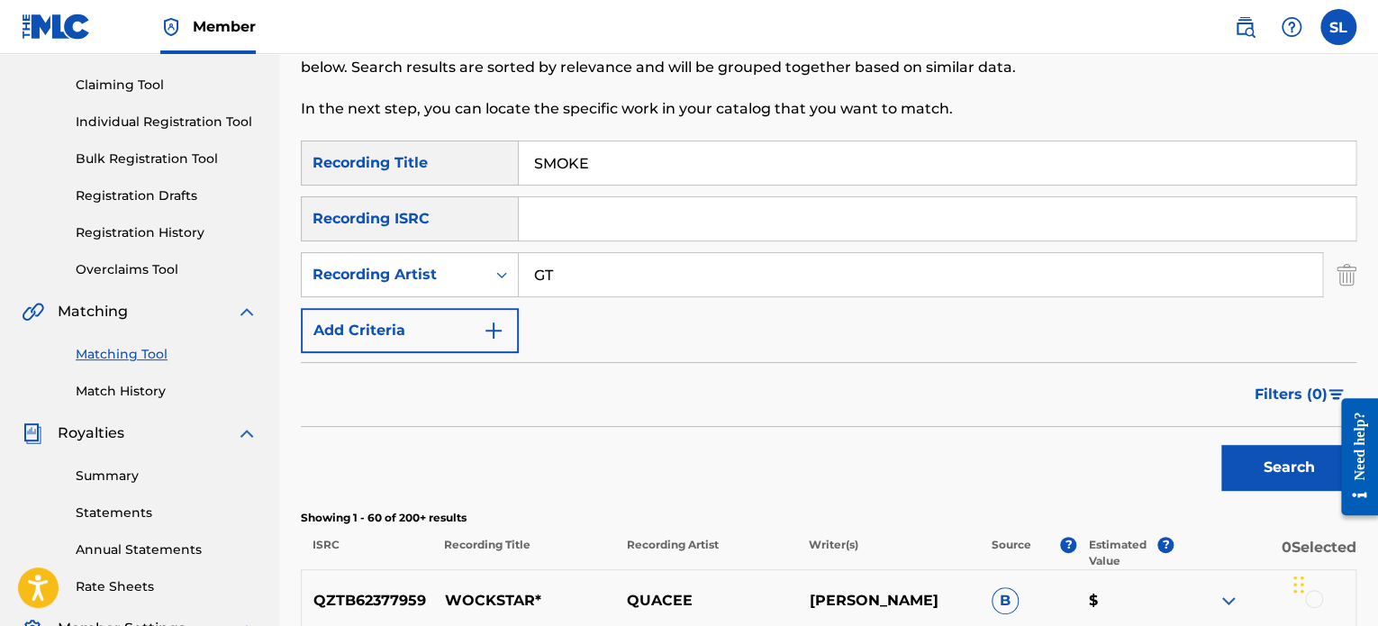
click at [1301, 474] on button "Search" at bounding box center [1288, 467] width 135 height 45
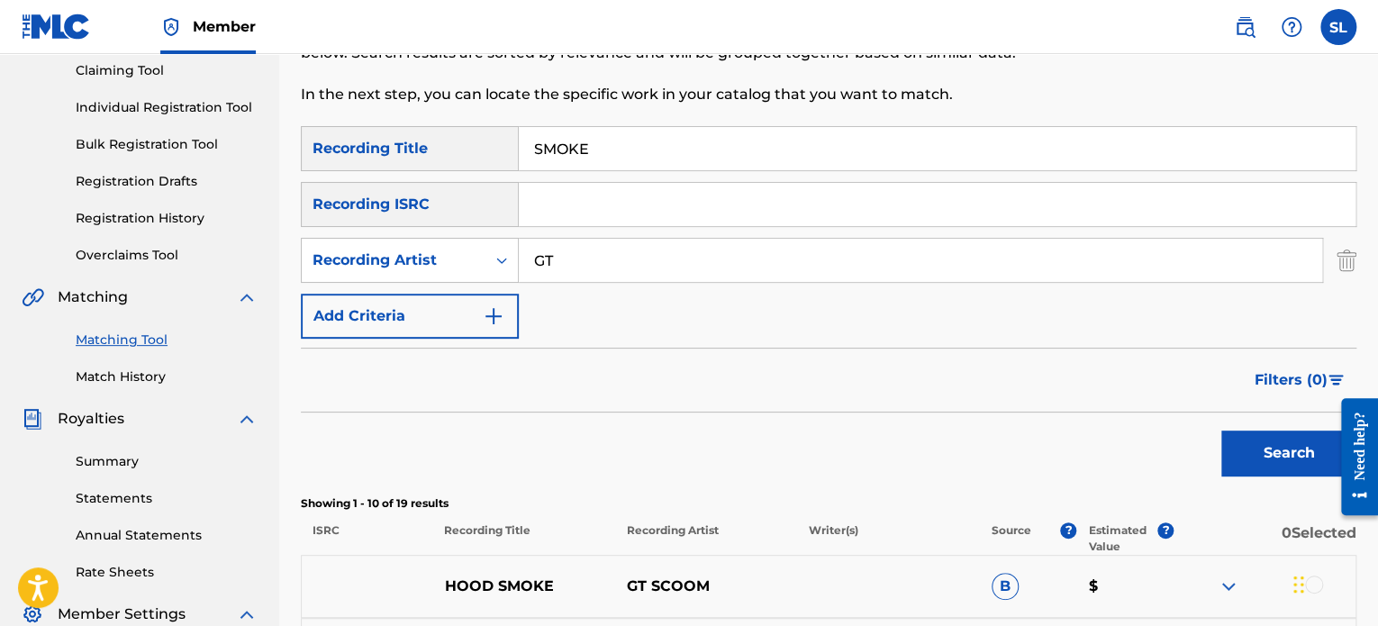
scroll to position [90, 0]
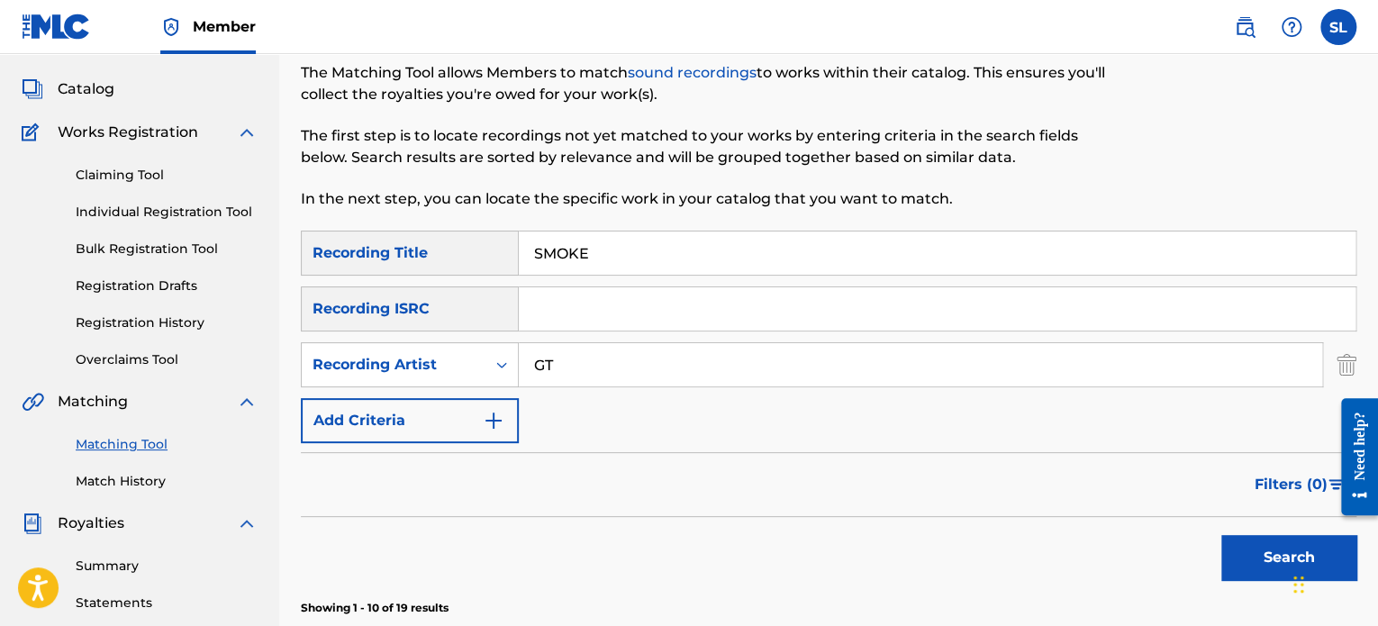
click at [647, 356] on input "GT" at bounding box center [920, 364] width 803 height 43
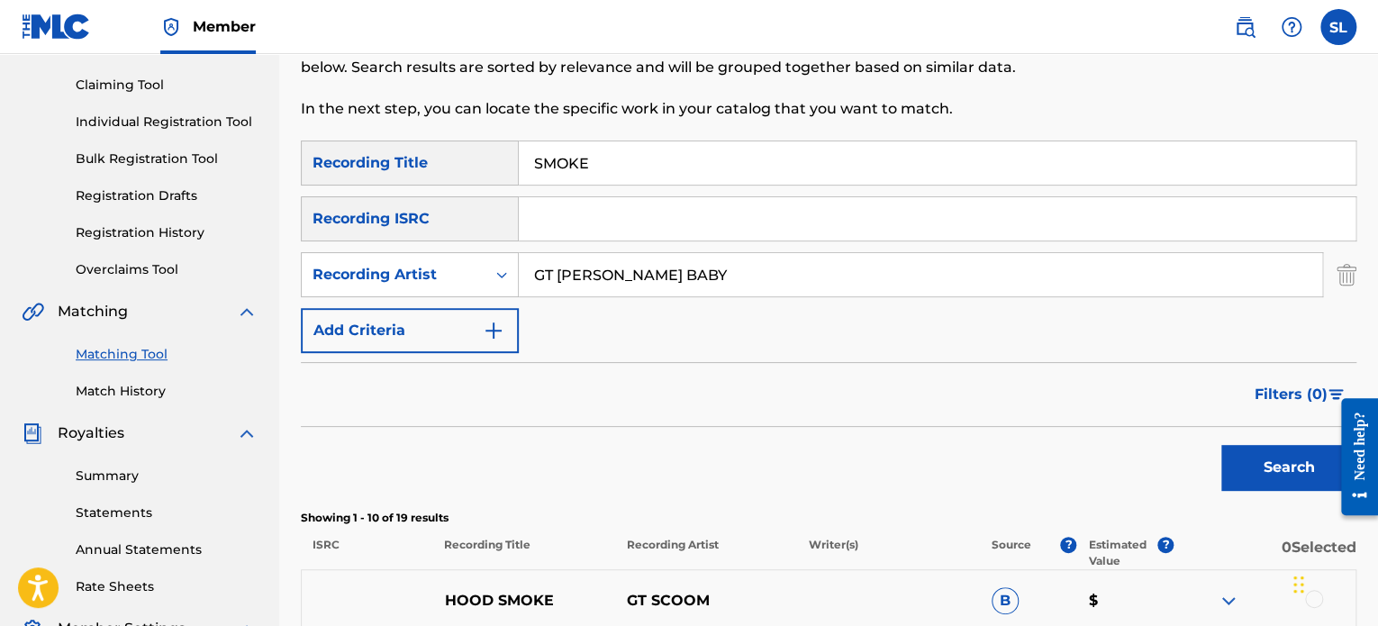
type input "GT SADA BABY"
click at [1273, 460] on button "Search" at bounding box center [1288, 467] width 135 height 45
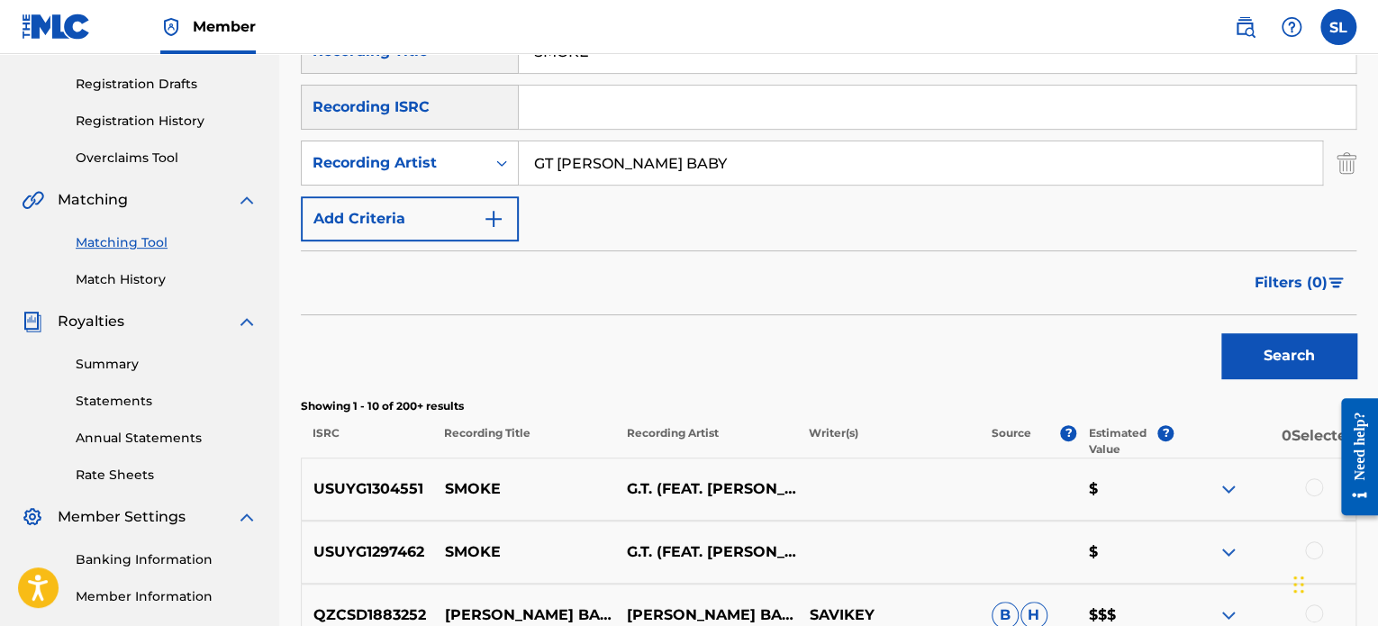
scroll to position [0, 0]
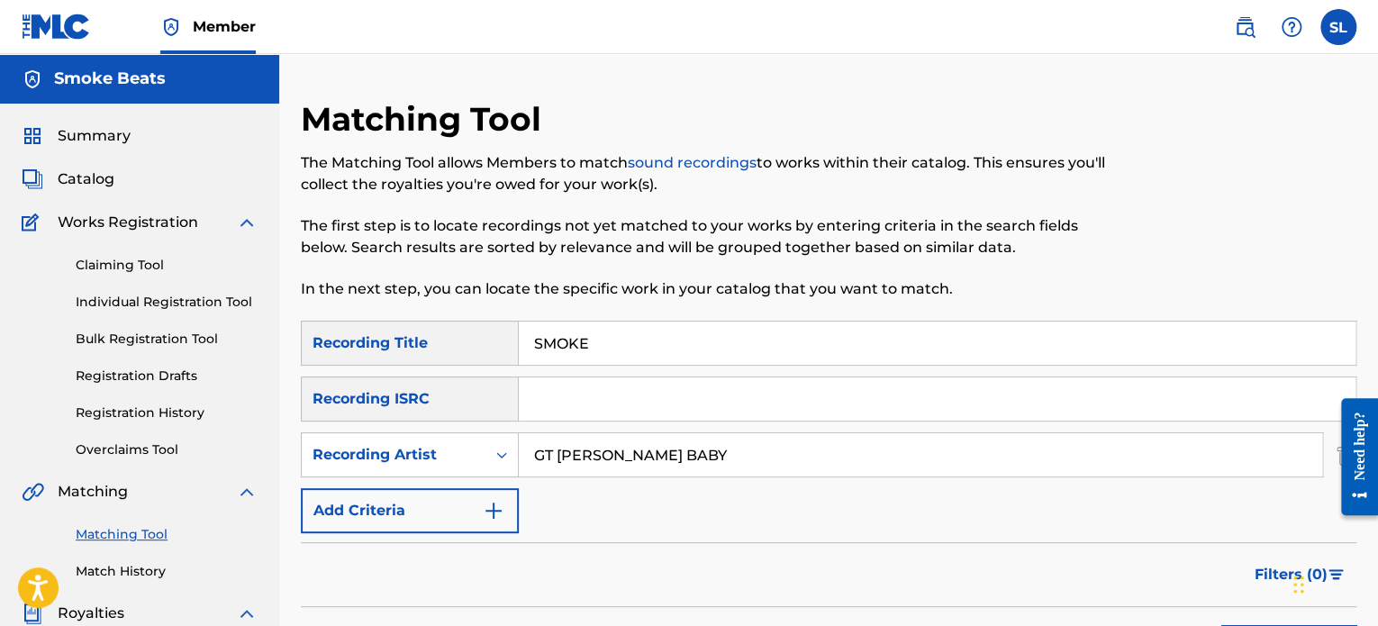
drag, startPoint x: 684, startPoint y: 460, endPoint x: 530, endPoint y: 460, distance: 154.0
click at [532, 458] on input "GT SADA BABY" at bounding box center [920, 454] width 803 height 43
drag, startPoint x: 645, startPoint y: 348, endPoint x: 497, endPoint y: 355, distance: 147.9
click at [497, 354] on div "SearchWithCriteria3b49cc63-e651-458f-a52b-2193aa6e4d87 Recording Title SMOKE" at bounding box center [828, 343] width 1055 height 45
click at [602, 453] on input "Search Form" at bounding box center [920, 454] width 803 height 43
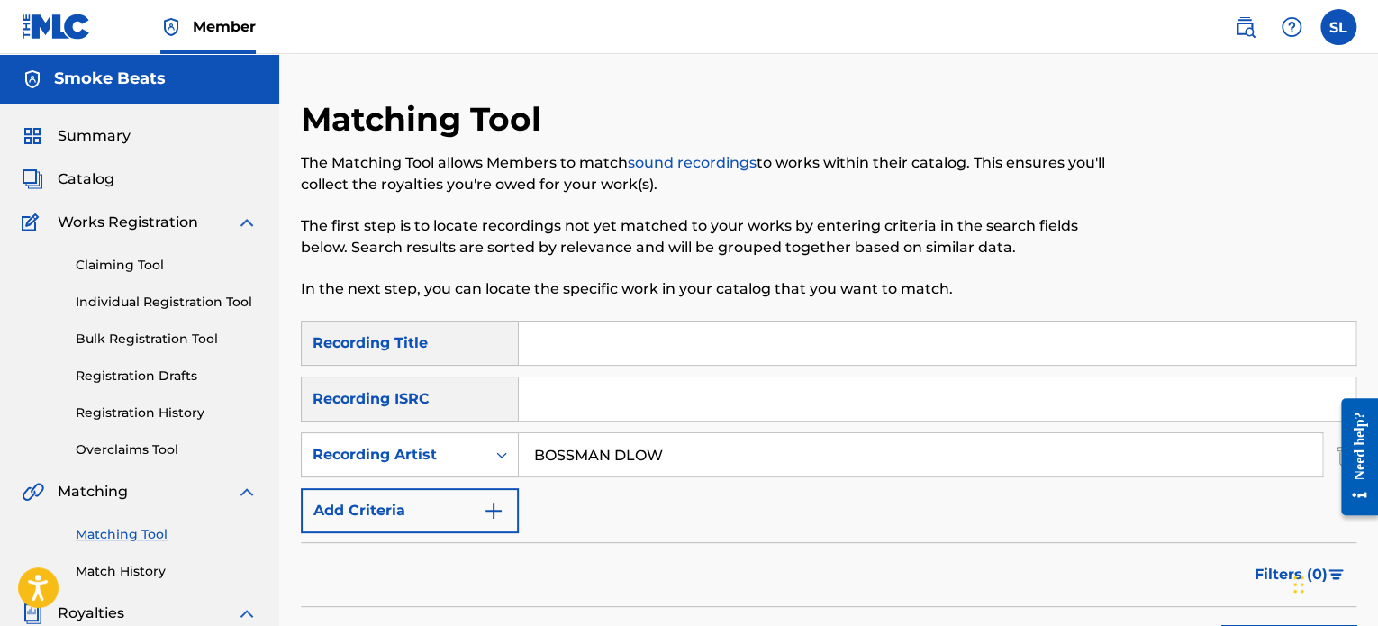
type input "BOSSMAN DLOW"
click at [572, 344] on input "Search Form" at bounding box center [937, 343] width 837 height 43
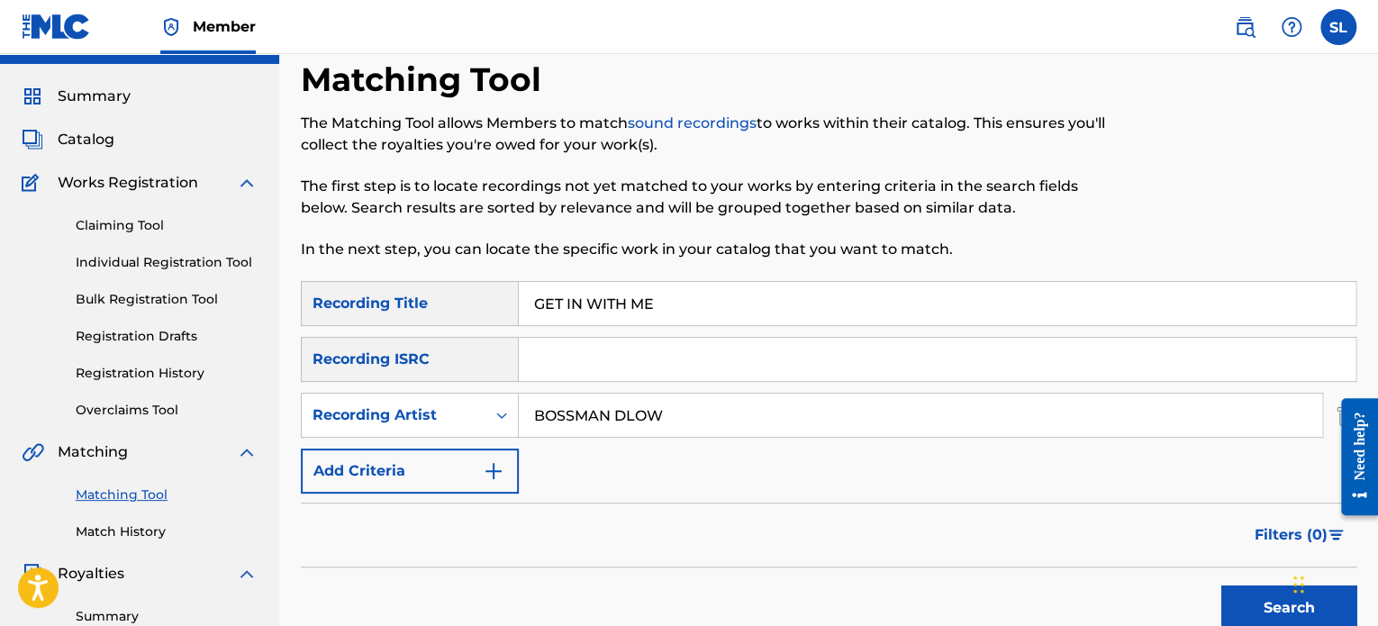
scroll to position [270, 0]
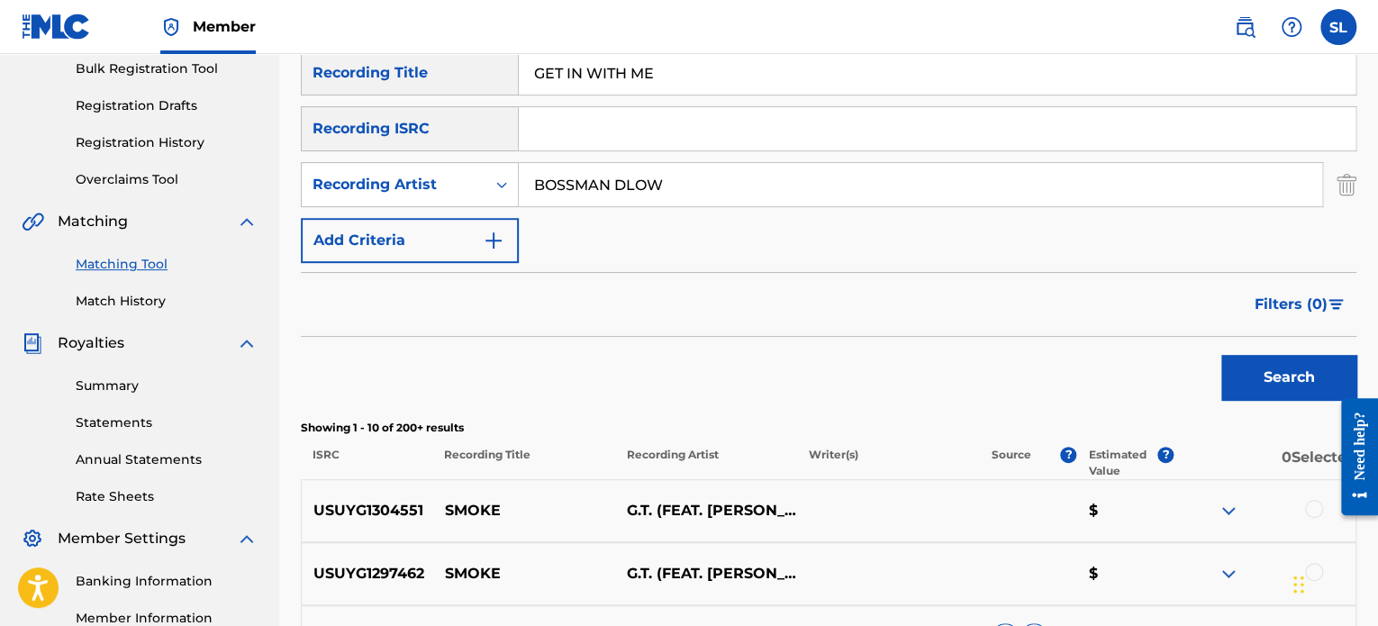
type input "GET IN WITH ME"
click at [1253, 388] on button "Search" at bounding box center [1288, 377] width 135 height 45
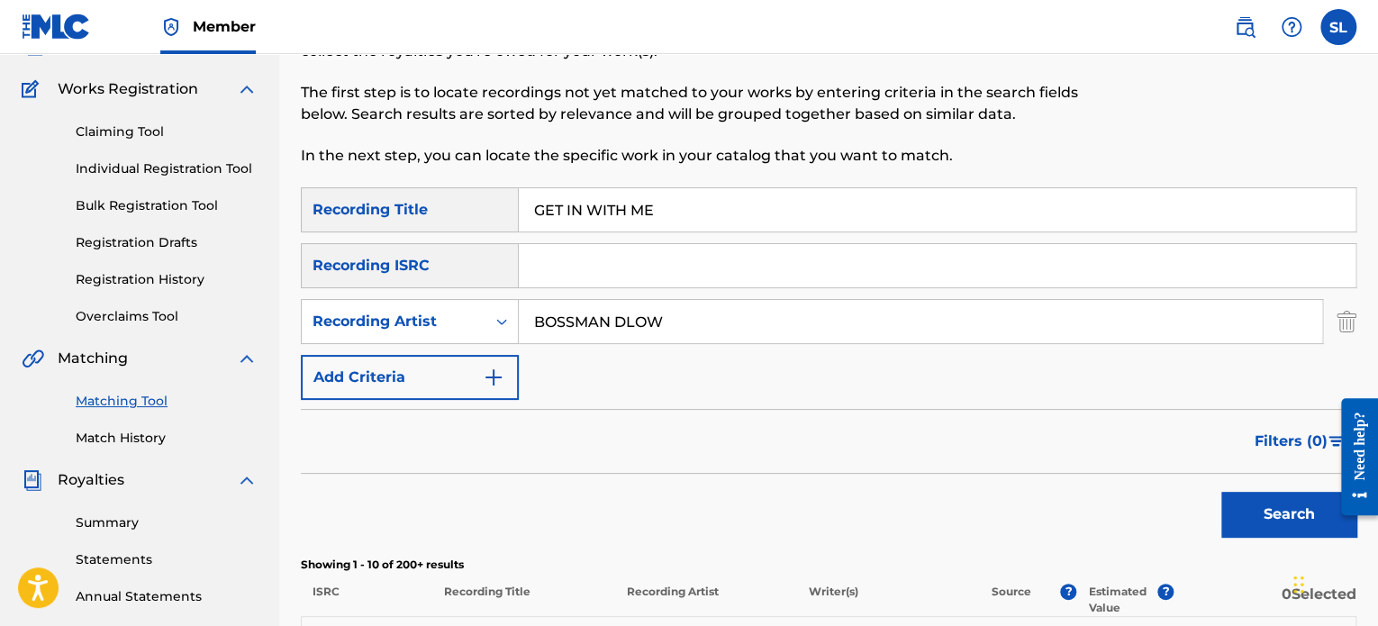
scroll to position [0, 0]
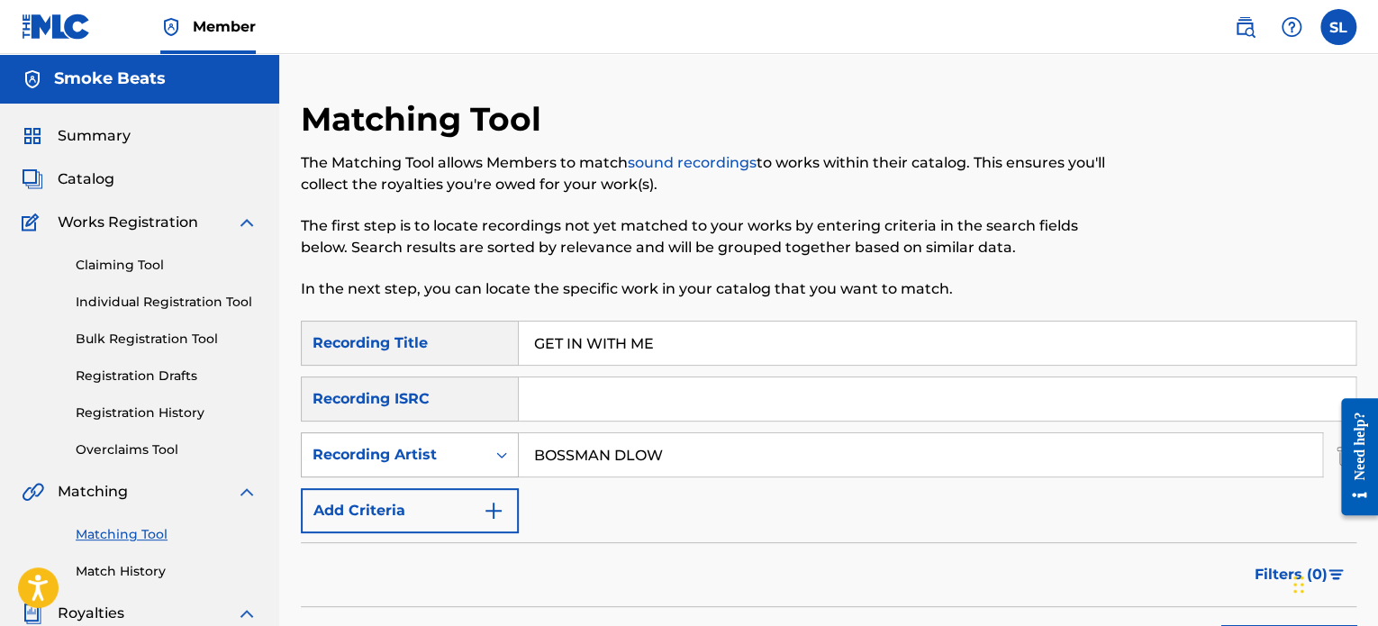
drag, startPoint x: 663, startPoint y: 440, endPoint x: 487, endPoint y: 441, distance: 175.6
click at [487, 441] on div "SearchWithCriteria5e98a6b4-4f65-4b26-8dae-da0c46092684 Recording Artist BOSSMAN…" at bounding box center [828, 454] width 1055 height 45
type input "TEE GRIZZLEY"
drag, startPoint x: 663, startPoint y: 338, endPoint x: 511, endPoint y: 345, distance: 152.4
click at [511, 345] on div "SearchWithCriteria3b49cc63-e651-458f-a52b-2193aa6e4d87 Recording Title GET IN W…" at bounding box center [828, 343] width 1055 height 45
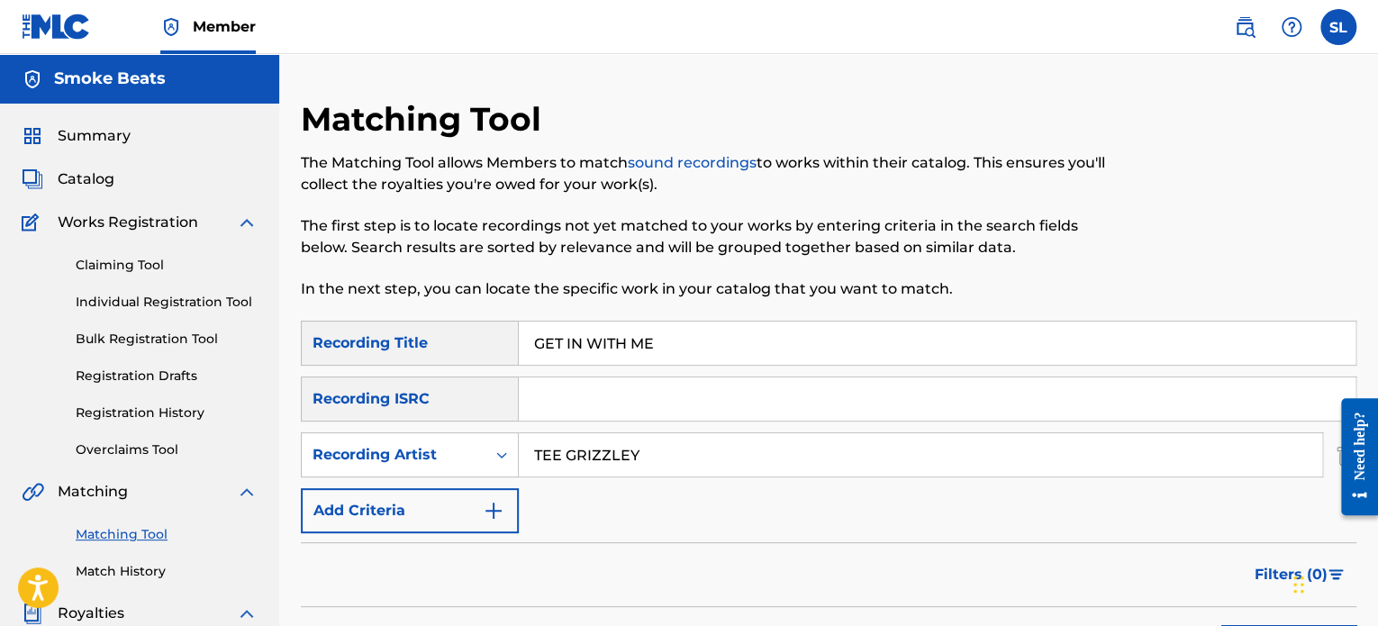
type input "G"
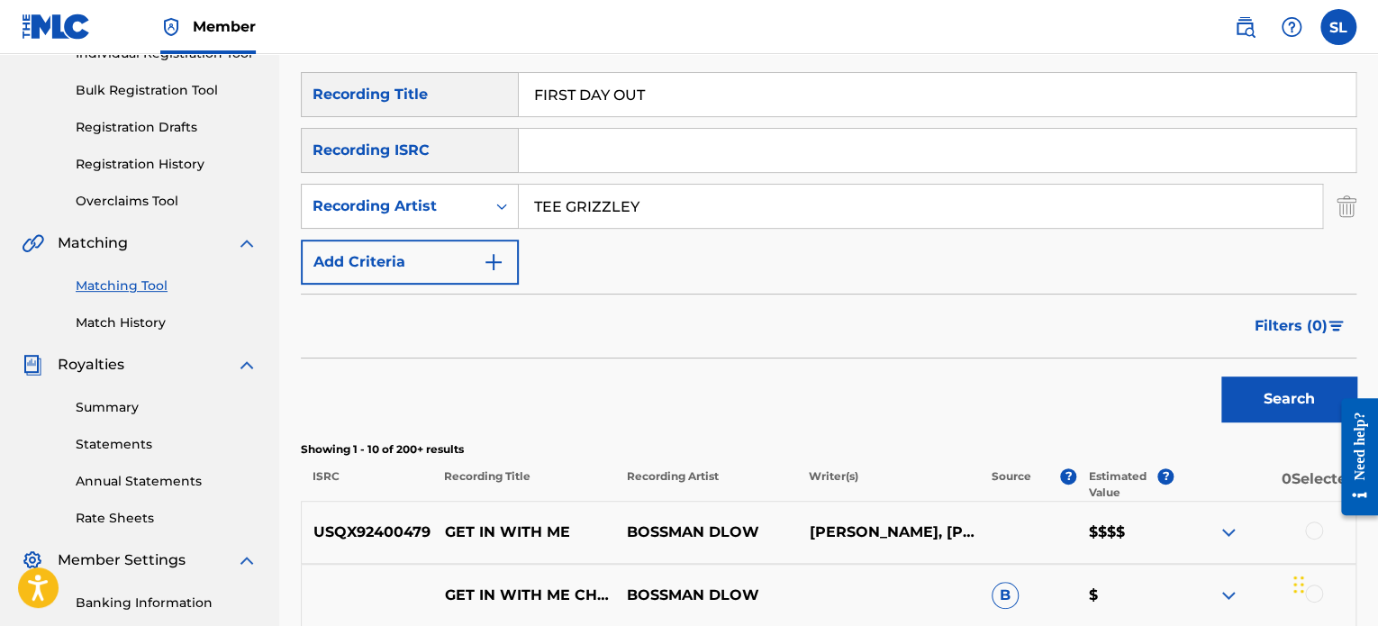
scroll to position [270, 0]
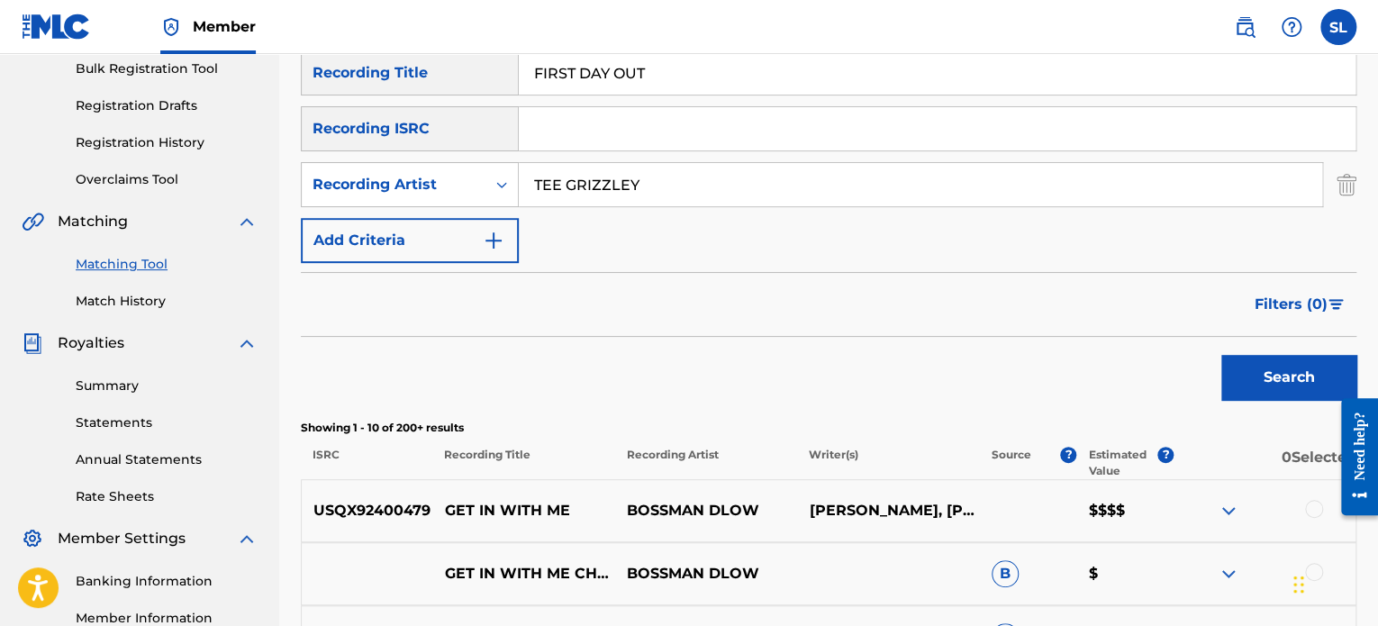
type input "FIRST DAY OUT"
click at [1232, 387] on button "Search" at bounding box center [1288, 377] width 135 height 45
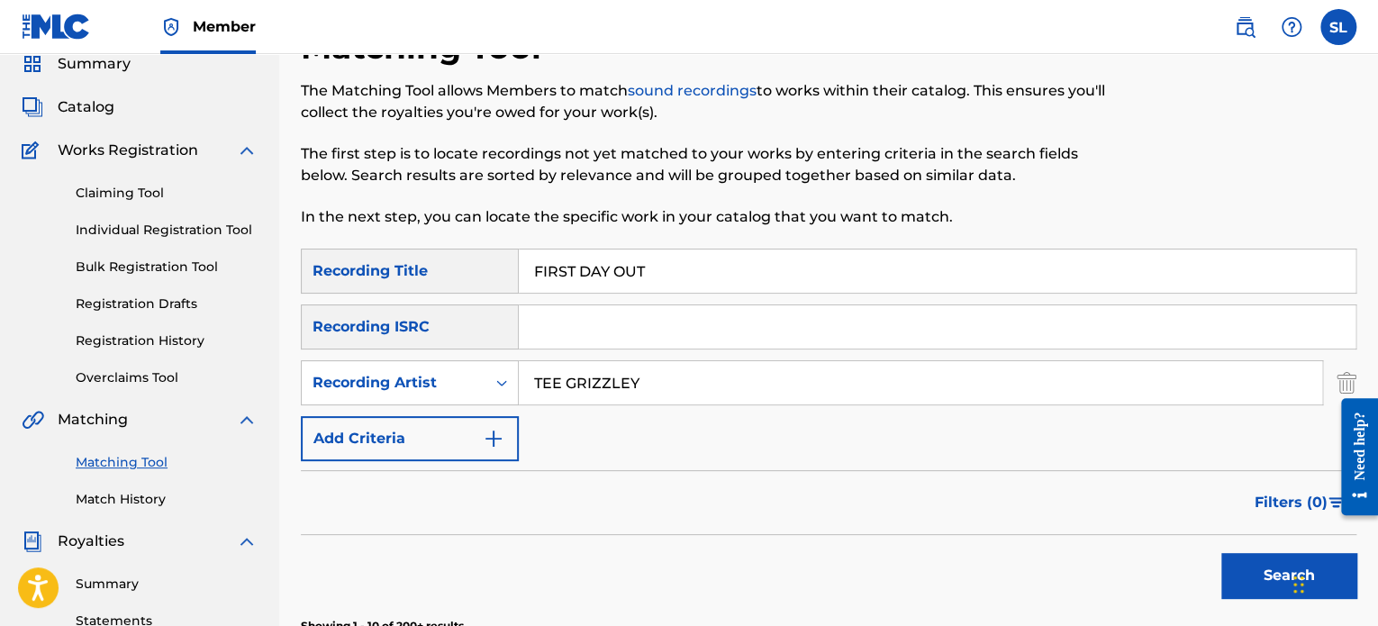
scroll to position [0, 0]
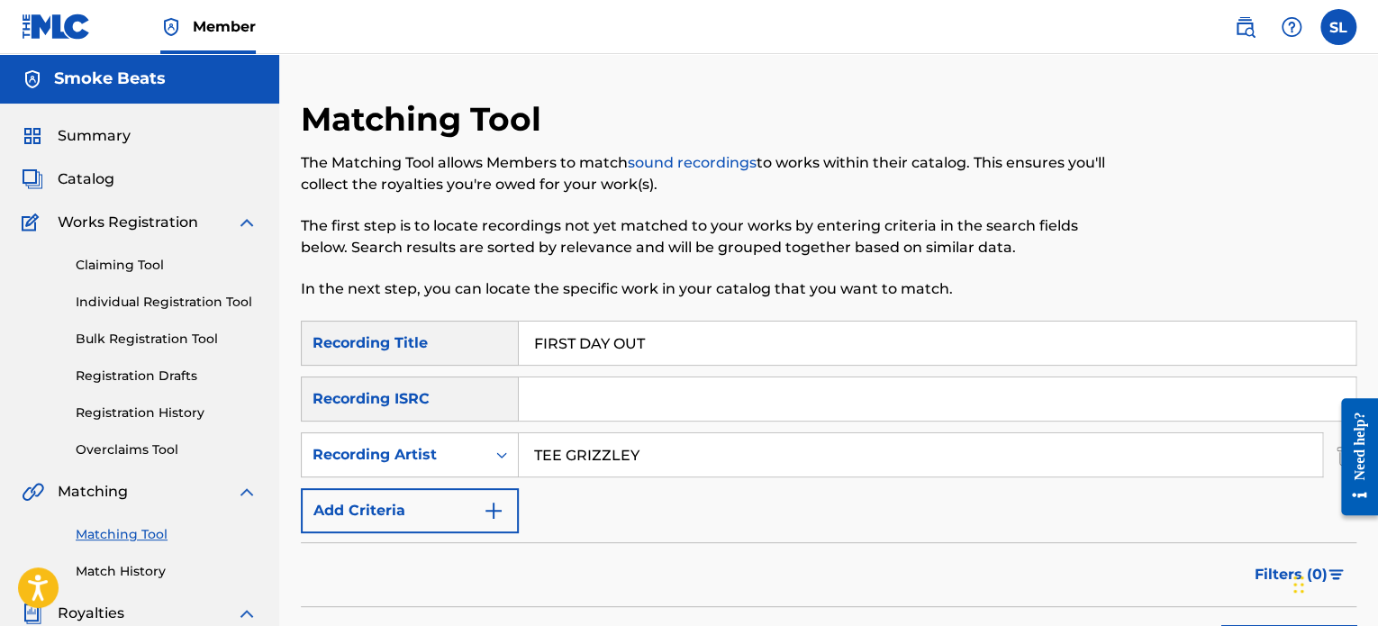
click at [147, 263] on link "Claiming Tool" at bounding box center [167, 265] width 182 height 19
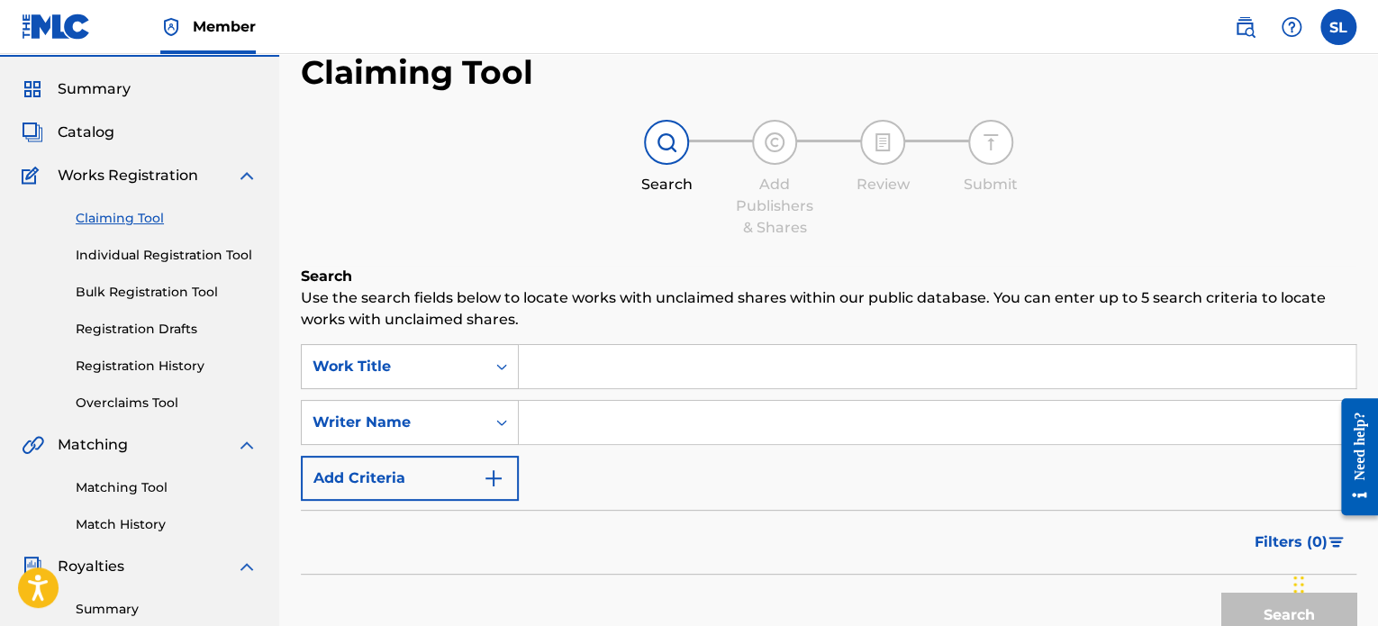
scroll to position [270, 0]
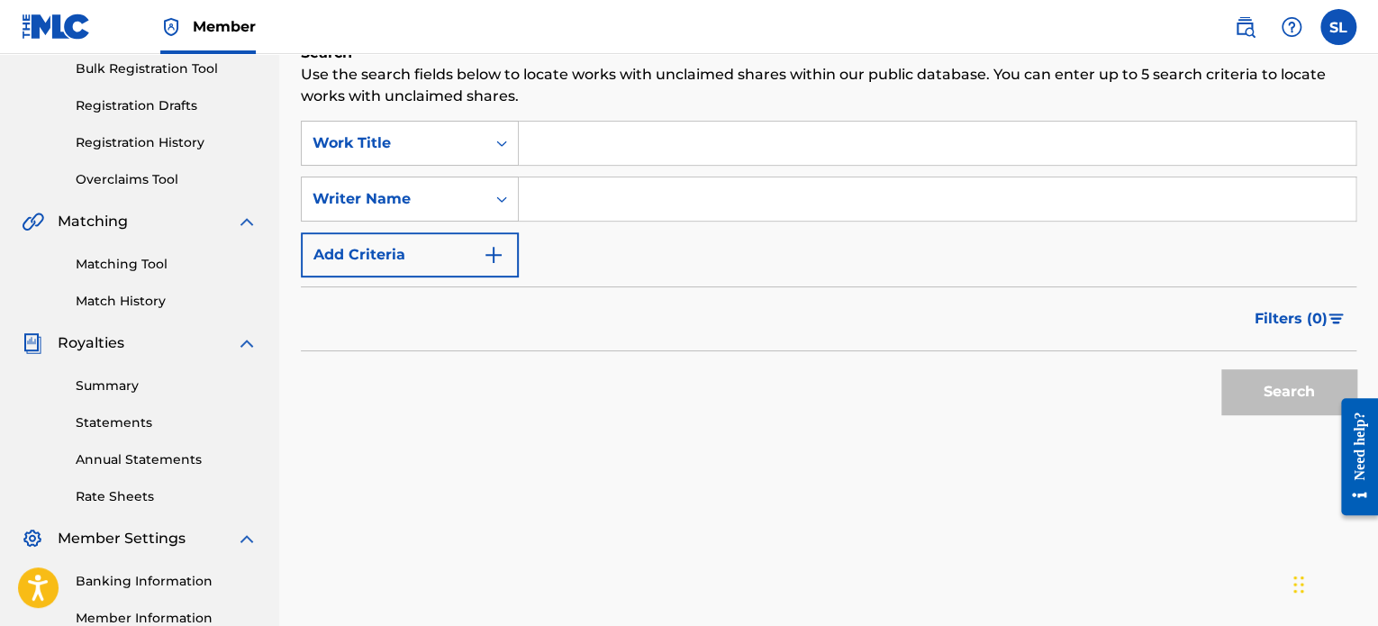
click at [602, 138] on input "Search Form" at bounding box center [937, 143] width 837 height 43
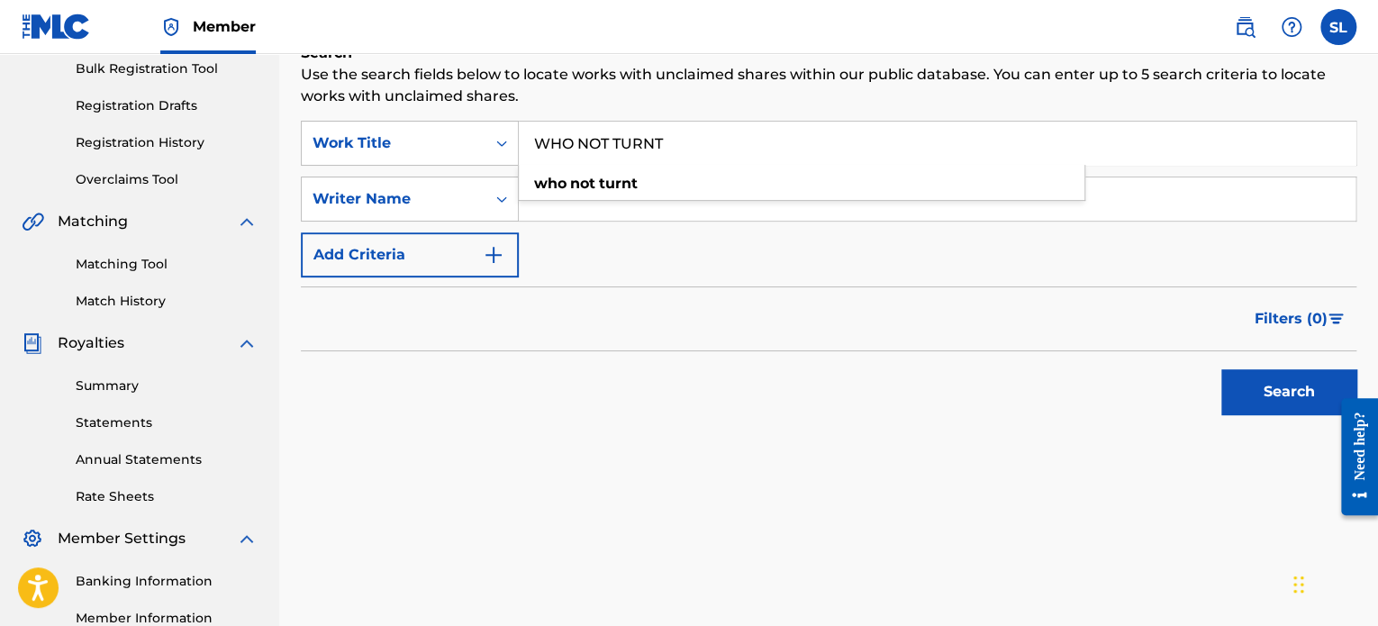
type input "WHO NOT TURNT"
click at [627, 368] on div "Search" at bounding box center [828, 387] width 1055 height 72
click at [580, 208] on input "Search Form" at bounding box center [937, 198] width 837 height 43
type input "STYREAN LEE"
click at [1263, 403] on button "Search" at bounding box center [1288, 391] width 135 height 45
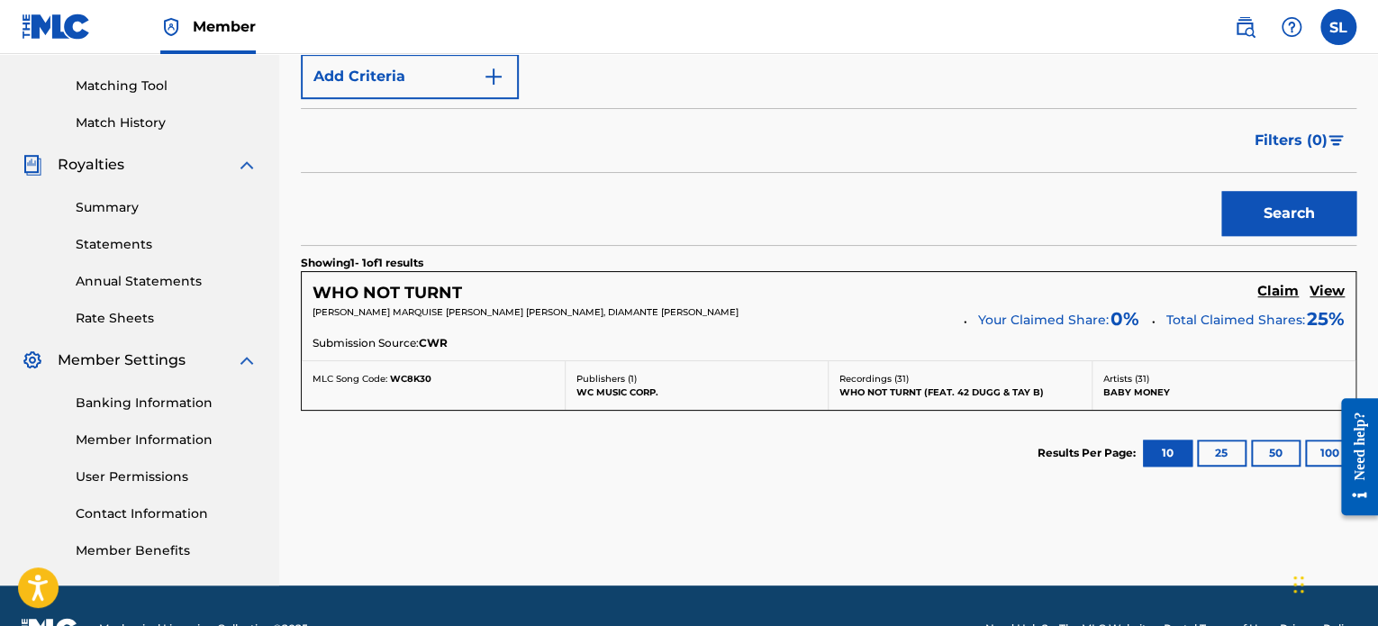
scroll to position [450, 0]
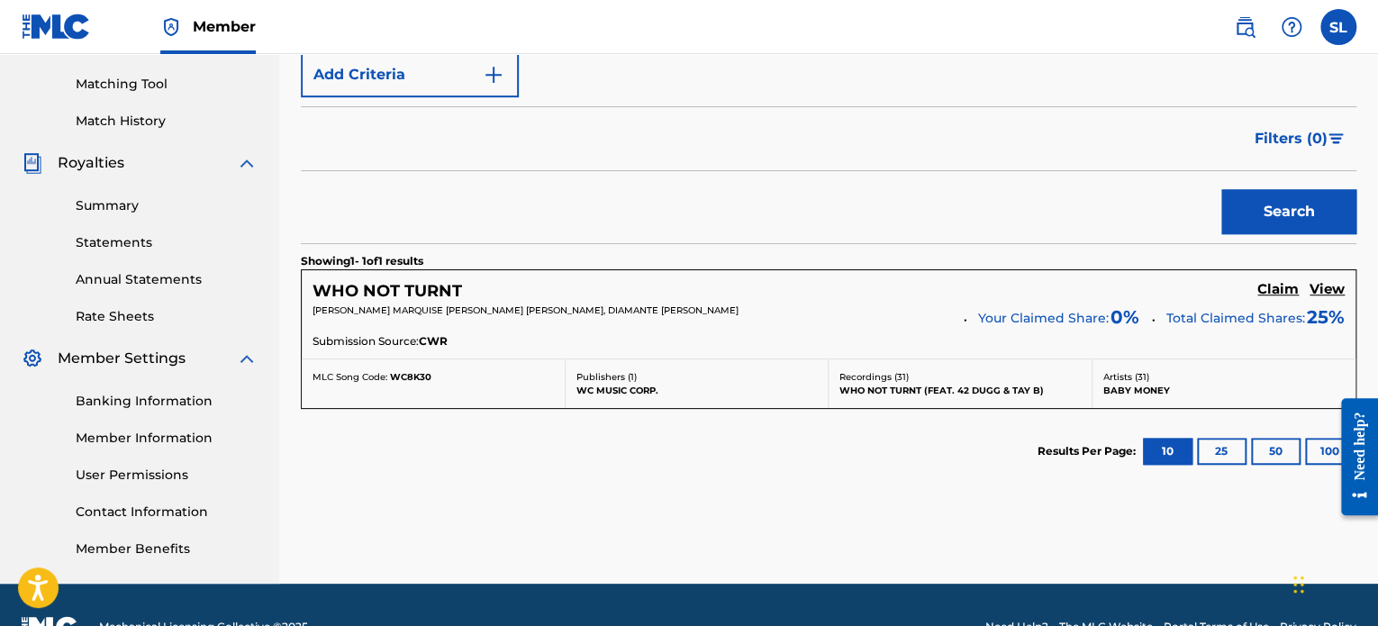
click at [1318, 285] on h5 "View" at bounding box center [1326, 289] width 35 height 17
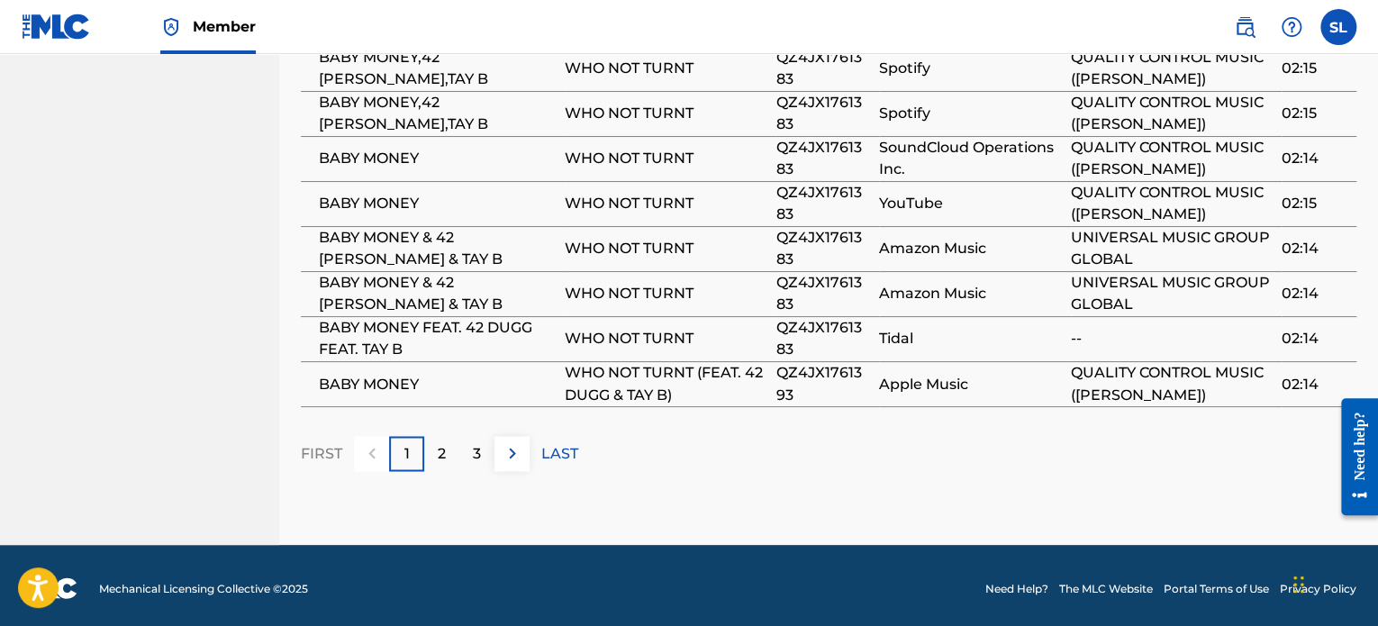
scroll to position [1346, 0]
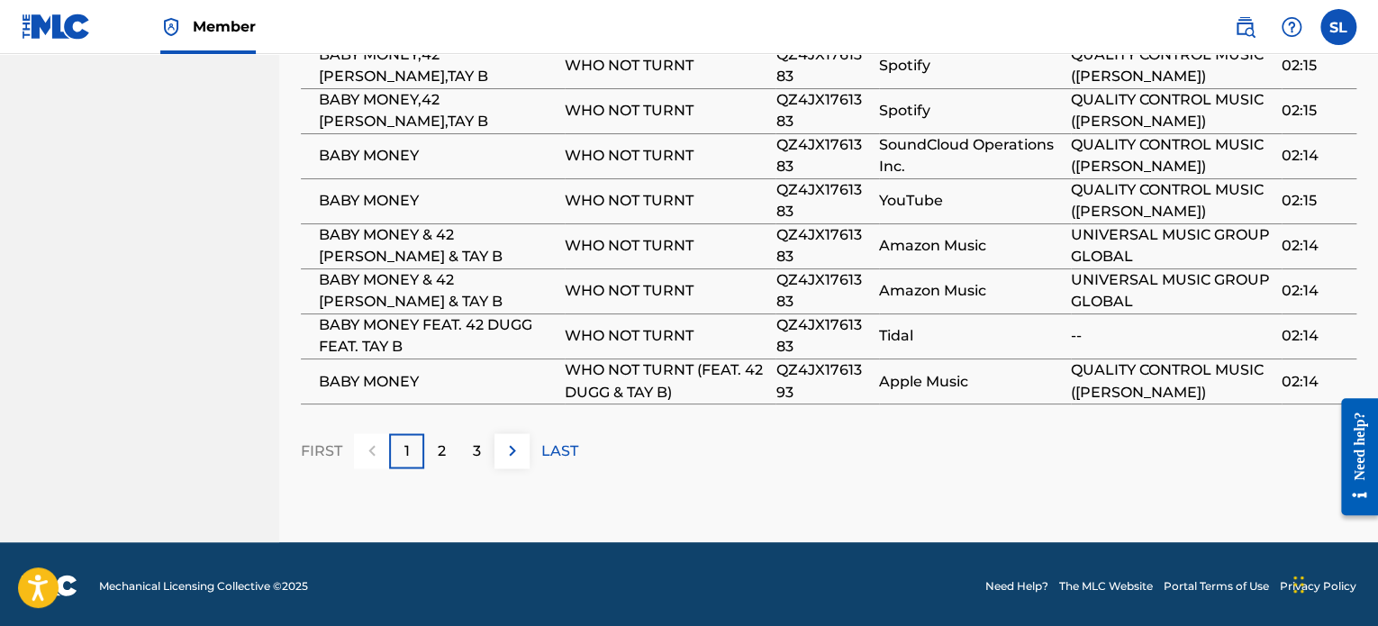
click at [562, 449] on p "LAST" at bounding box center [559, 450] width 37 height 22
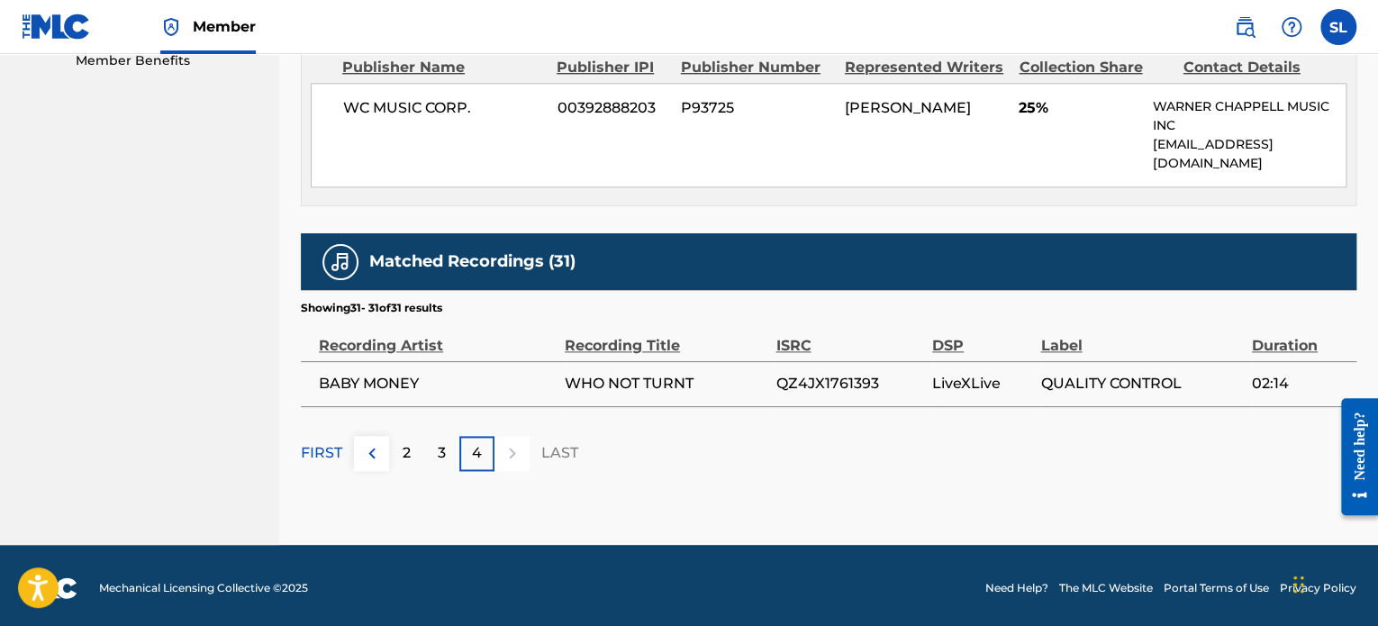
scroll to position [940, 0]
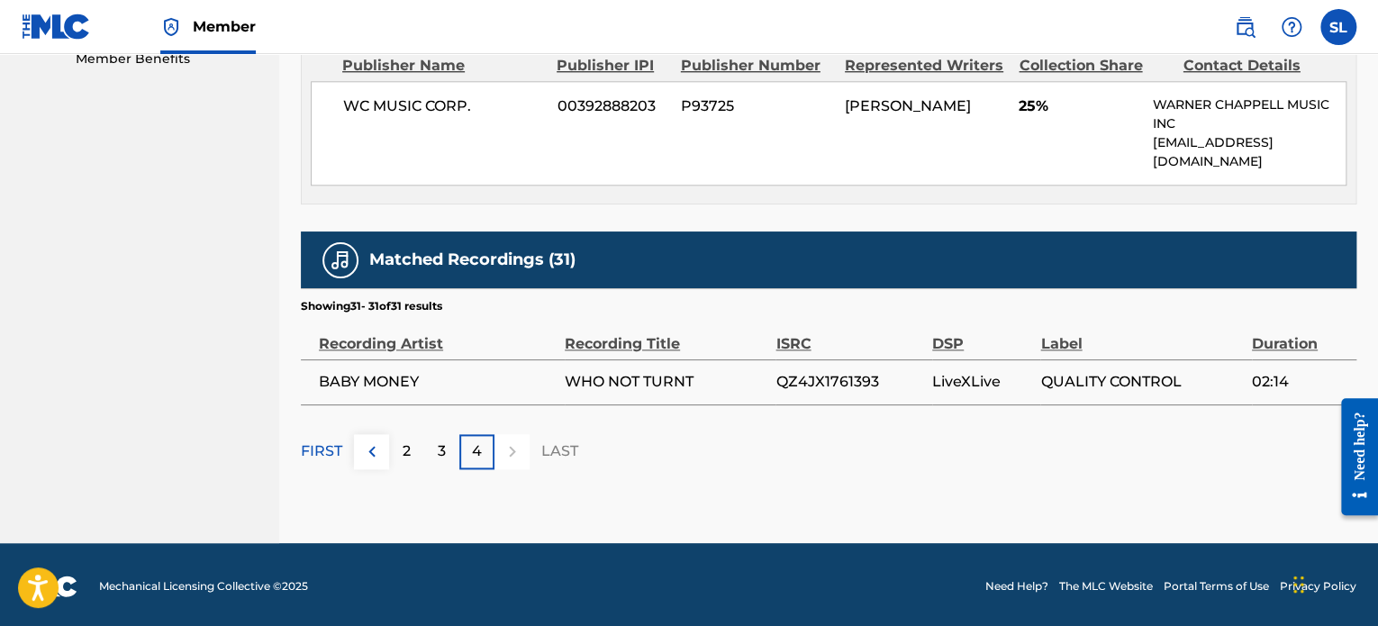
click at [367, 446] on img at bounding box center [372, 451] width 22 height 22
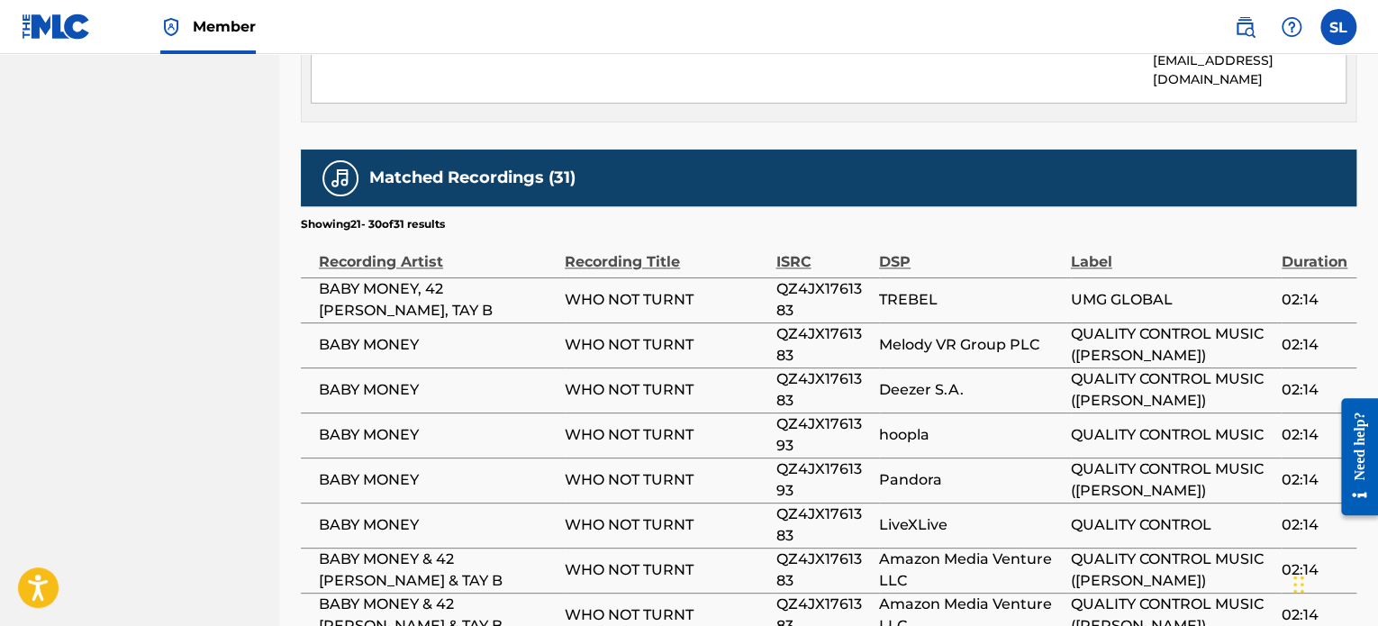
scroll to position [1346, 0]
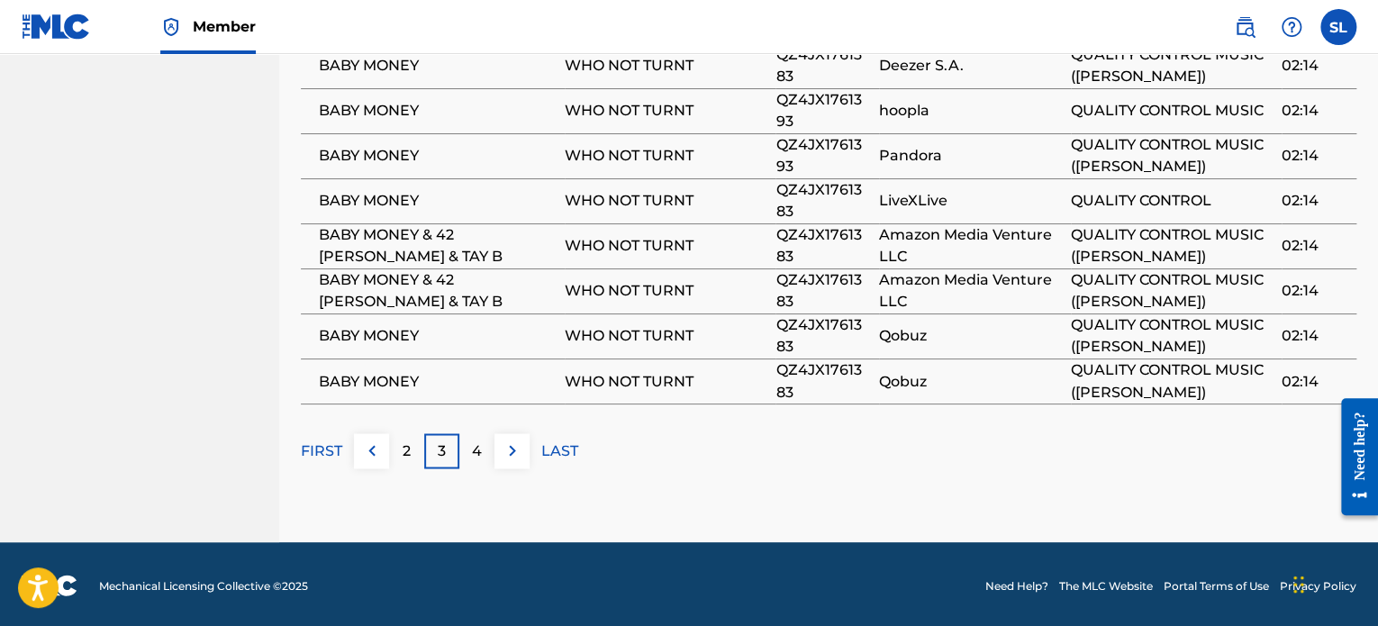
click at [339, 446] on p "FIRST" at bounding box center [321, 450] width 41 height 22
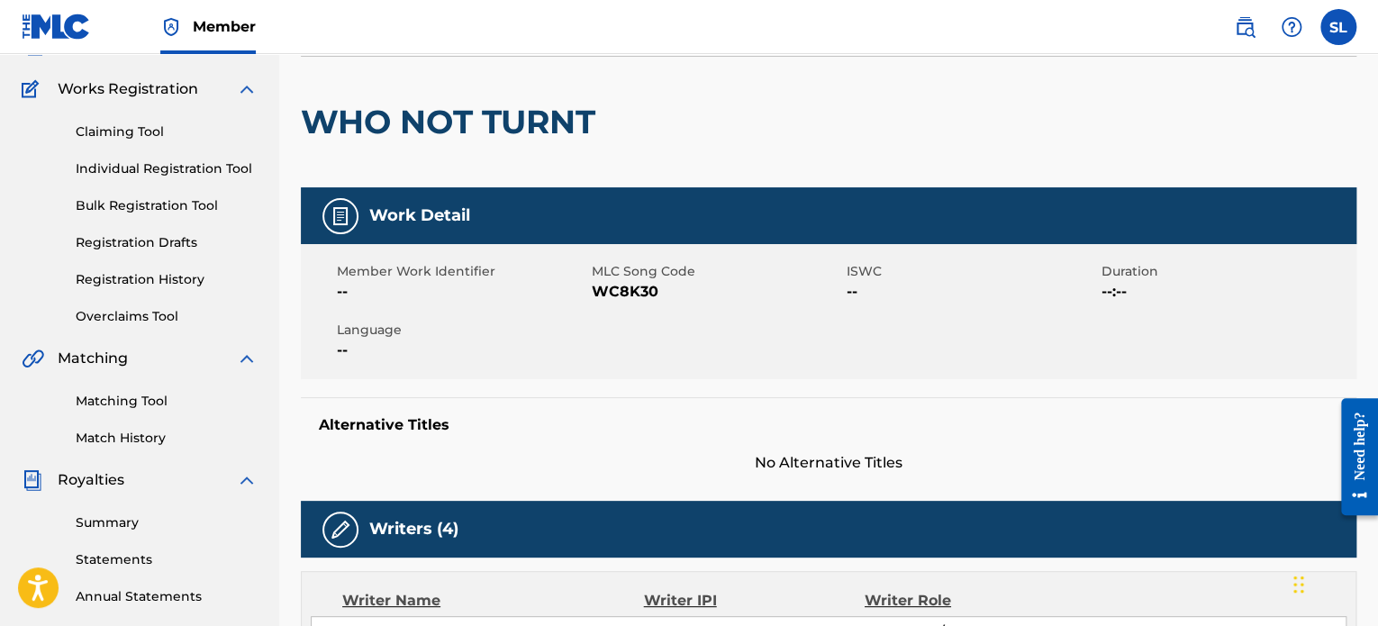
scroll to position [0, 0]
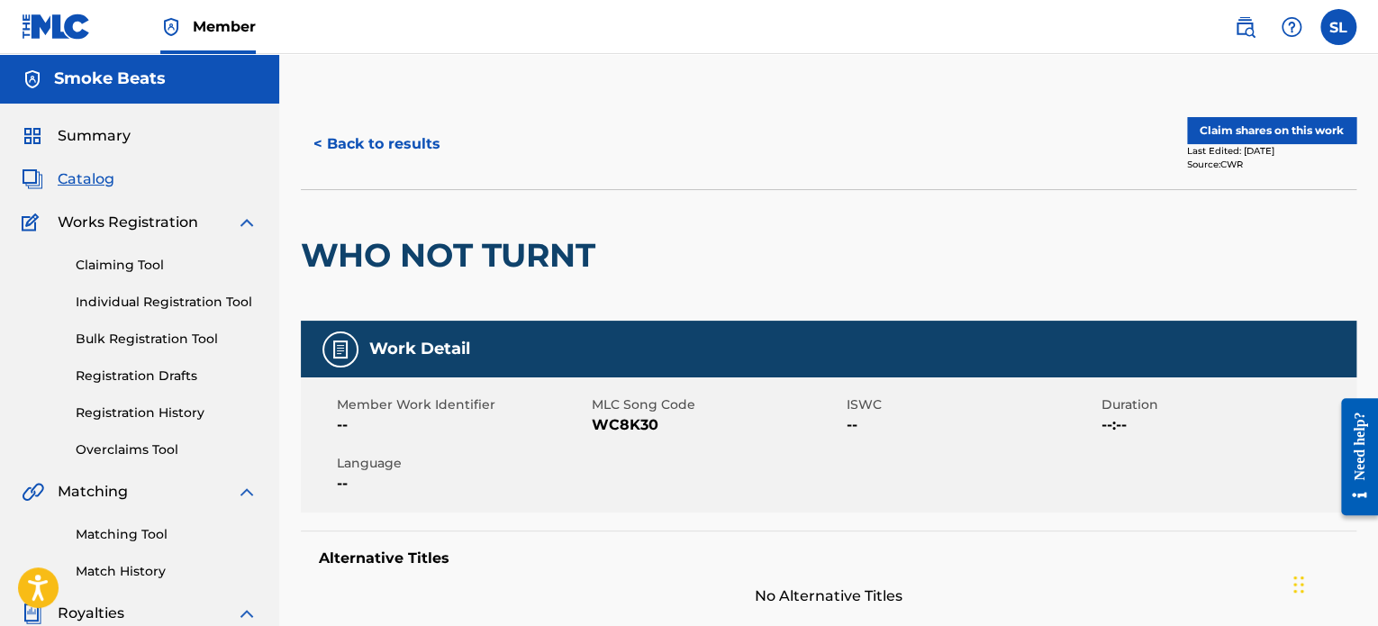
click at [1260, 130] on button "Claim shares on this work" at bounding box center [1271, 130] width 169 height 27
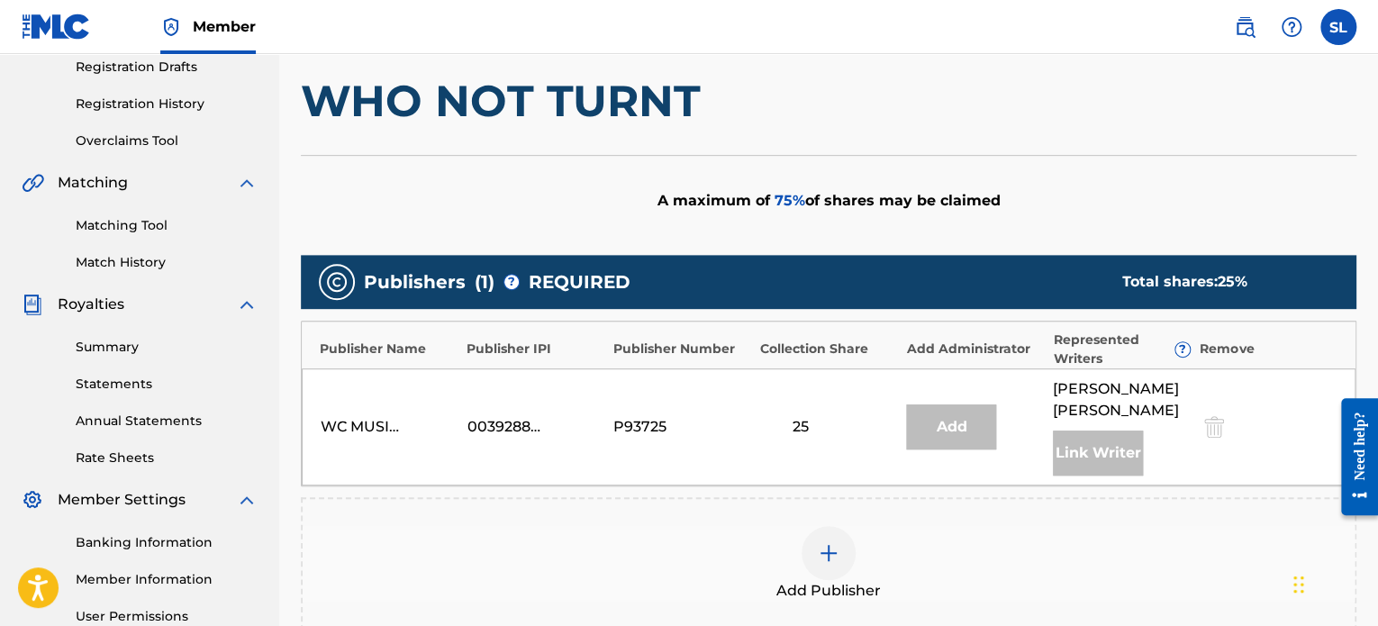
scroll to position [360, 0]
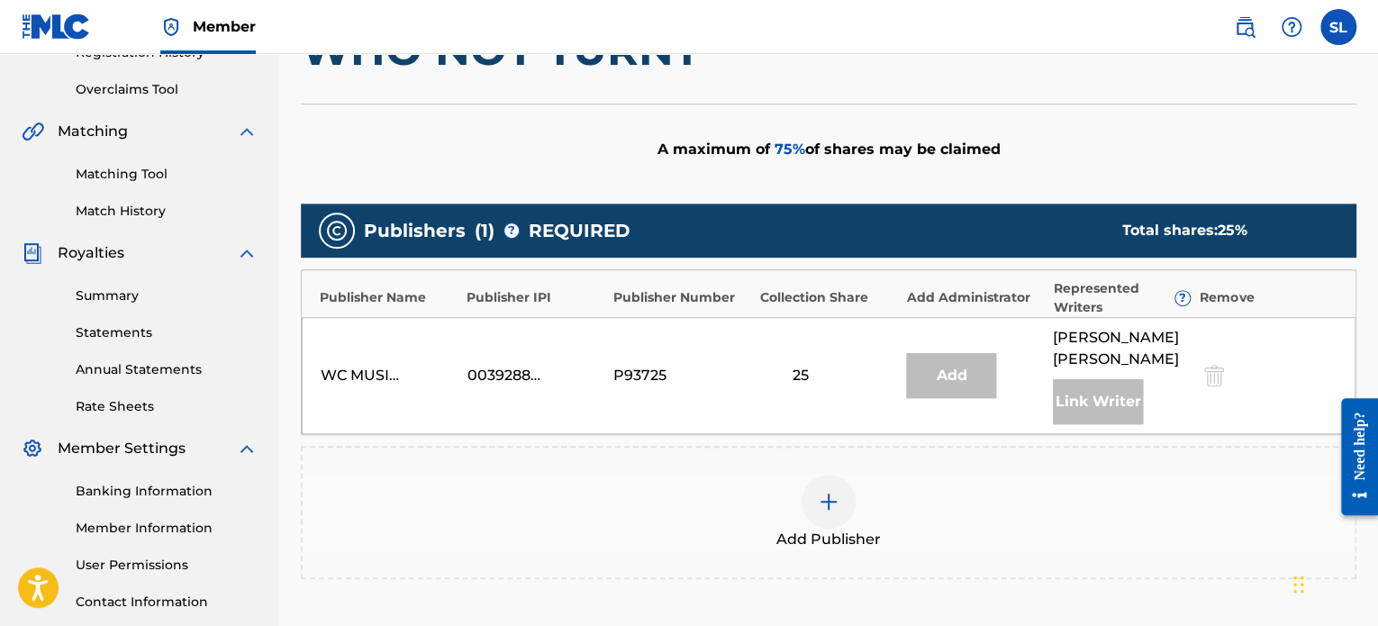
click at [829, 497] on img at bounding box center [829, 502] width 22 height 22
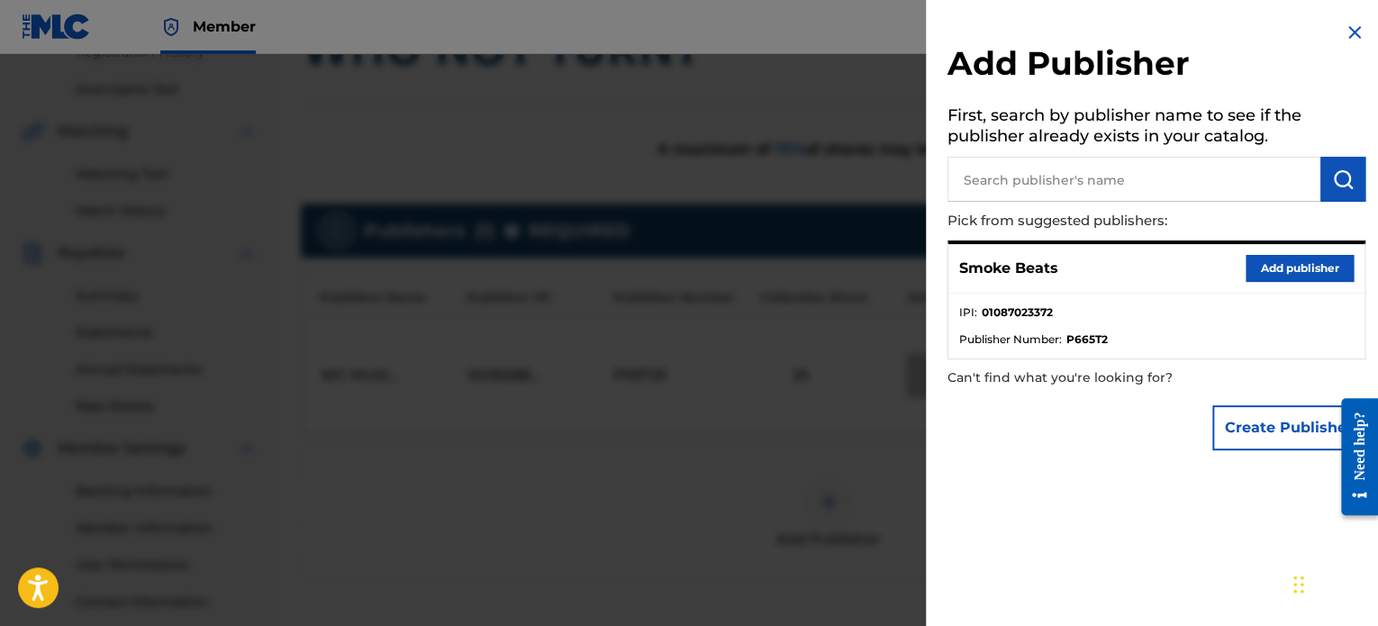
click at [1291, 259] on button "Add publisher" at bounding box center [1299, 268] width 108 height 27
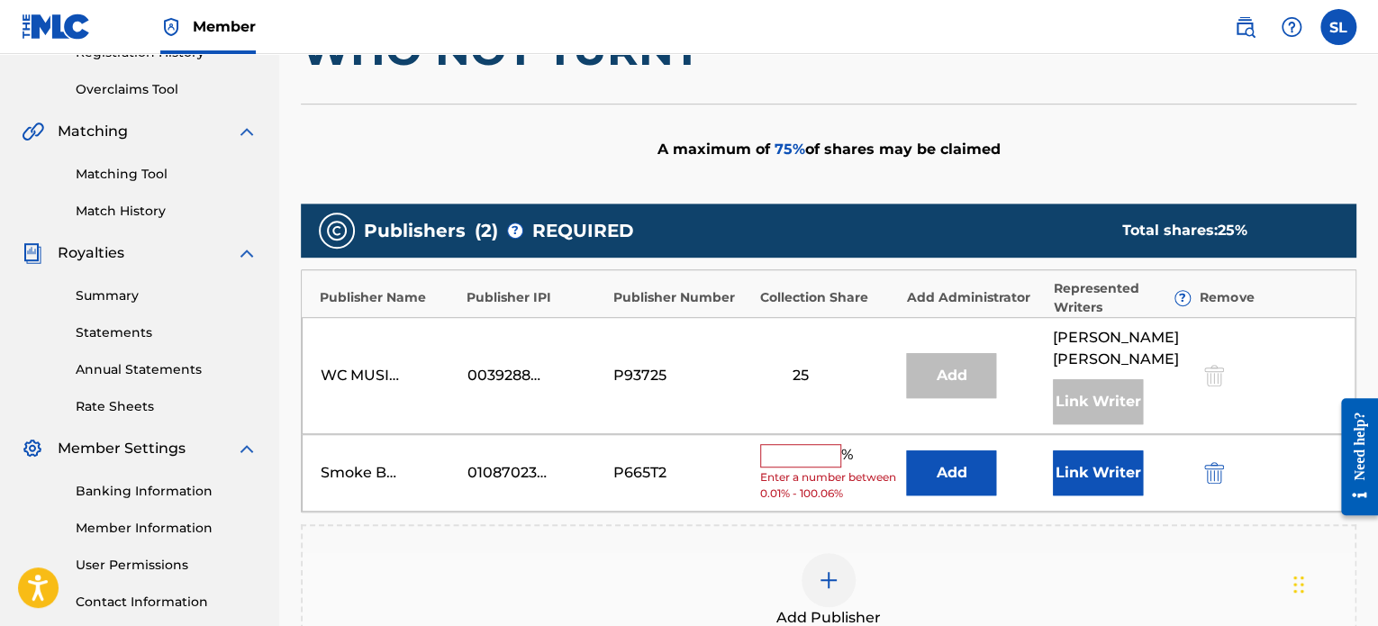
click at [802, 459] on input "text" at bounding box center [800, 455] width 81 height 23
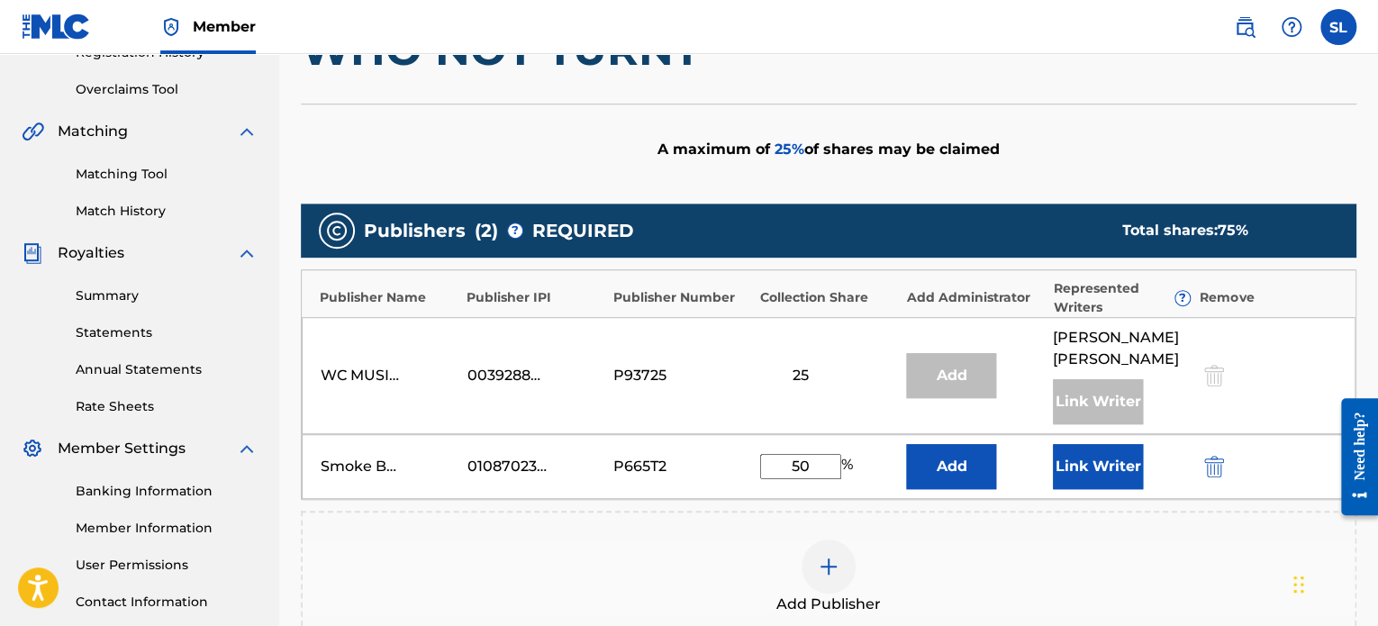
type input "50"
click at [1058, 472] on button "Link Writer" at bounding box center [1098, 466] width 90 height 45
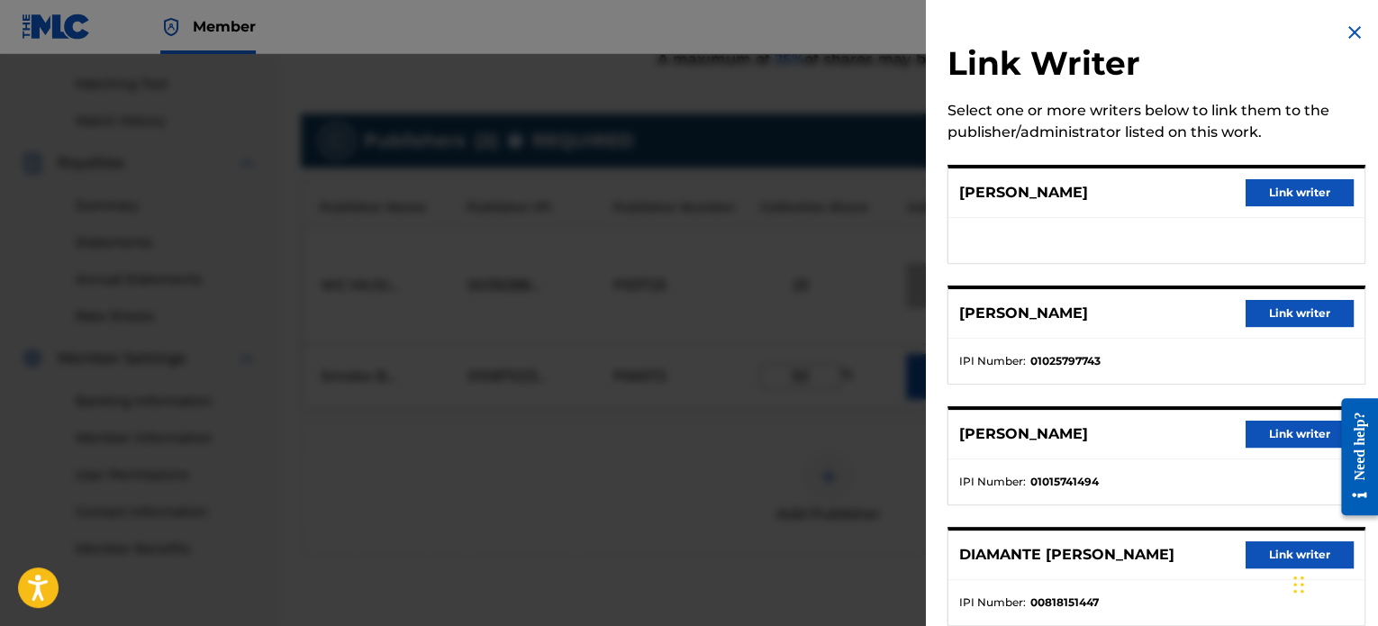
scroll to position [41, 0]
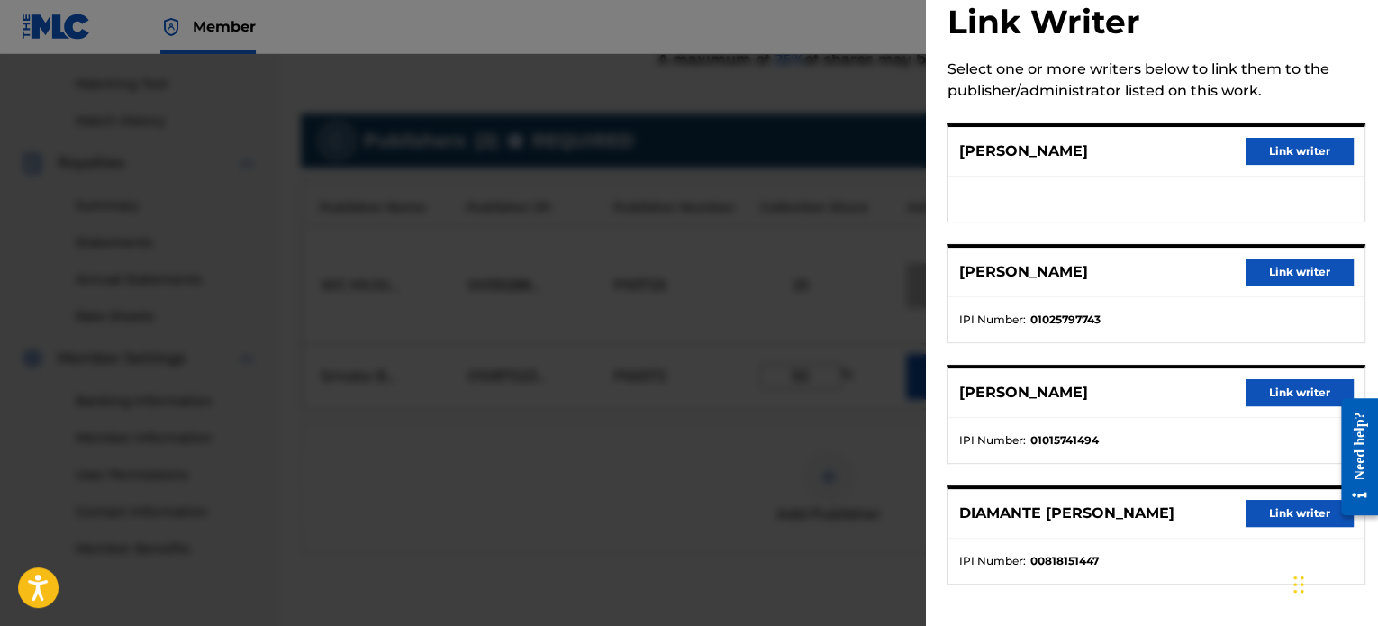
click at [1260, 152] on button "Link writer" at bounding box center [1299, 151] width 108 height 27
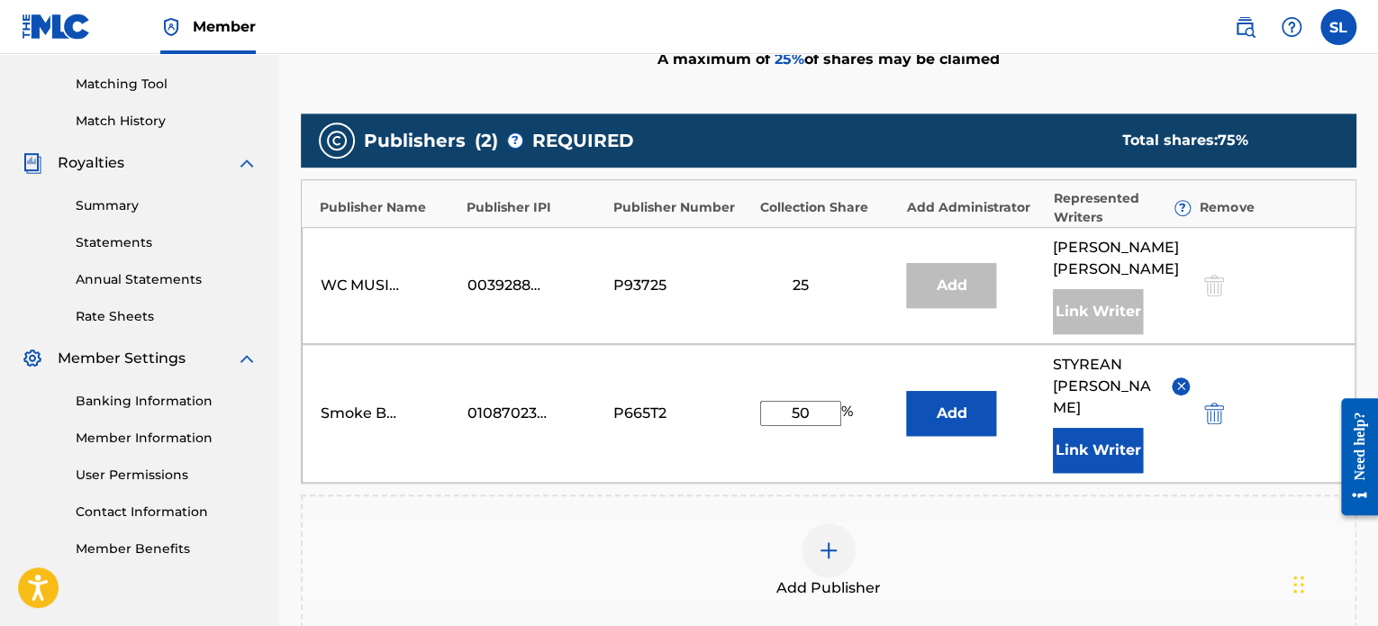
click at [1082, 428] on button "Link Writer" at bounding box center [1098, 450] width 90 height 45
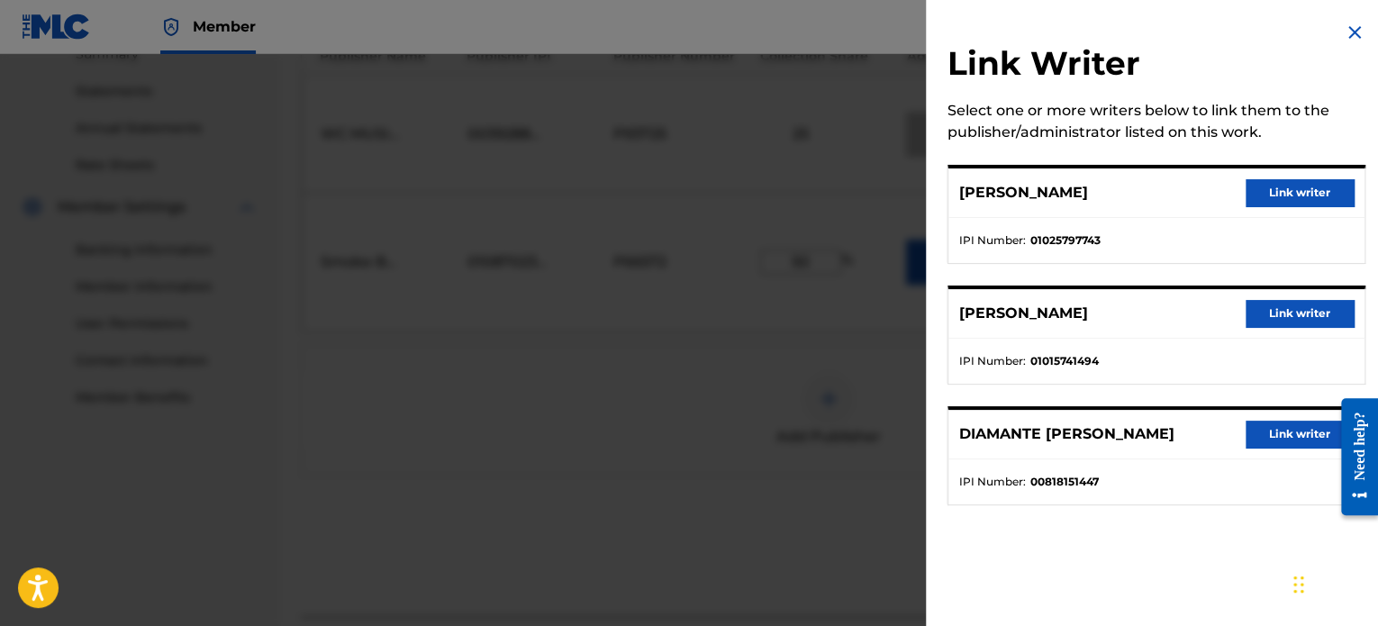
scroll to position [157, 0]
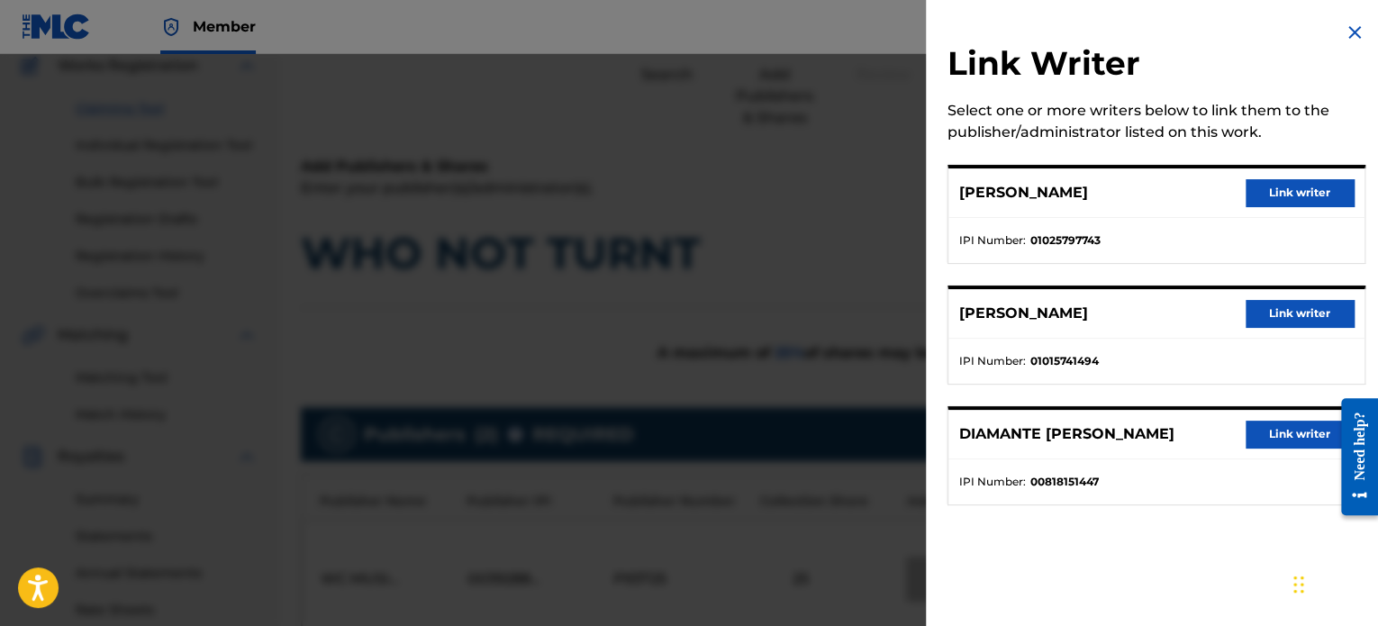
click at [1344, 41] on img at bounding box center [1355, 33] width 22 height 22
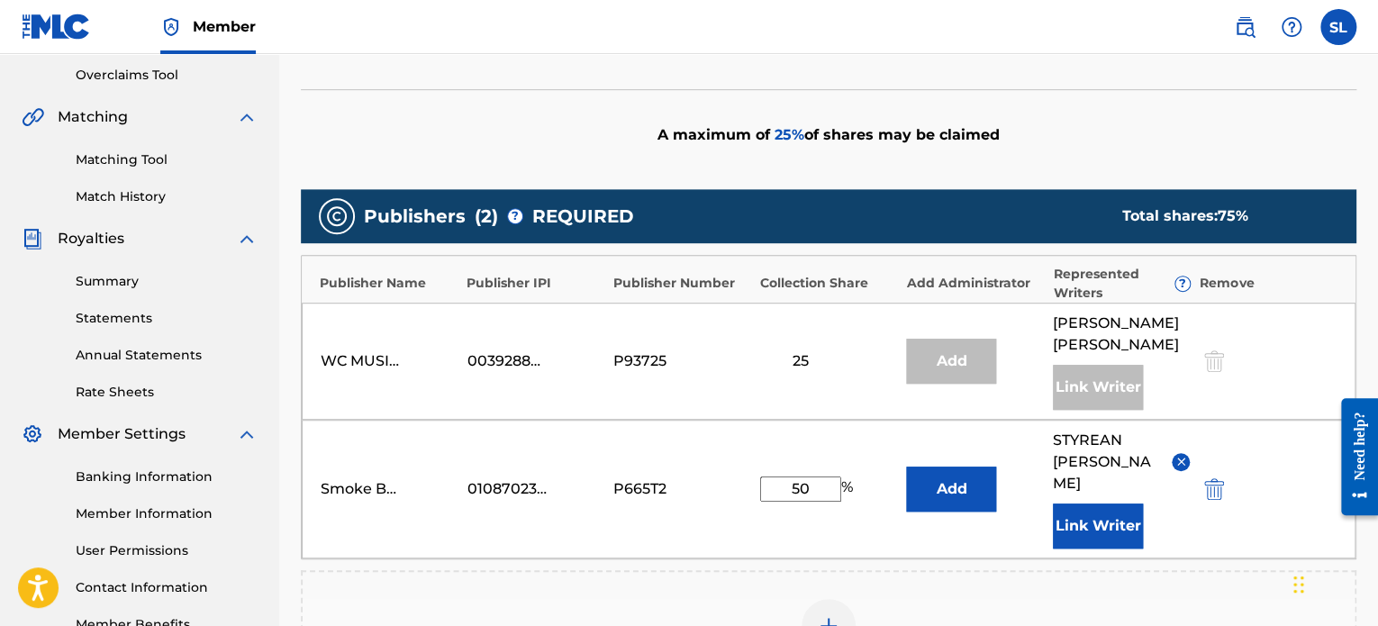
scroll to position [517, 0]
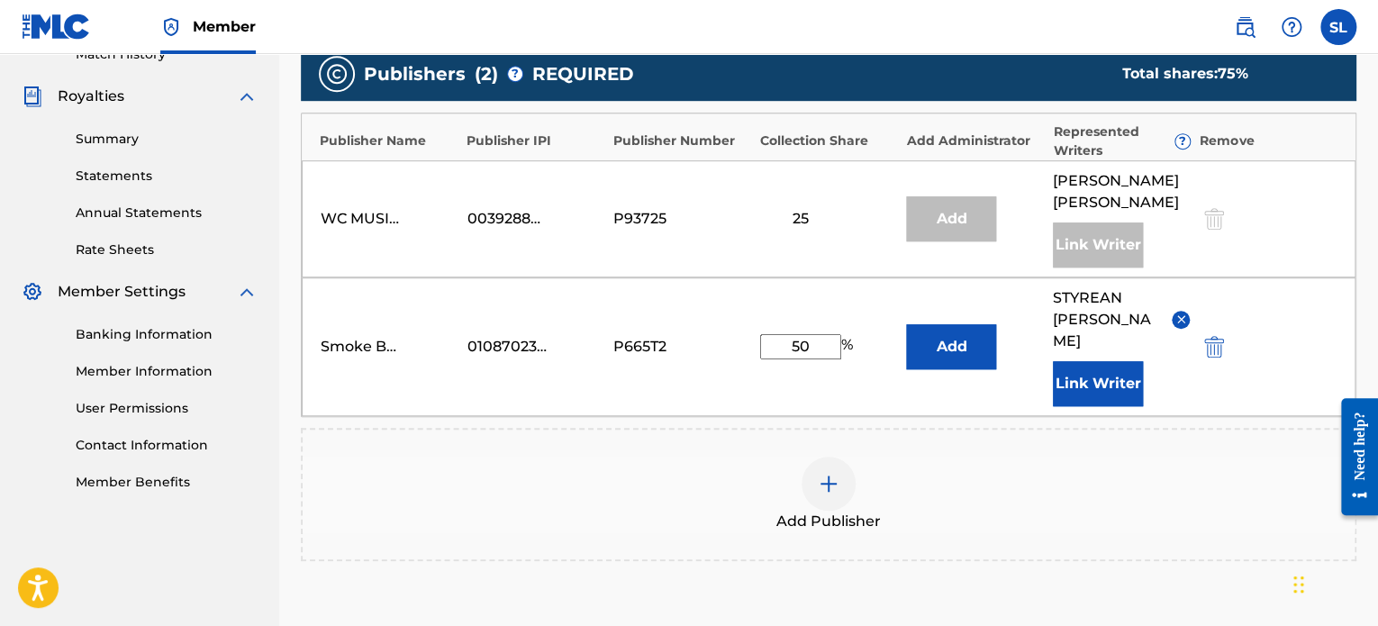
click at [1183, 312] on img at bounding box center [1181, 319] width 14 height 14
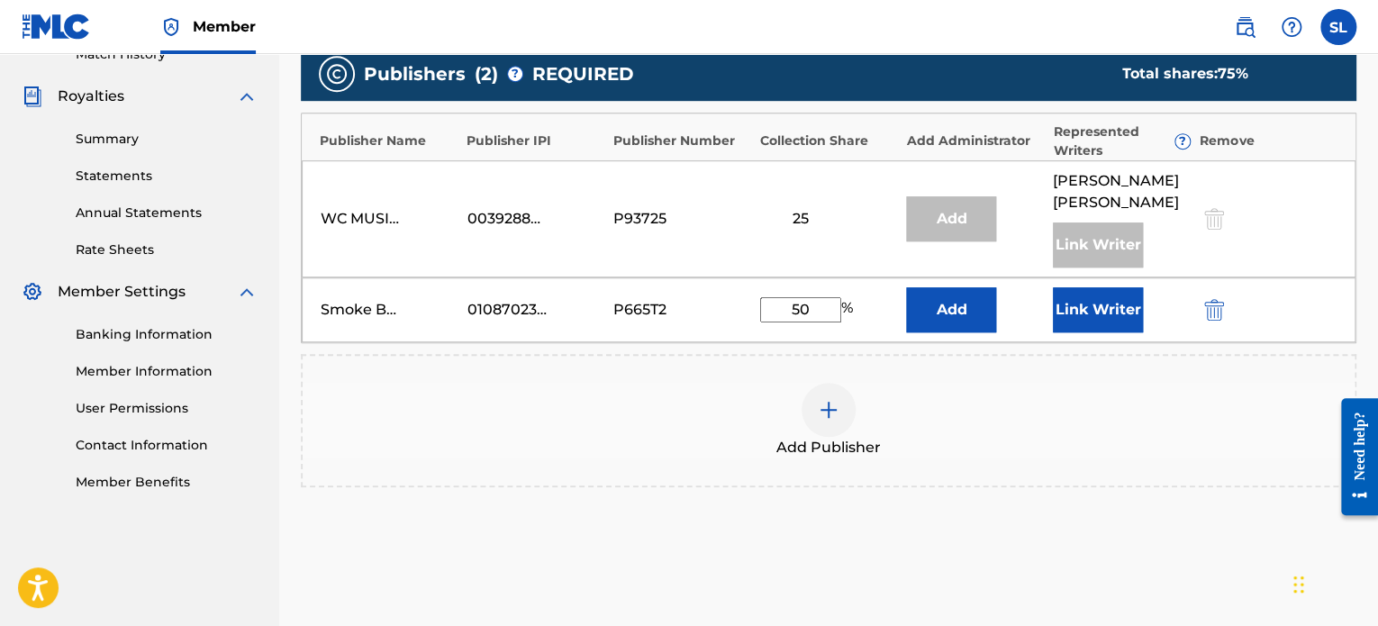
click at [1117, 316] on button "Link Writer" at bounding box center [1098, 309] width 90 height 45
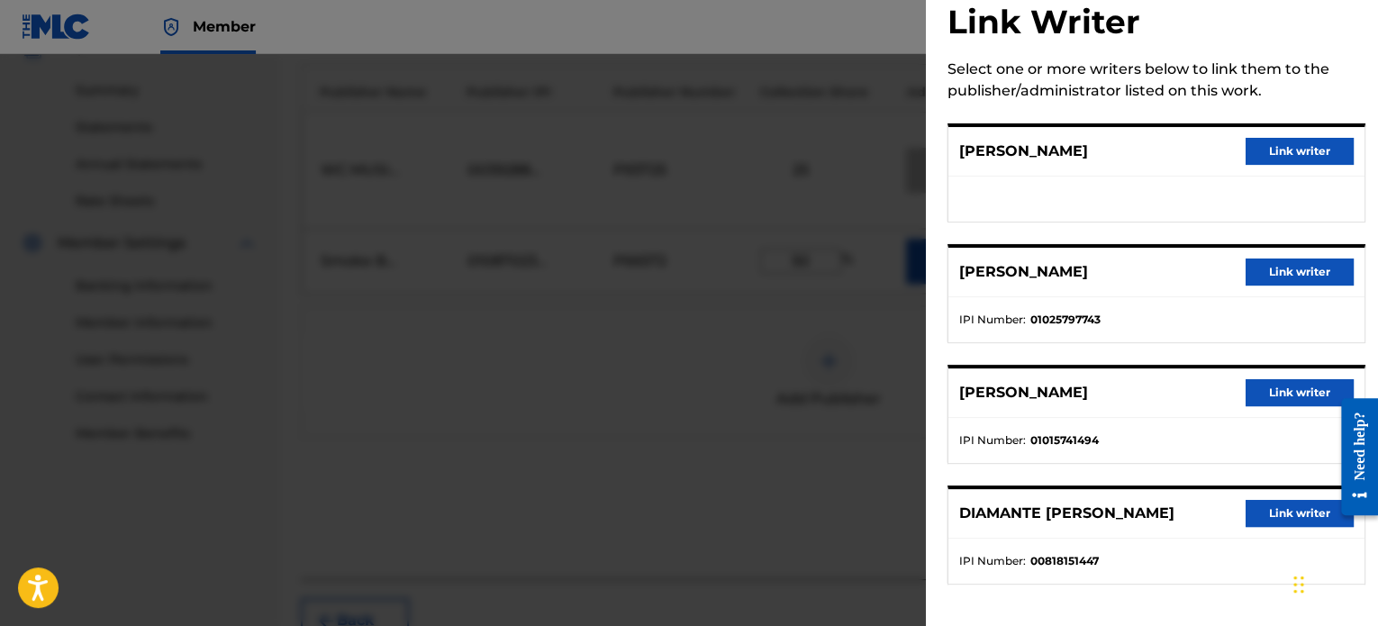
scroll to position [666, 0]
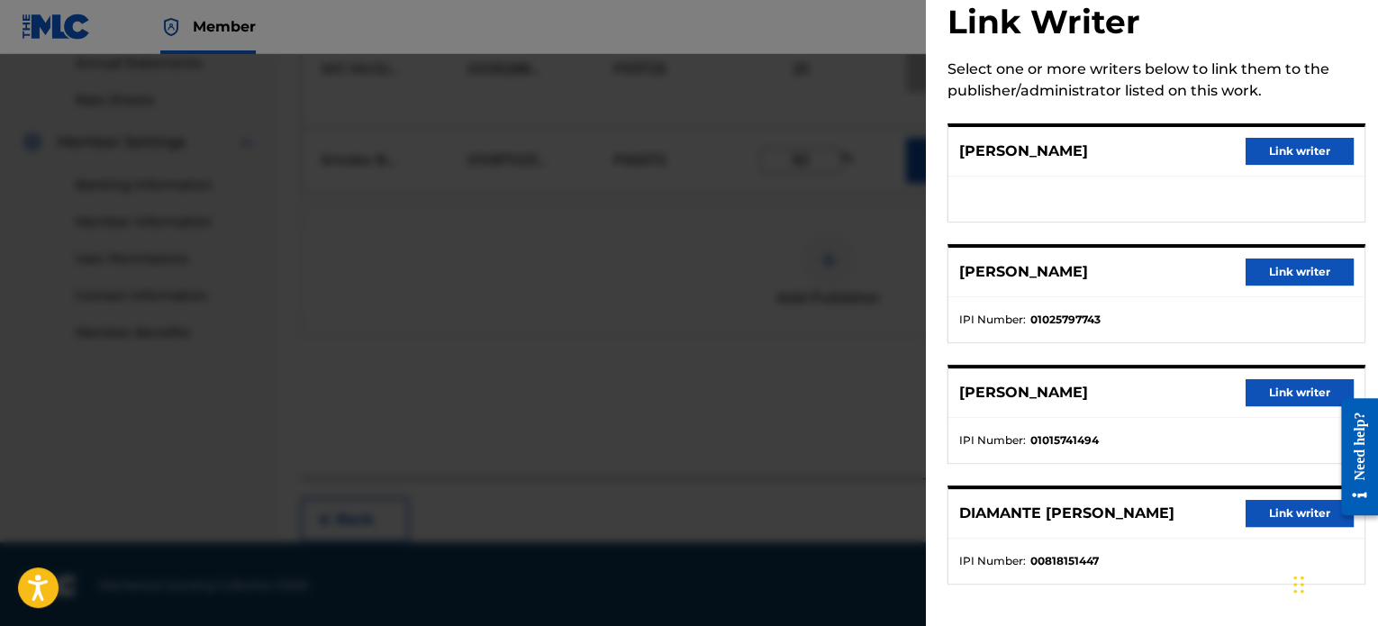
drag, startPoint x: 1299, startPoint y: 585, endPoint x: 1322, endPoint y: 596, distance: 25.8
click at [1322, 596] on div "Chat Widget" at bounding box center [1333, 582] width 90 height 86
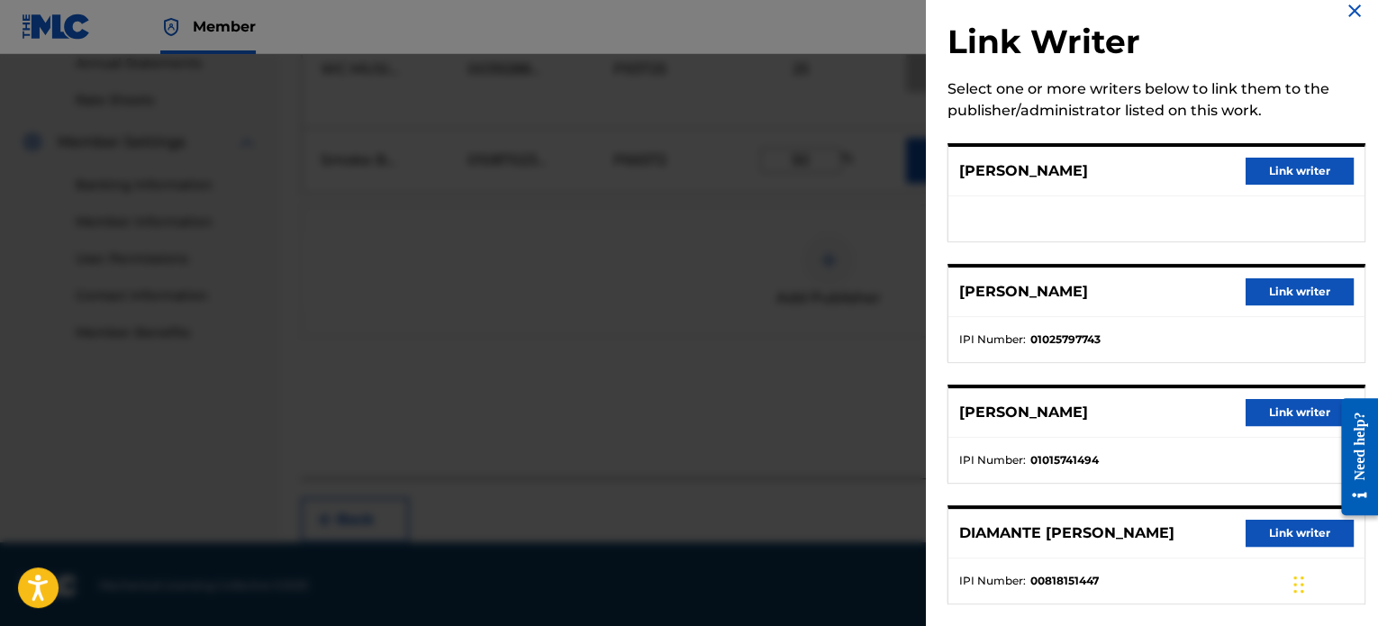
scroll to position [0, 0]
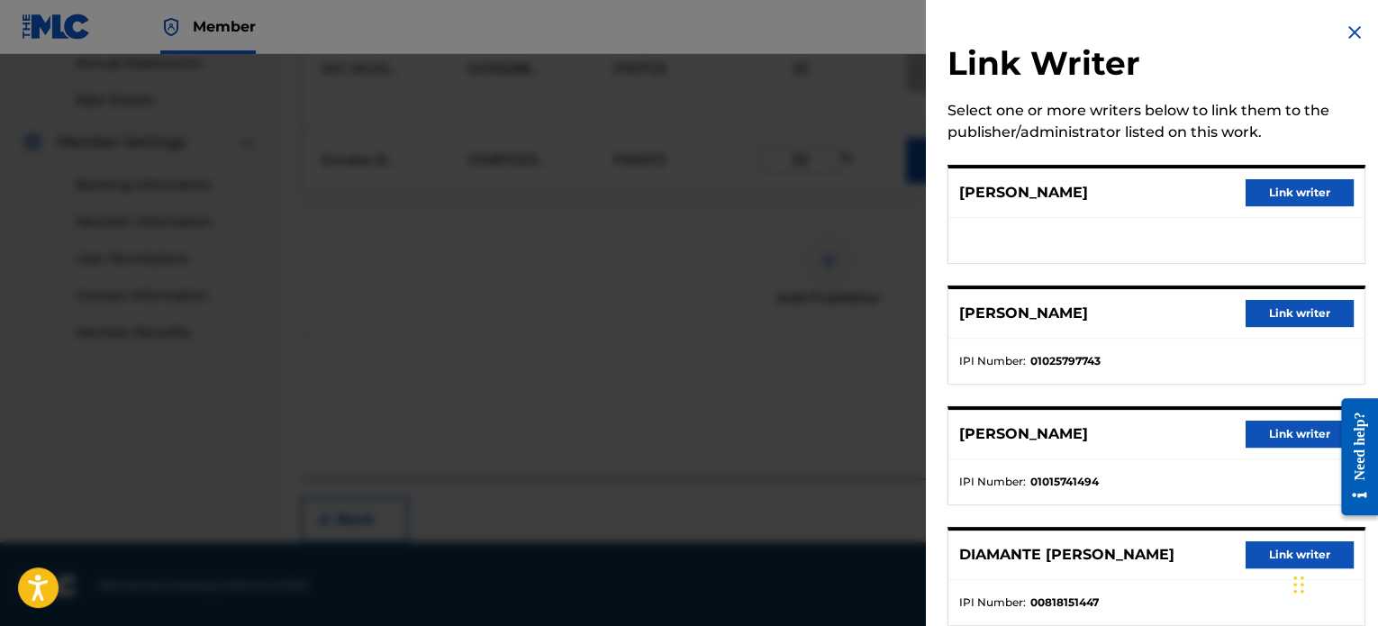
click at [1282, 188] on button "Link writer" at bounding box center [1299, 192] width 108 height 27
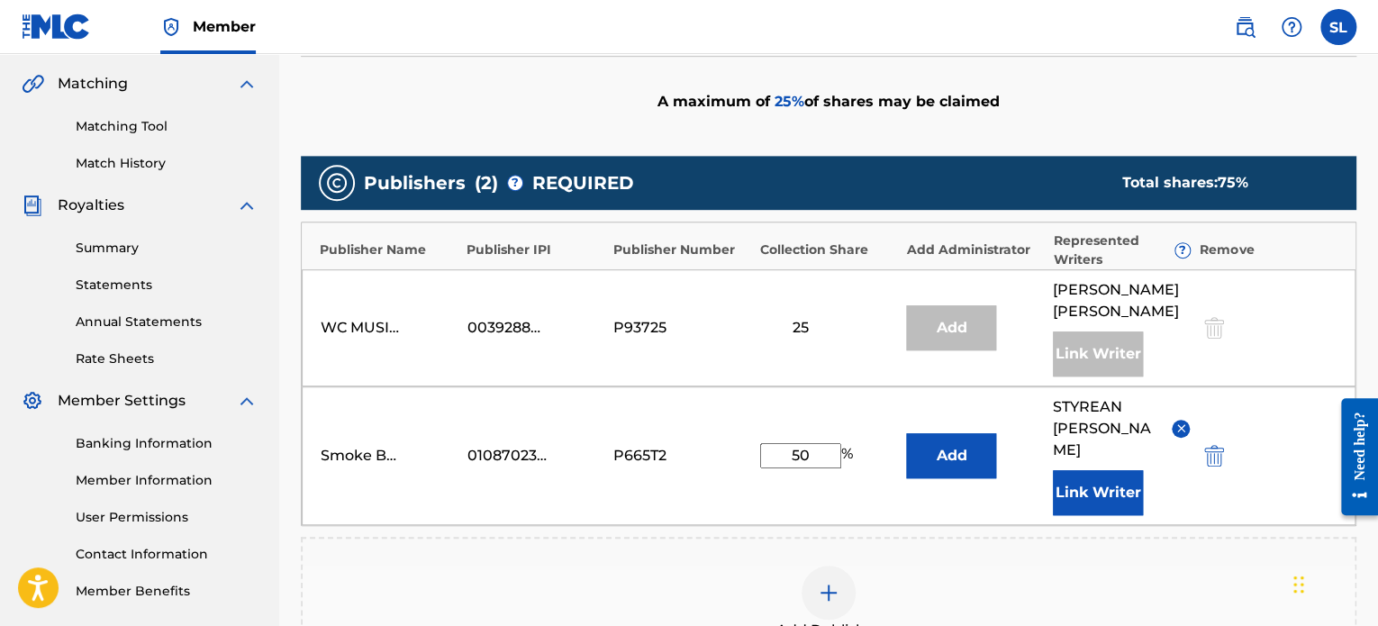
scroll to position [396, 0]
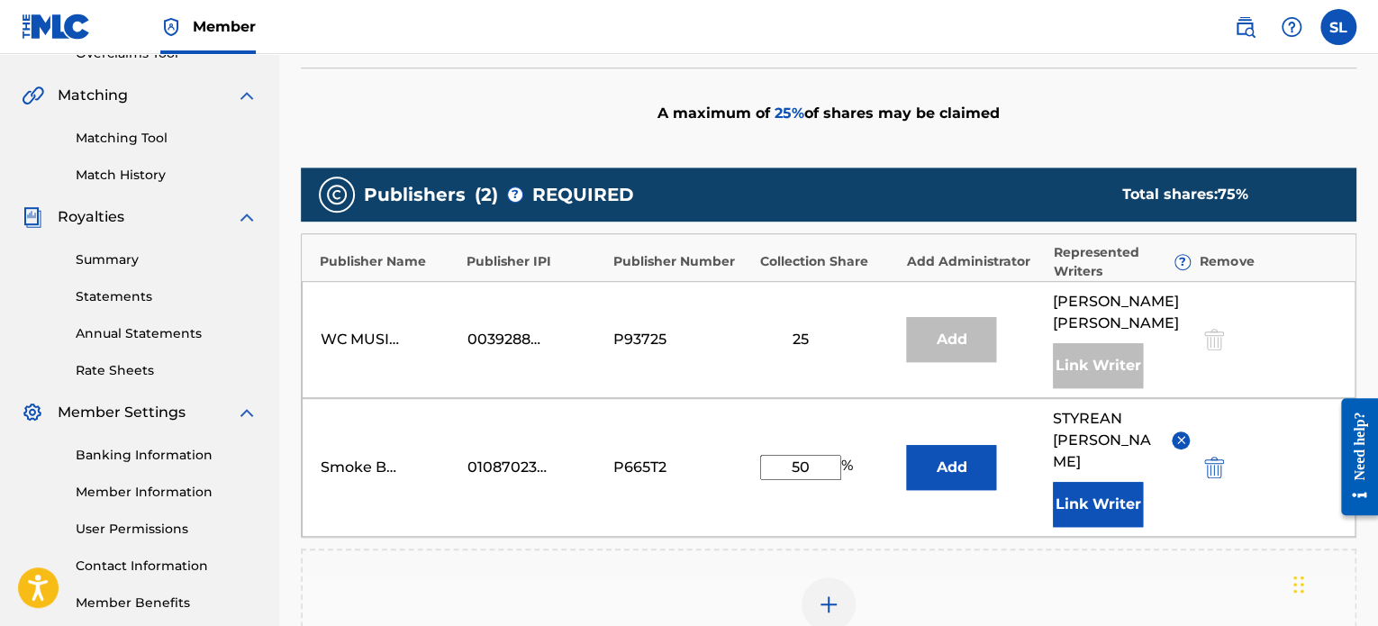
click at [1086, 482] on button "Link Writer" at bounding box center [1098, 504] width 90 height 45
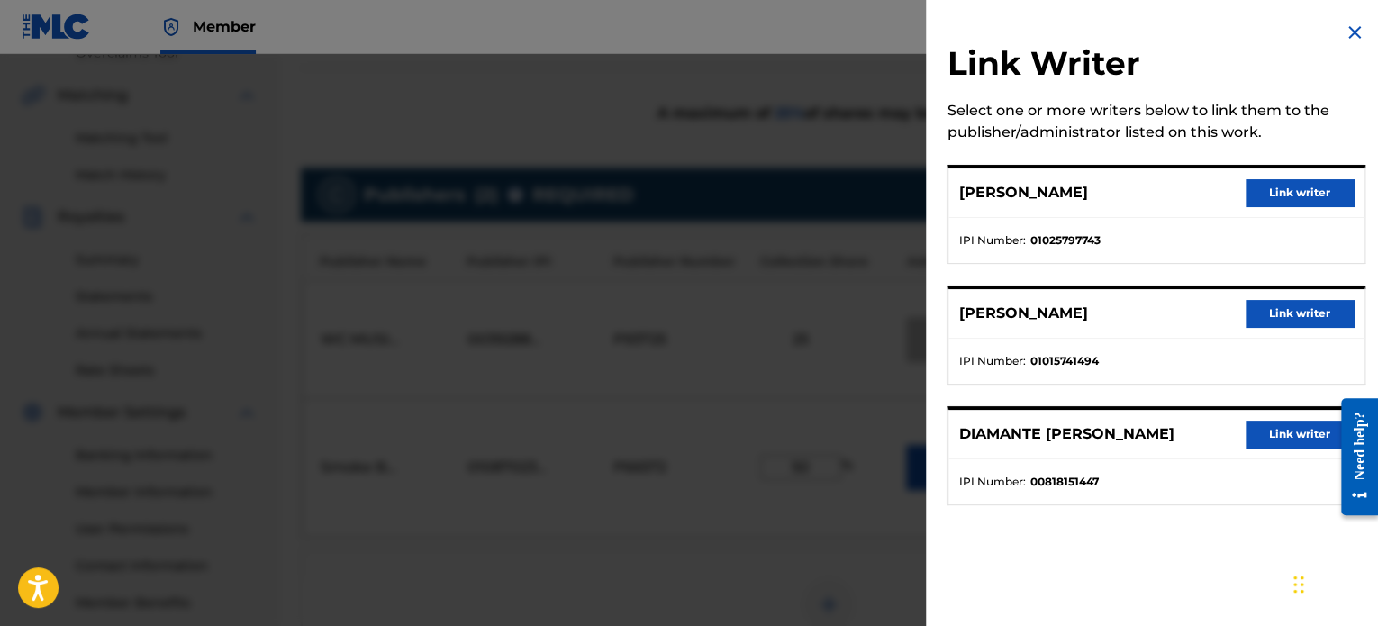
click at [1350, 37] on img at bounding box center [1355, 33] width 22 height 22
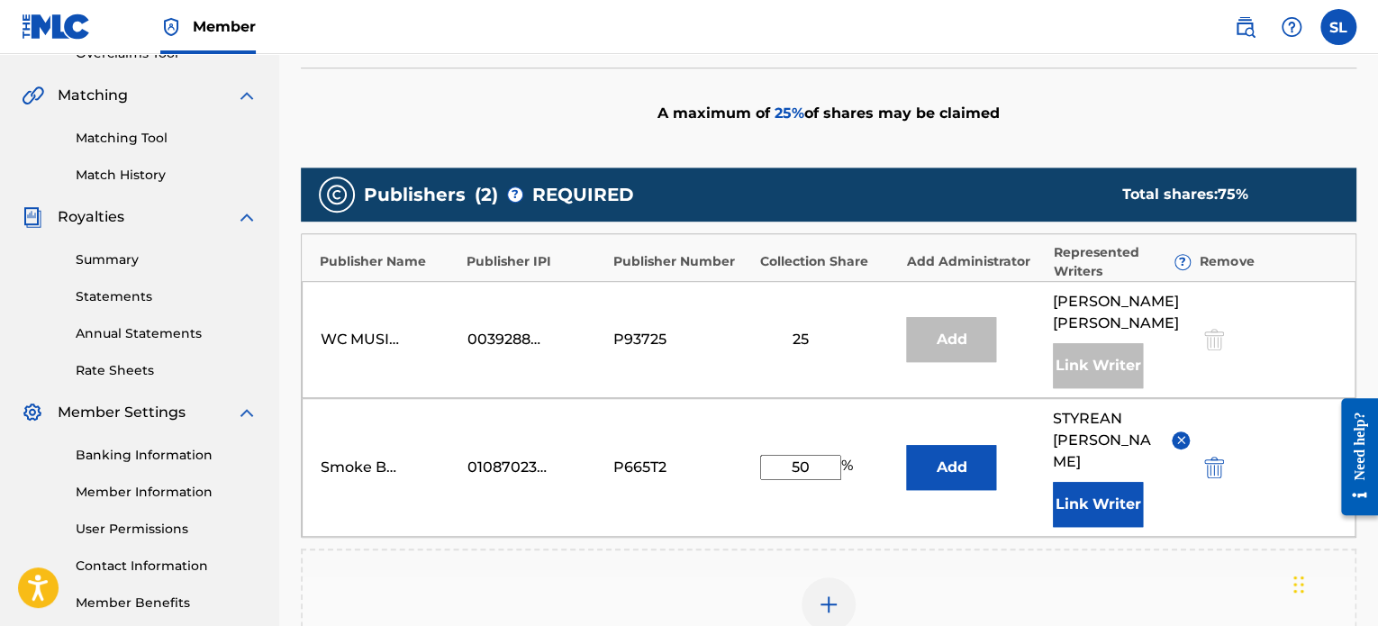
click at [1185, 433] on img at bounding box center [1181, 440] width 14 height 14
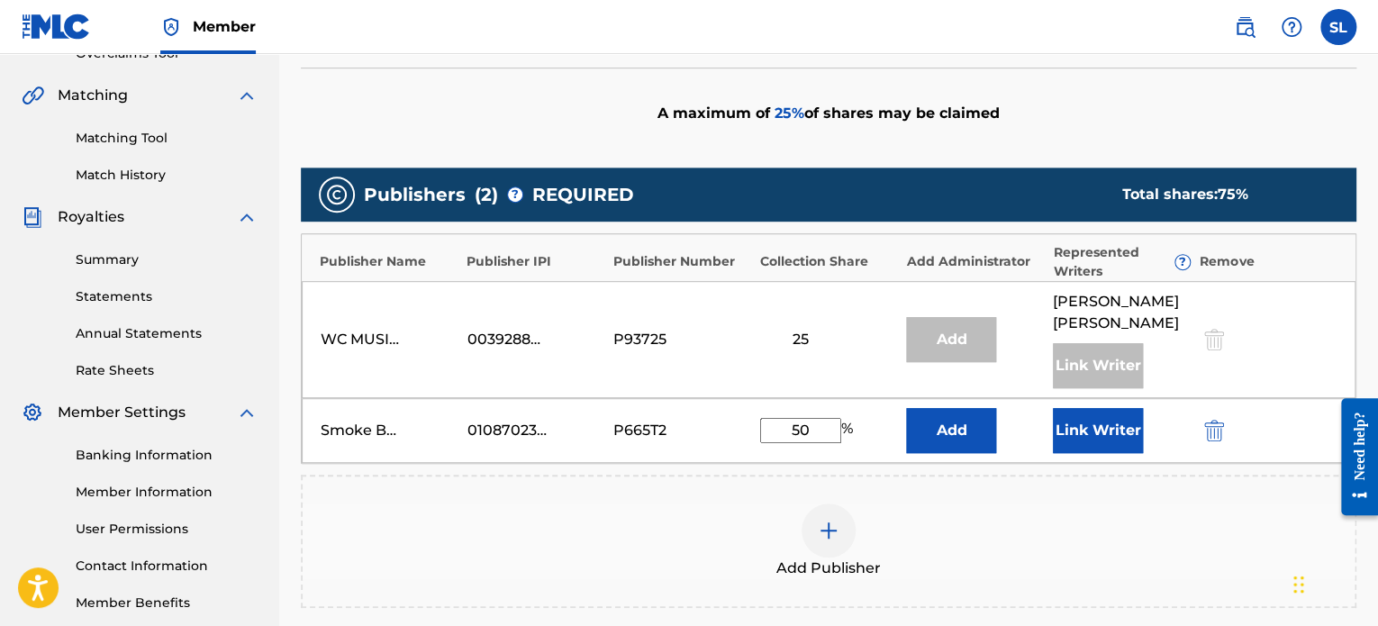
click at [1109, 430] on button "Link Writer" at bounding box center [1098, 430] width 90 height 45
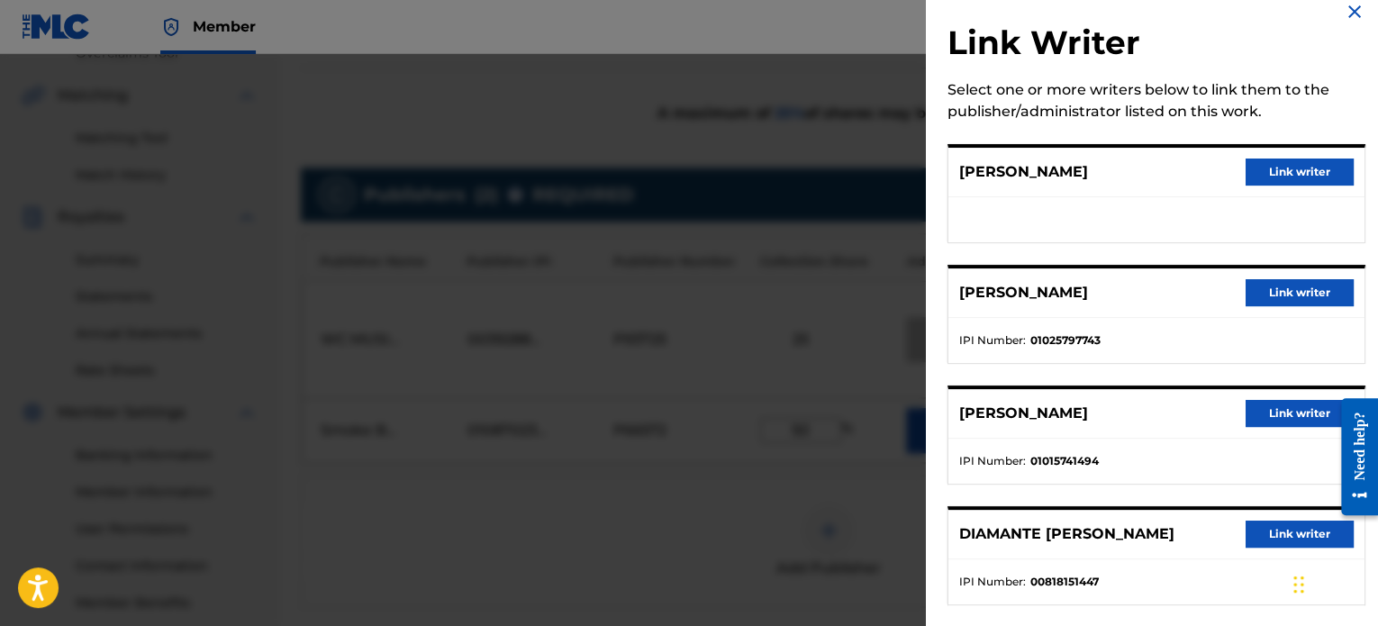
scroll to position [0, 0]
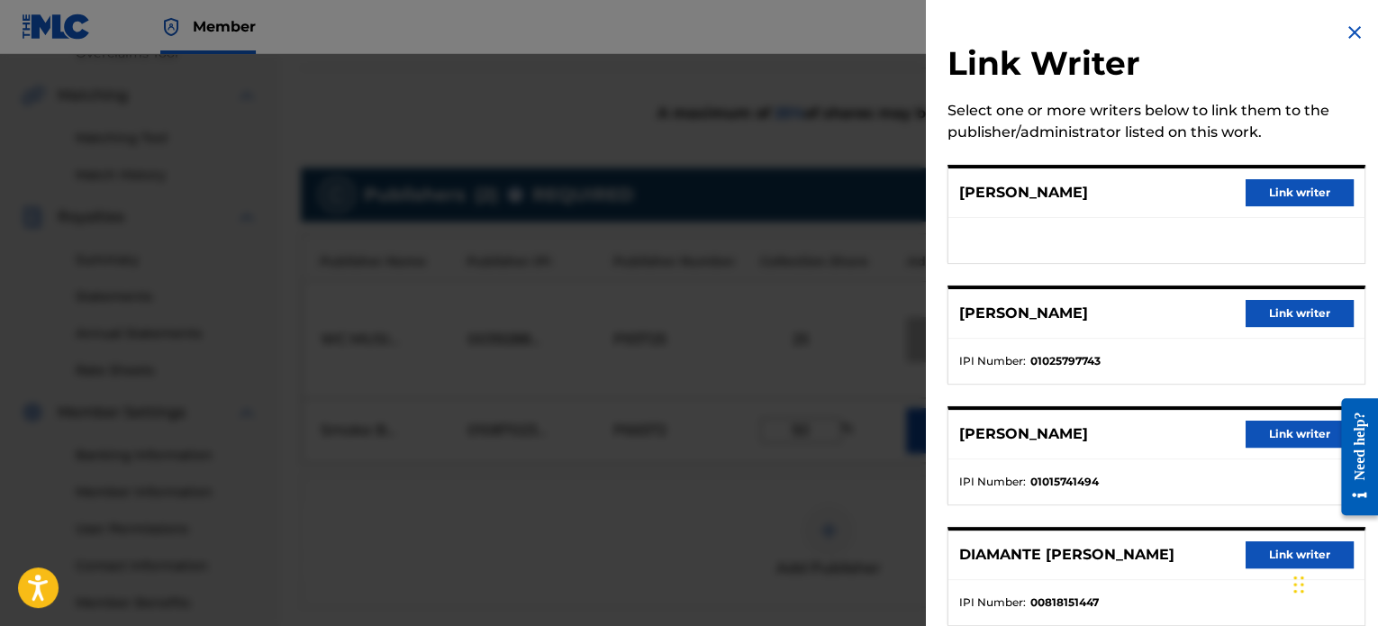
click at [1344, 35] on img at bounding box center [1355, 33] width 22 height 22
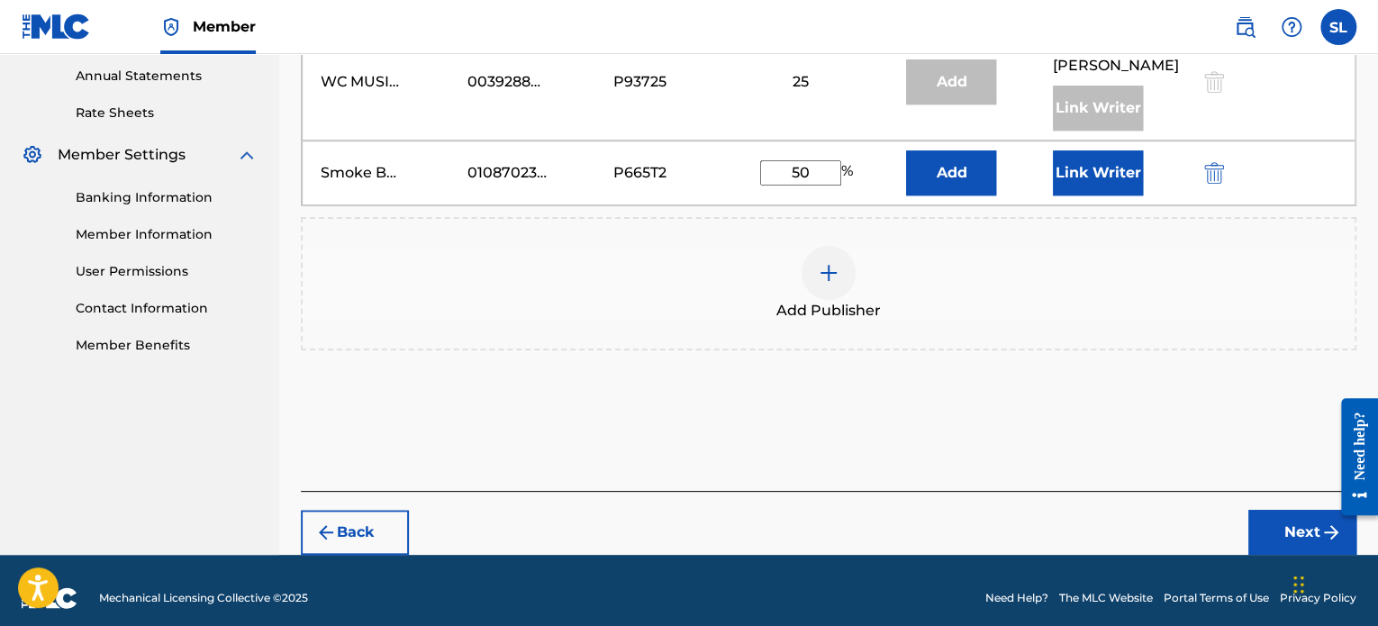
scroll to position [666, 0]
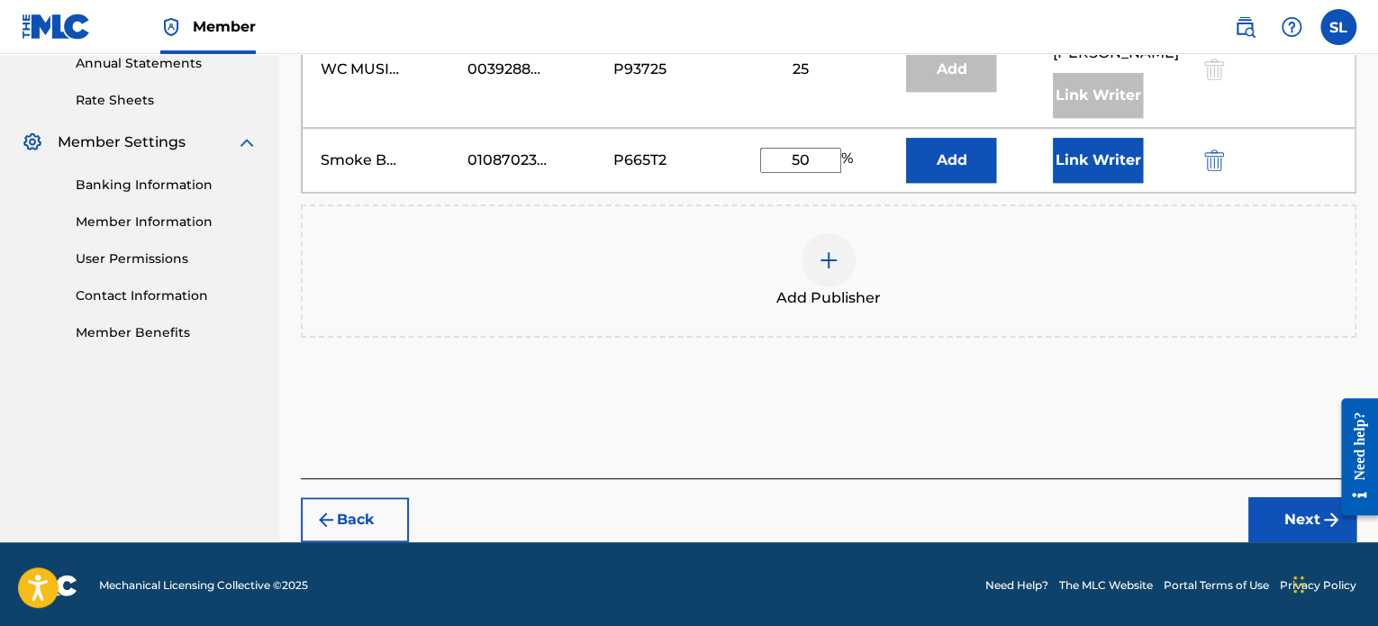
click at [1293, 518] on button "Next" at bounding box center [1302, 519] width 108 height 45
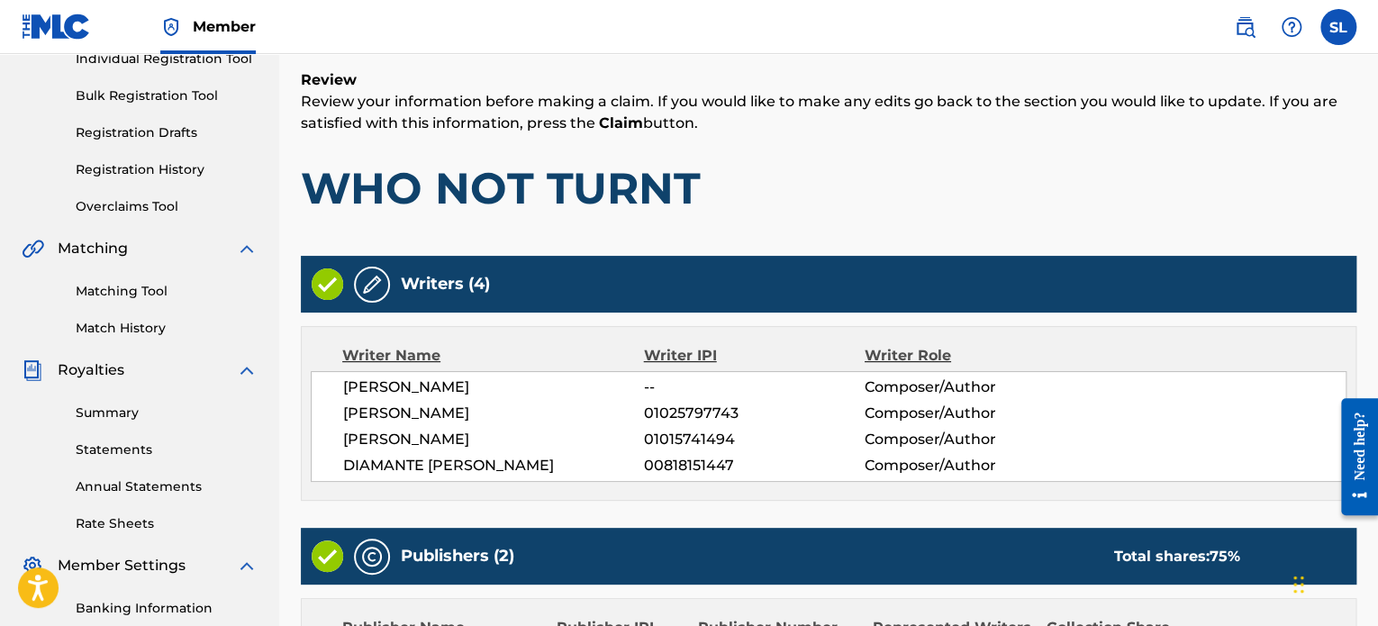
scroll to position [270, 0]
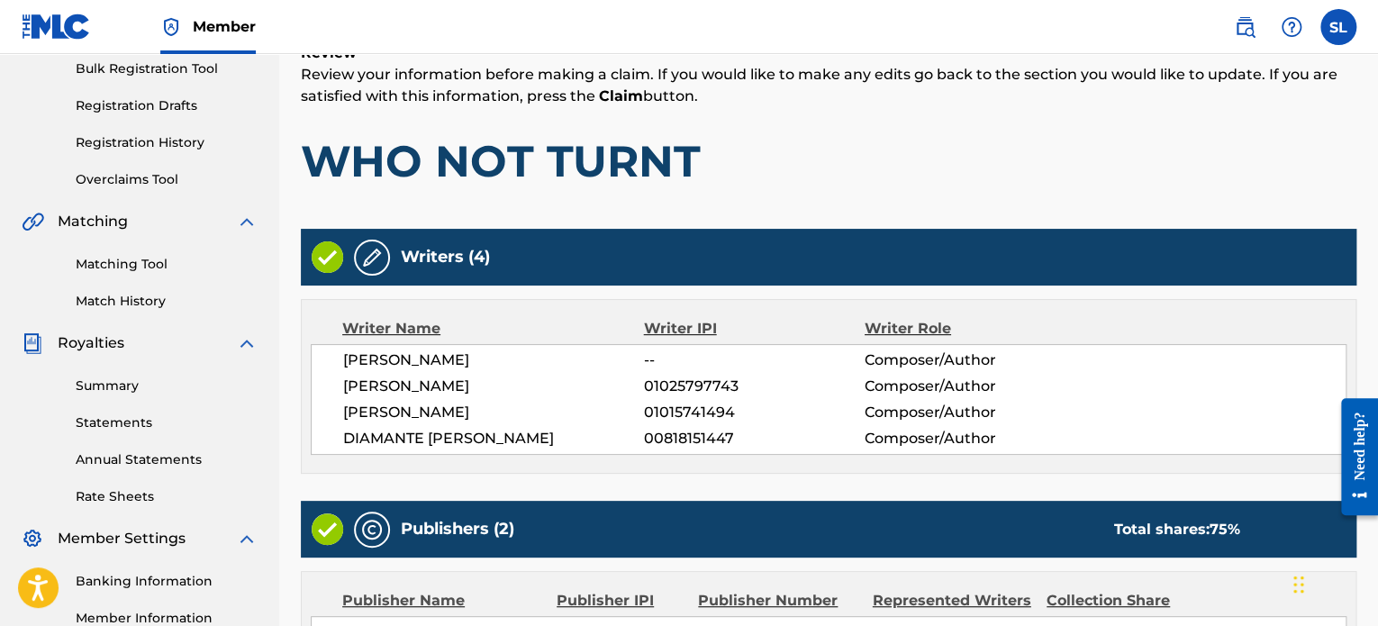
click at [367, 255] on img at bounding box center [372, 258] width 22 height 22
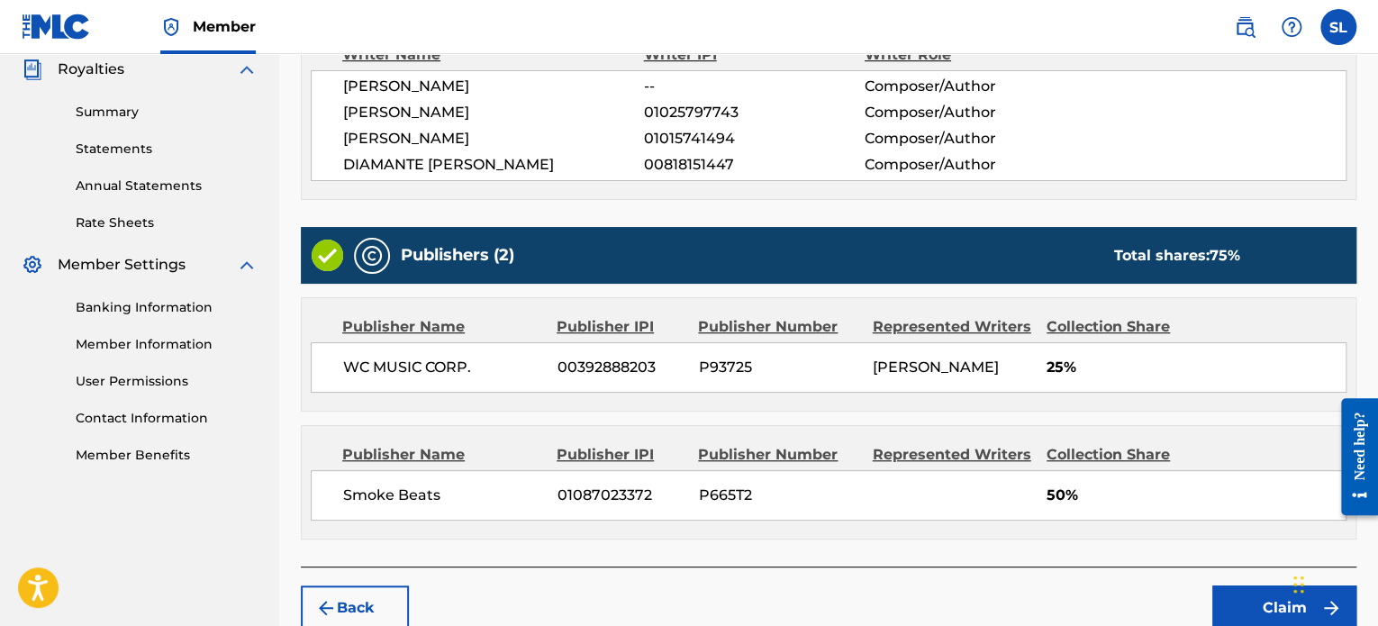
scroll to position [564, 0]
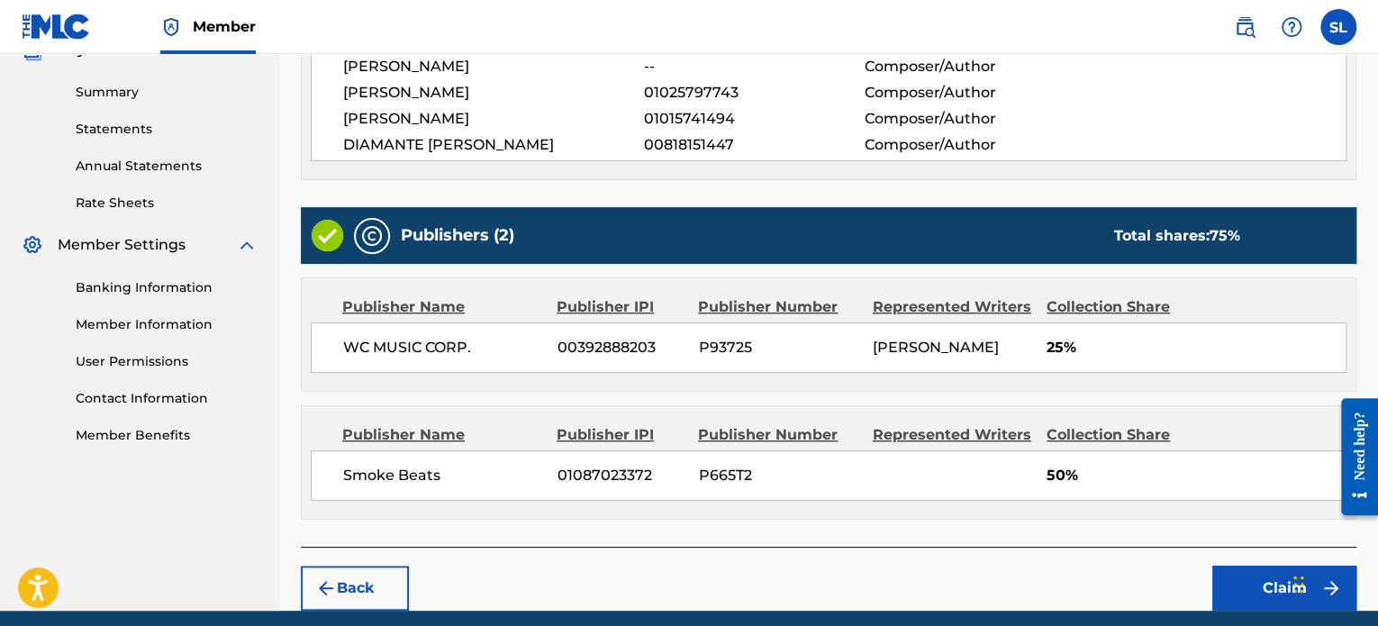
click at [361, 602] on button "Back" at bounding box center [355, 588] width 108 height 45
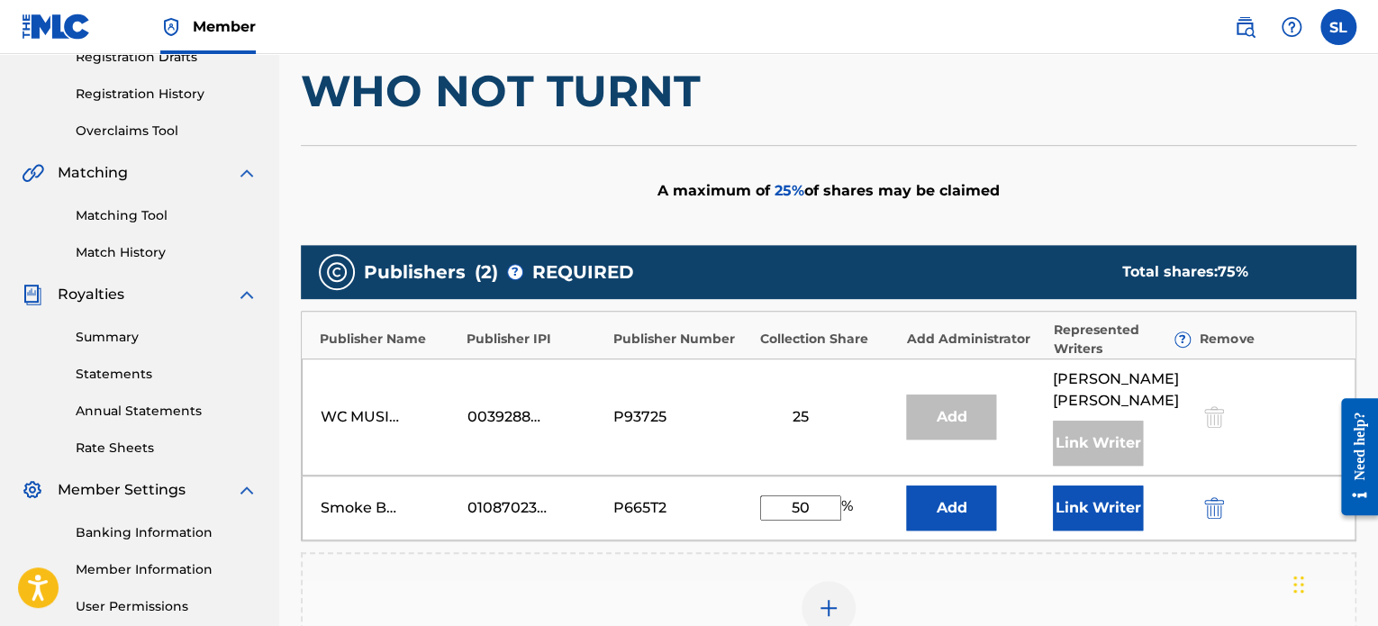
scroll to position [384, 0]
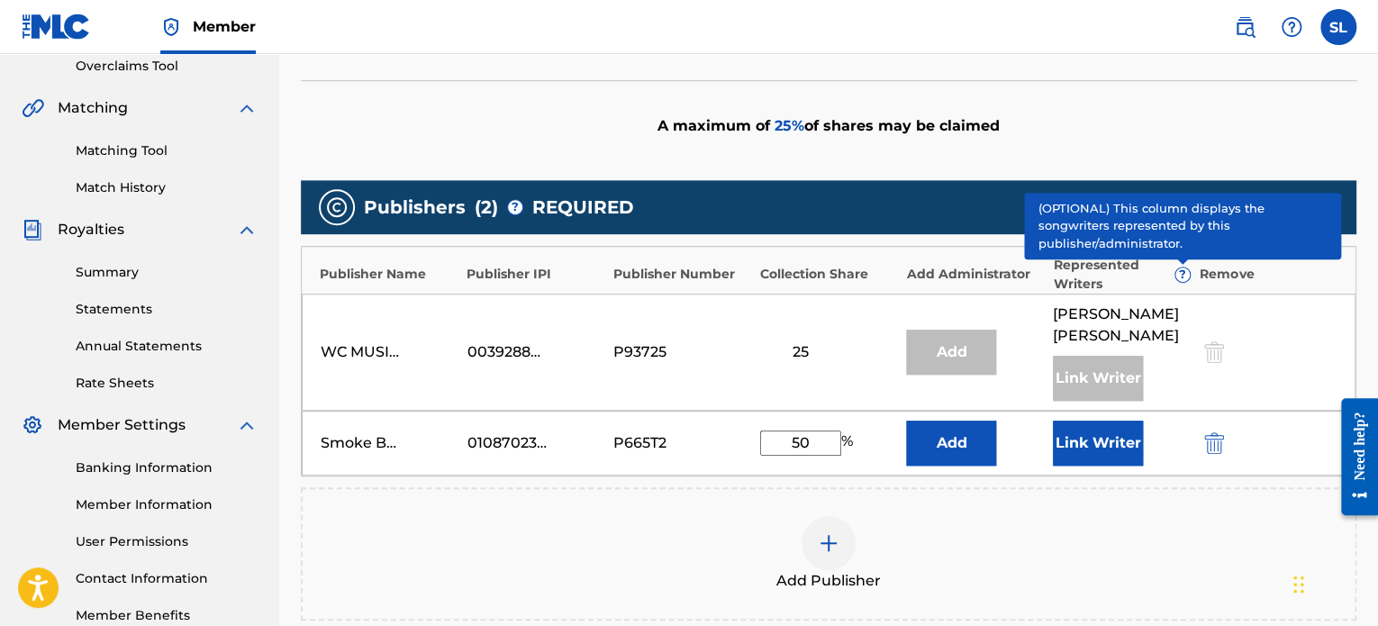
click at [1185, 270] on span "?" at bounding box center [1182, 274] width 14 height 14
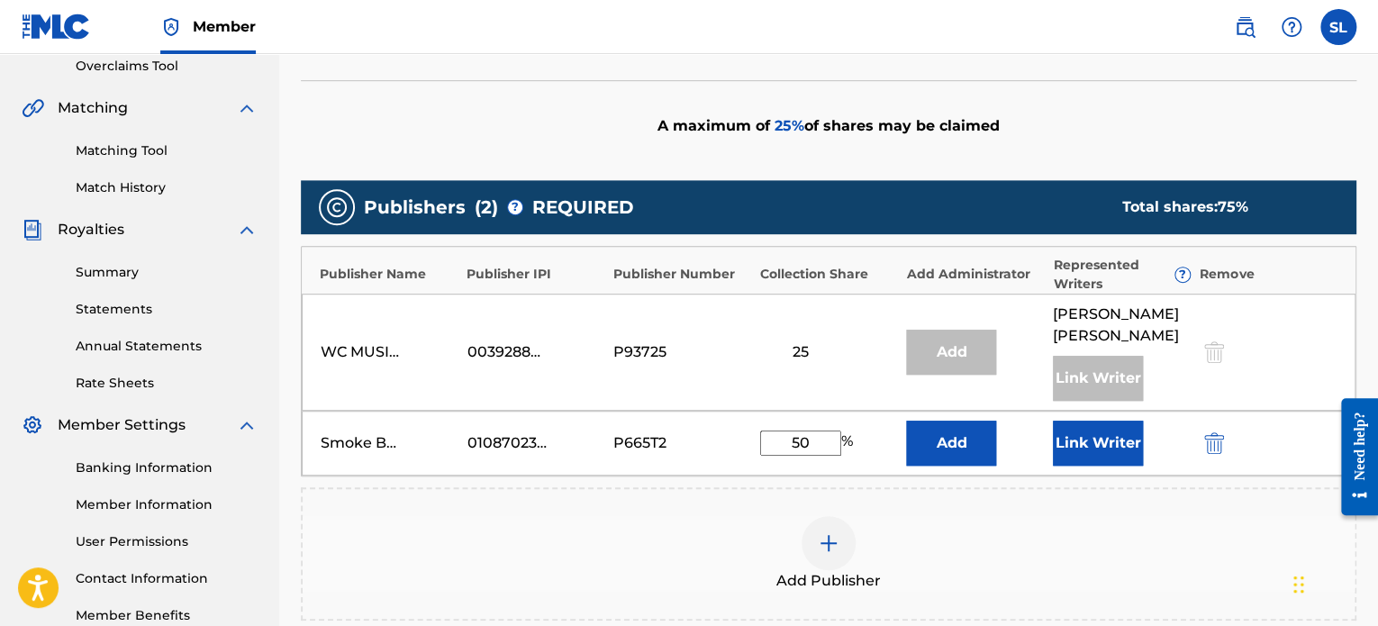
click at [958, 445] on button "Add" at bounding box center [951, 443] width 90 height 45
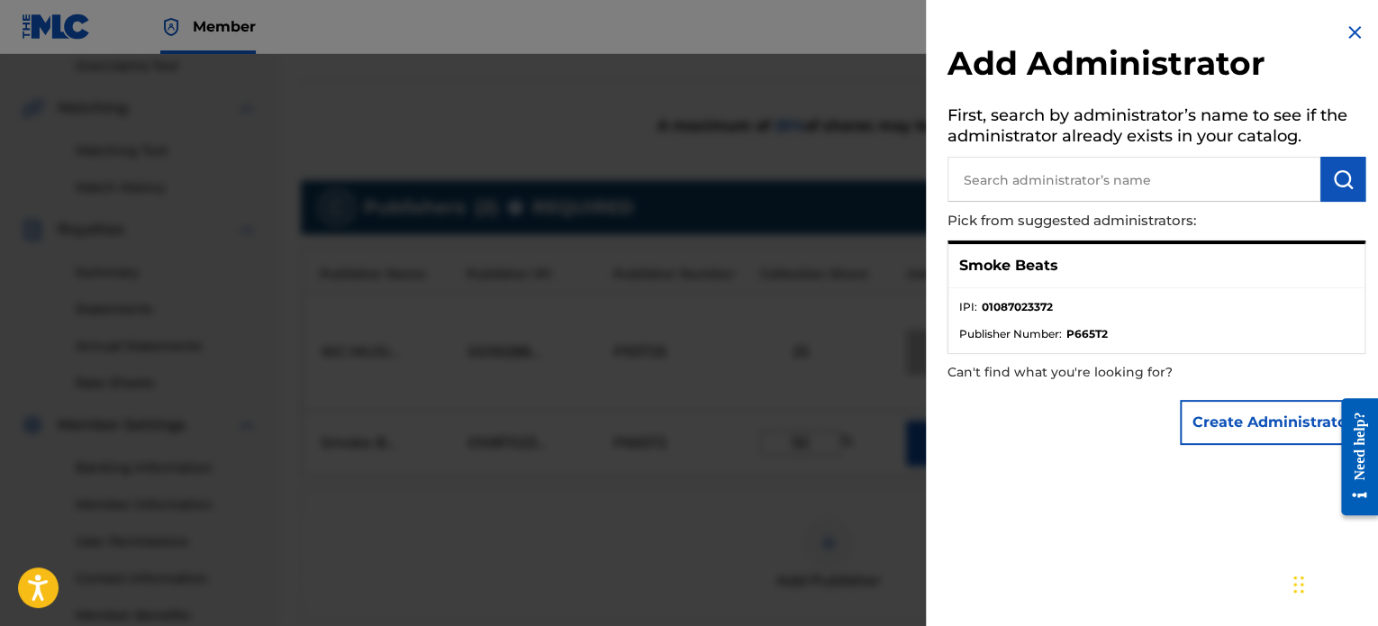
click at [1345, 35] on img at bounding box center [1355, 33] width 22 height 22
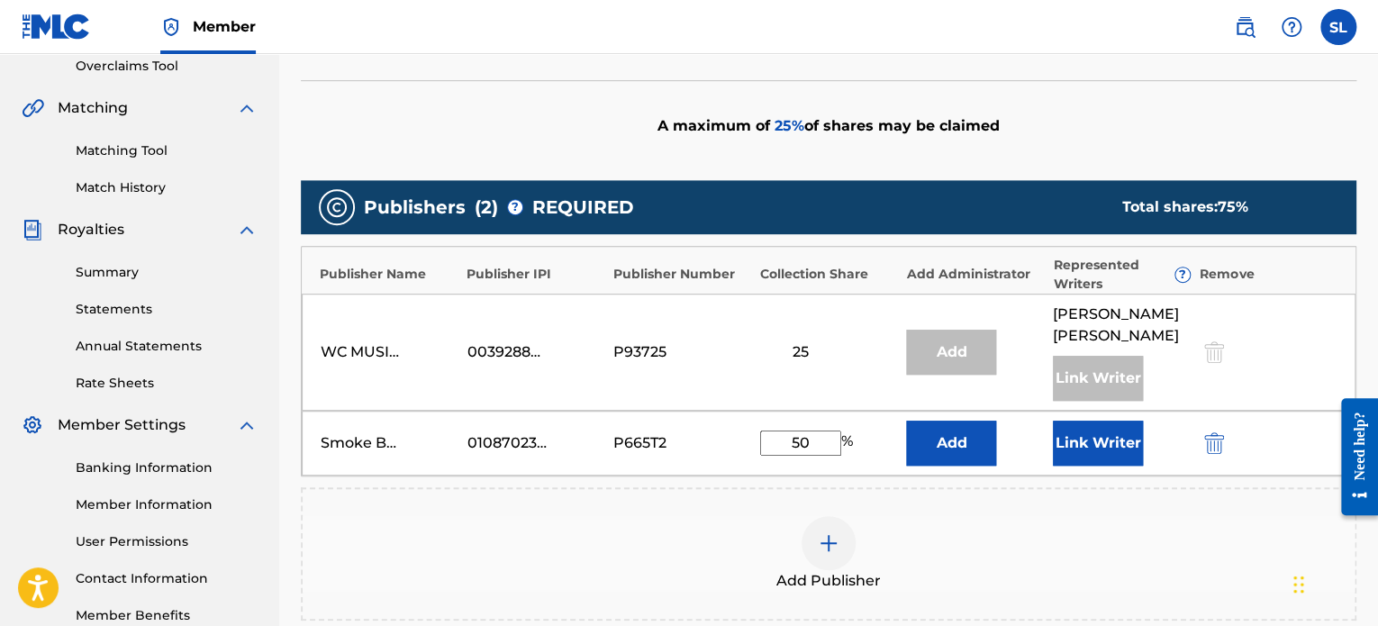
click at [1097, 437] on button "Link Writer" at bounding box center [1098, 443] width 90 height 45
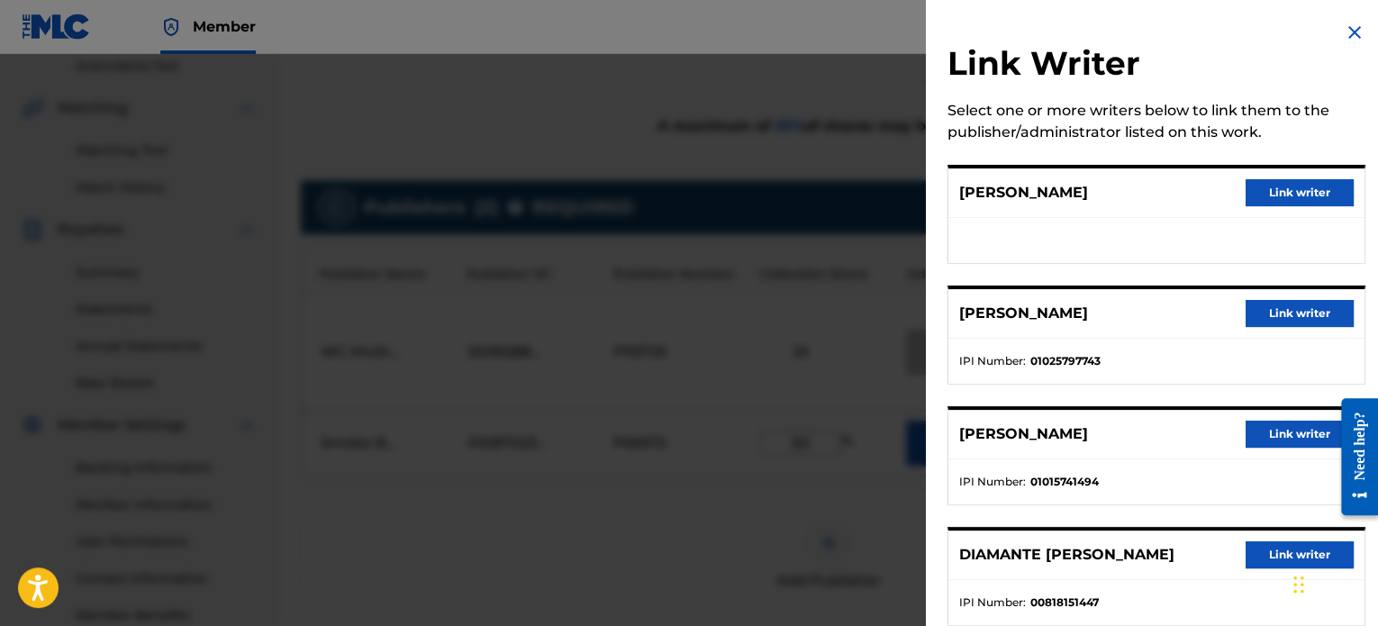
click at [1282, 194] on button "Link writer" at bounding box center [1299, 192] width 108 height 27
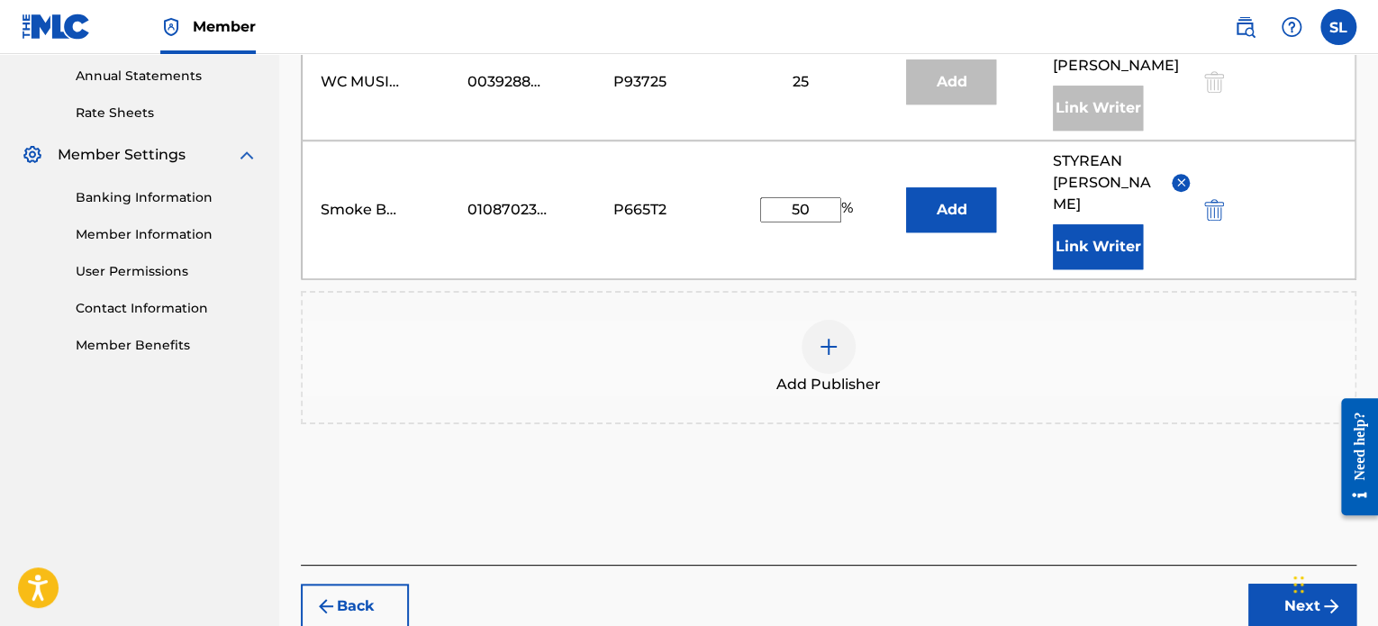
click at [1260, 584] on button "Next" at bounding box center [1302, 606] width 108 height 45
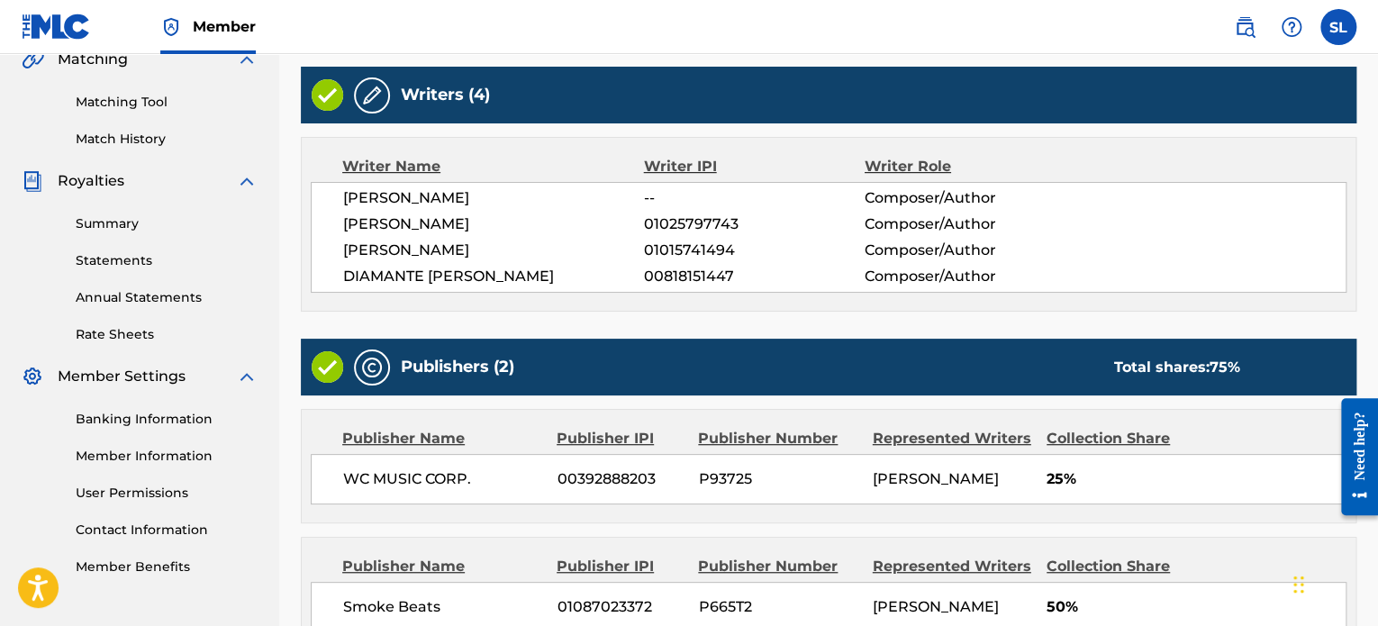
scroll to position [564, 0]
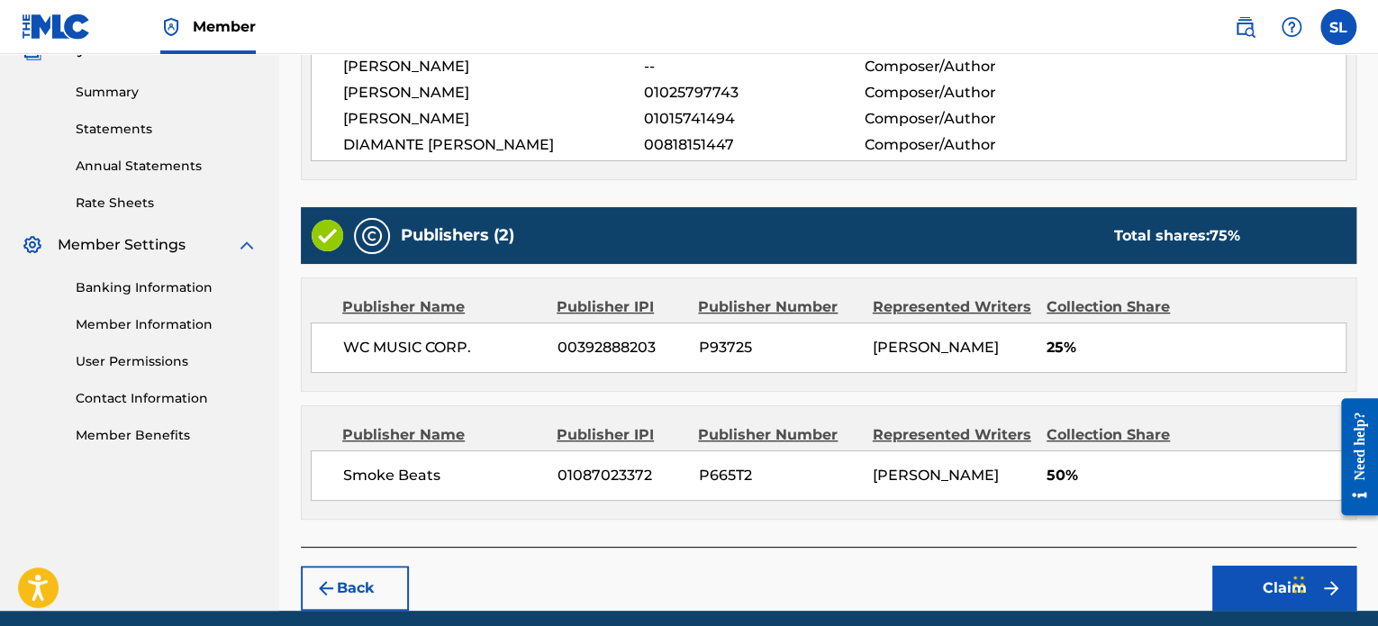
click at [361, 611] on button "Back" at bounding box center [355, 588] width 108 height 45
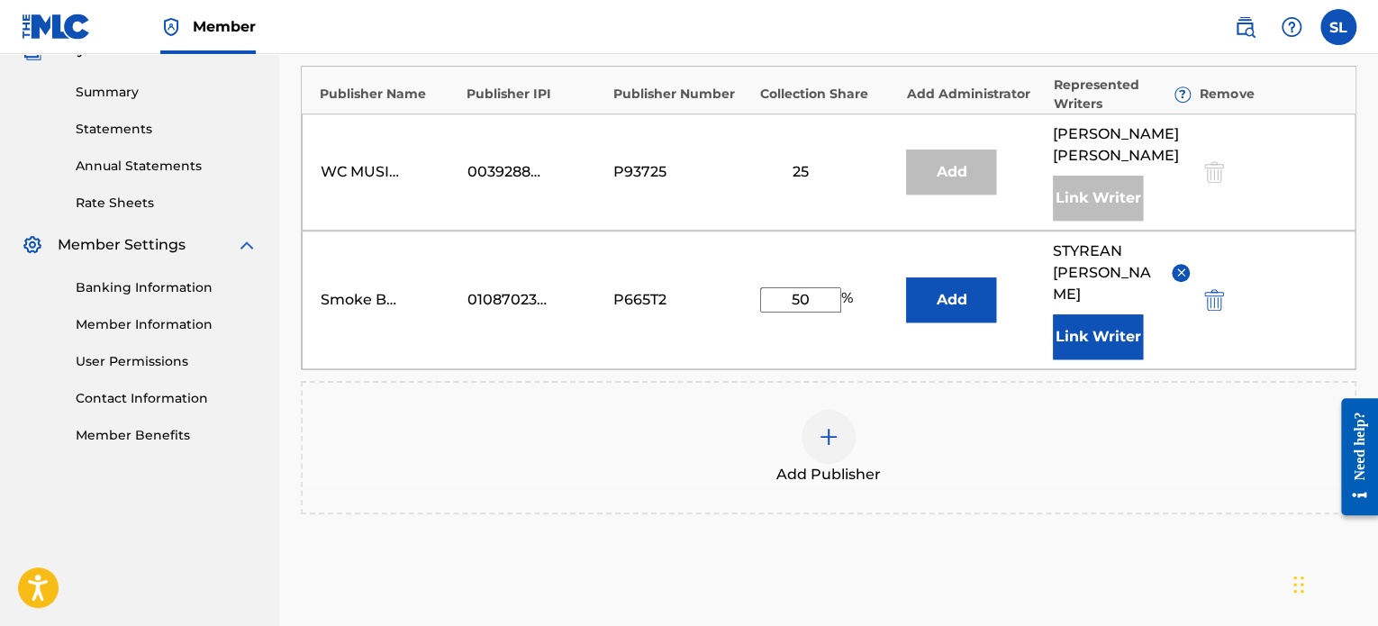
click at [1125, 314] on button "Link Writer" at bounding box center [1098, 336] width 90 height 45
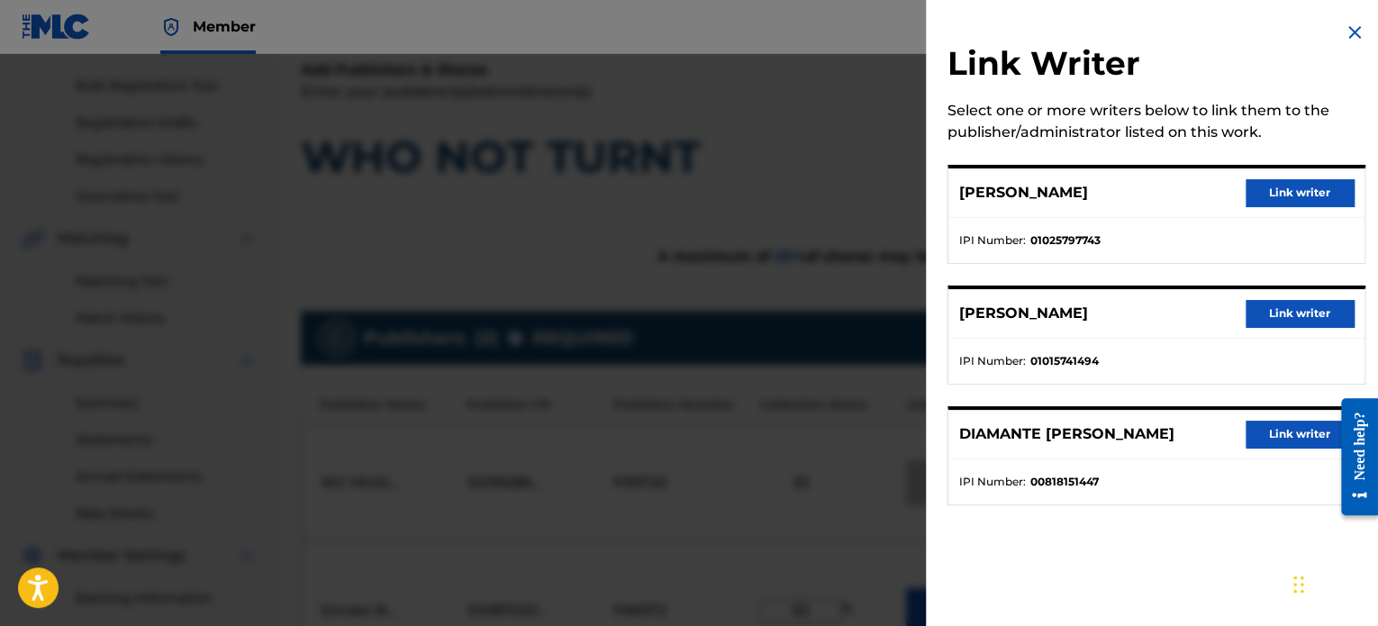
scroll to position [247, 0]
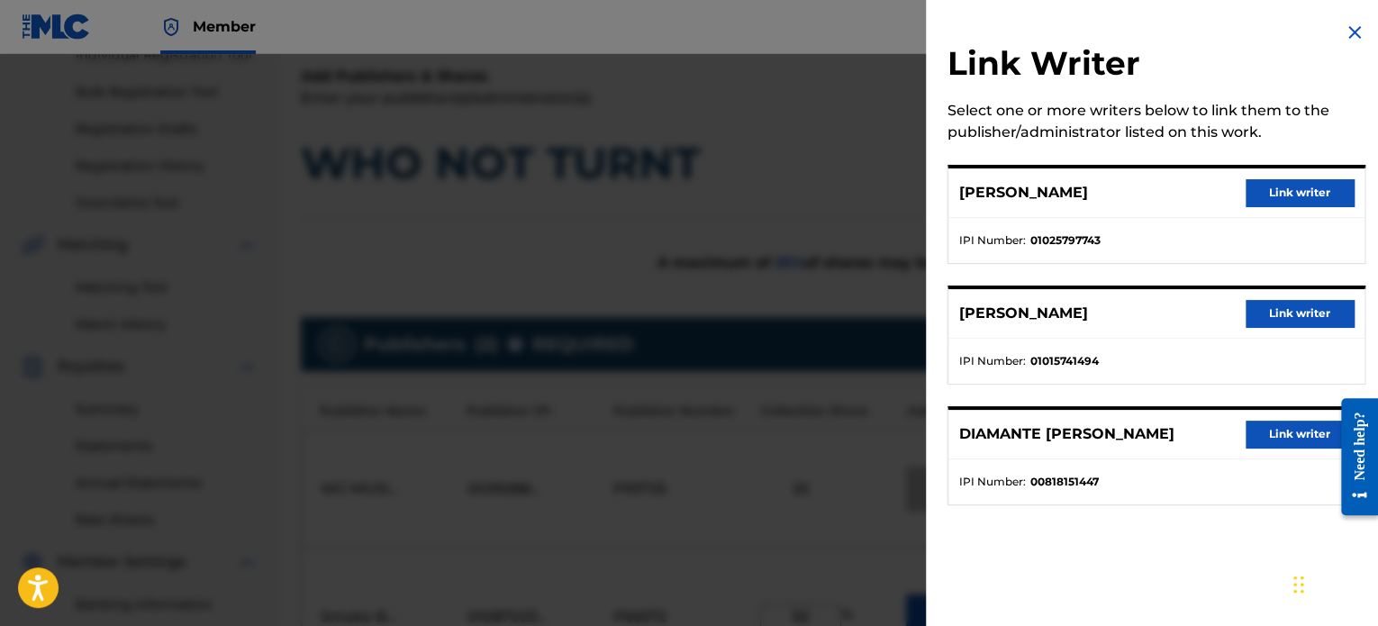
click at [1345, 31] on img at bounding box center [1355, 33] width 22 height 22
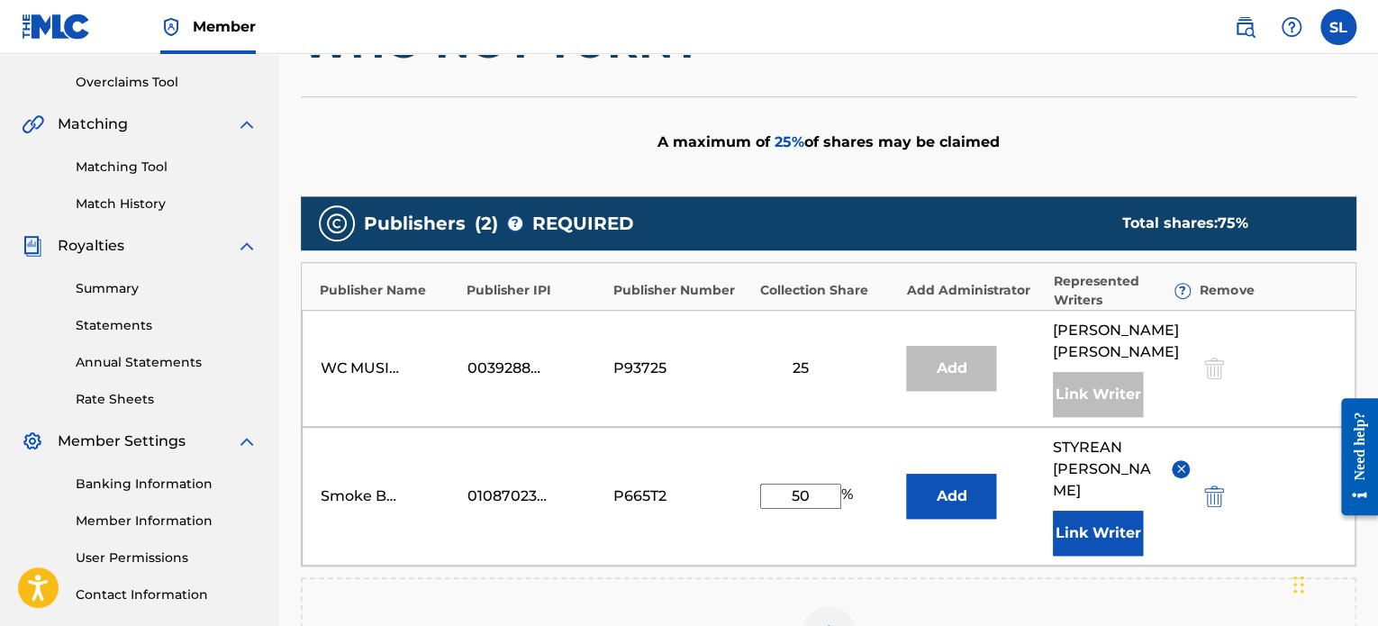
scroll to position [427, 0]
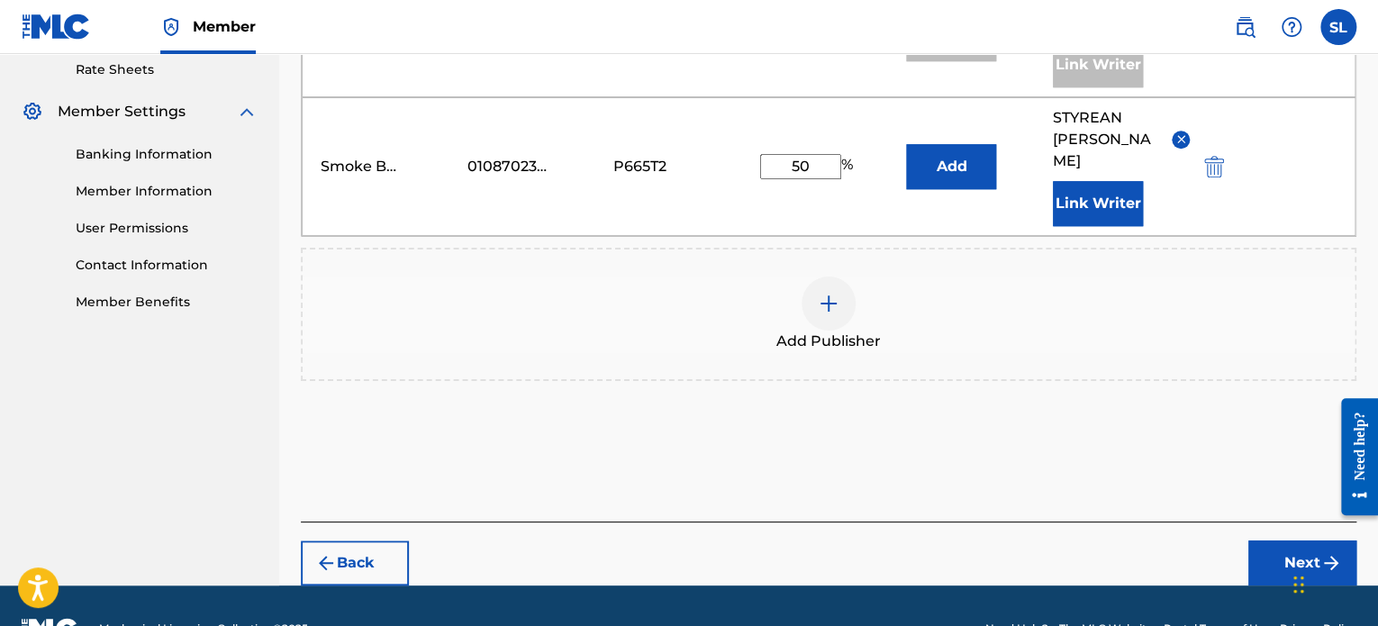
click at [1286, 540] on button "Next" at bounding box center [1302, 562] width 108 height 45
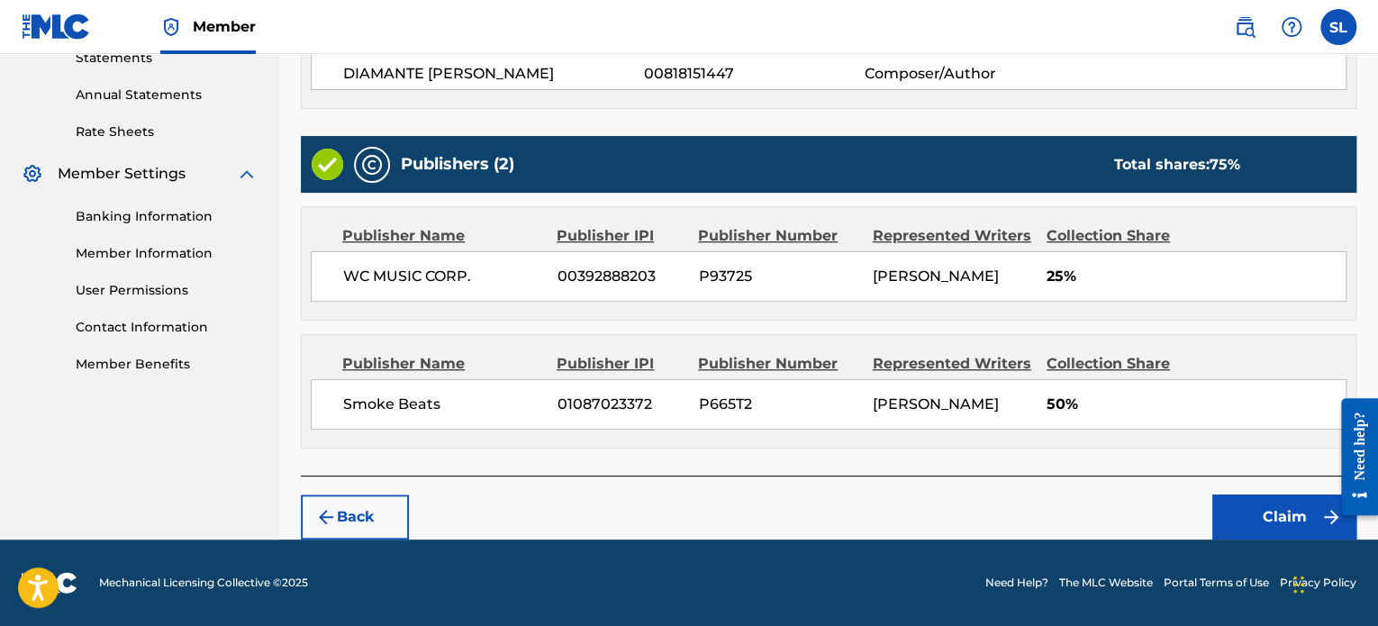
scroll to position [654, 0]
click at [1298, 521] on button "Claim" at bounding box center [1284, 516] width 144 height 45
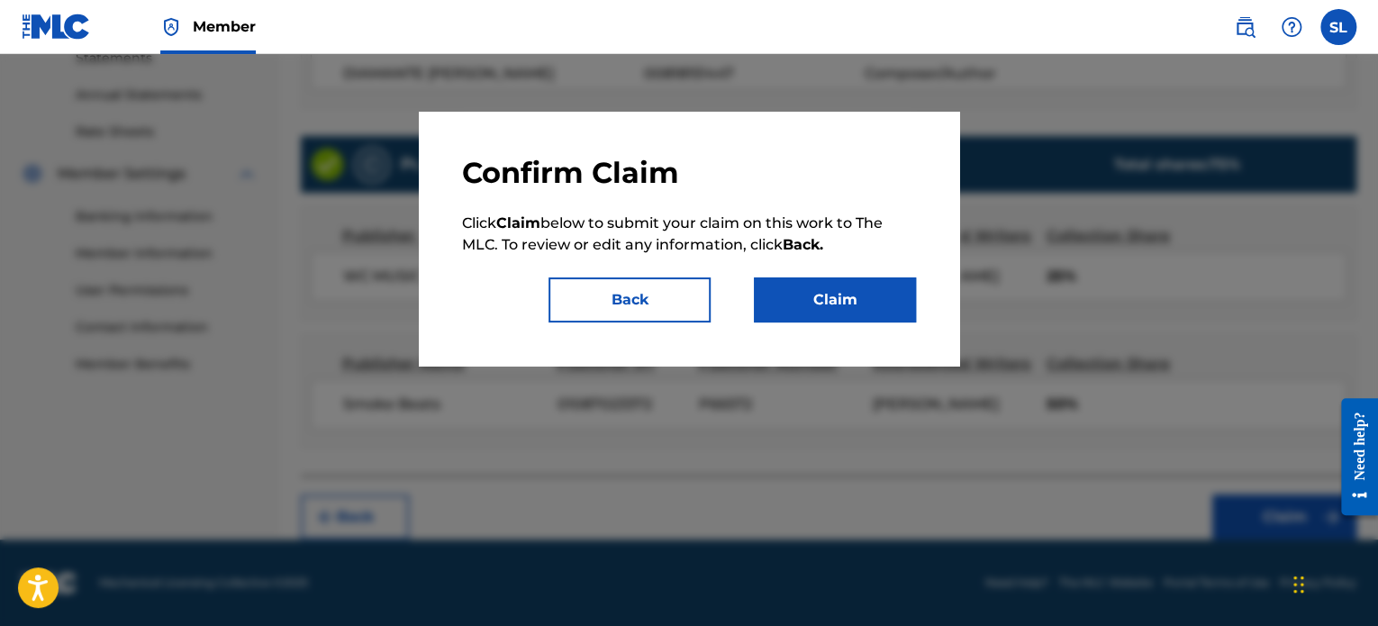
click at [807, 296] on button "Claim" at bounding box center [835, 299] width 162 height 45
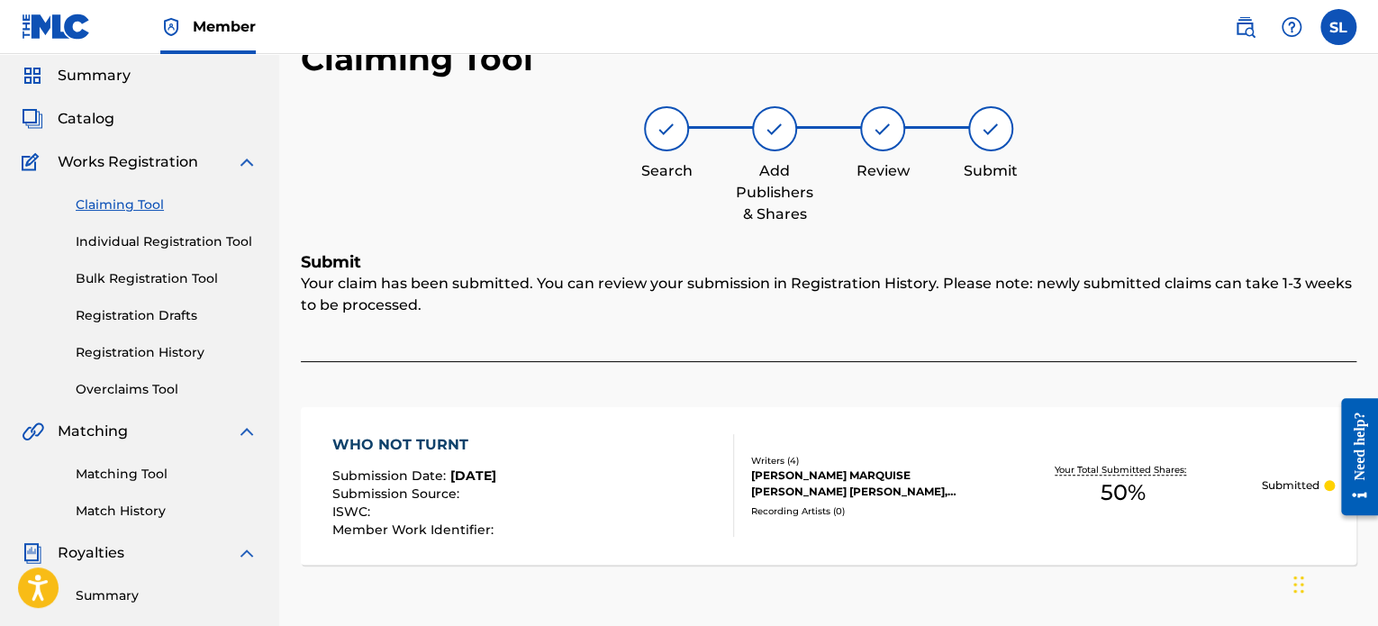
scroll to position [0, 0]
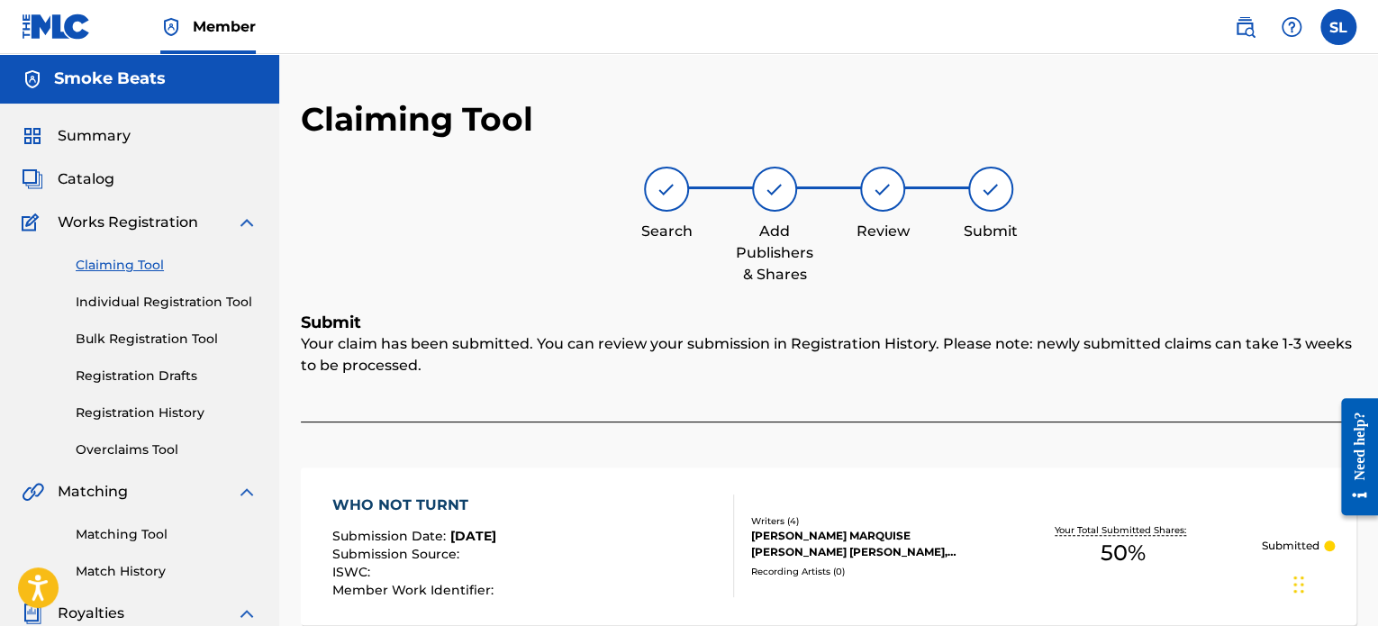
click at [1337, 25] on label at bounding box center [1338, 27] width 36 height 36
click at [1338, 27] on input "SL STYREAN LEE smokebeatss@gmail.com Notification Preferences Profile Log out" at bounding box center [1338, 27] width 0 height 0
click at [1162, 222] on link "Profile" at bounding box center [1161, 224] width 36 height 16
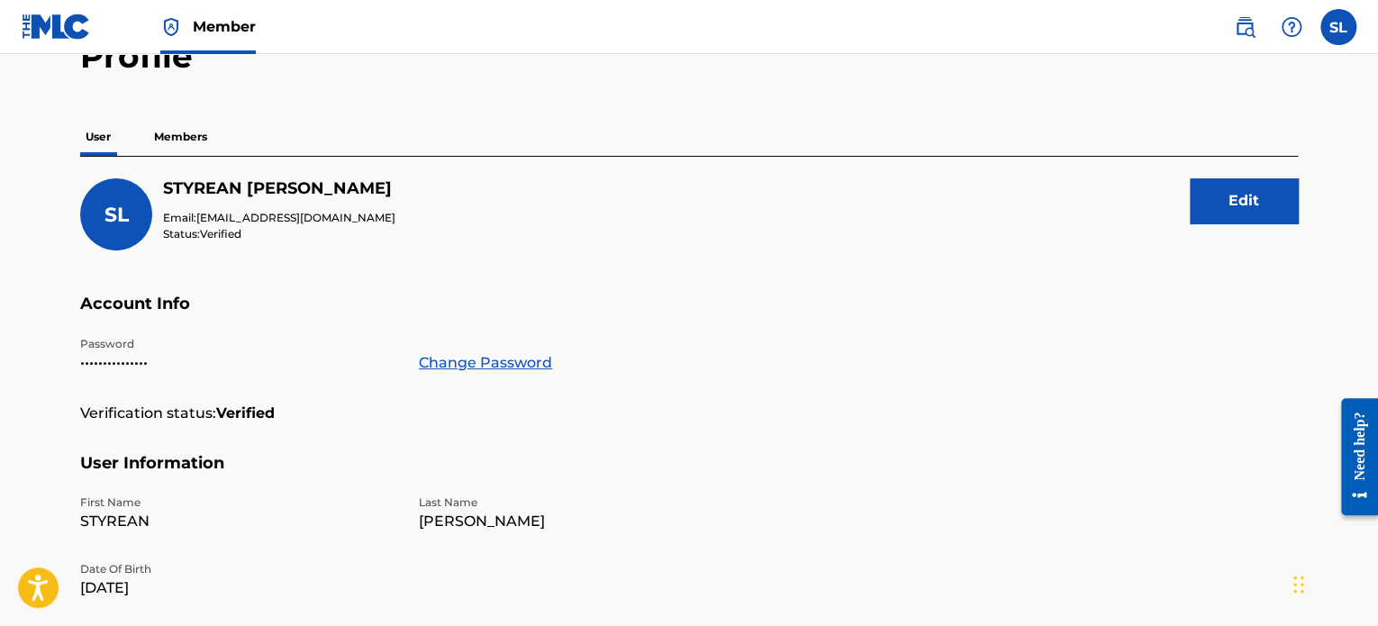
scroll to position [45, 0]
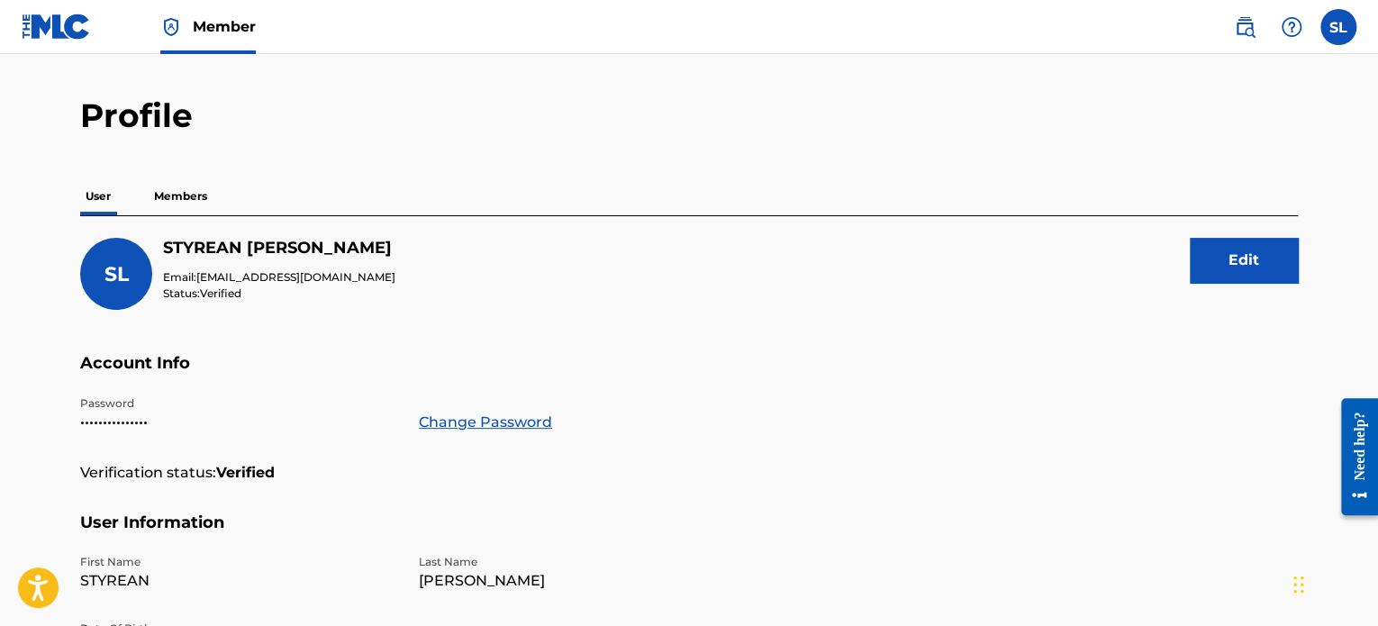
click at [174, 195] on p "Members" at bounding box center [181, 196] width 64 height 38
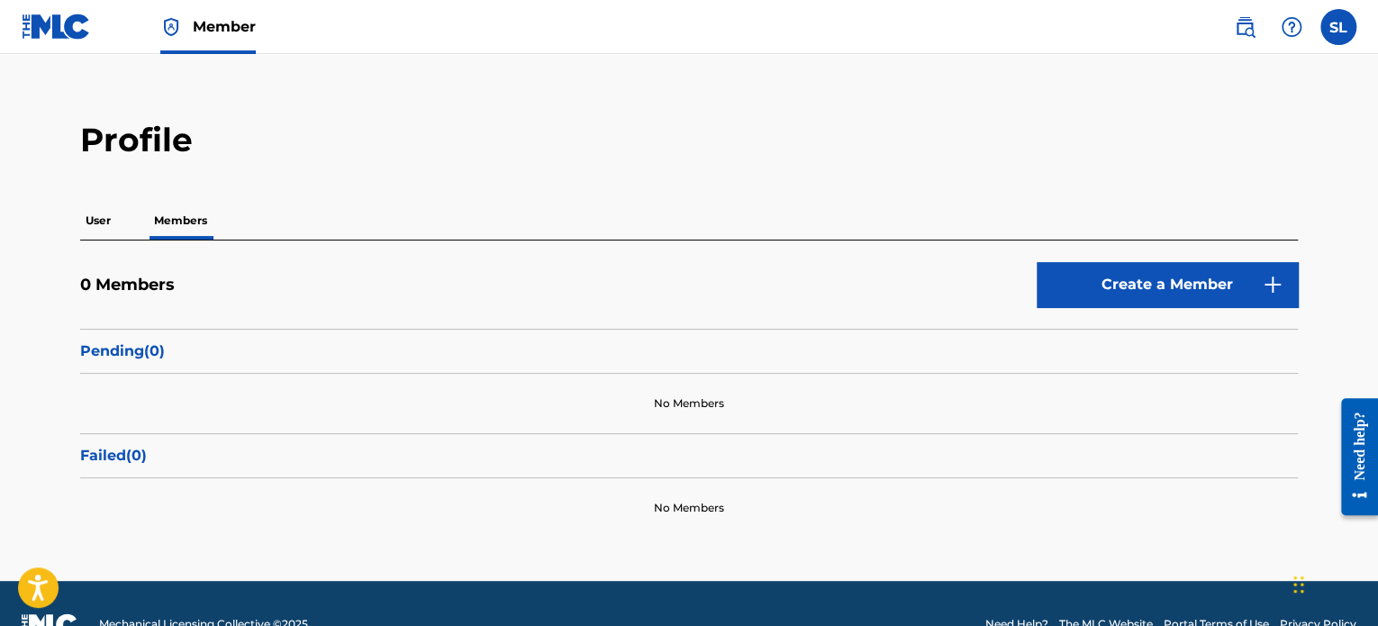
scroll to position [61, 0]
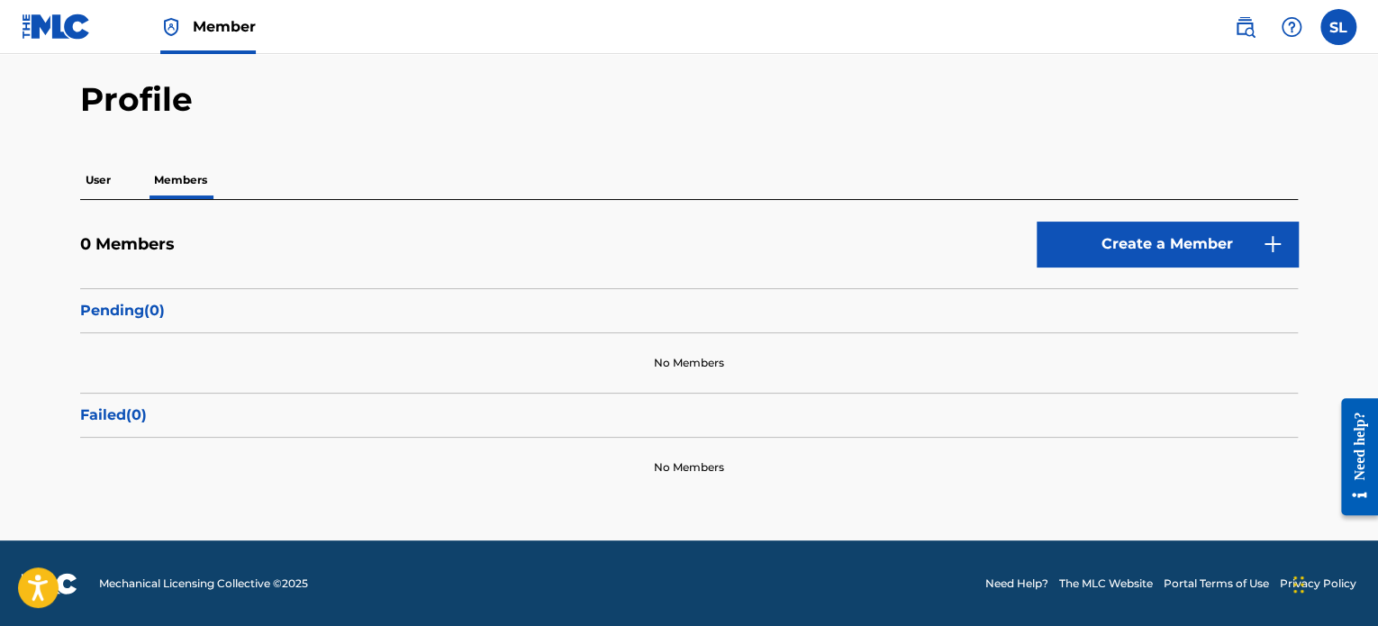
click at [96, 183] on p "User" at bounding box center [98, 180] width 36 height 38
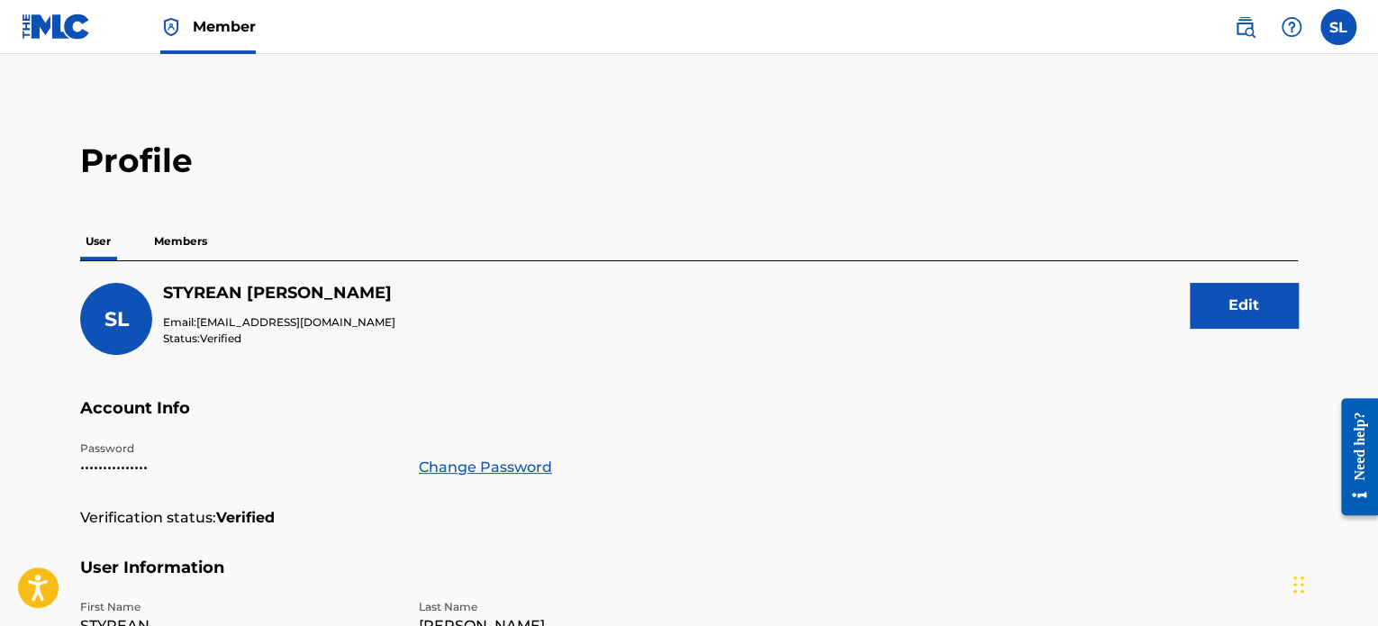
click at [1327, 24] on label at bounding box center [1338, 27] width 36 height 36
click at [1338, 27] on input "SL STYREAN LEE smokebeatss@gmail.com Notification Preferences Profile Log out" at bounding box center [1338, 27] width 0 height 0
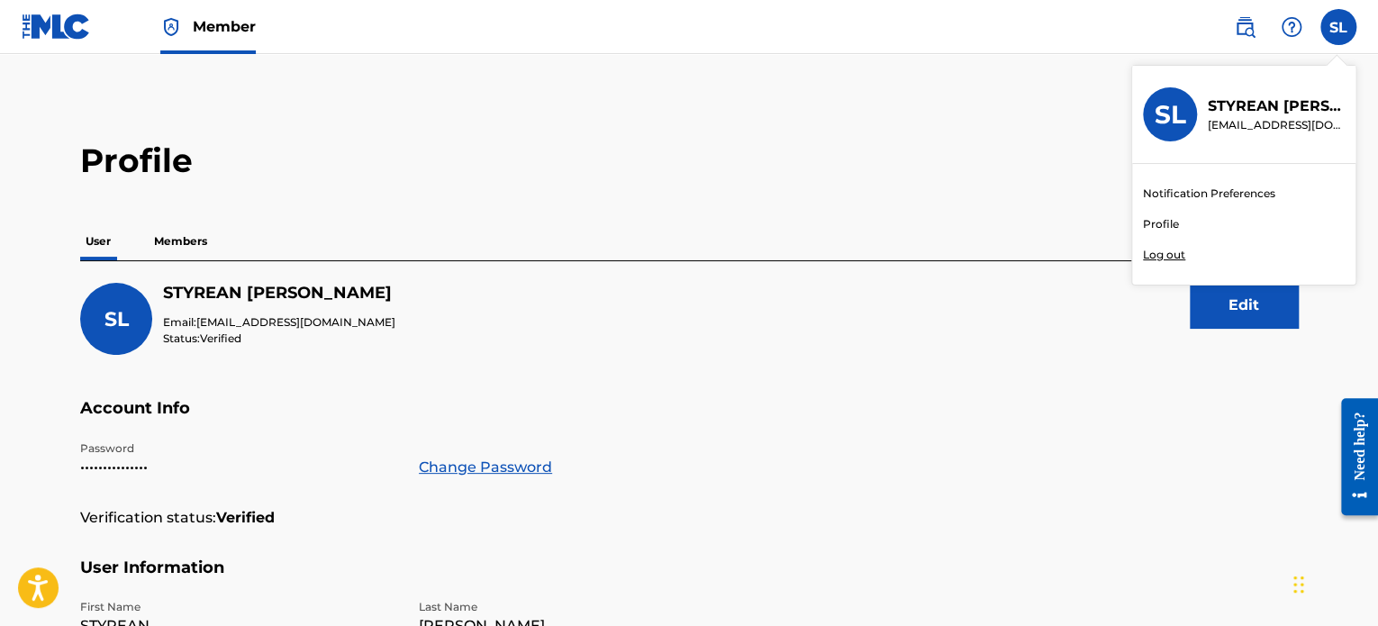
click at [1178, 118] on h3 "SL" at bounding box center [1171, 115] width 32 height 32
click at [1338, 27] on input "SL STYREAN LEE smokebeatss@gmail.com Notification Preferences Profile Log out" at bounding box center [1338, 27] width 0 height 0
click at [1230, 118] on p "[EMAIL_ADDRESS][DOMAIN_NAME]" at bounding box center [1276, 125] width 137 height 16
click at [1338, 27] on input "SL STYREAN LEE smokebeatss@gmail.com Notification Preferences Profile Log out" at bounding box center [1338, 27] width 0 height 0
click at [1231, 104] on p "STYREAN LEE" at bounding box center [1276, 106] width 137 height 22
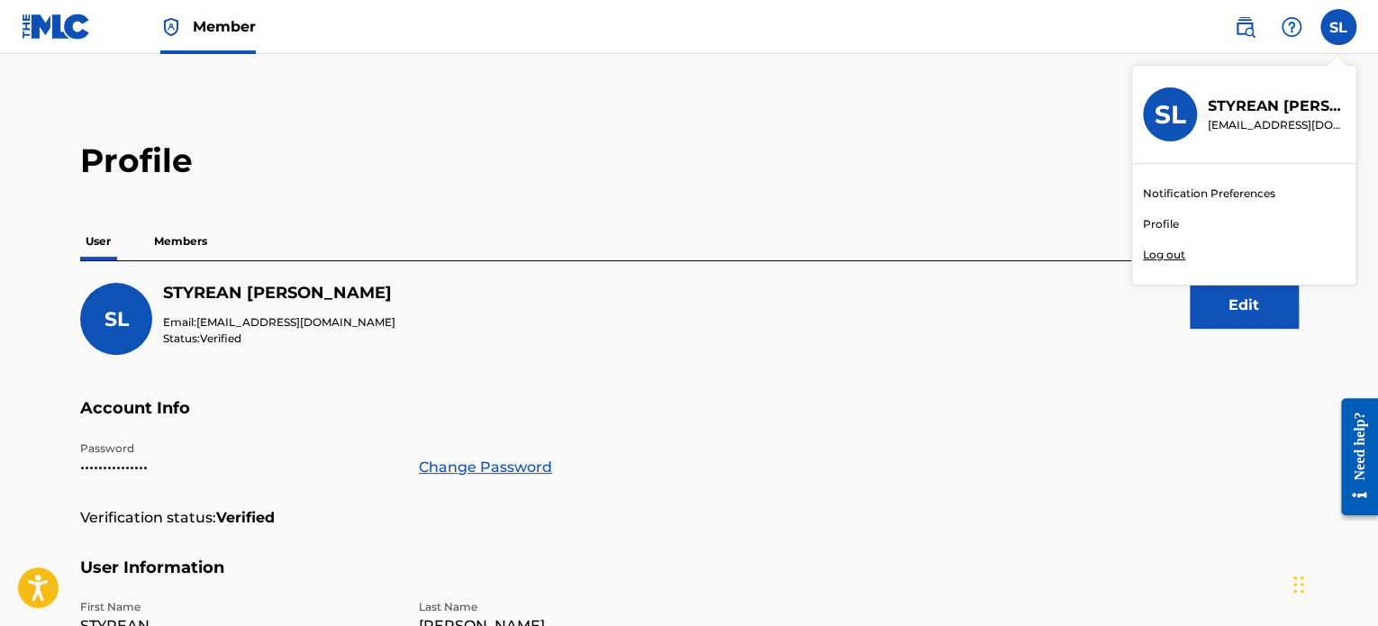
click at [1338, 27] on input "SL STYREAN LEE smokebeatss@gmail.com Notification Preferences Profile Log out" at bounding box center [1338, 27] width 0 height 0
click at [1164, 194] on link "Notification Preferences" at bounding box center [1209, 194] width 132 height 16
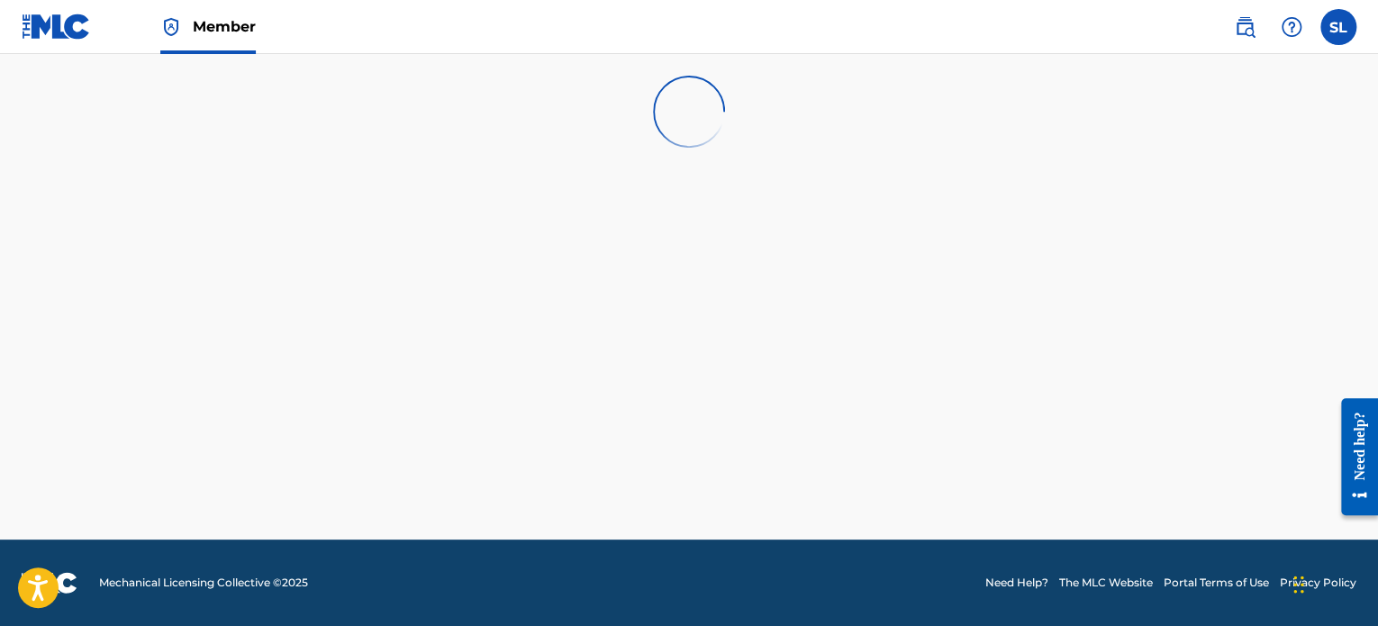
click at [1333, 23] on label at bounding box center [1338, 27] width 36 height 36
click at [1338, 27] on input "SL STYREAN LEE smokebeatss@gmail.com Notification Preferences Profile Log out" at bounding box center [1338, 27] width 0 height 0
click at [1165, 222] on link "Profile" at bounding box center [1161, 224] width 36 height 16
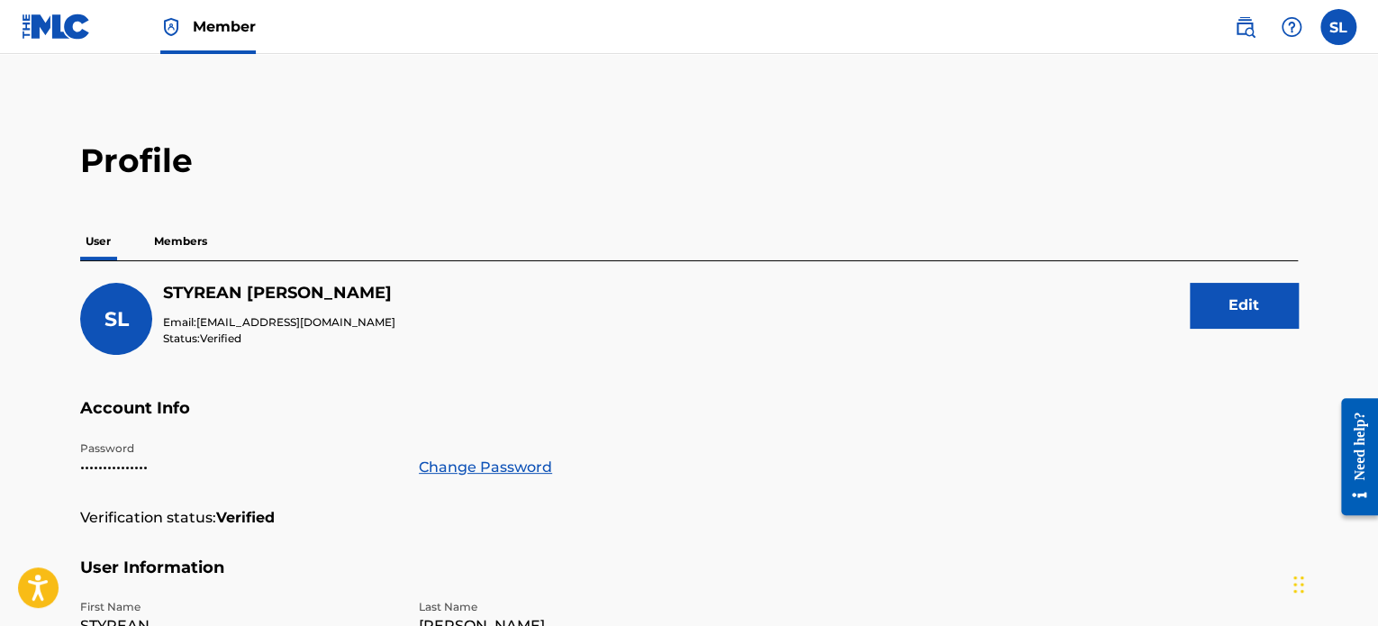
click at [77, 24] on img at bounding box center [56, 27] width 69 height 26
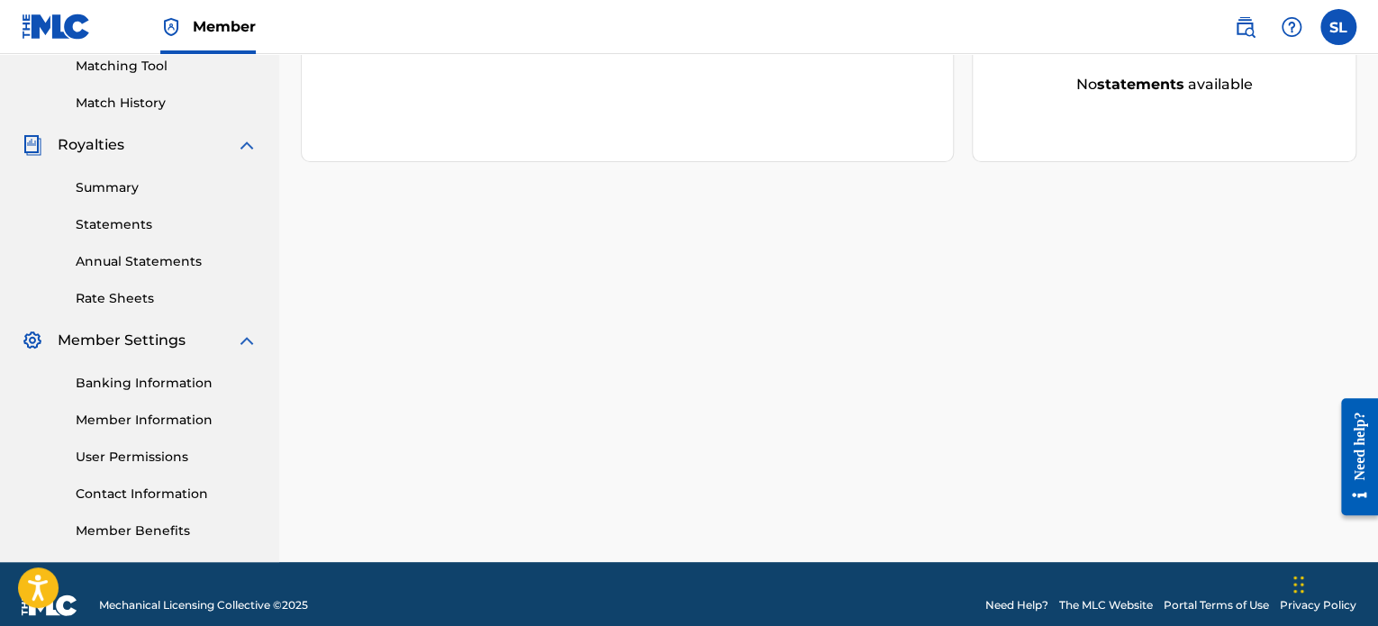
scroll to position [490, 0]
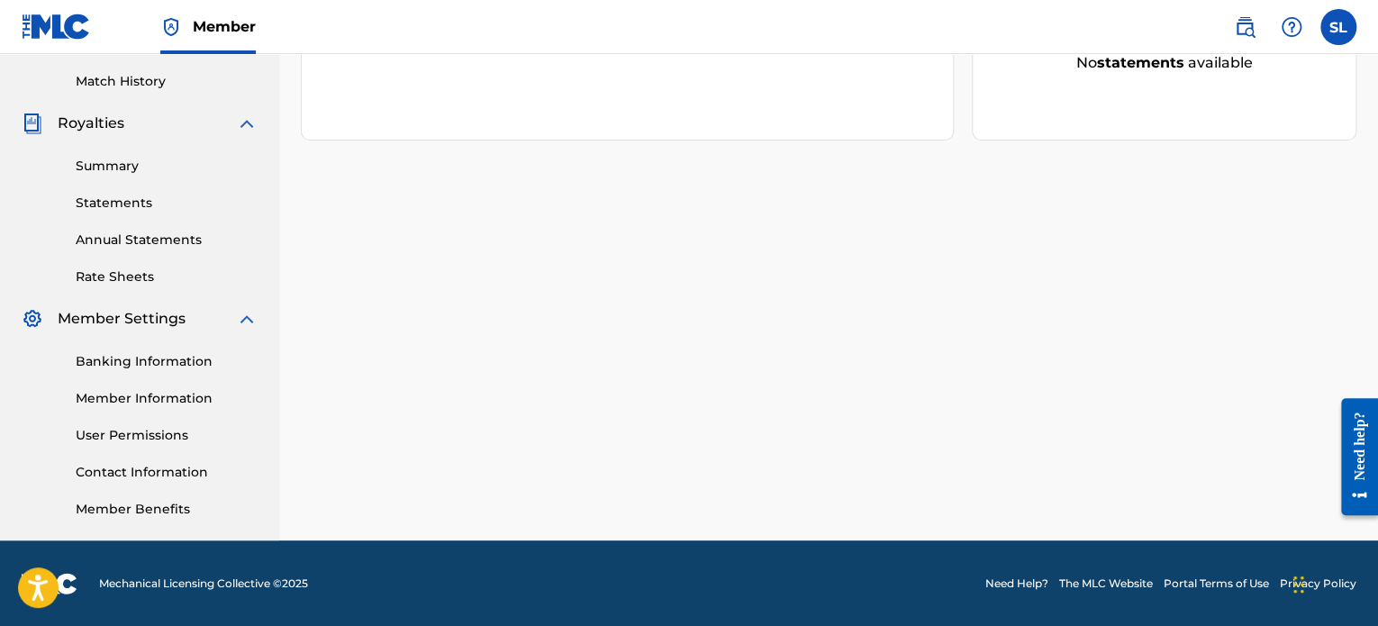
click at [165, 476] on link "Contact Information" at bounding box center [167, 472] width 182 height 19
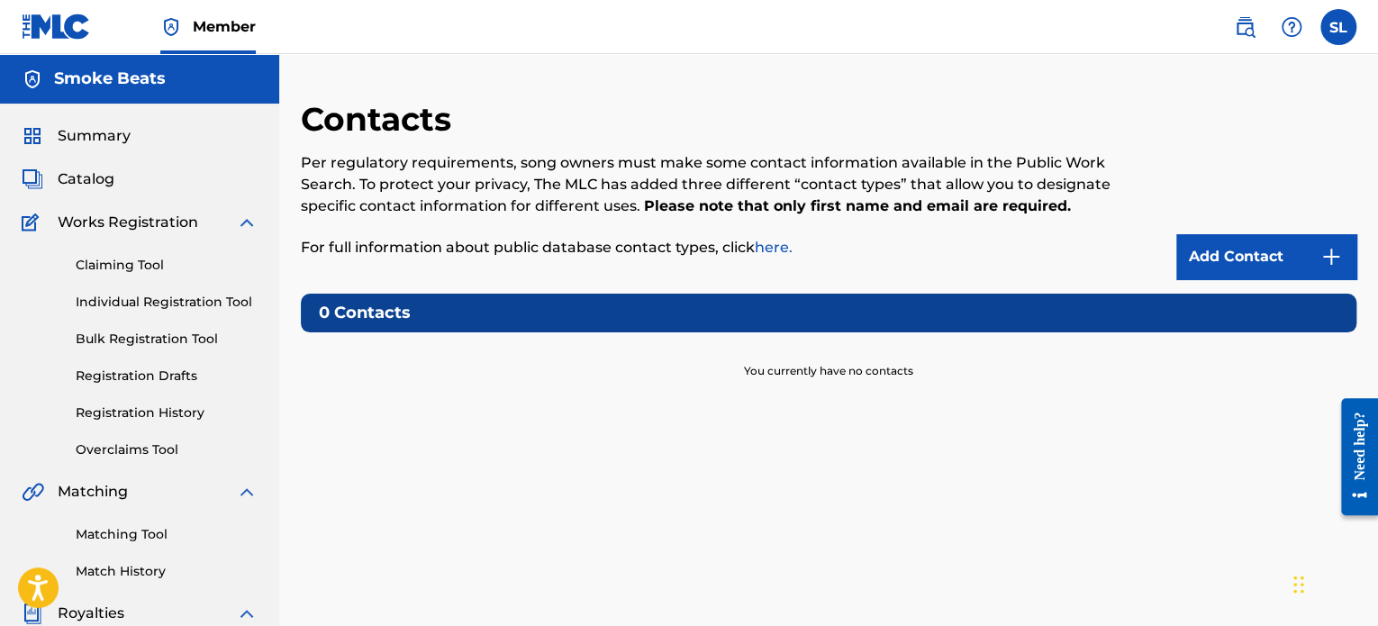
click at [110, 75] on h5 "Smoke Beats" at bounding box center [110, 78] width 112 height 21
click at [101, 135] on span "Summary" at bounding box center [94, 136] width 73 height 22
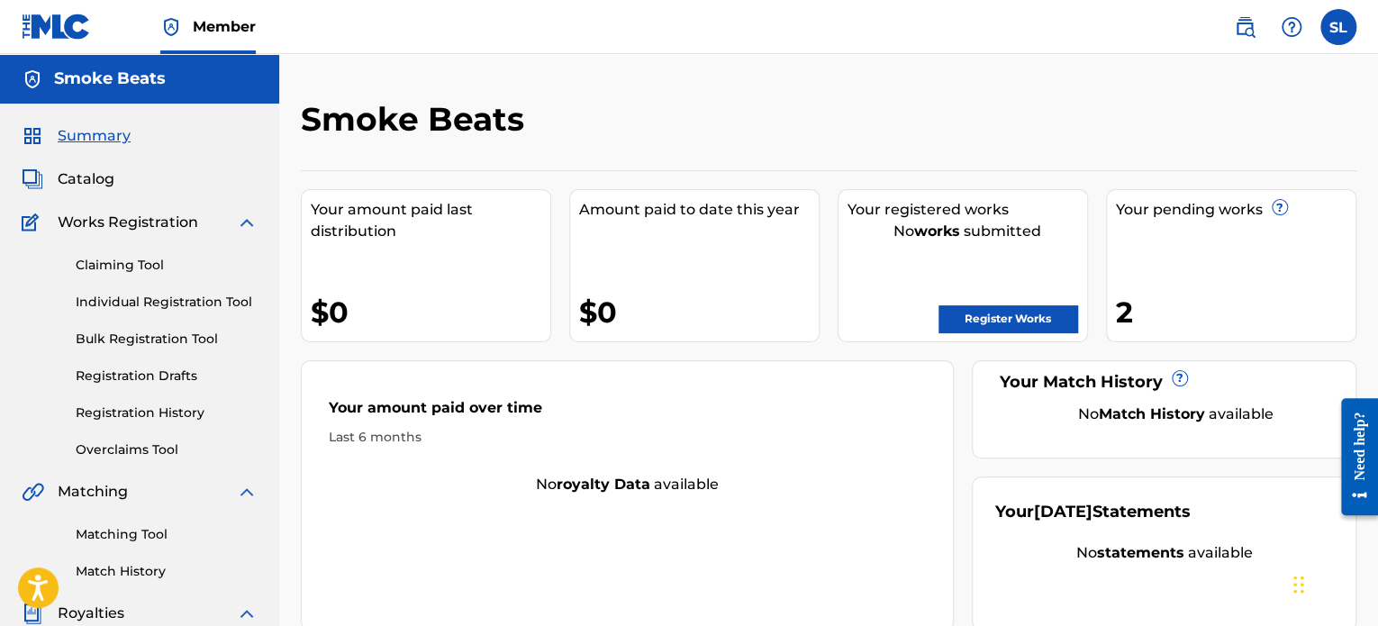
click at [180, 35] on img at bounding box center [171, 27] width 22 height 22
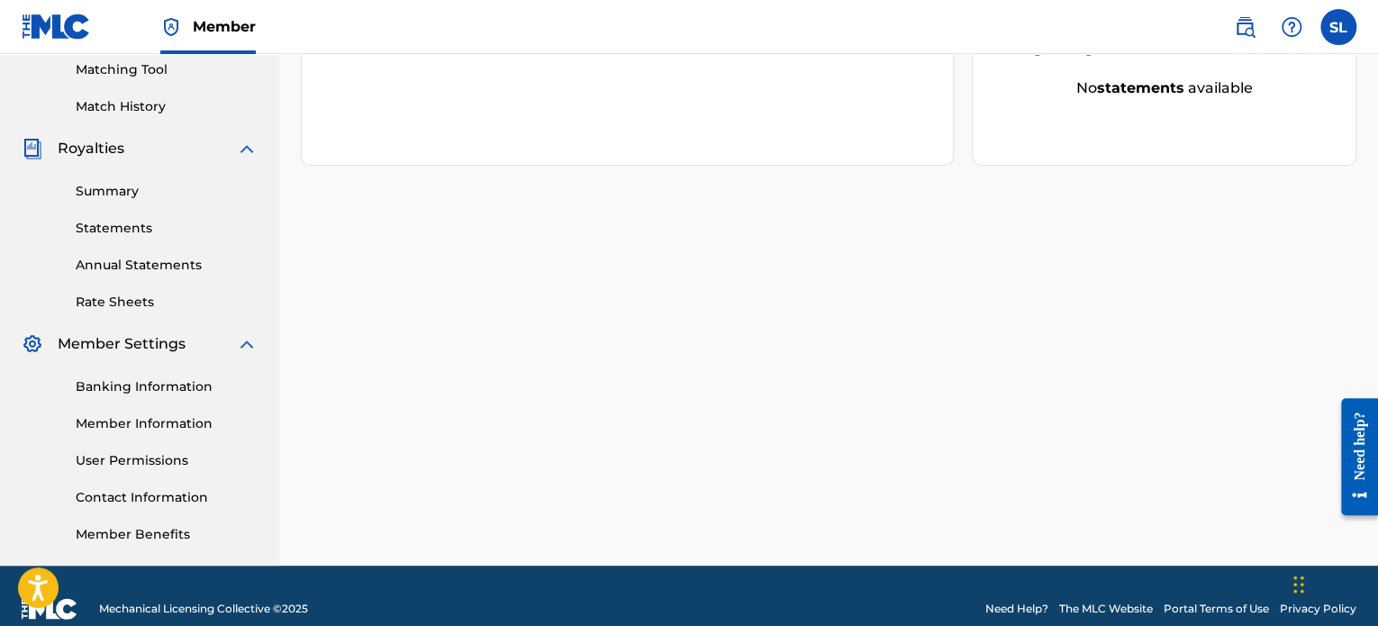
scroll to position [490, 0]
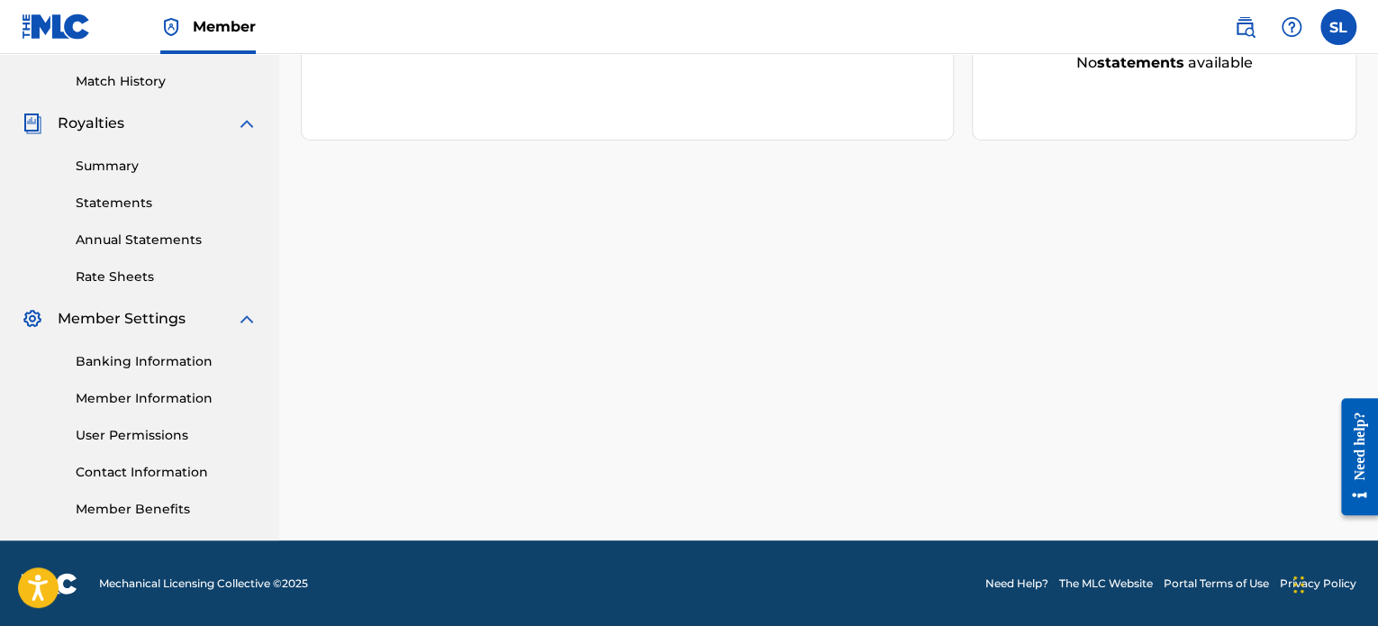
click at [1009, 590] on link "Need Help?" at bounding box center [1016, 583] width 63 height 16
click at [123, 473] on link "Contact Information" at bounding box center [167, 472] width 182 height 19
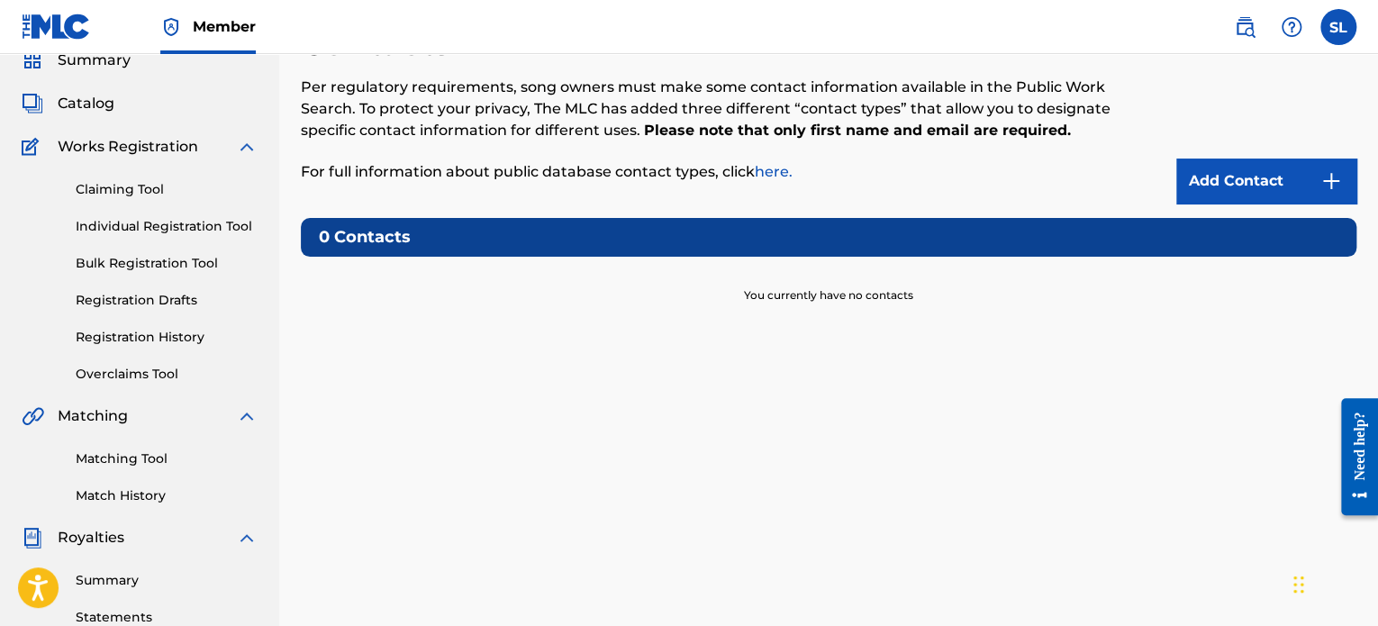
scroll to position [90, 0]
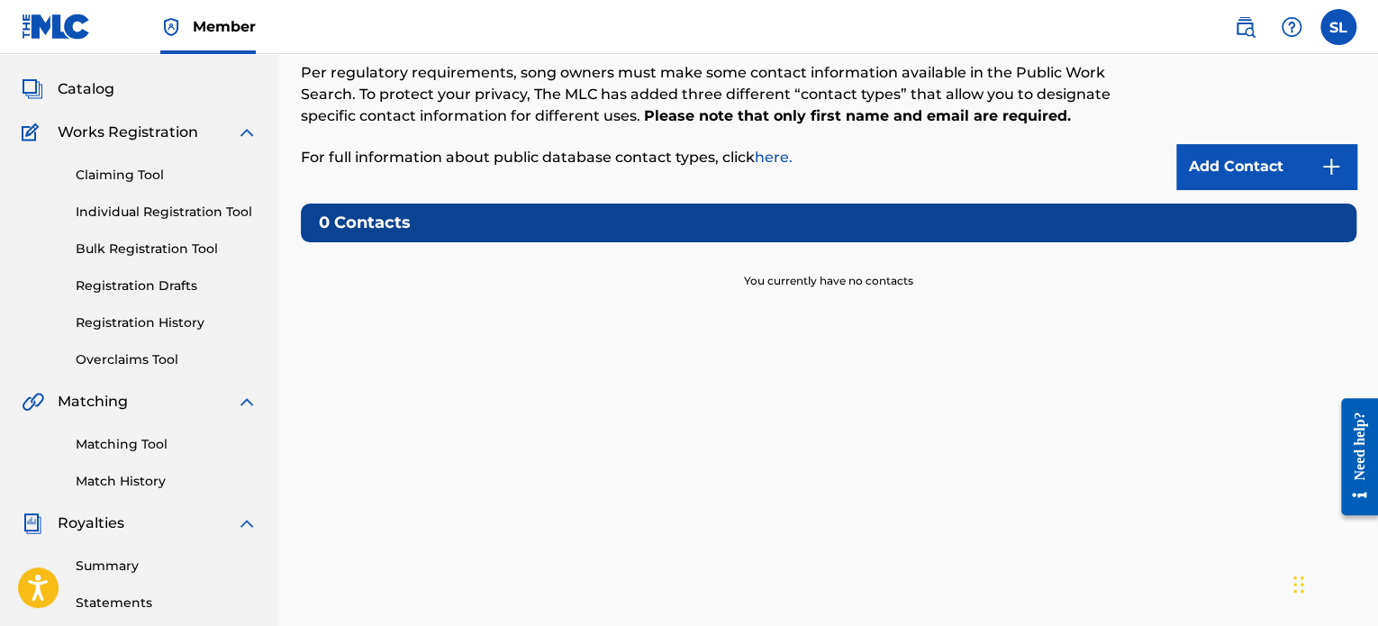
click at [1232, 165] on link "Add Contact" at bounding box center [1266, 166] width 180 height 45
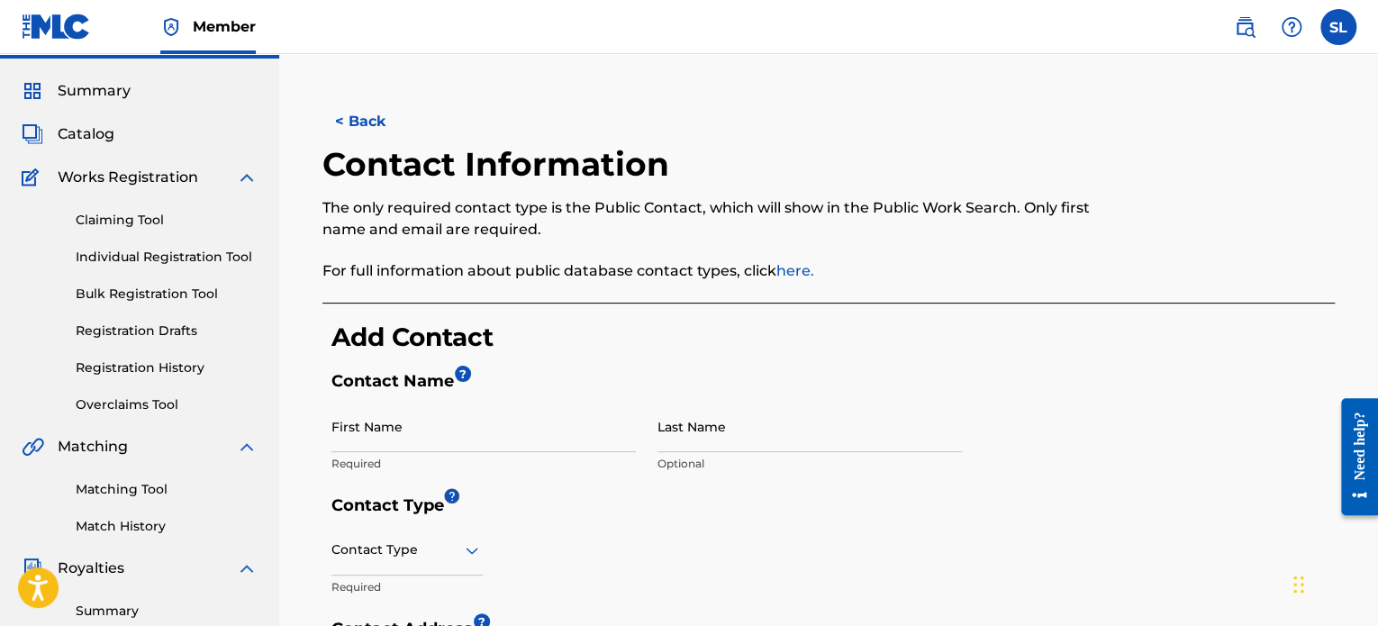
scroll to position [191, 0]
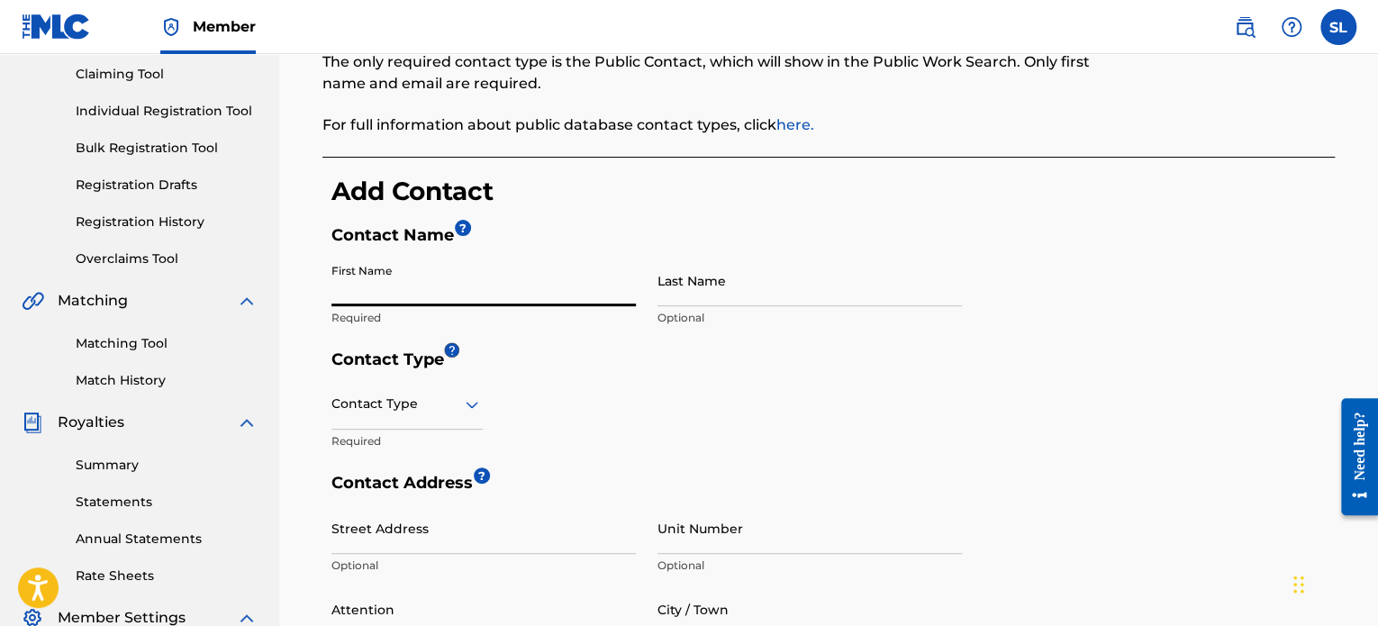
click at [521, 280] on input "First Name" at bounding box center [483, 280] width 304 height 51
type input "STYREAN"
type input "[PERSON_NAME]"
type input "9603 Knodell"
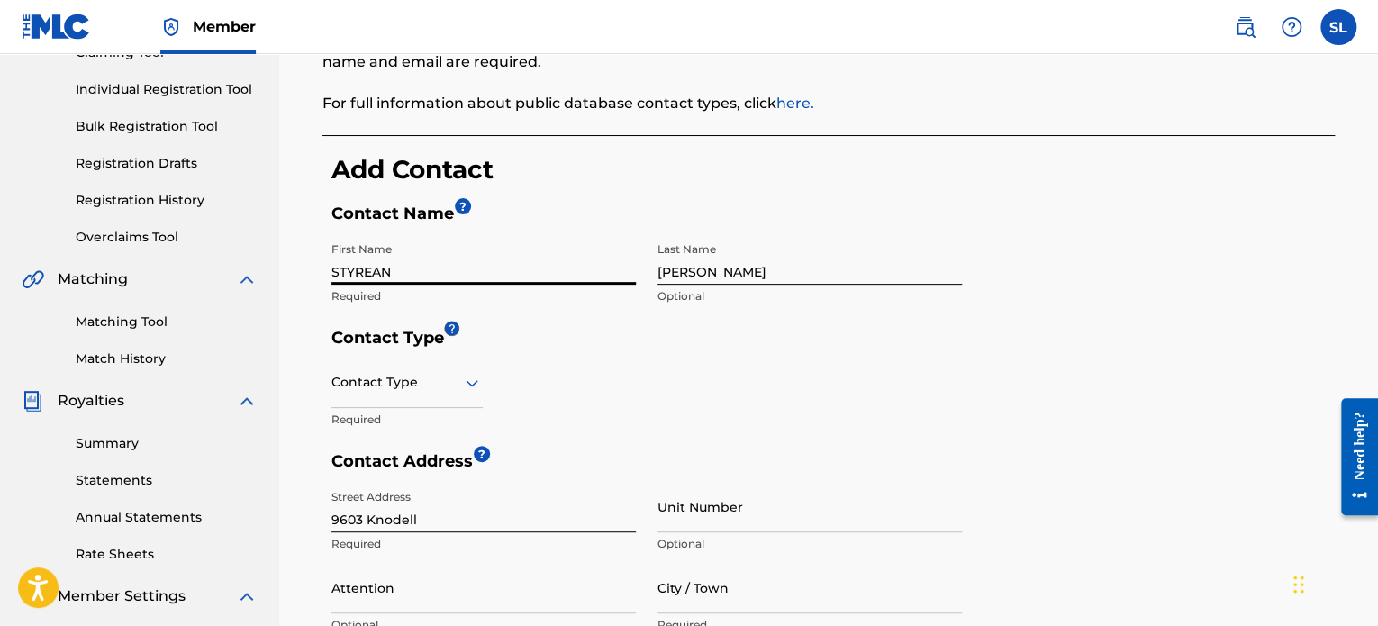
scroll to position [281, 0]
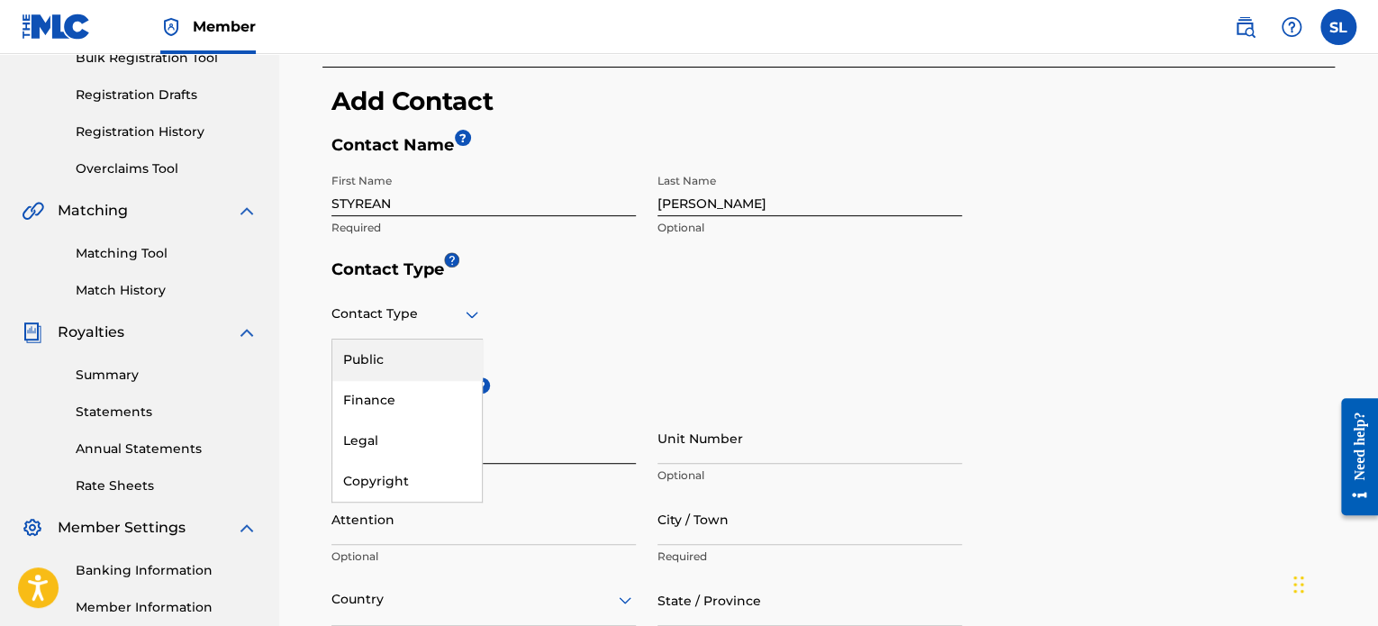
click at [457, 311] on div at bounding box center [406, 314] width 151 height 23
click at [503, 244] on div "First Name STYREAN Required" at bounding box center [483, 205] width 304 height 81
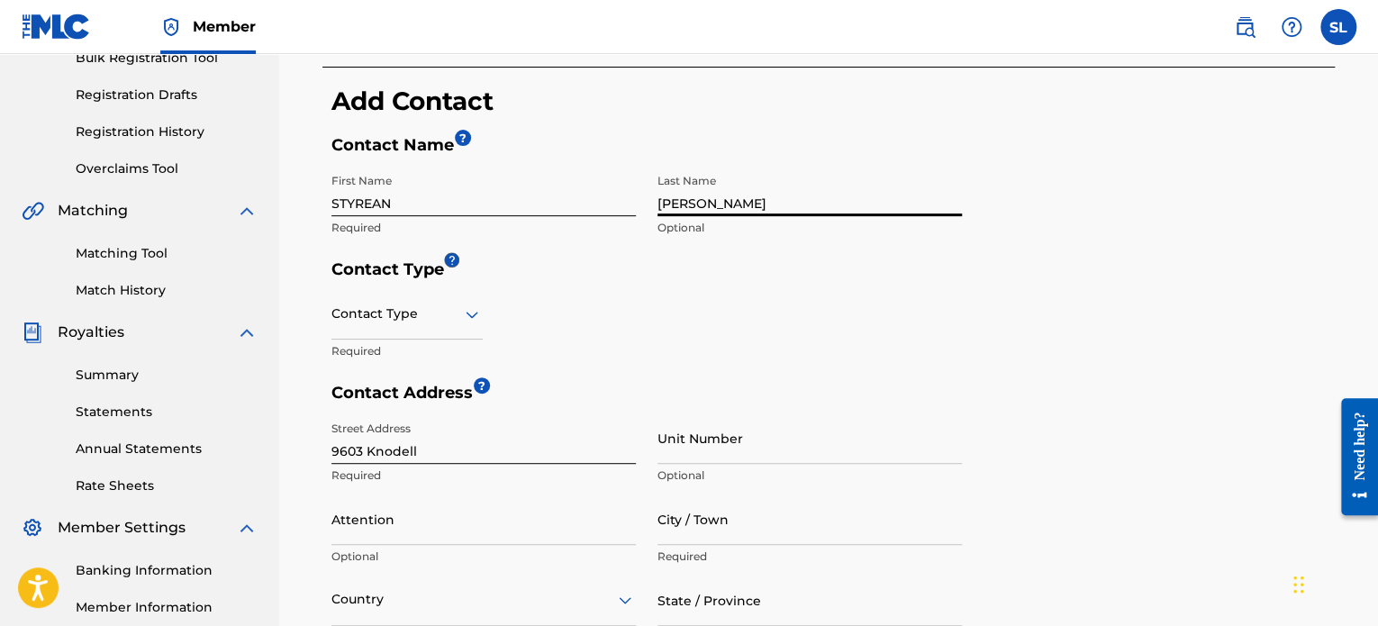
click at [595, 203] on div "First Name STYREAN Required Last Name LEE Optional" at bounding box center [646, 212] width 630 height 95
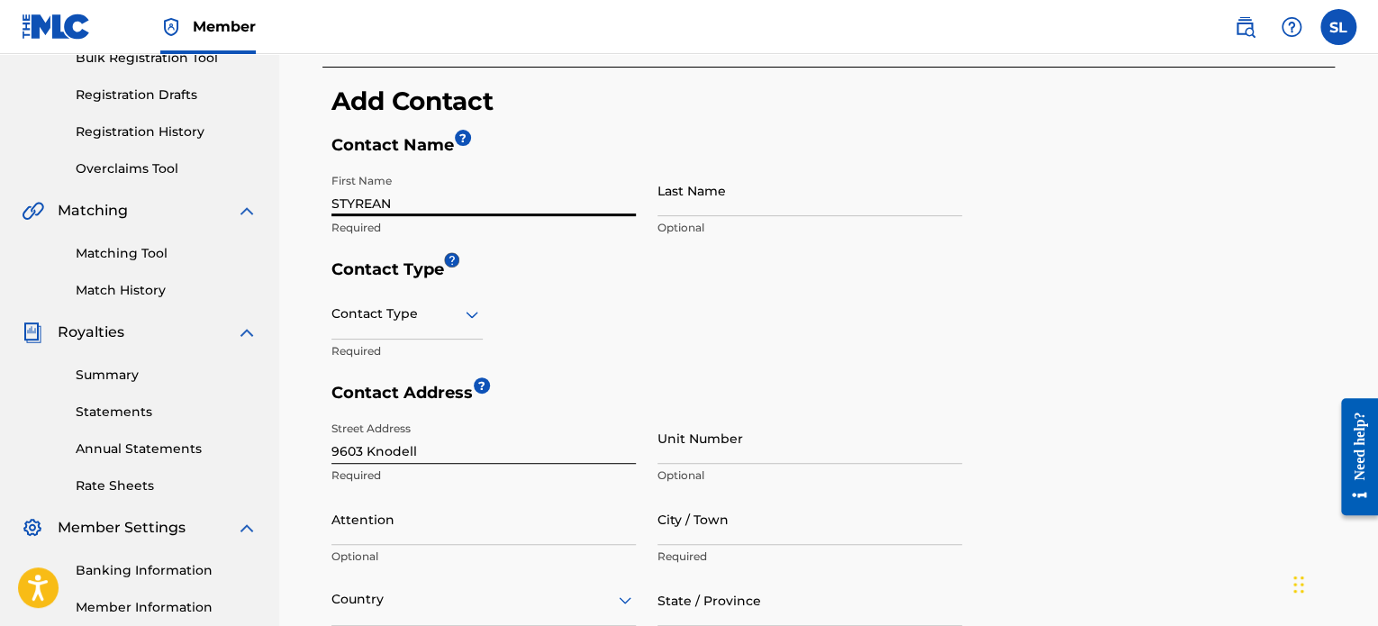
drag, startPoint x: 417, startPoint y: 208, endPoint x: 327, endPoint y: 215, distance: 90.3
click at [332, 215] on div "First Name STYREAN Required" at bounding box center [483, 205] width 304 height 81
type input "x"
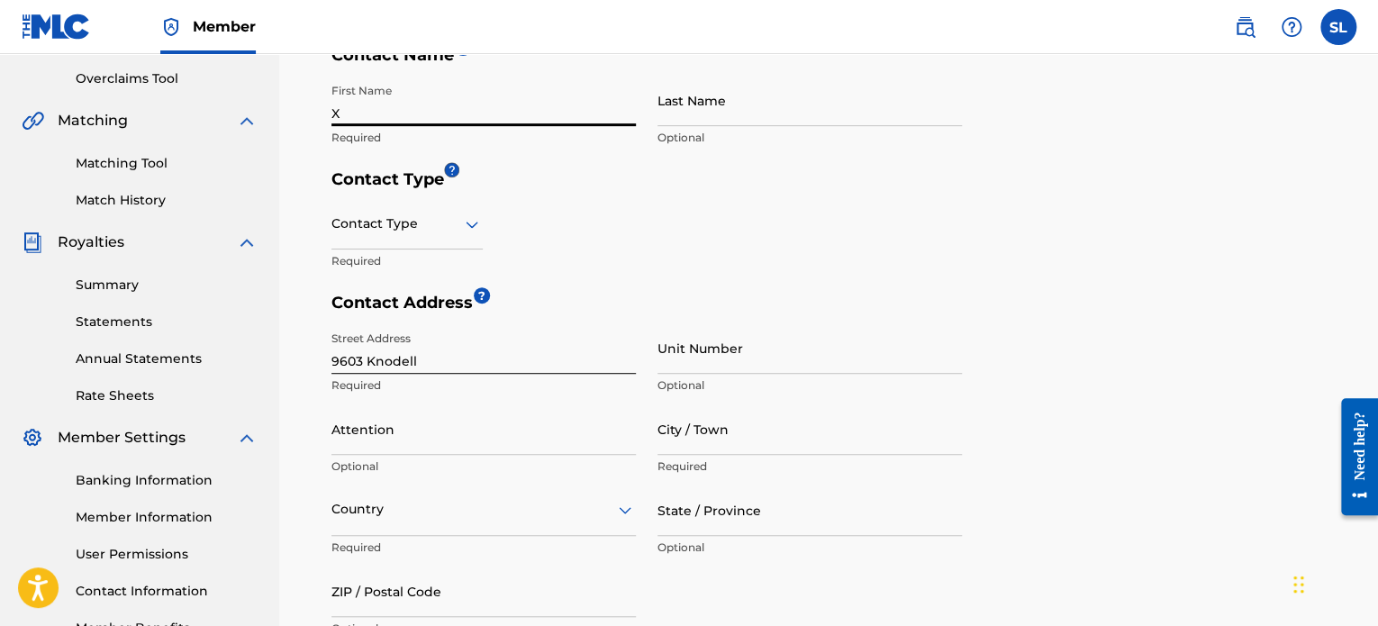
type input "X"
click at [483, 223] on div "Contact Type Required" at bounding box center [646, 245] width 630 height 95
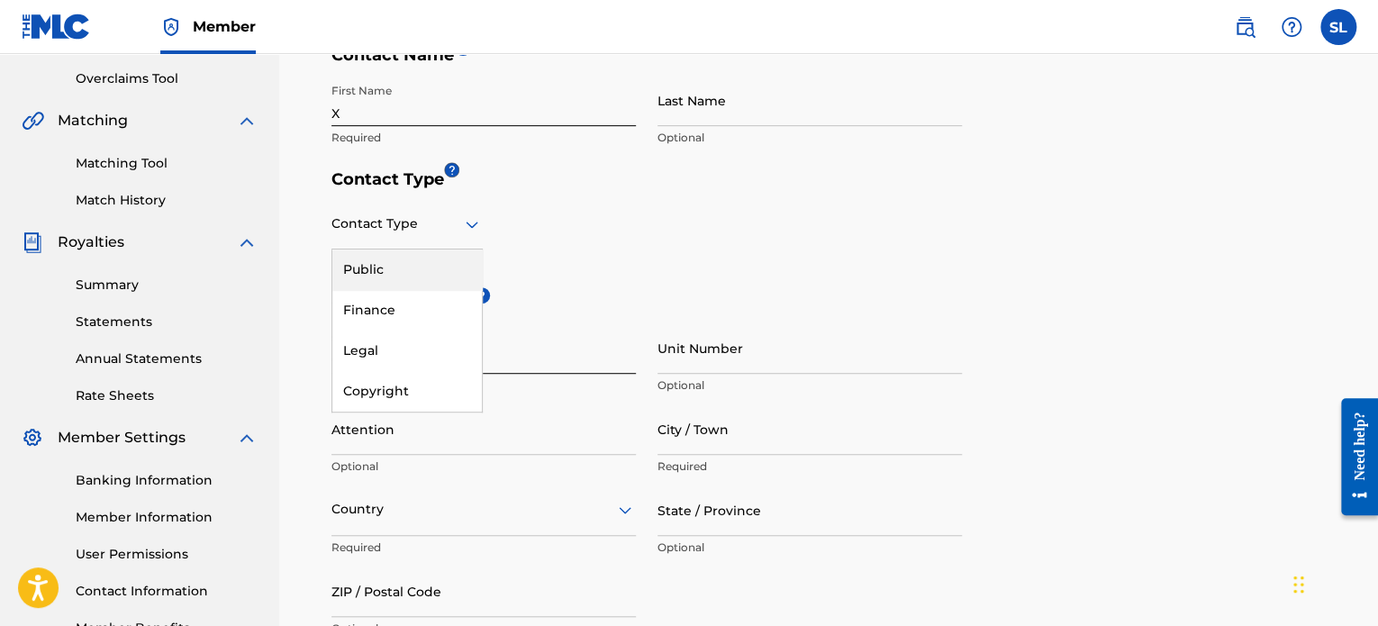
click at [468, 225] on icon at bounding box center [472, 224] width 13 height 7
click at [419, 268] on div "Public" at bounding box center [406, 269] width 149 height 41
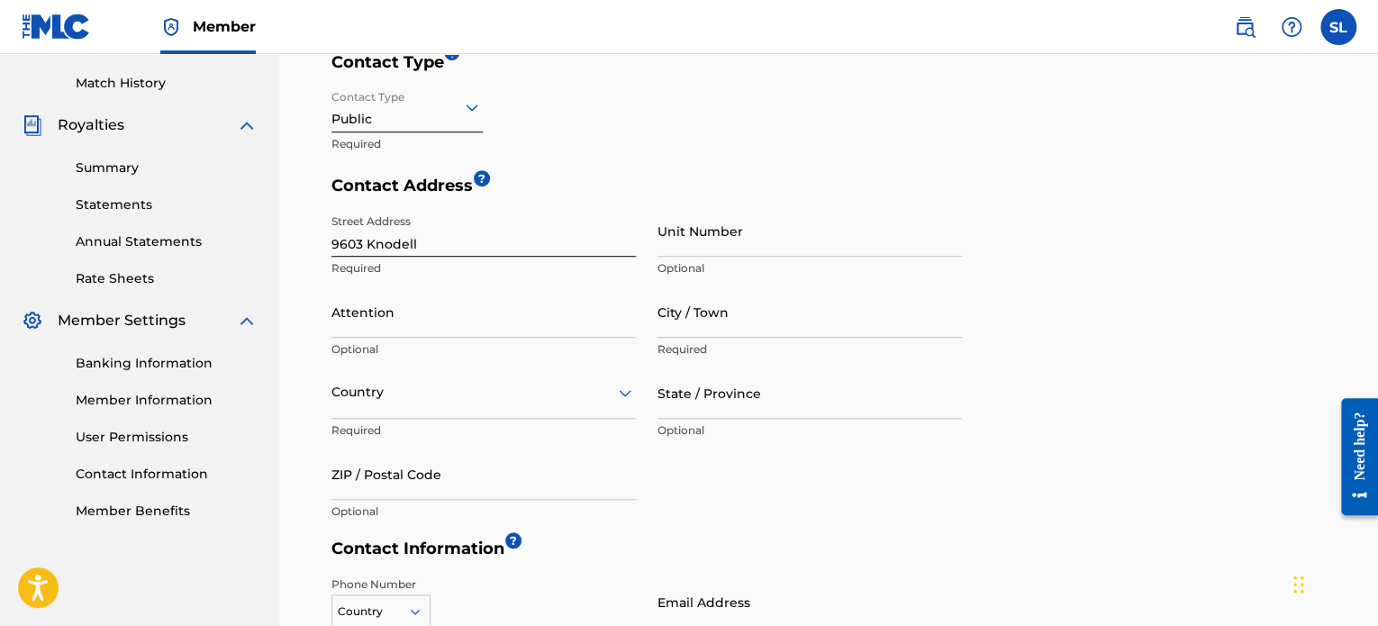
scroll to position [551, 0]
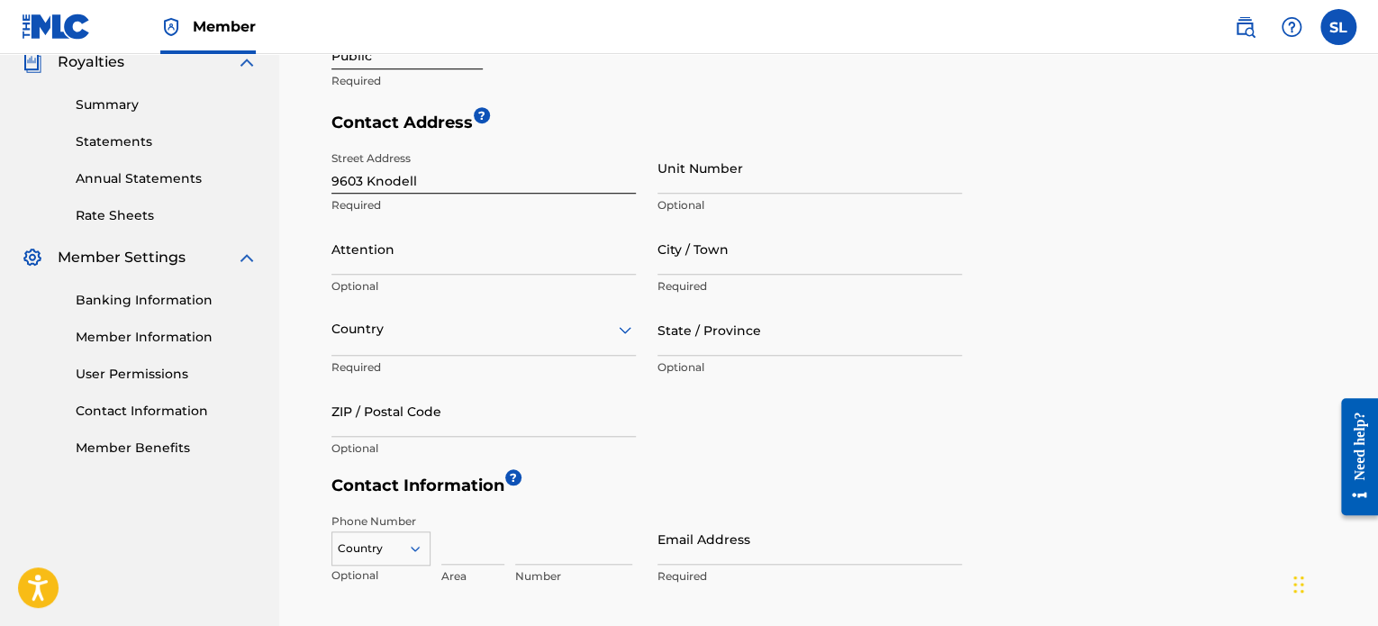
click at [466, 428] on input "ZIP / Postal Code" at bounding box center [483, 410] width 304 height 51
type input "48213"
type input "STYREAN"
type input "Detroit"
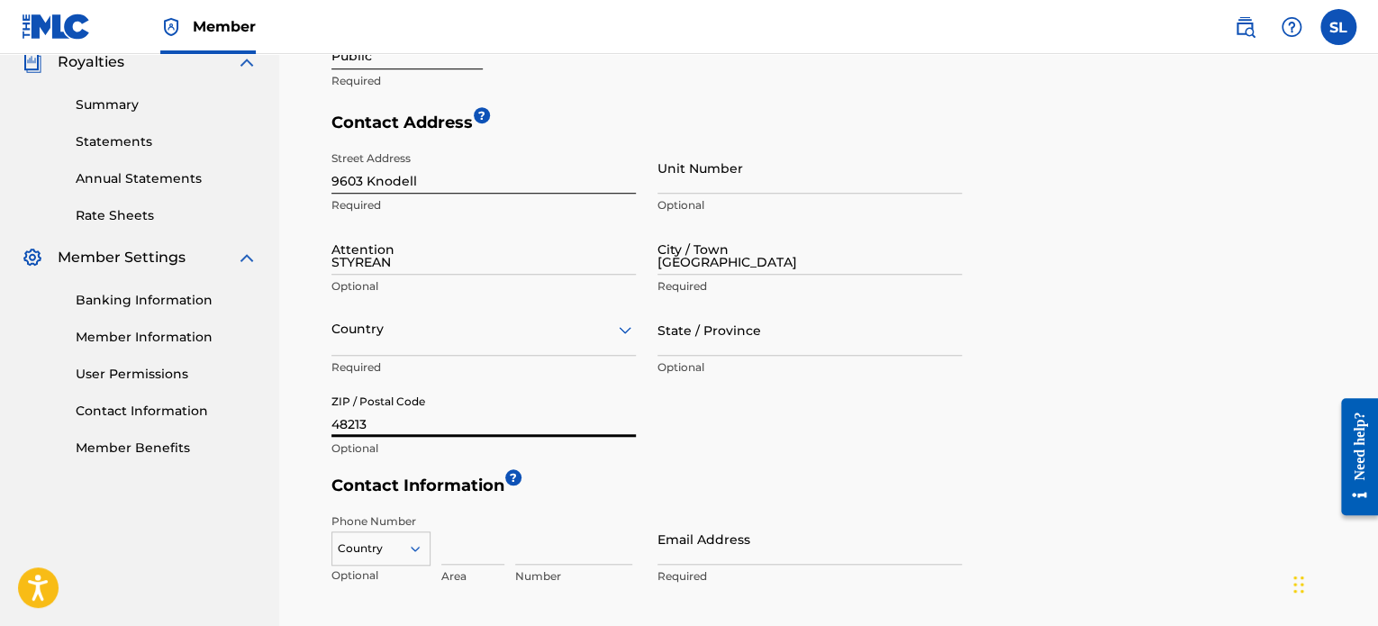
type input "United States"
type input "Michigan"
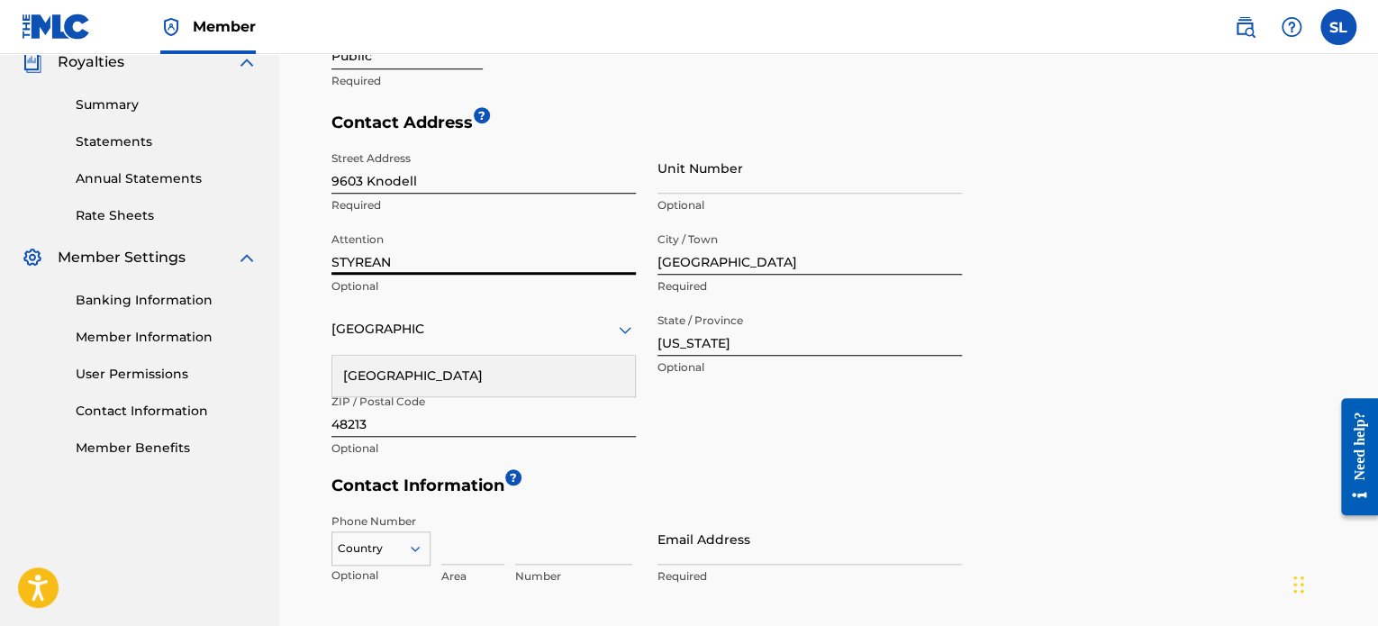
drag, startPoint x: 421, startPoint y: 258, endPoint x: 327, endPoint y: 261, distance: 93.7
click at [327, 261] on div "< Back Contact Information The only required contact type is the Public Contact…" at bounding box center [828, 138] width 1012 height 1091
click at [804, 395] on div "Street Address 9603 Knodell Required Unit Number Optional Attention Optional Ci…" at bounding box center [646, 304] width 630 height 324
drag, startPoint x: 742, startPoint y: 427, endPoint x: 631, endPoint y: 396, distance: 114.9
click at [741, 428] on div "Street Address 9603 Knodell Required Unit Number Optional Attention Optional Ci…" at bounding box center [646, 304] width 630 height 324
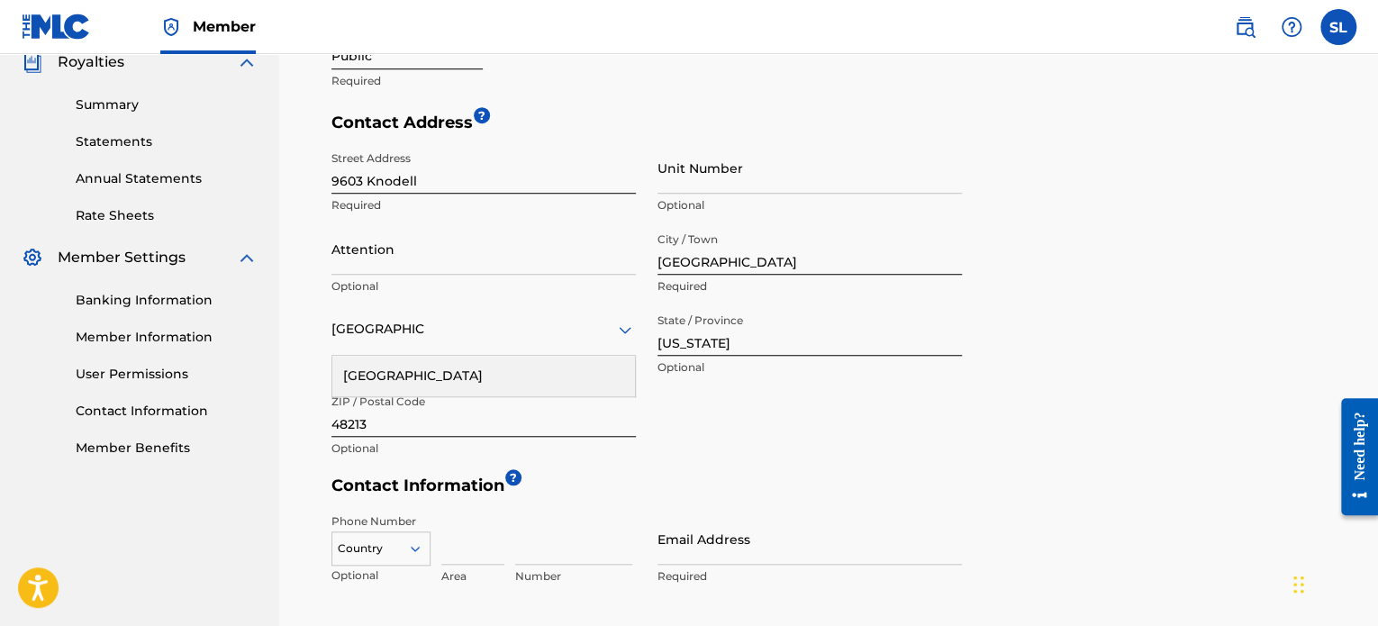
click at [527, 374] on div "United States" at bounding box center [483, 376] width 303 height 41
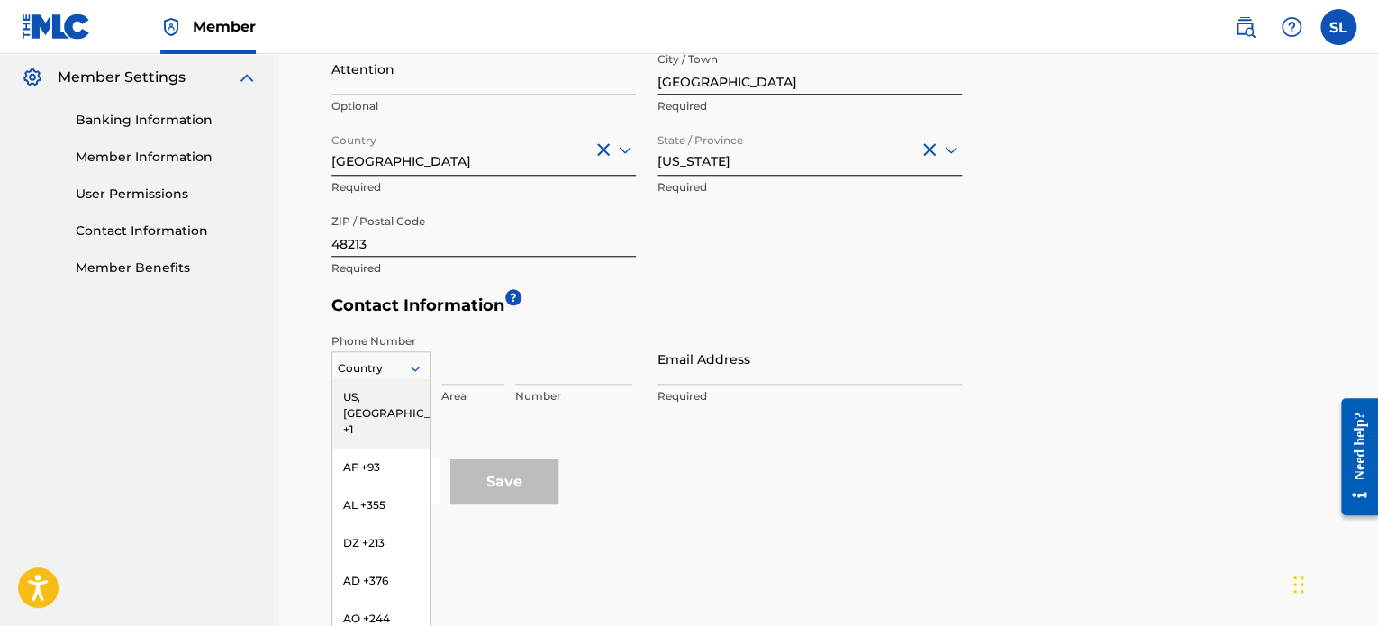
scroll to position [754, 0]
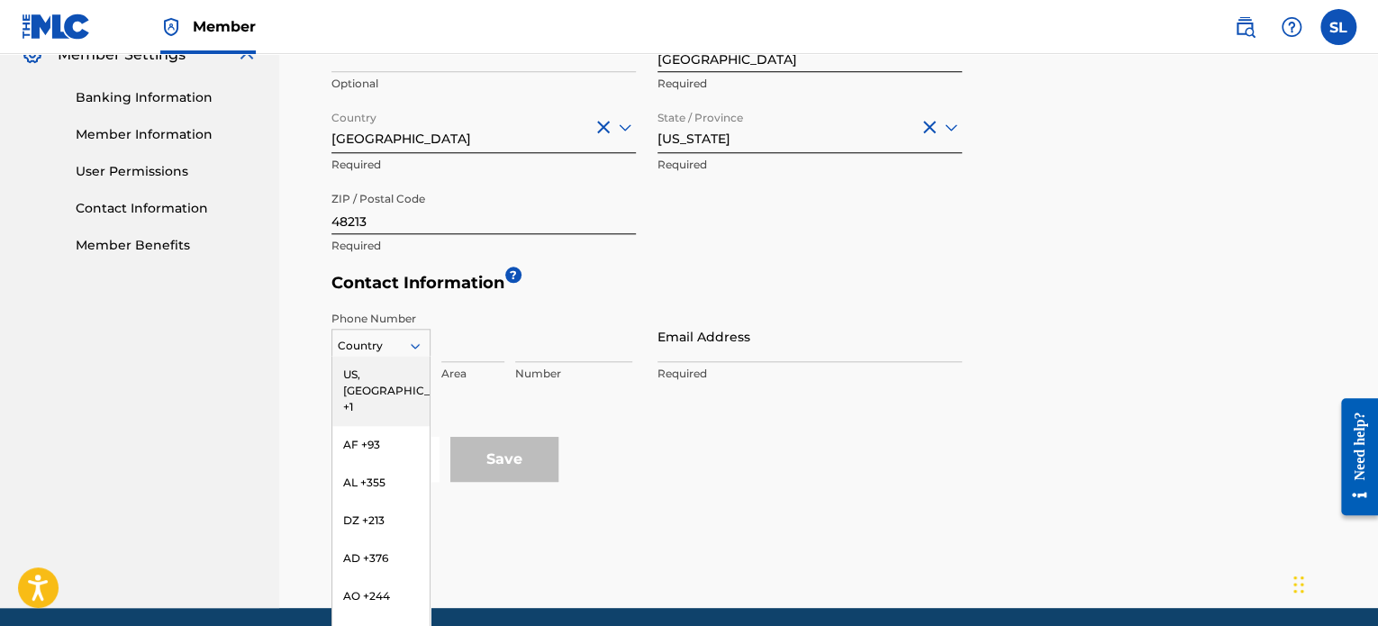
click at [414, 356] on div "216 results available. Use Up and Down to choose options, press Enter to select…" at bounding box center [380, 342] width 99 height 27
click at [385, 374] on div "US, CA +1" at bounding box center [380, 391] width 97 height 70
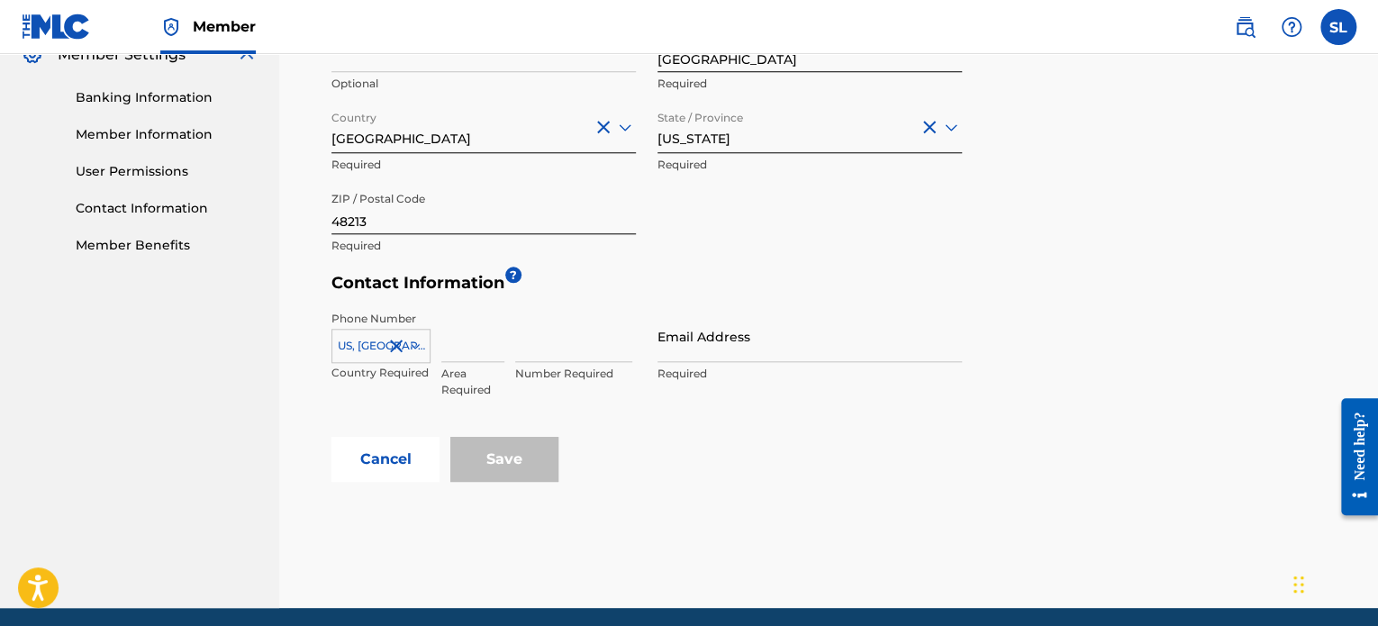
click at [456, 354] on input at bounding box center [472, 336] width 63 height 51
type input "313"
click at [577, 347] on input at bounding box center [573, 336] width 117 height 51
type input "6141295"
click at [695, 333] on input "Email Address" at bounding box center [809, 336] width 304 height 51
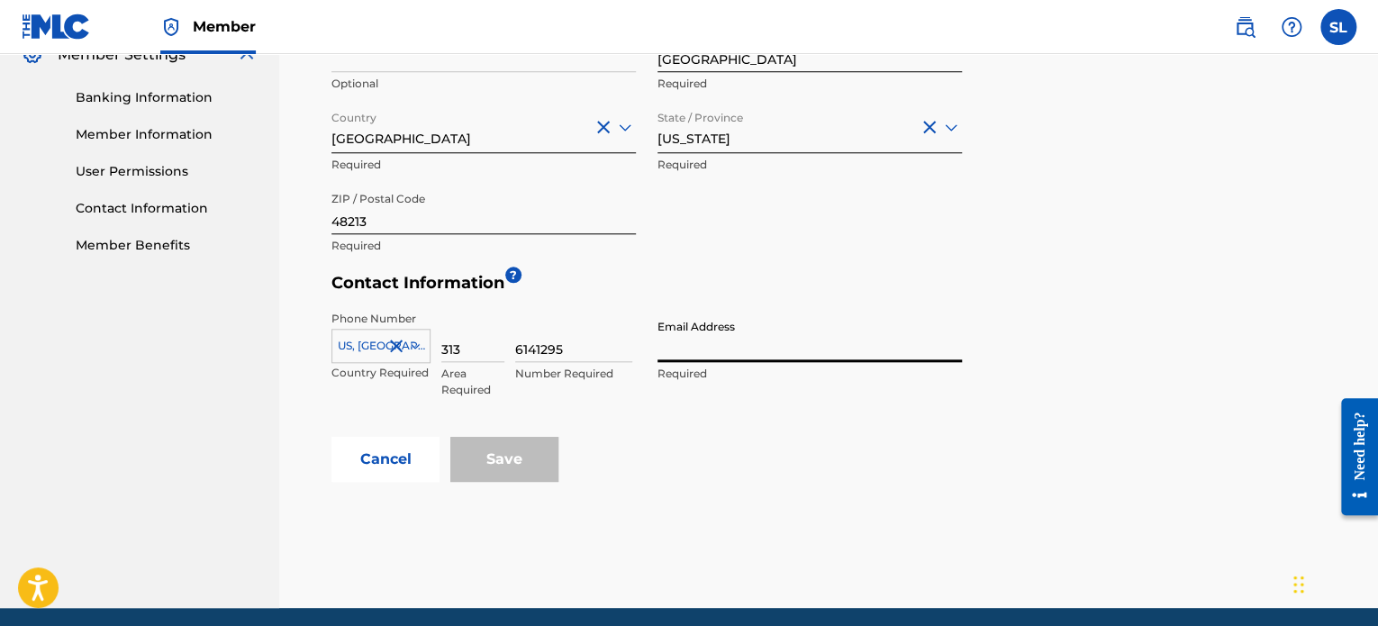
type input "smokebeatsaudio@gmail.com"
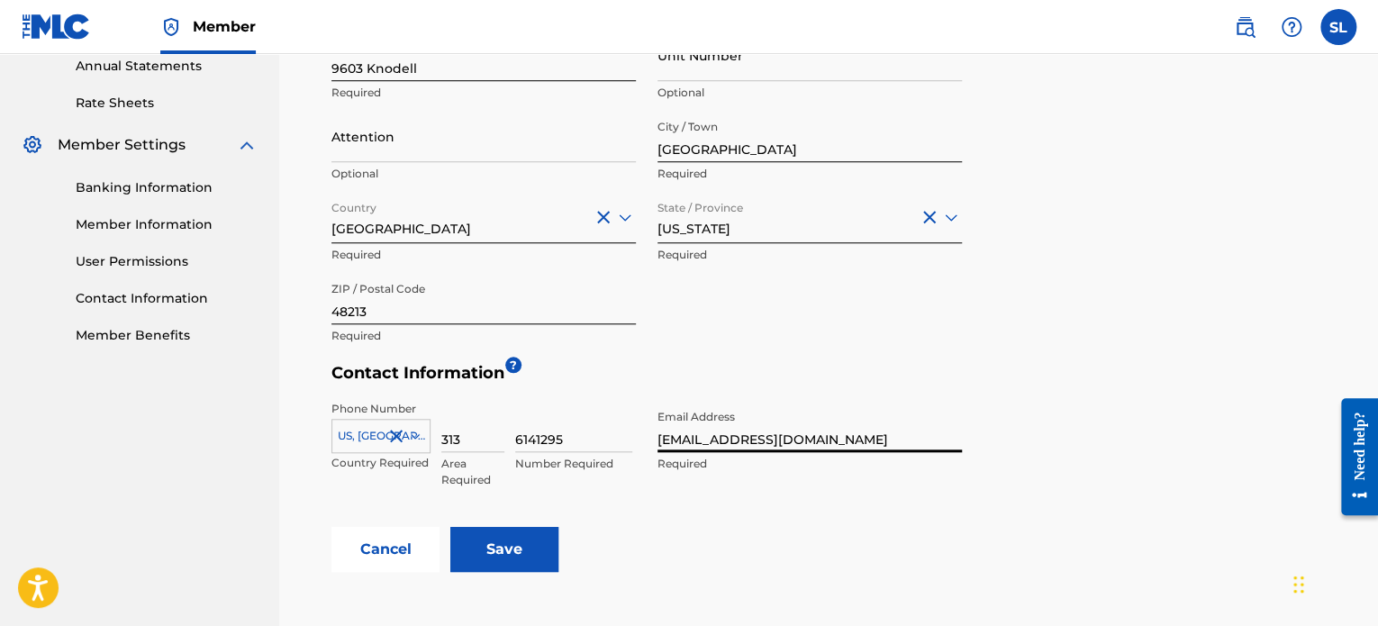
scroll to position [821, 0]
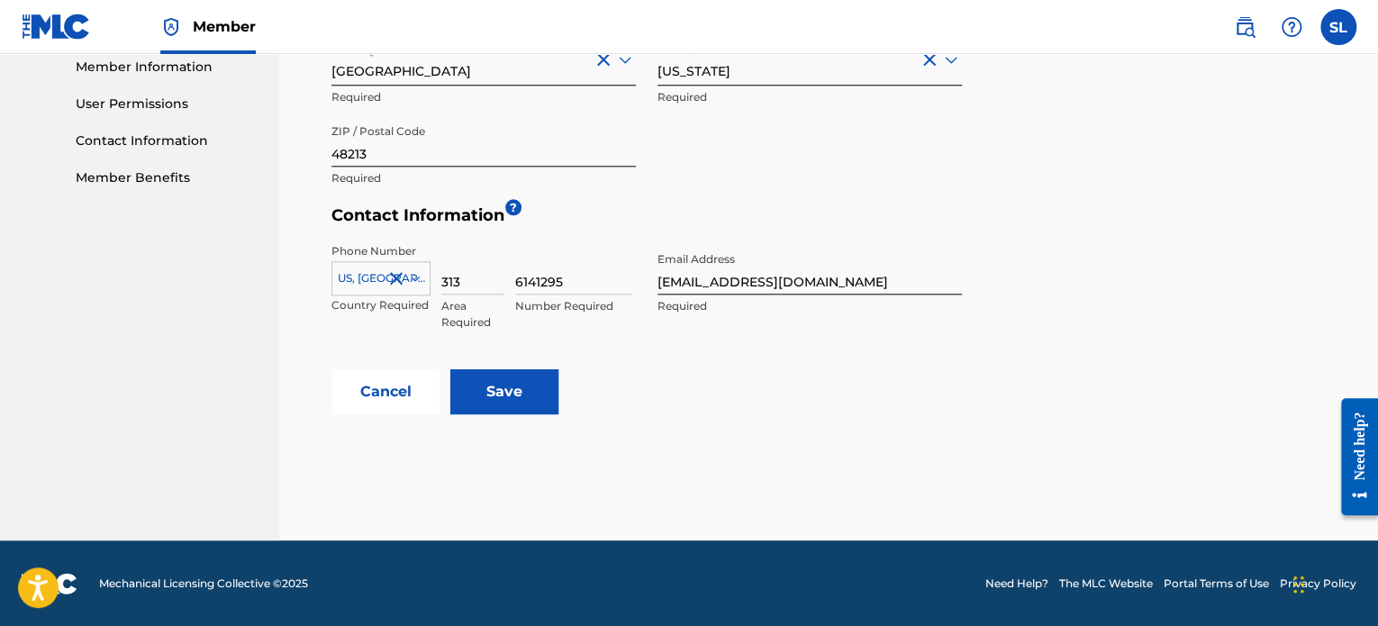
click at [475, 399] on input "Save" at bounding box center [504, 391] width 108 height 45
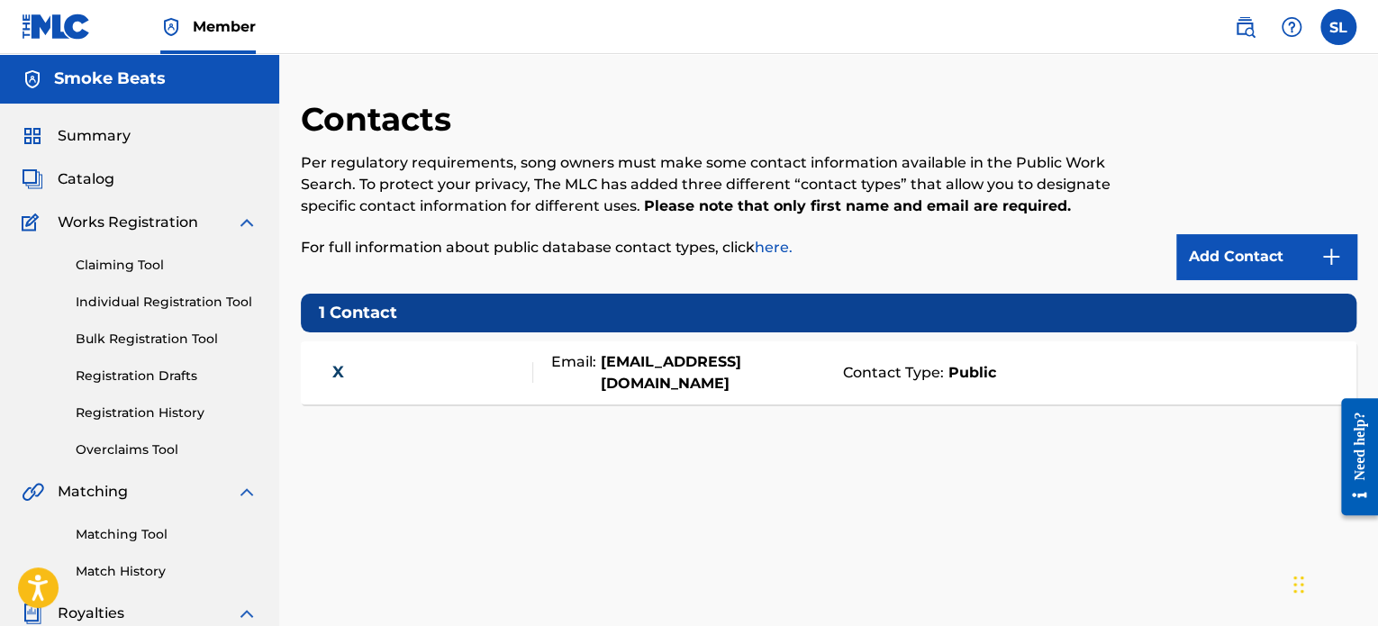
click at [105, 194] on div "Summary Catalog Works Registration Claiming Tool Individual Registration Tool B…" at bounding box center [139, 567] width 279 height 927
click at [89, 177] on span "Catalog" at bounding box center [86, 179] width 57 height 22
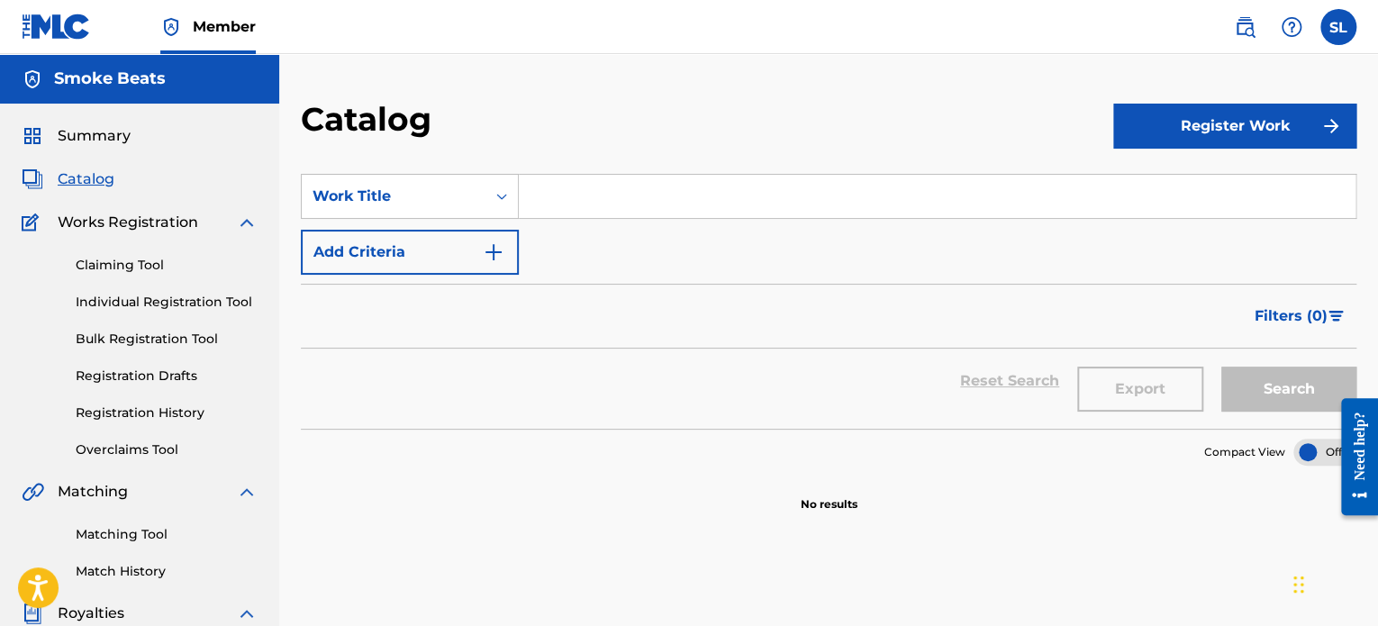
click at [95, 135] on span "Summary" at bounding box center [94, 136] width 73 height 22
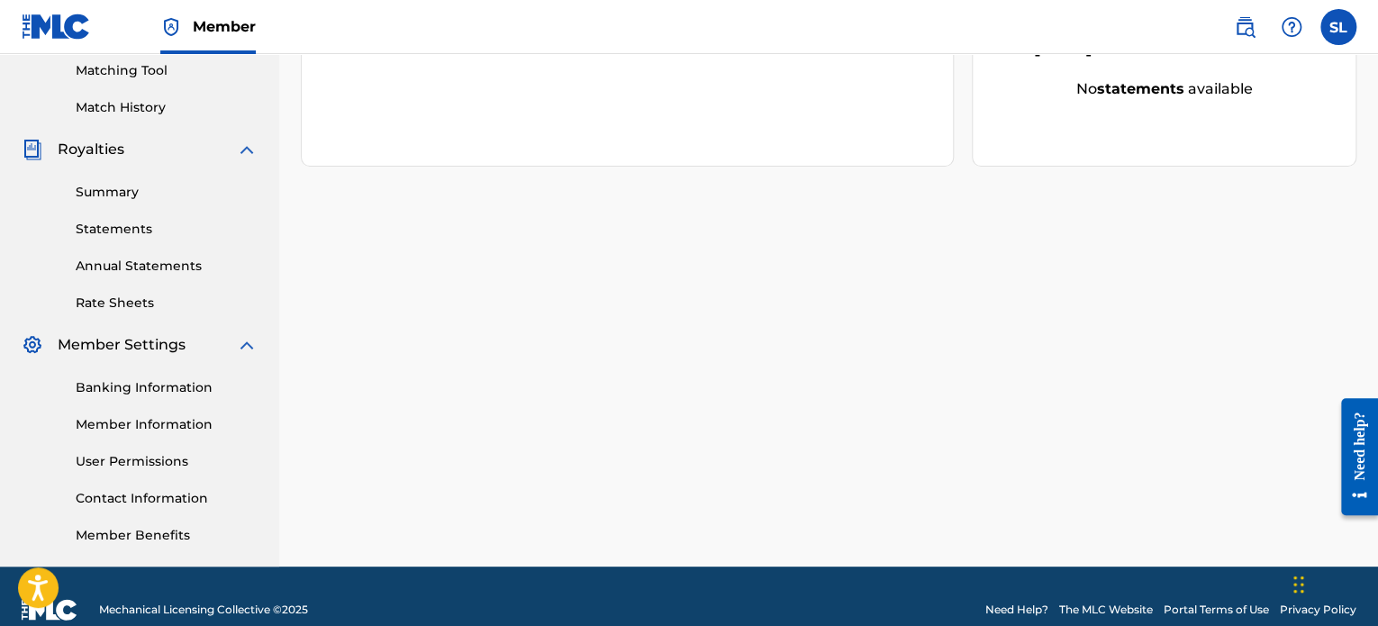
scroll to position [490, 0]
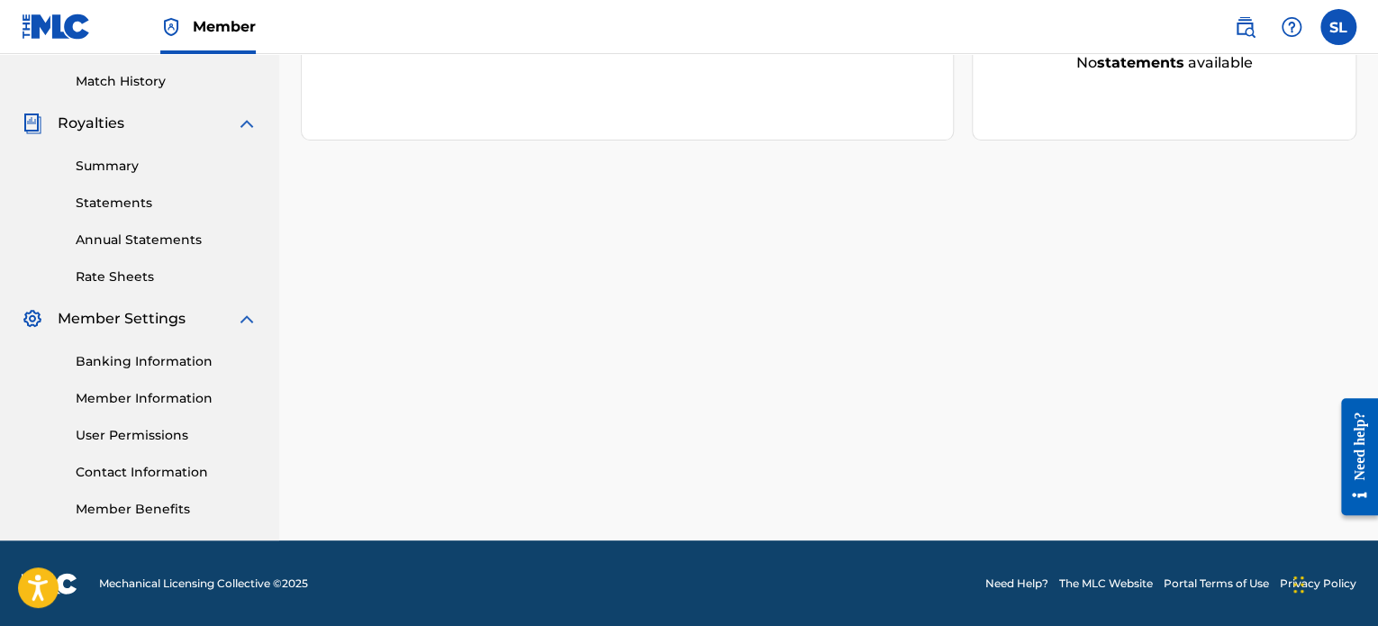
click at [144, 363] on link "Banking Information" at bounding box center [167, 361] width 182 height 19
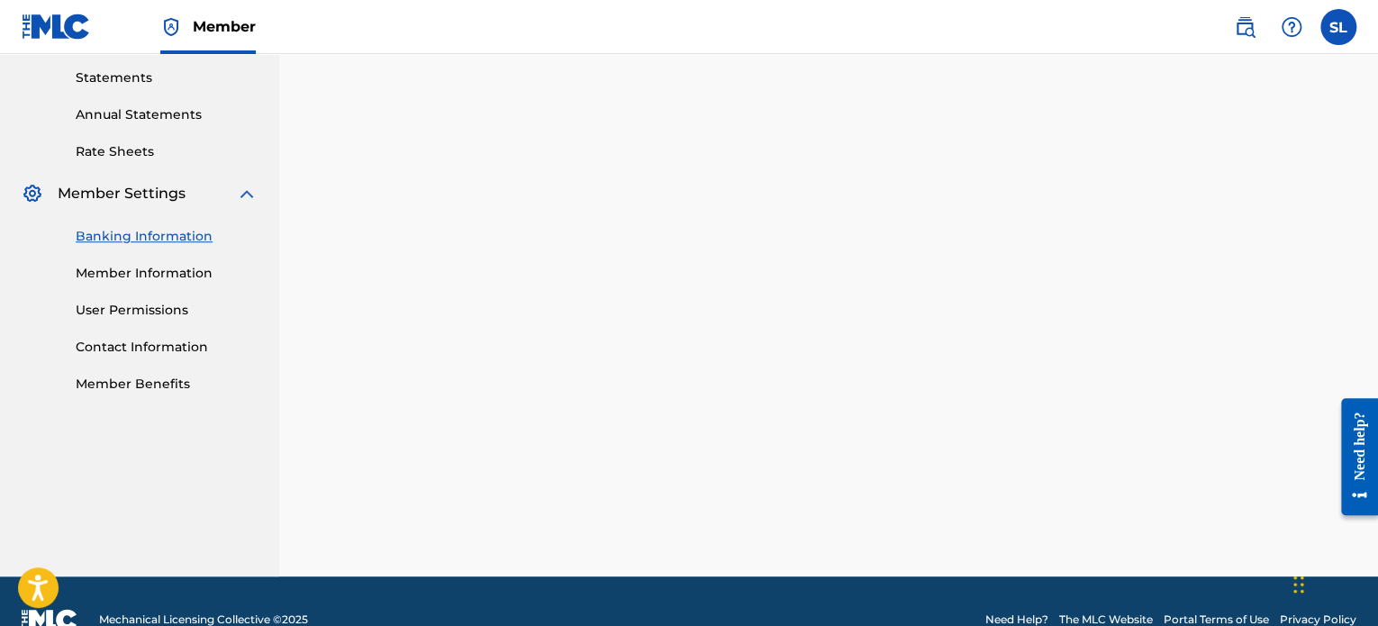
scroll to position [470, 0]
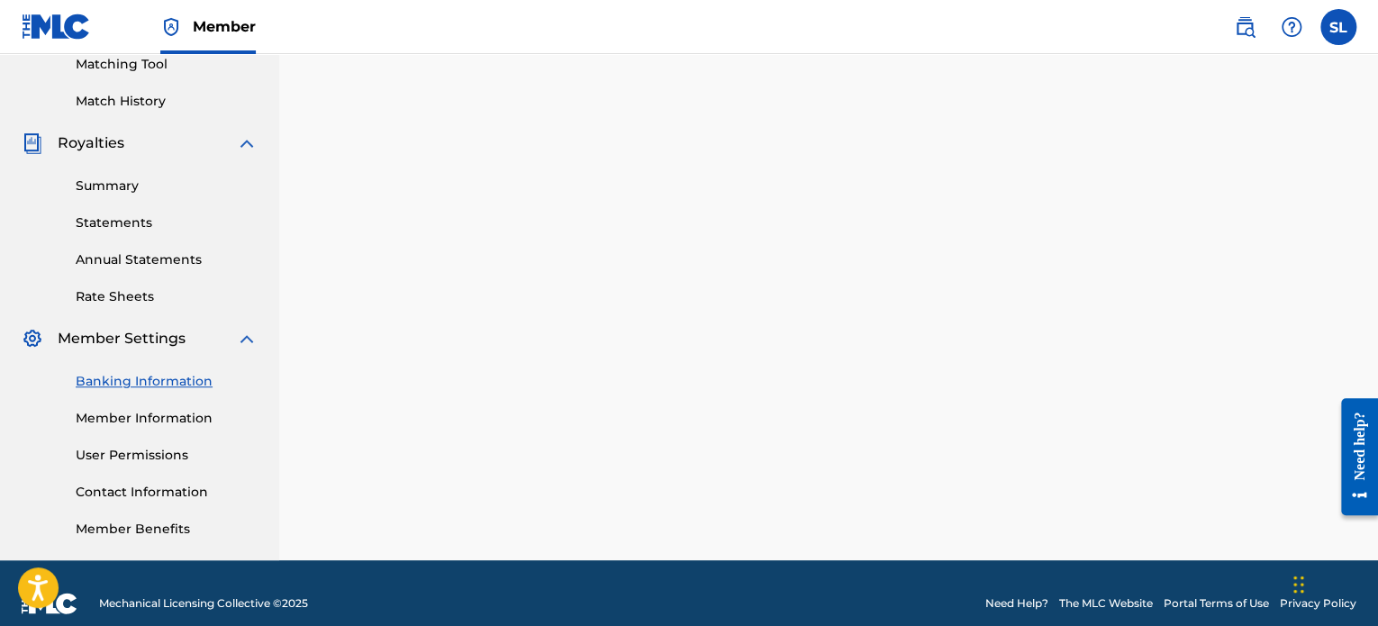
click at [156, 386] on link "Banking Information" at bounding box center [167, 381] width 182 height 19
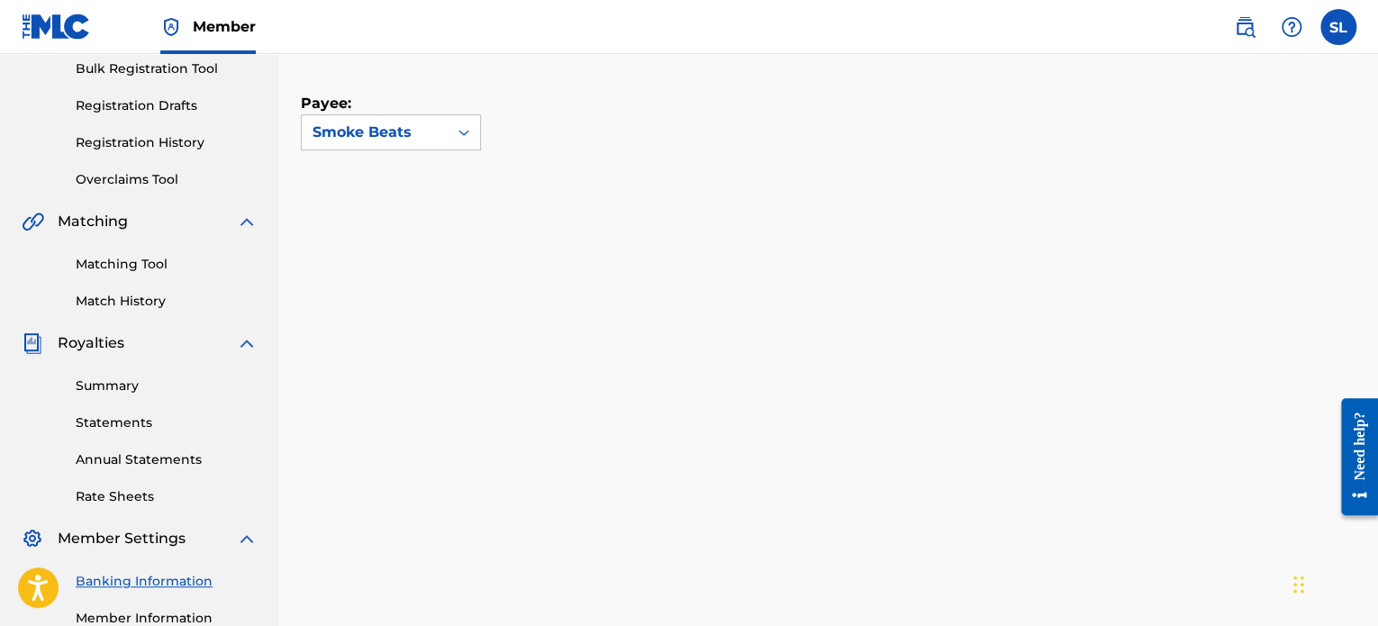
scroll to position [0, 0]
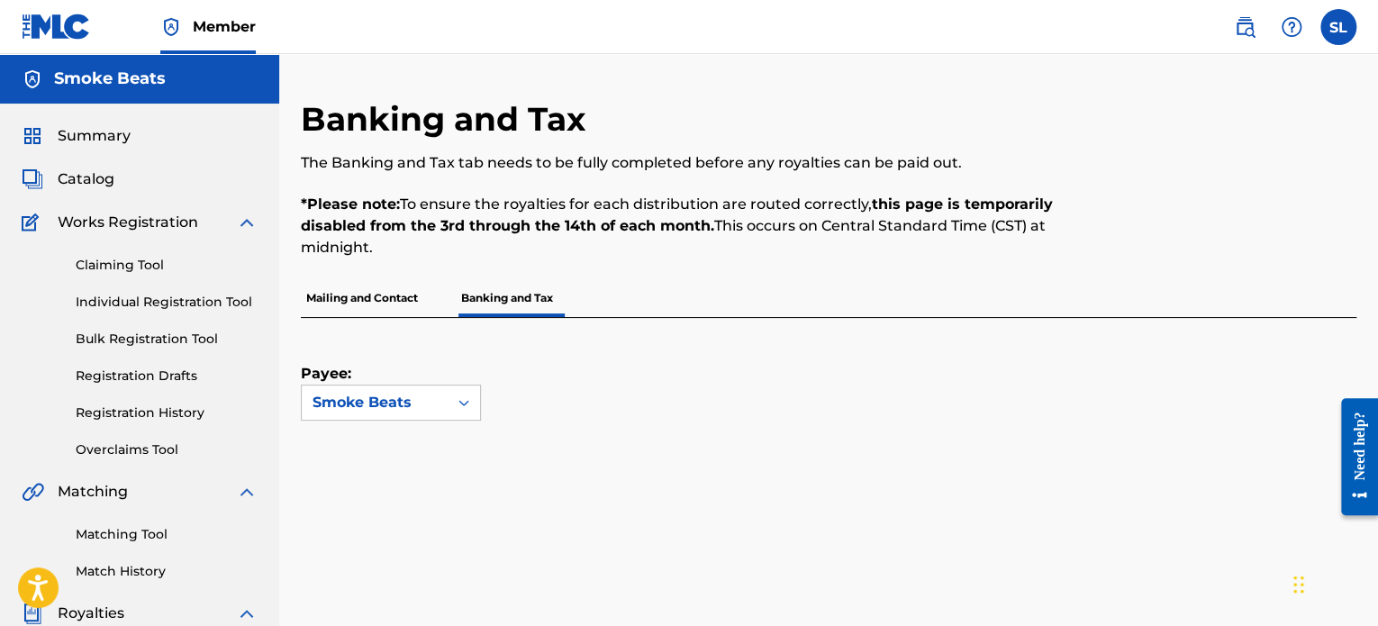
click at [405, 296] on p "Mailing and Contact" at bounding box center [362, 298] width 122 height 38
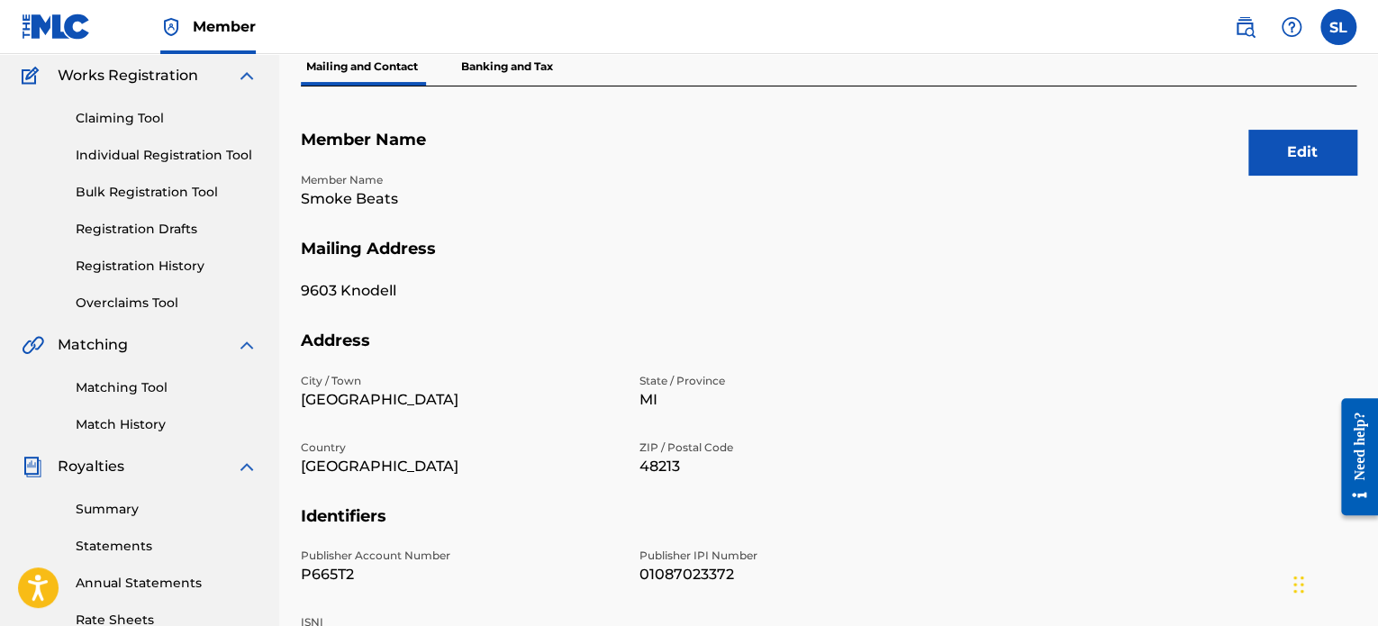
scroll to position [180, 0]
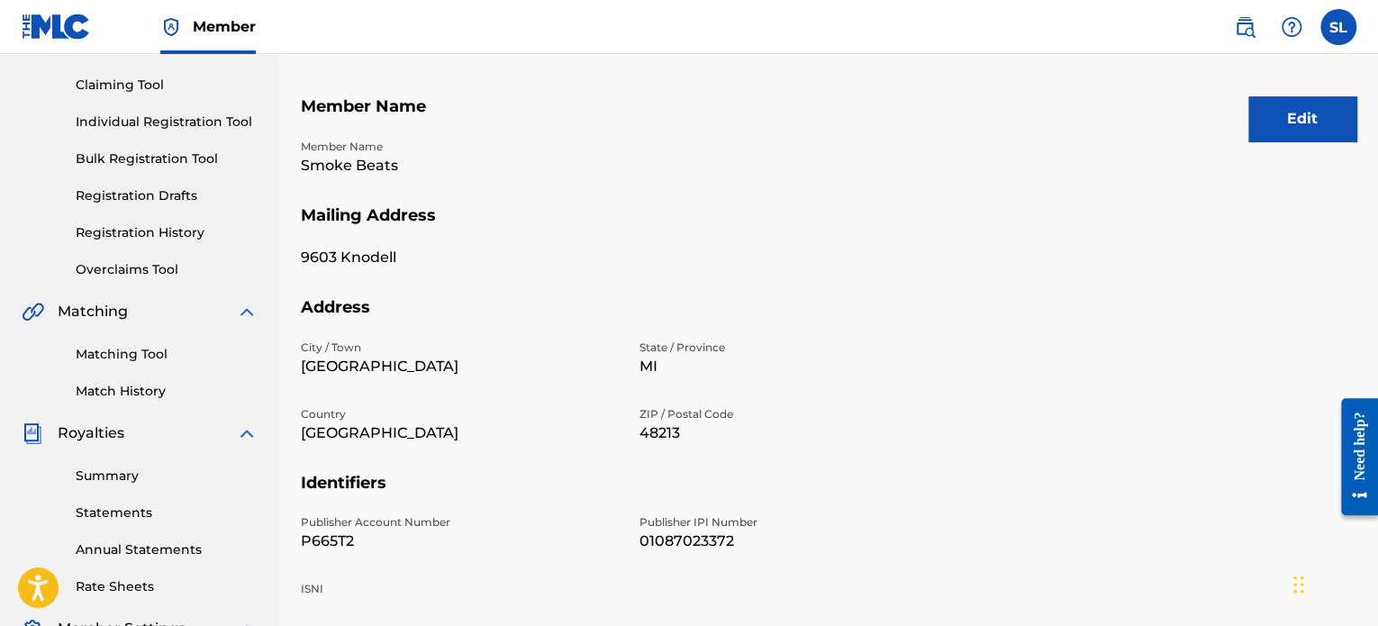
click at [1309, 117] on button "Edit" at bounding box center [1302, 118] width 108 height 45
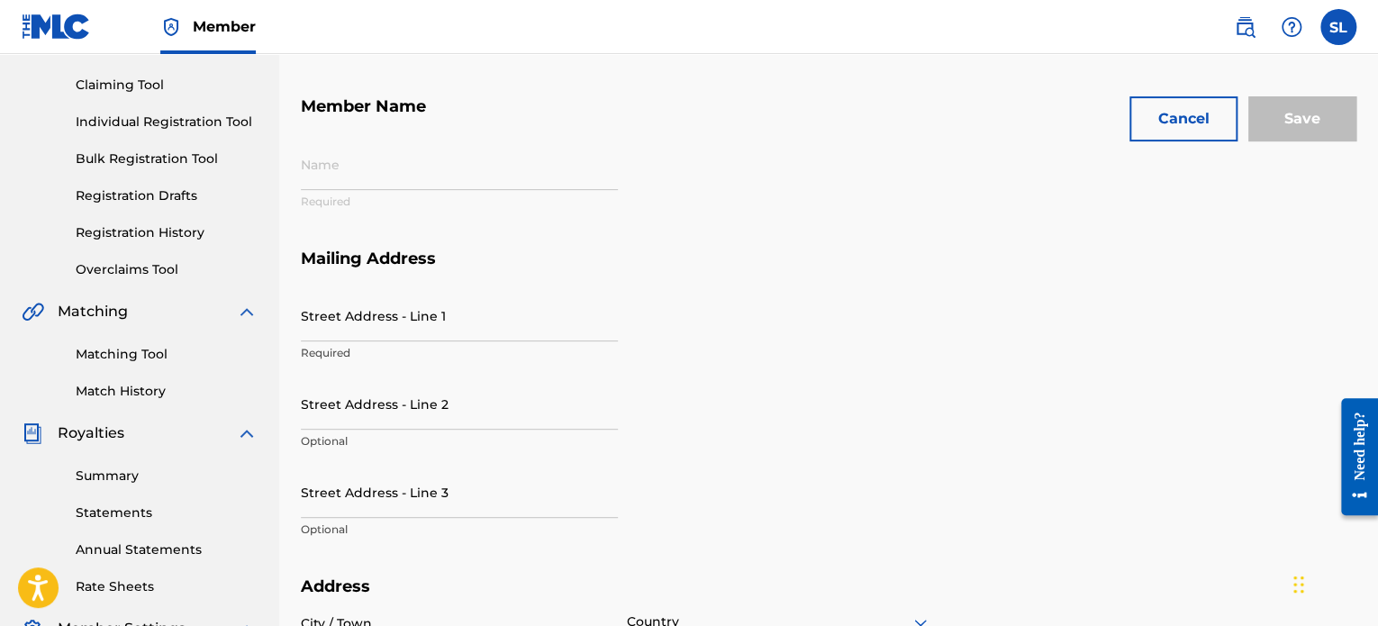
type input "Smoke Beats"
type input "9603 Knodell"
type input "Detroit"
type input "48213"
type input "P665T2"
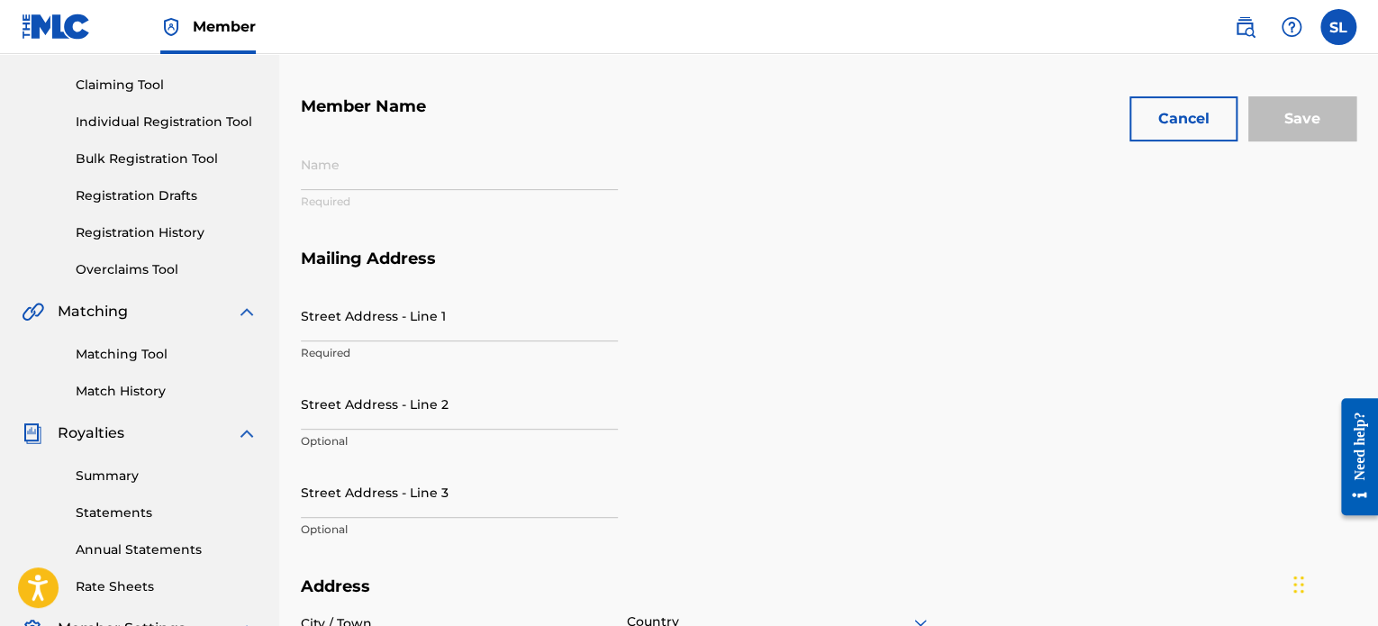
type input "01087023372"
type input "313"
type input "6141295"
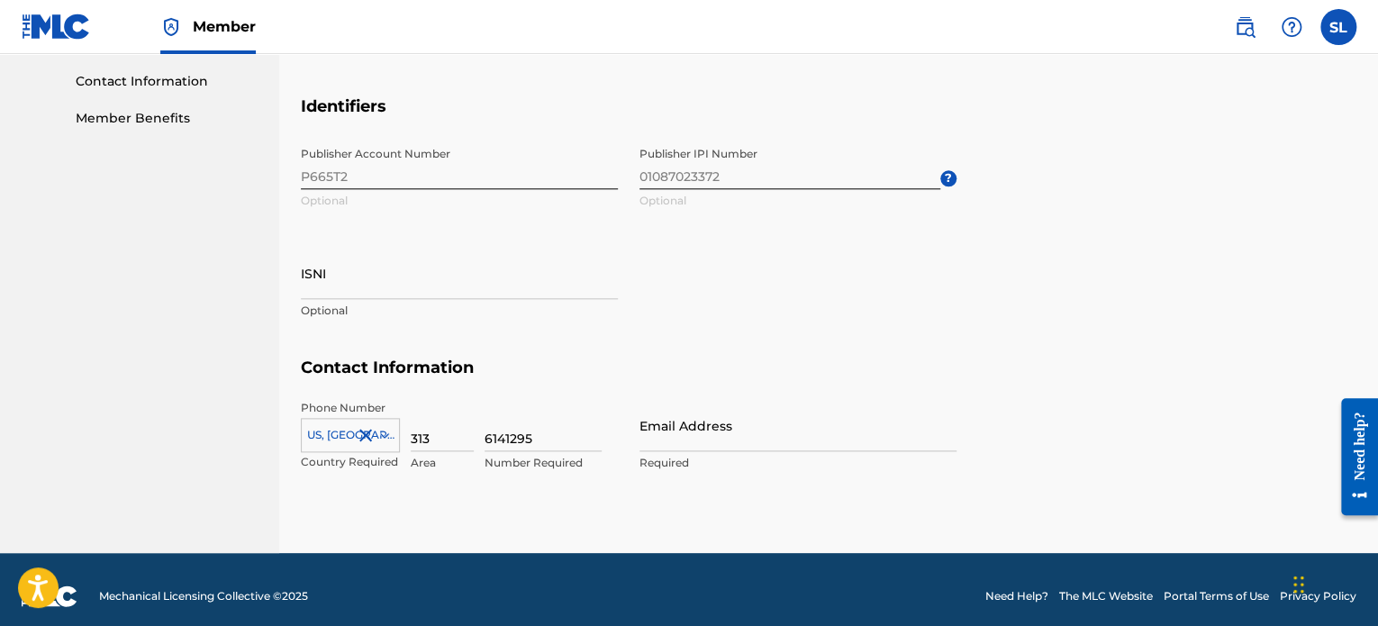
scroll to position [893, 0]
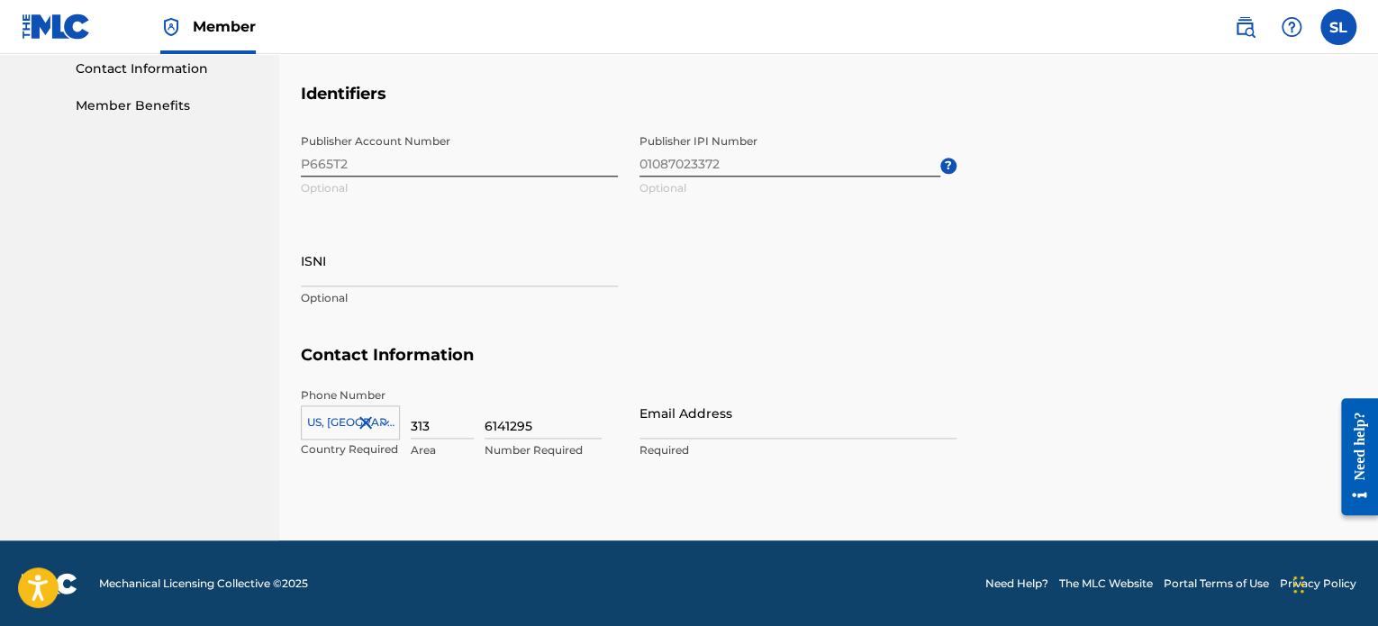
click at [708, 431] on input "Email Address" at bounding box center [797, 412] width 317 height 51
type input "smokebeatsaudio@gmail.com"
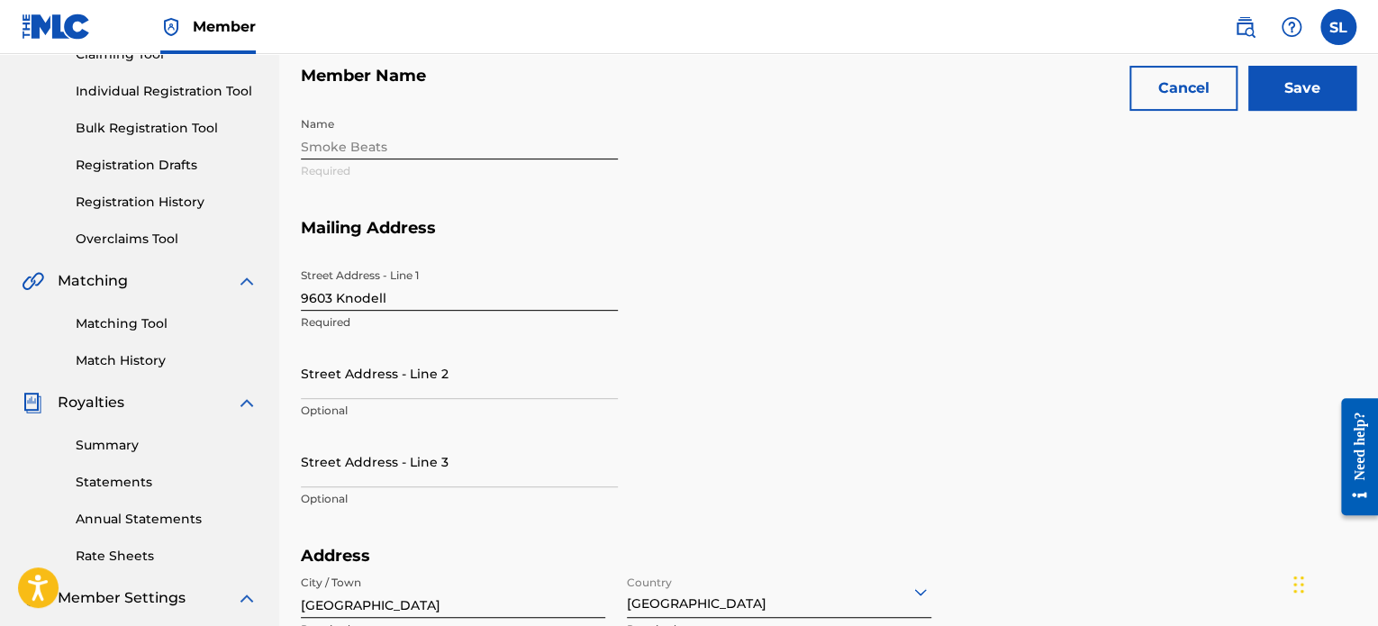
scroll to position [0, 0]
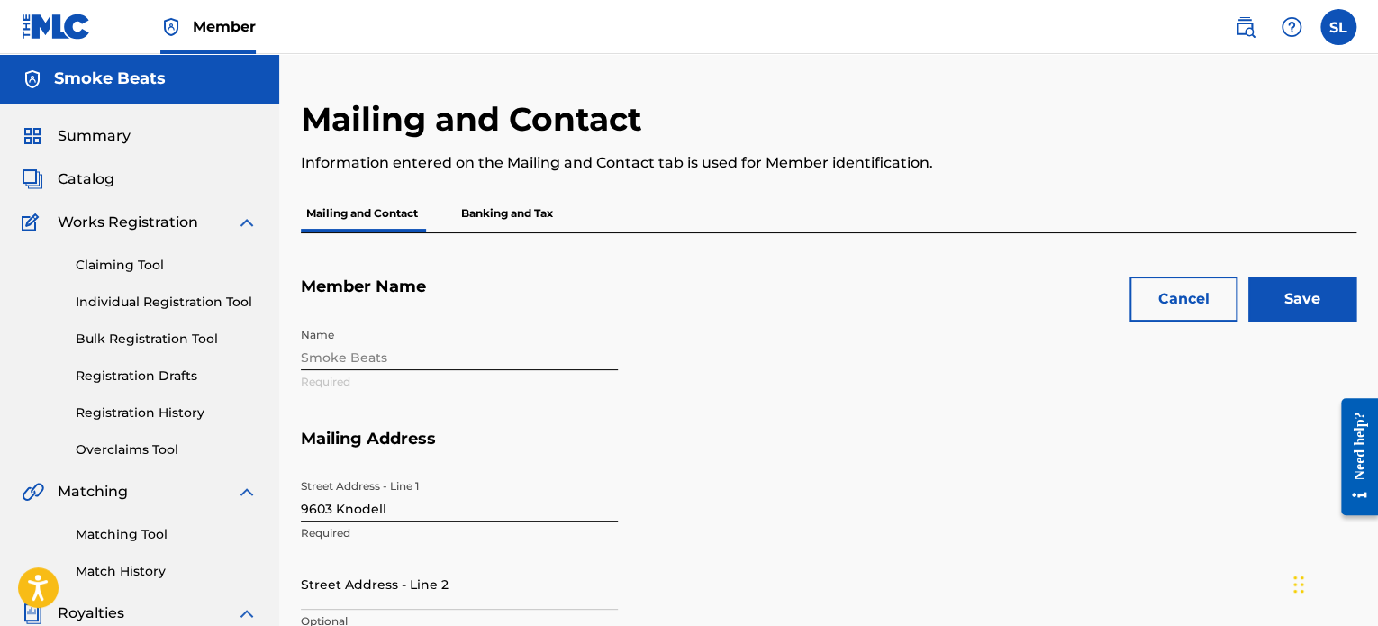
click at [1277, 284] on input "Save" at bounding box center [1302, 298] width 108 height 45
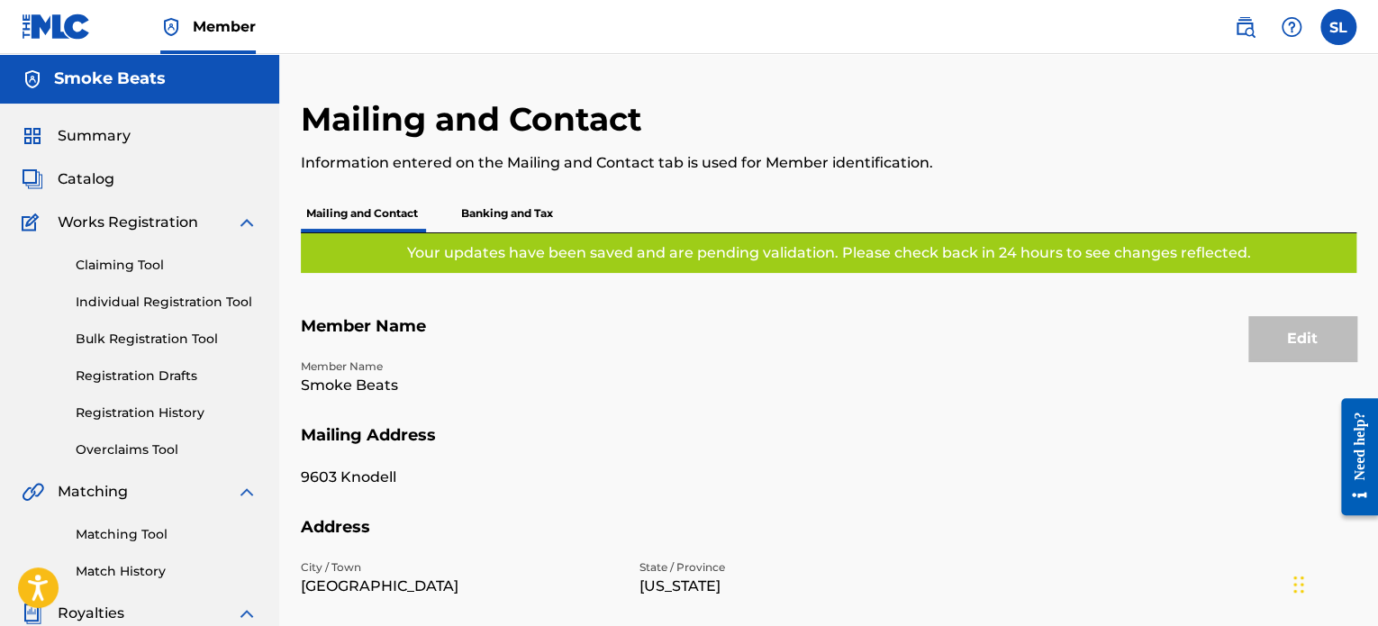
click at [521, 219] on p "Banking and Tax" at bounding box center [507, 214] width 103 height 38
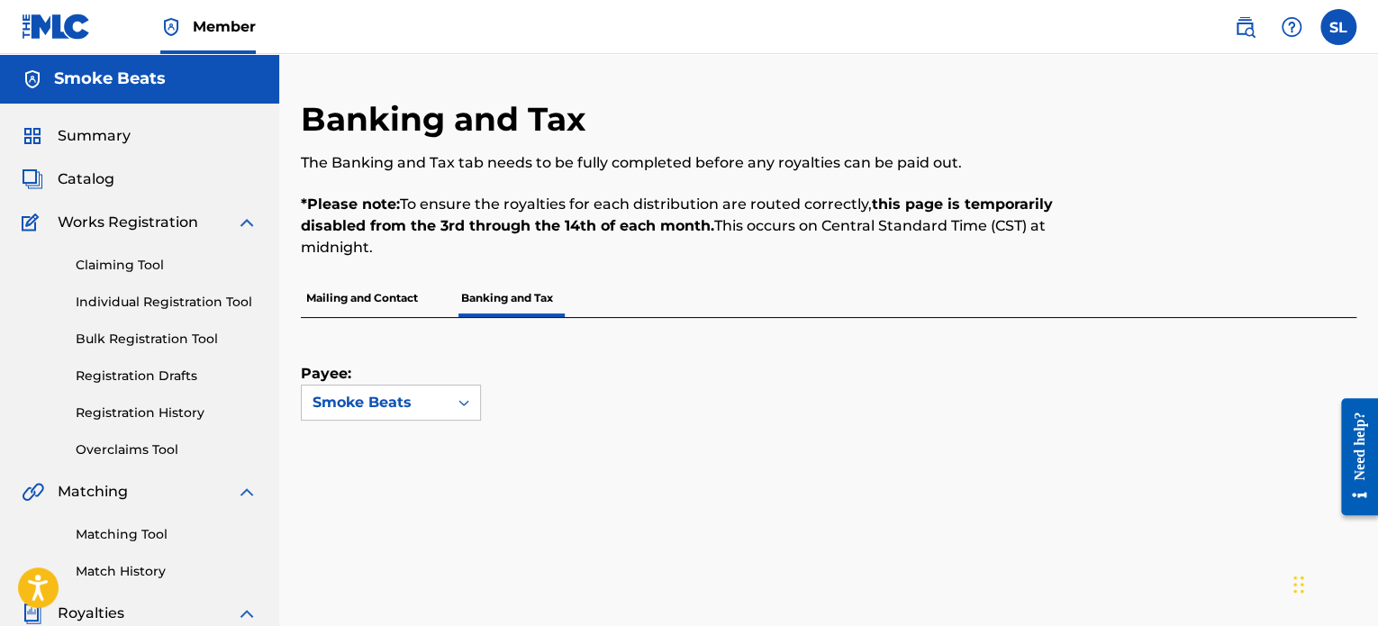
click at [357, 303] on p "Mailing and Contact" at bounding box center [362, 298] width 122 height 38
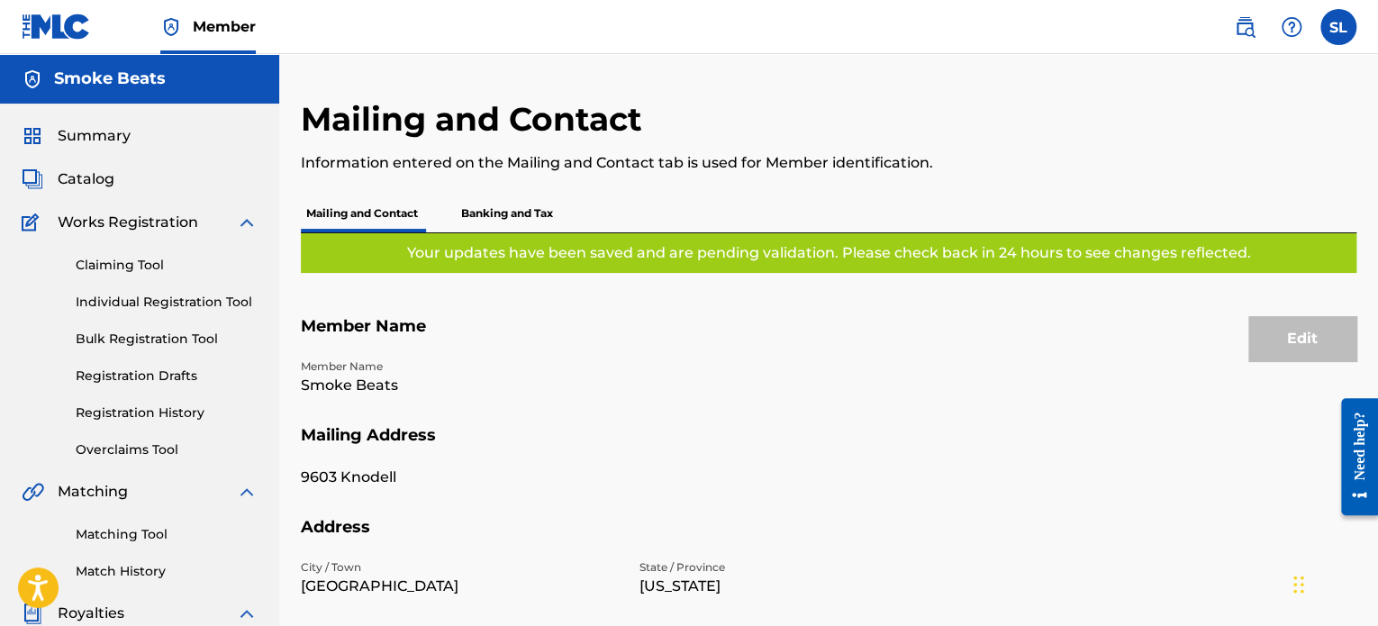
click at [542, 216] on p "Banking and Tax" at bounding box center [507, 214] width 103 height 38
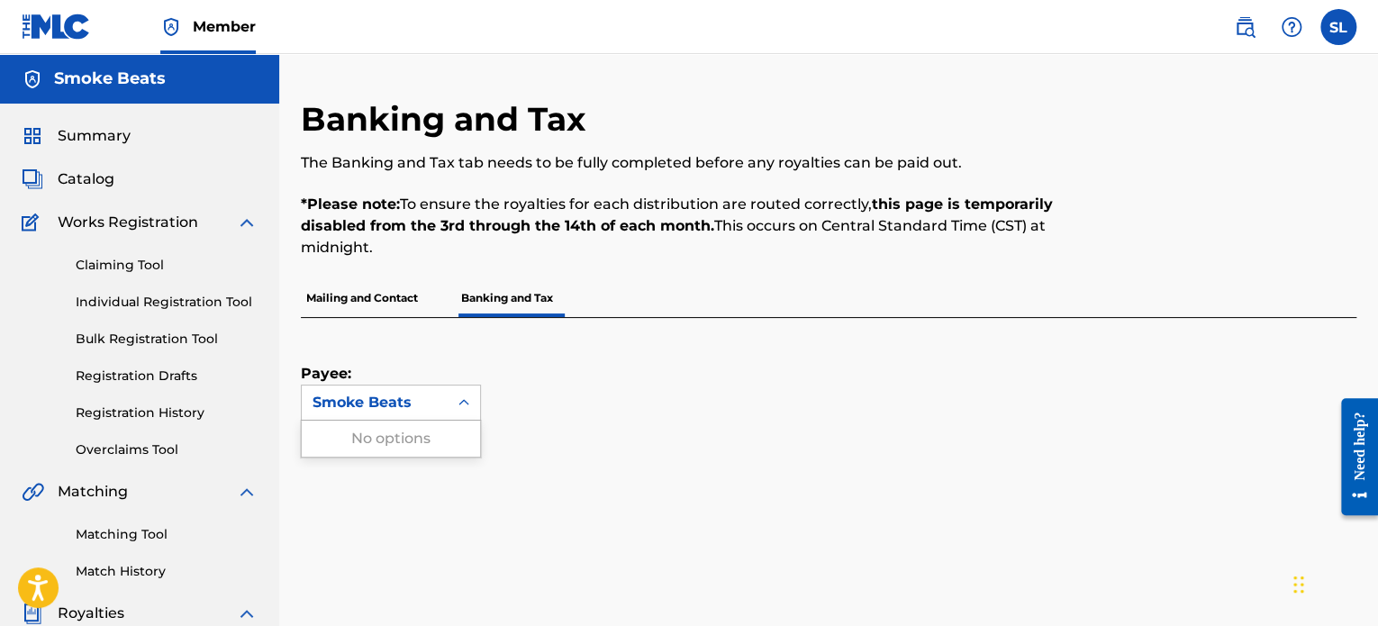
click at [459, 409] on icon at bounding box center [464, 403] width 18 height 18
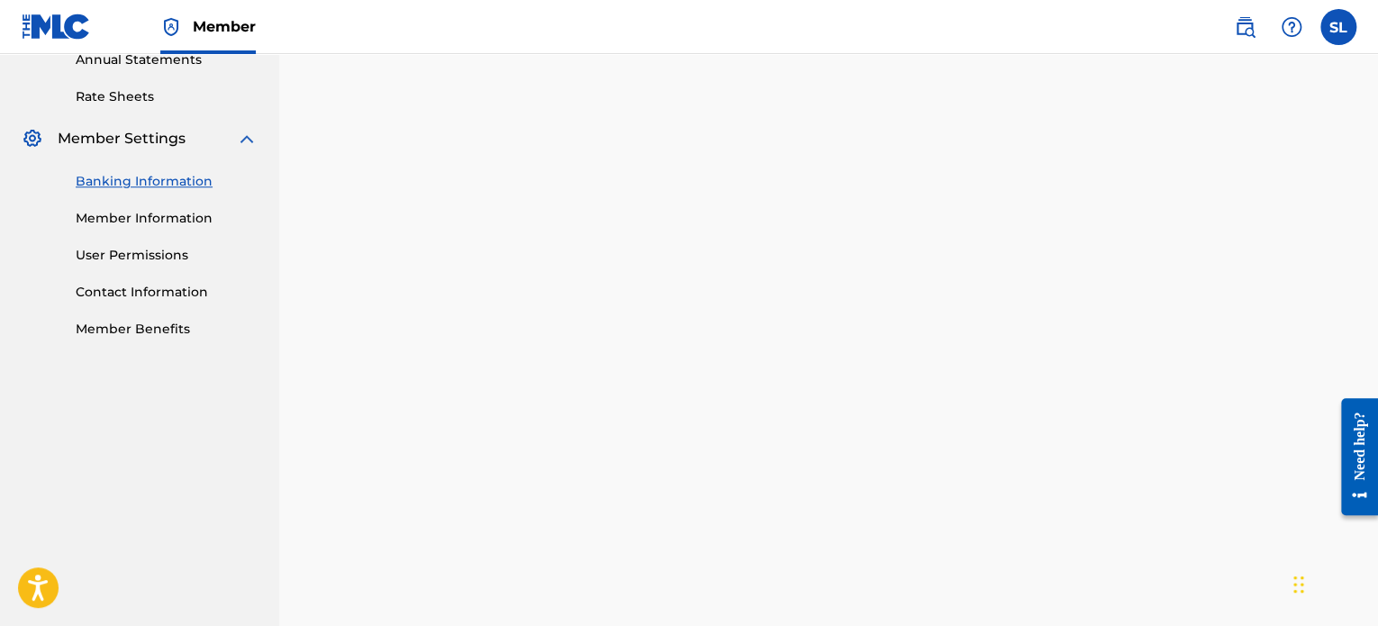
scroll to position [656, 0]
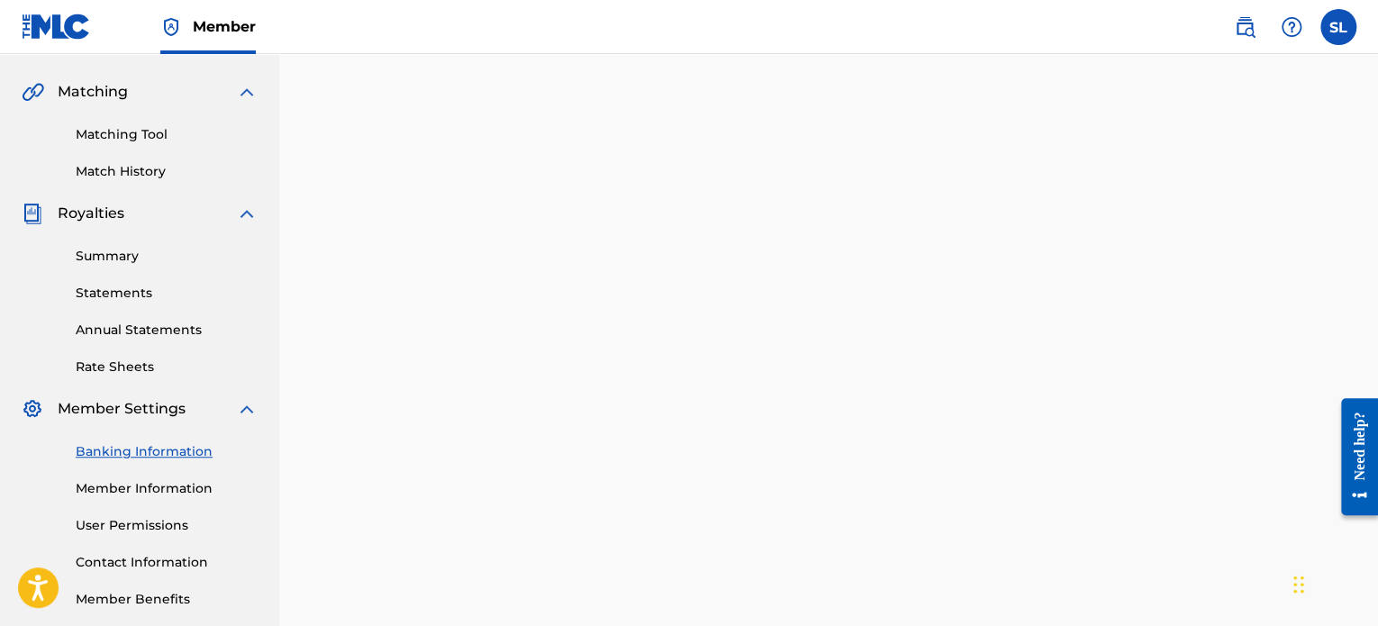
scroll to position [0, 0]
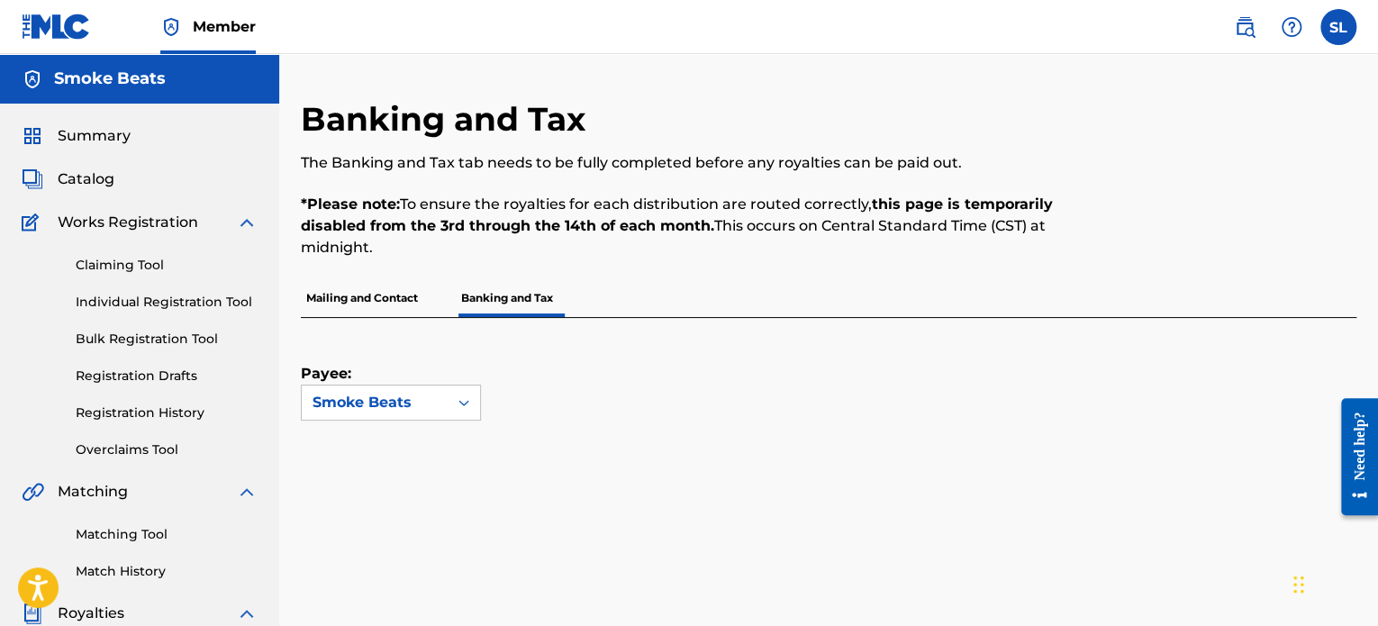
click at [403, 312] on p "Mailing and Contact" at bounding box center [362, 298] width 122 height 38
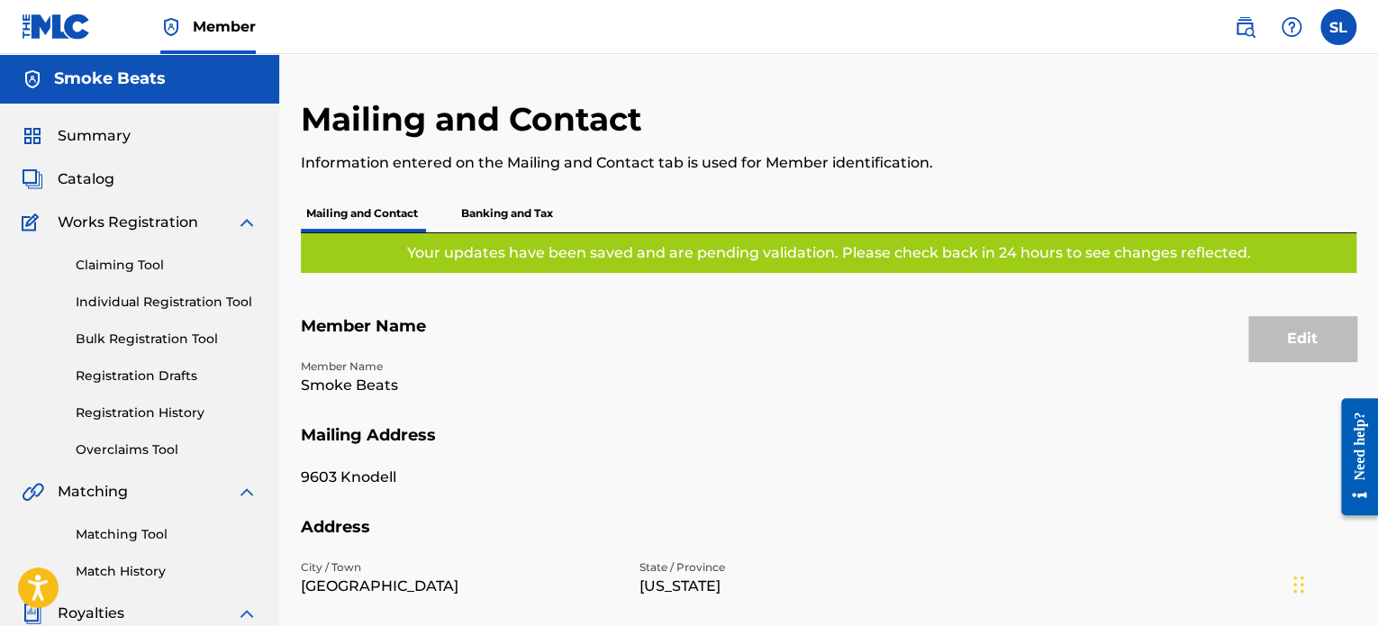
click at [512, 236] on div "Your updates have been saved and are pending validation. Please check back in 2…" at bounding box center [828, 253] width 1055 height 40
click at [508, 221] on p "Banking and Tax" at bounding box center [507, 214] width 103 height 38
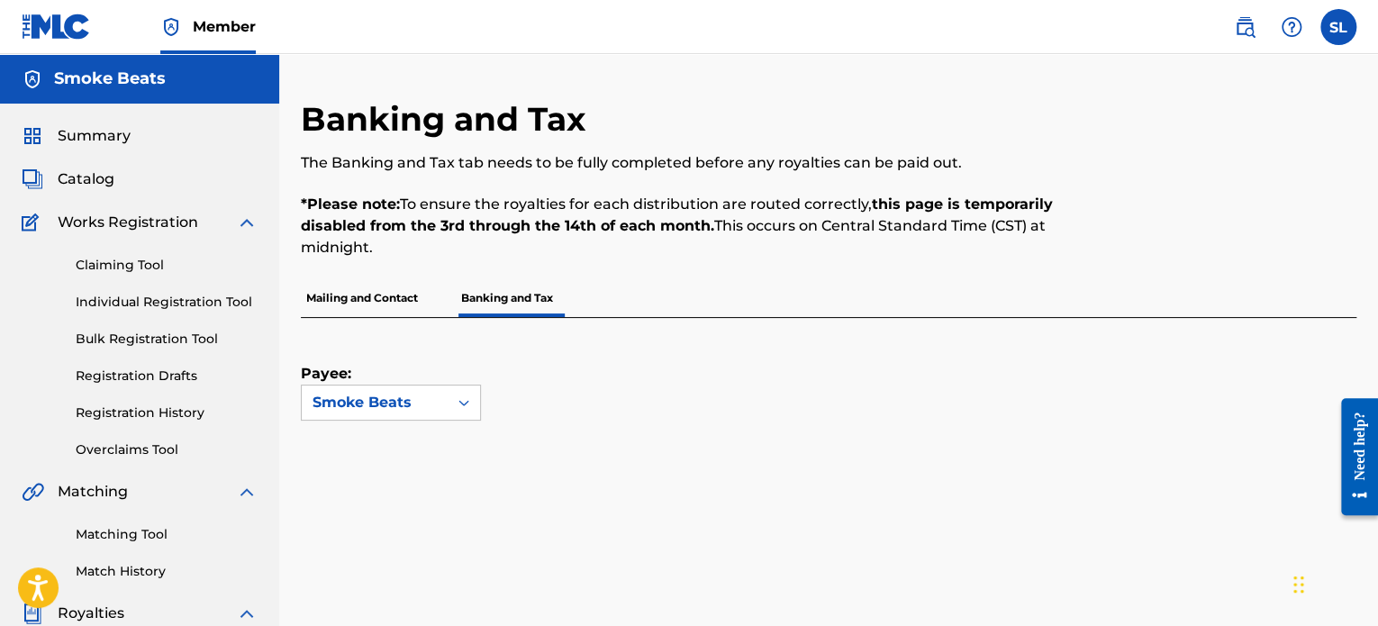
click at [106, 141] on span "Summary" at bounding box center [94, 136] width 73 height 22
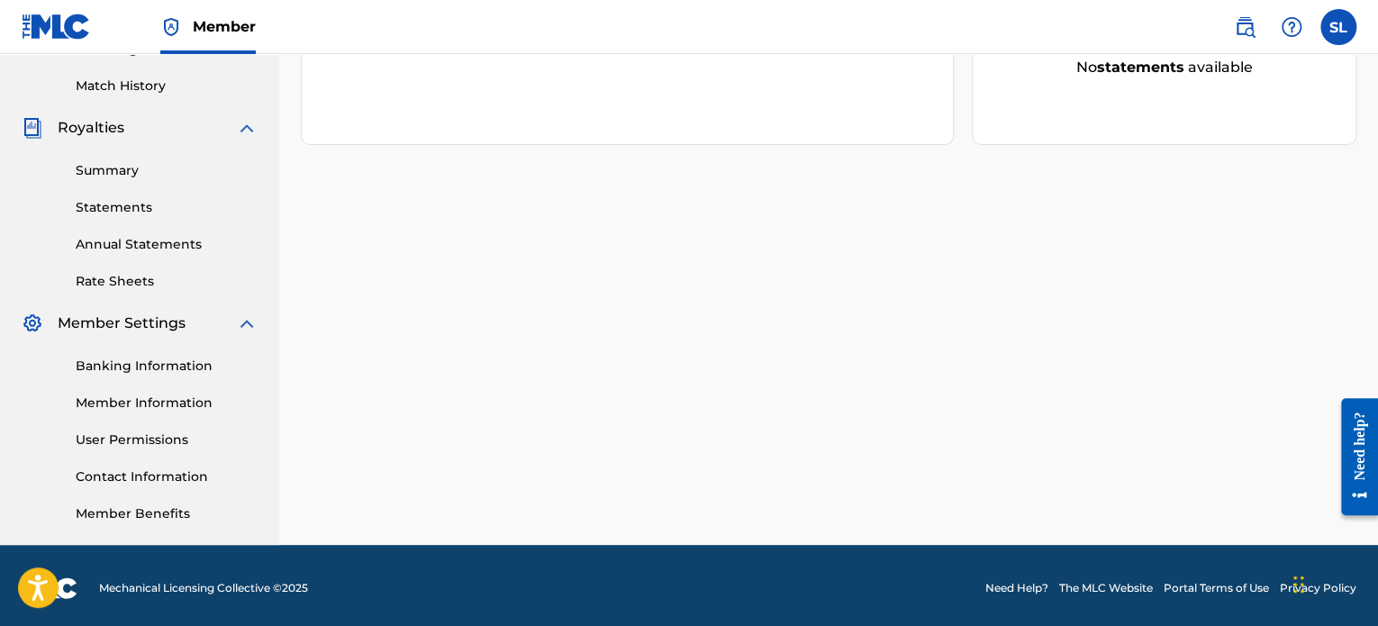
scroll to position [490, 0]
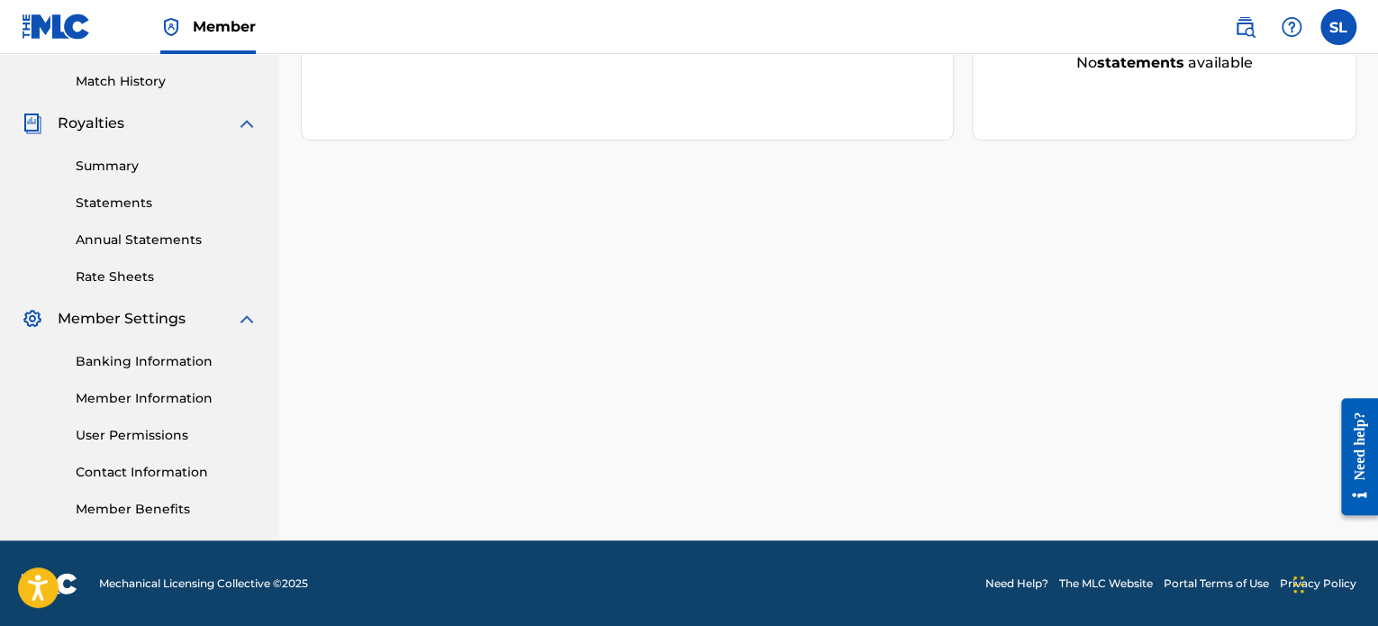
click at [150, 365] on link "Banking Information" at bounding box center [167, 361] width 182 height 19
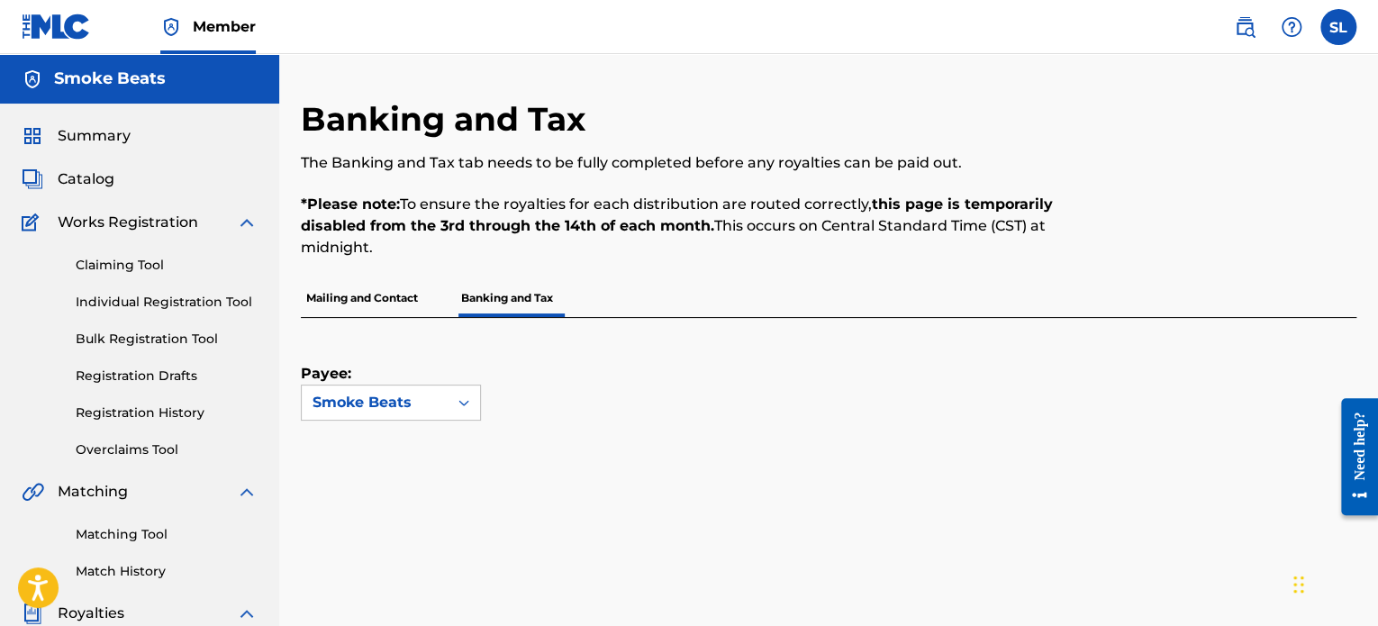
click at [103, 139] on span "Summary" at bounding box center [94, 136] width 73 height 22
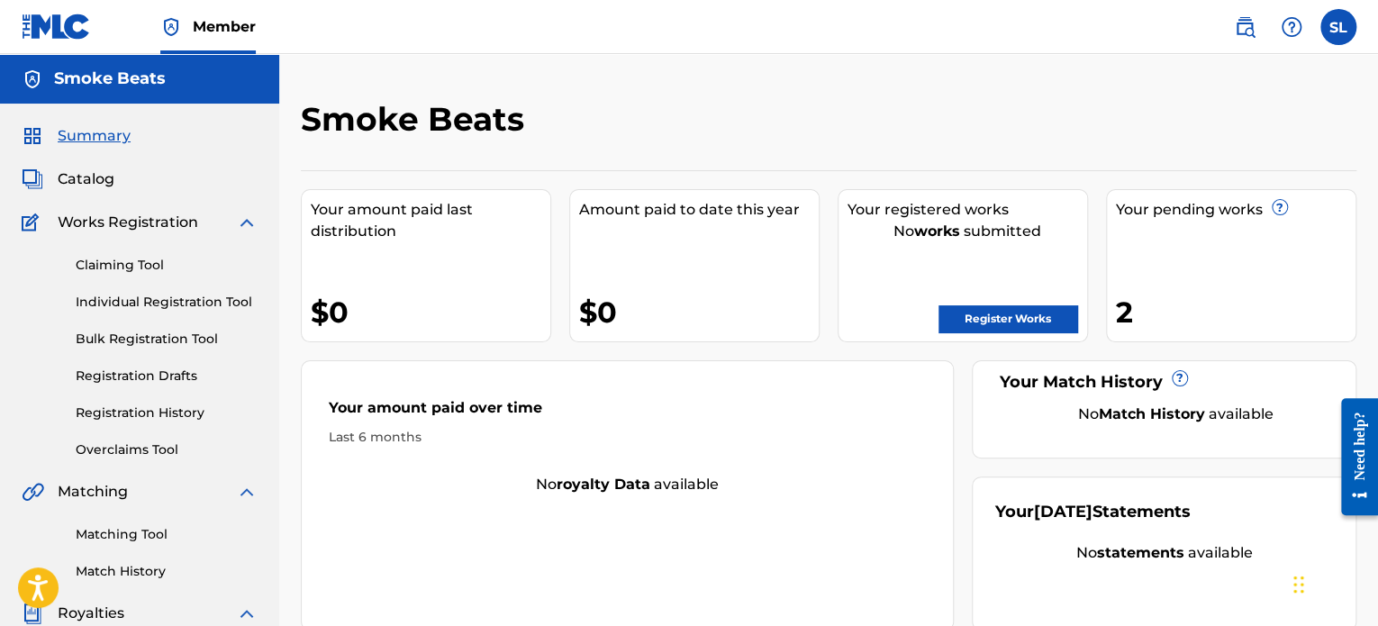
click at [1243, 271] on div "Your pending works ? 2" at bounding box center [1231, 265] width 250 height 153
click at [1219, 221] on div "Your pending works ? 2" at bounding box center [1231, 265] width 250 height 153
click at [1215, 201] on div "Your pending works ?" at bounding box center [1236, 210] width 240 height 22
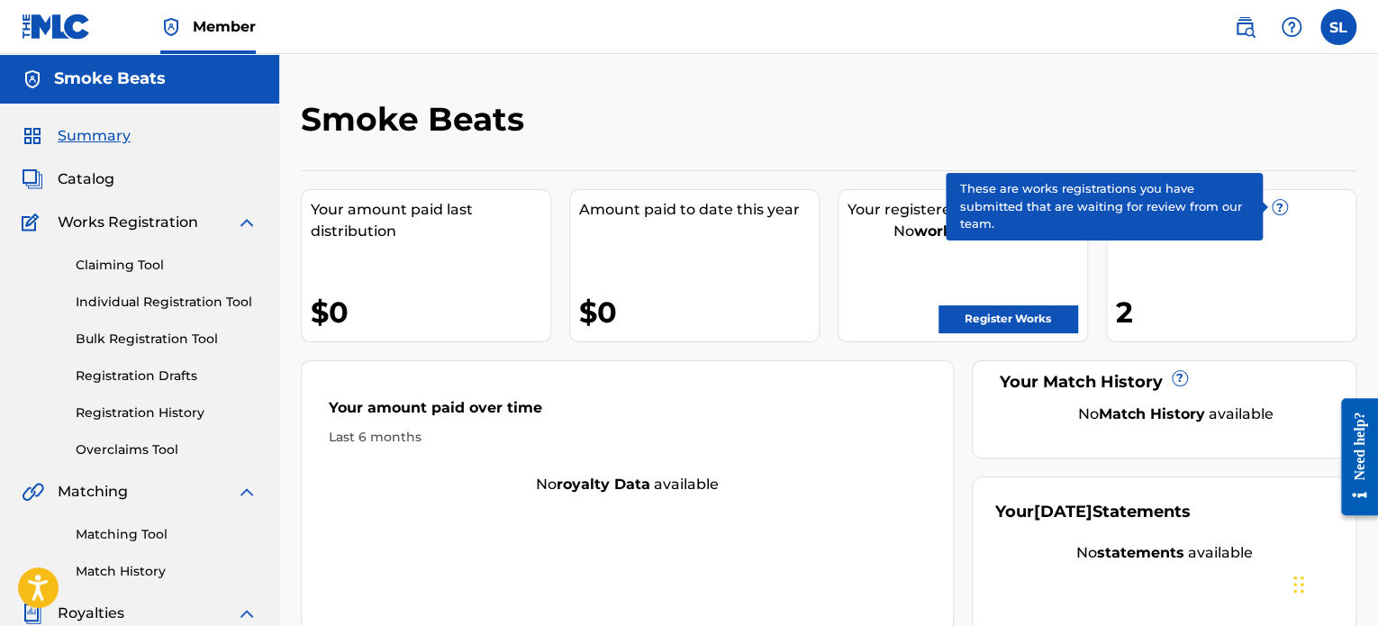
click at [1272, 209] on span "?" at bounding box center [1279, 207] width 14 height 14
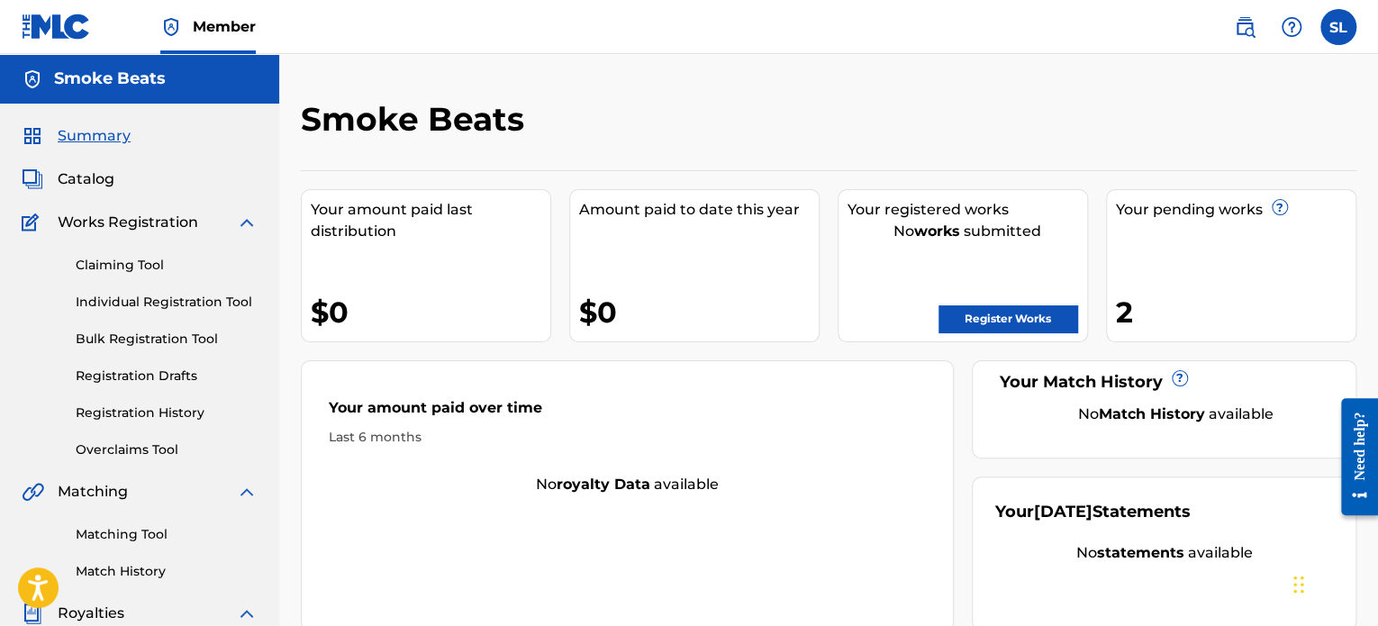
click at [86, 180] on span "Catalog" at bounding box center [86, 179] width 57 height 22
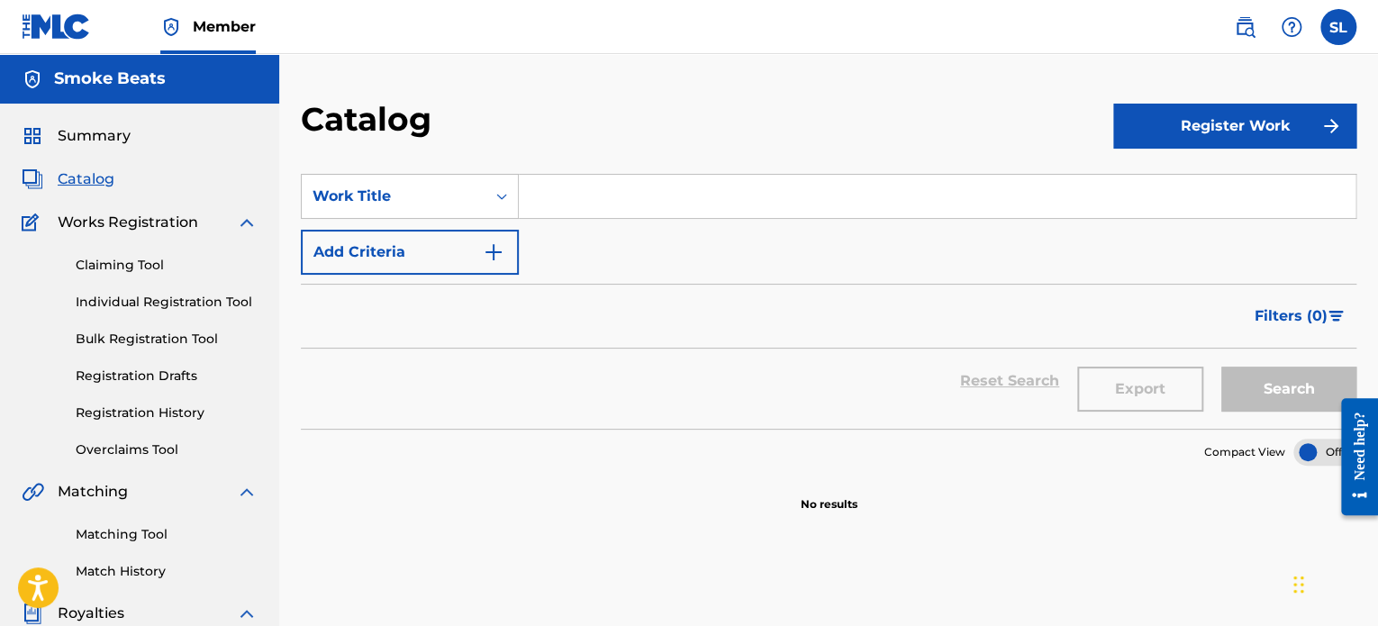
click at [582, 211] on input "Search Form" at bounding box center [937, 196] width 837 height 43
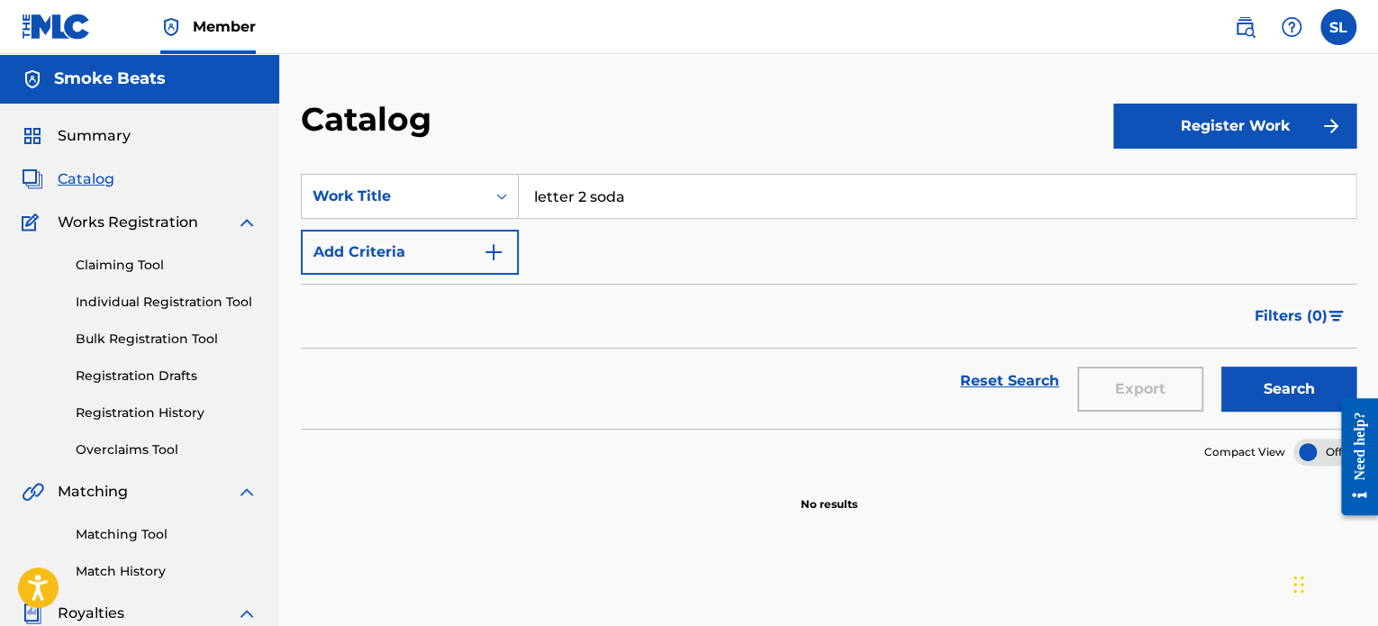
type input "letter 2 soda"
click at [384, 267] on button "Add Criteria" at bounding box center [410, 252] width 218 height 45
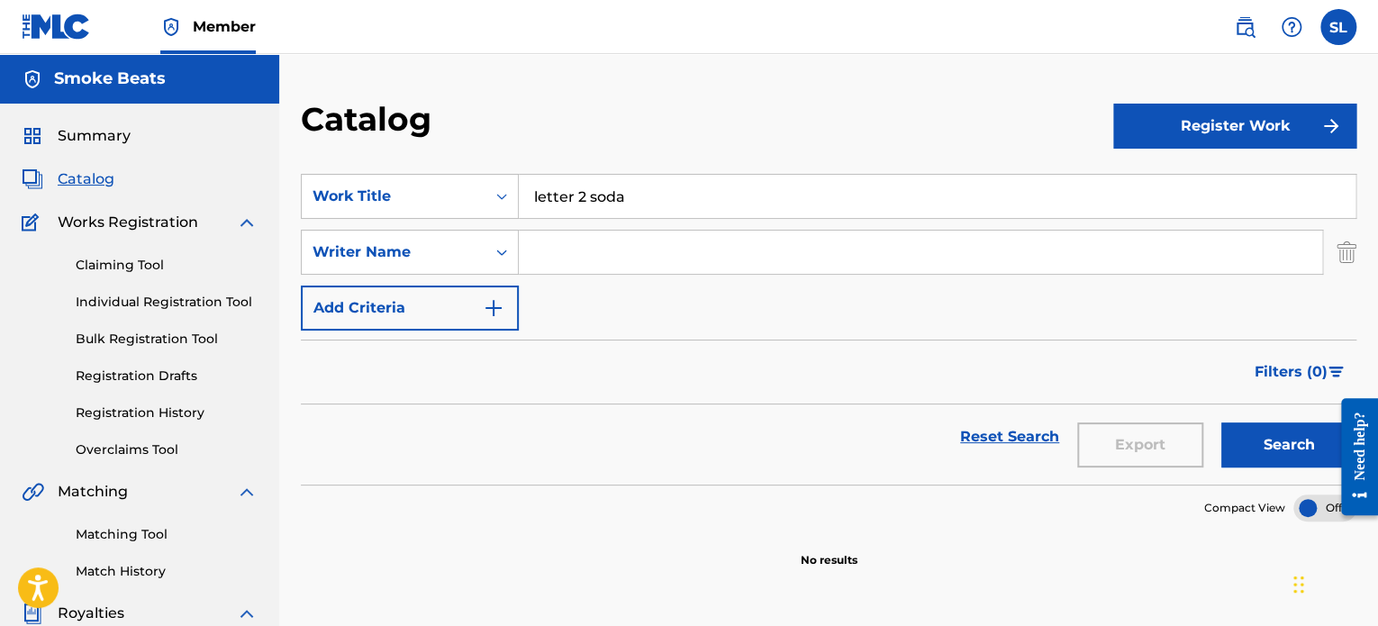
click at [570, 258] on input "Search Form" at bounding box center [920, 252] width 803 height 43
type input "STYREAN LEE"
click at [1280, 448] on button "Search" at bounding box center [1288, 444] width 135 height 45
click at [128, 262] on link "Claiming Tool" at bounding box center [167, 265] width 182 height 19
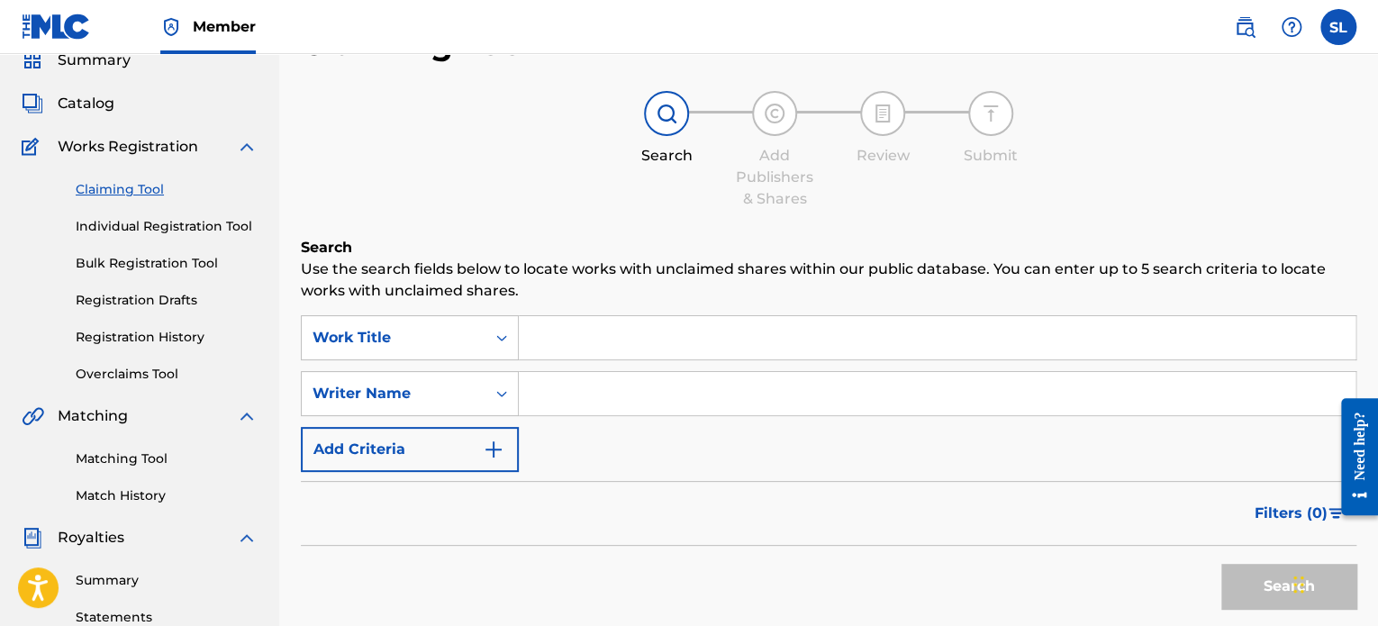
scroll to position [90, 0]
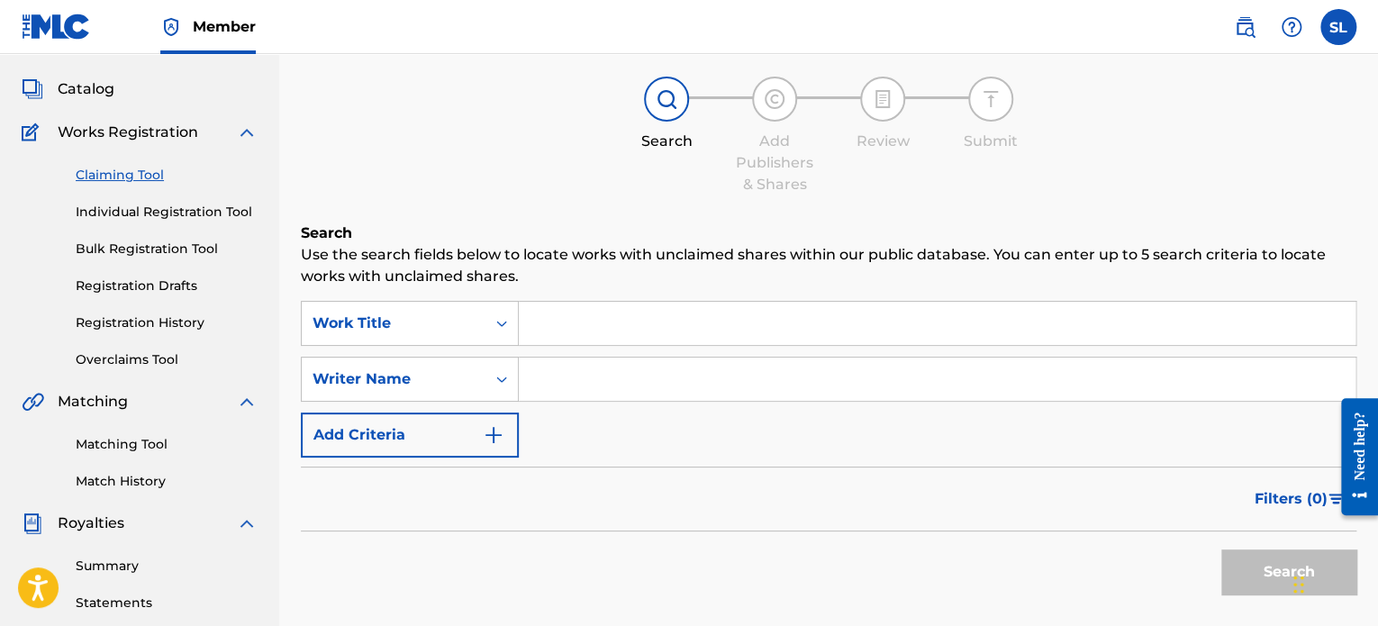
click at [616, 323] on input "Search Form" at bounding box center [937, 323] width 837 height 43
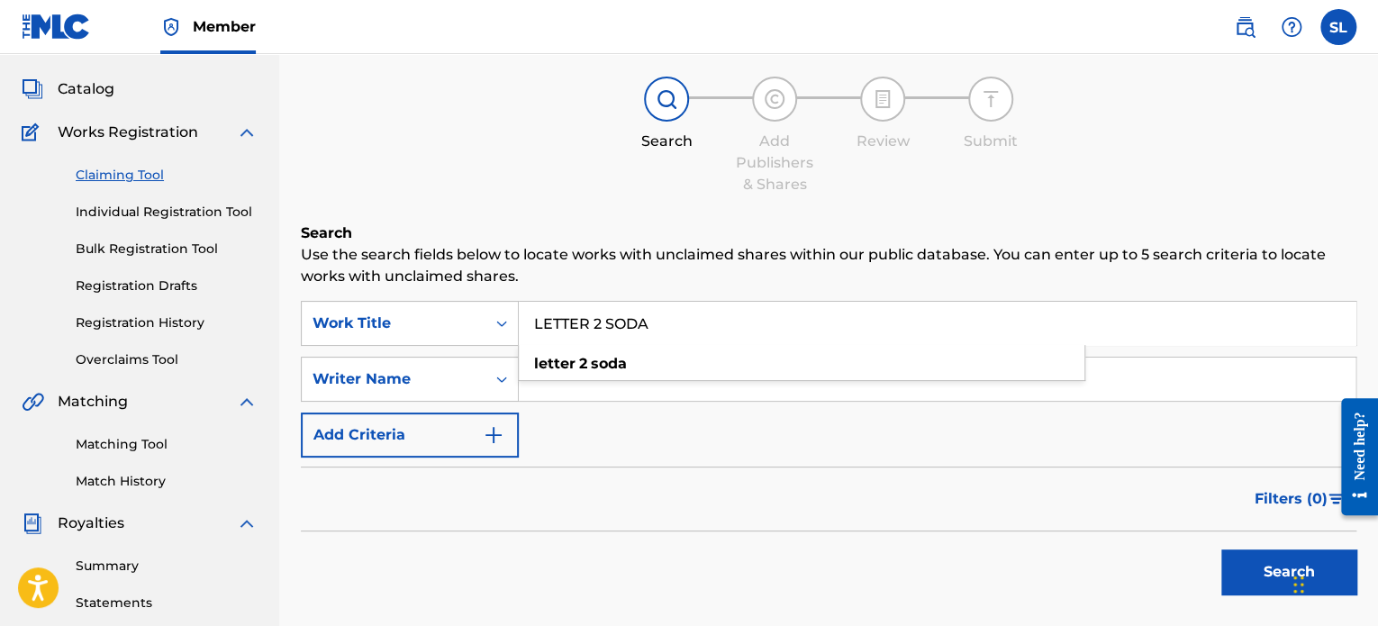
type input "LETTER 2 SODA"
click at [648, 388] on input "Search Form" at bounding box center [937, 379] width 837 height 43
type input "STYREAN LEE"
click at [1272, 582] on button "Search" at bounding box center [1288, 571] width 135 height 45
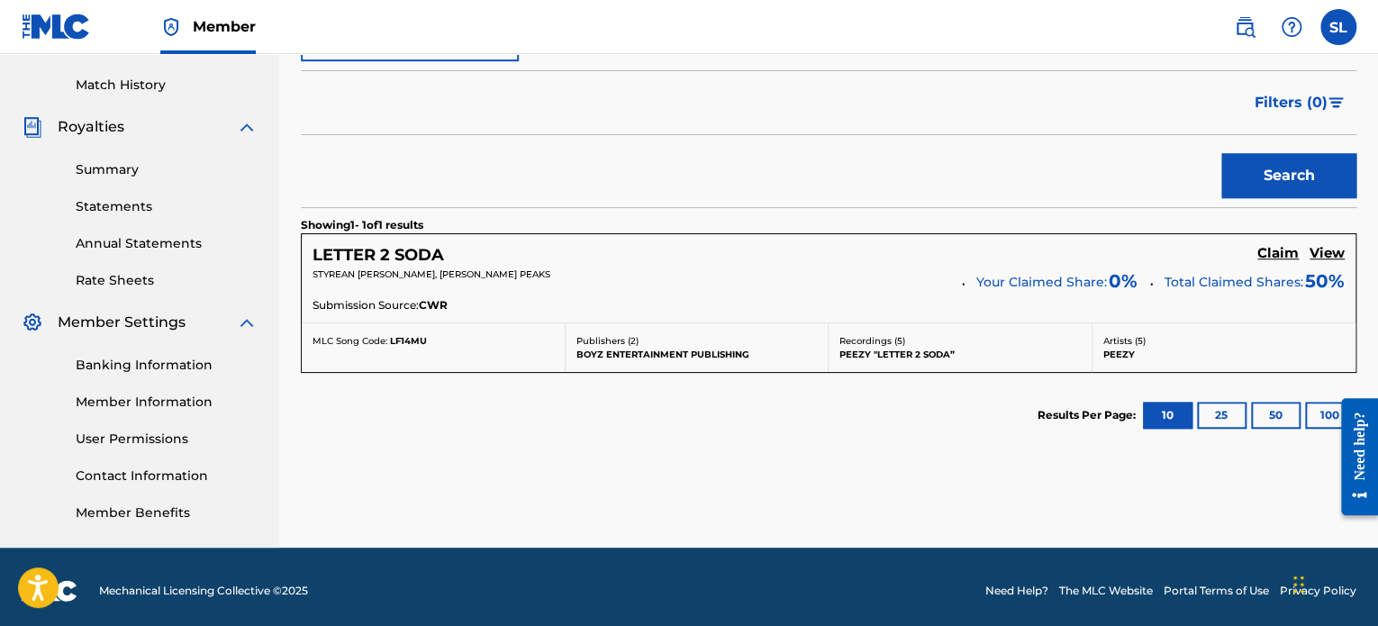
scroll to position [494, 0]
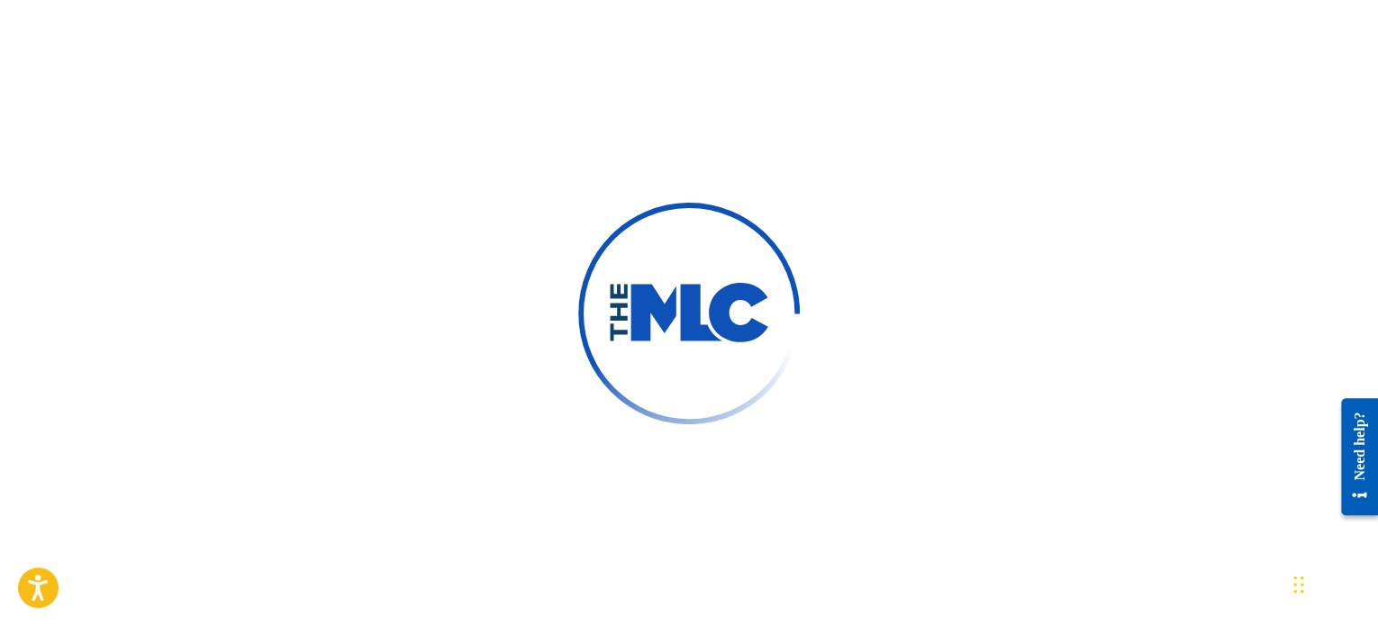
click at [1368, 479] on div "Need help?" at bounding box center [1359, 445] width 24 height 68
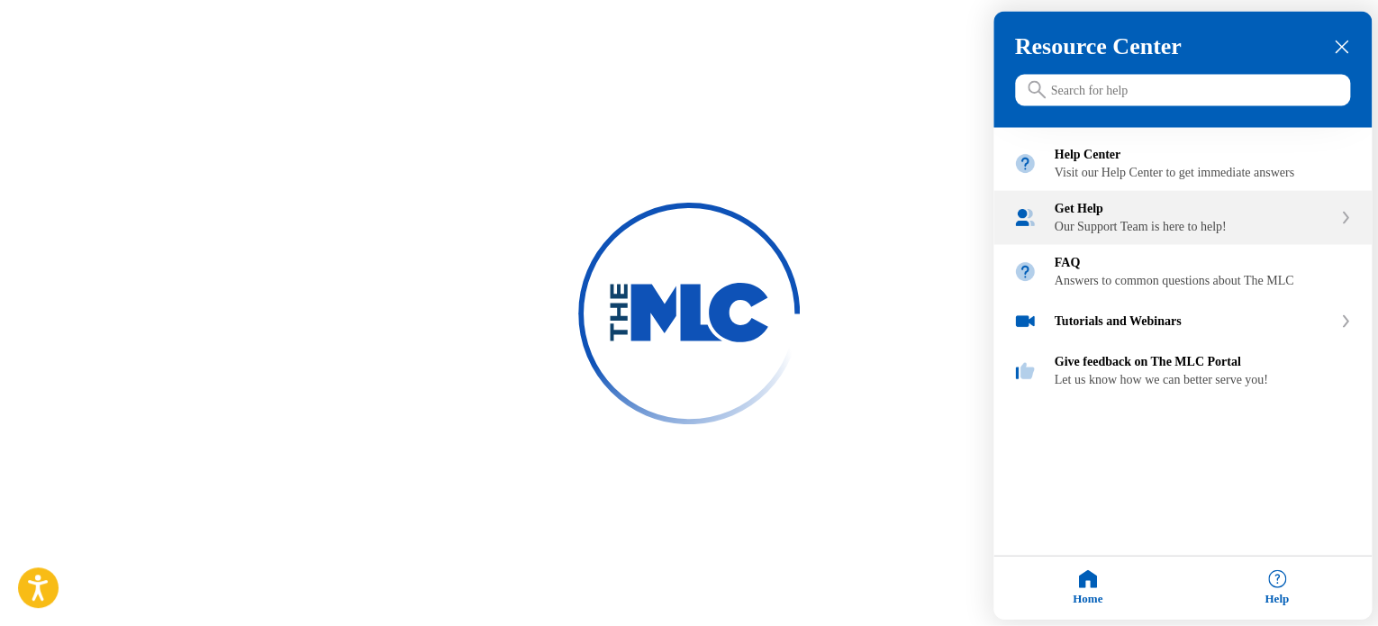
click at [1207, 245] on div "Get Help Our Support Team is here to help!" at bounding box center [1182, 218] width 378 height 54
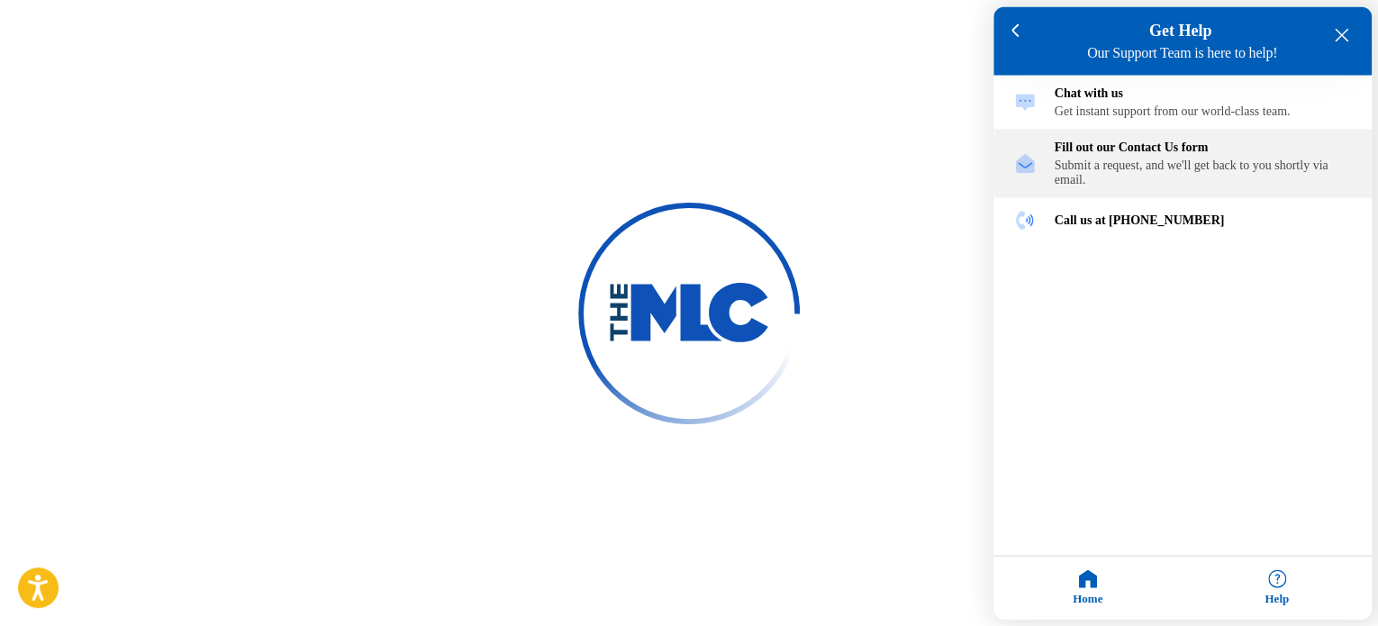
click at [1170, 178] on div "Submit a request, and we'll get back to you shortly via email." at bounding box center [1203, 172] width 297 height 29
click at [1219, 155] on div "Fill out our Contact Us form" at bounding box center [1203, 147] width 297 height 14
click at [1207, 179] on div "Submit a request, and we'll get back to you shortly via email." at bounding box center [1203, 172] width 297 height 29
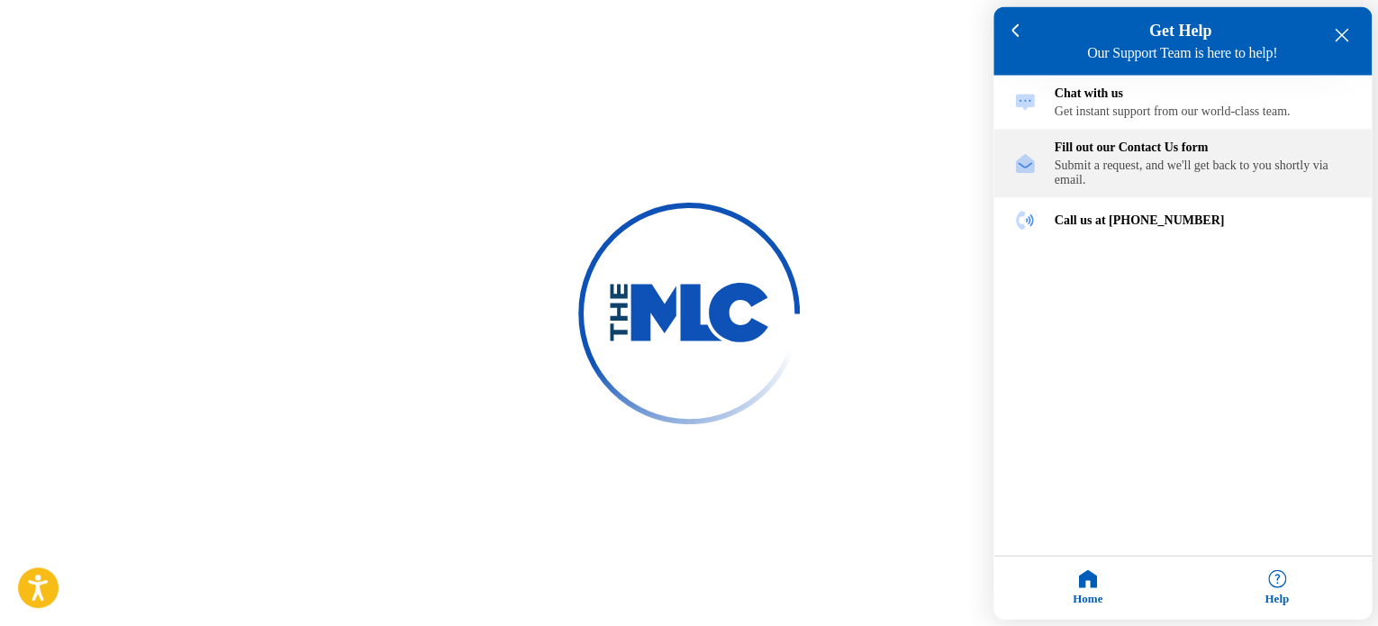
click at [1141, 155] on div "Fill out our Contact Us form" at bounding box center [1203, 147] width 297 height 14
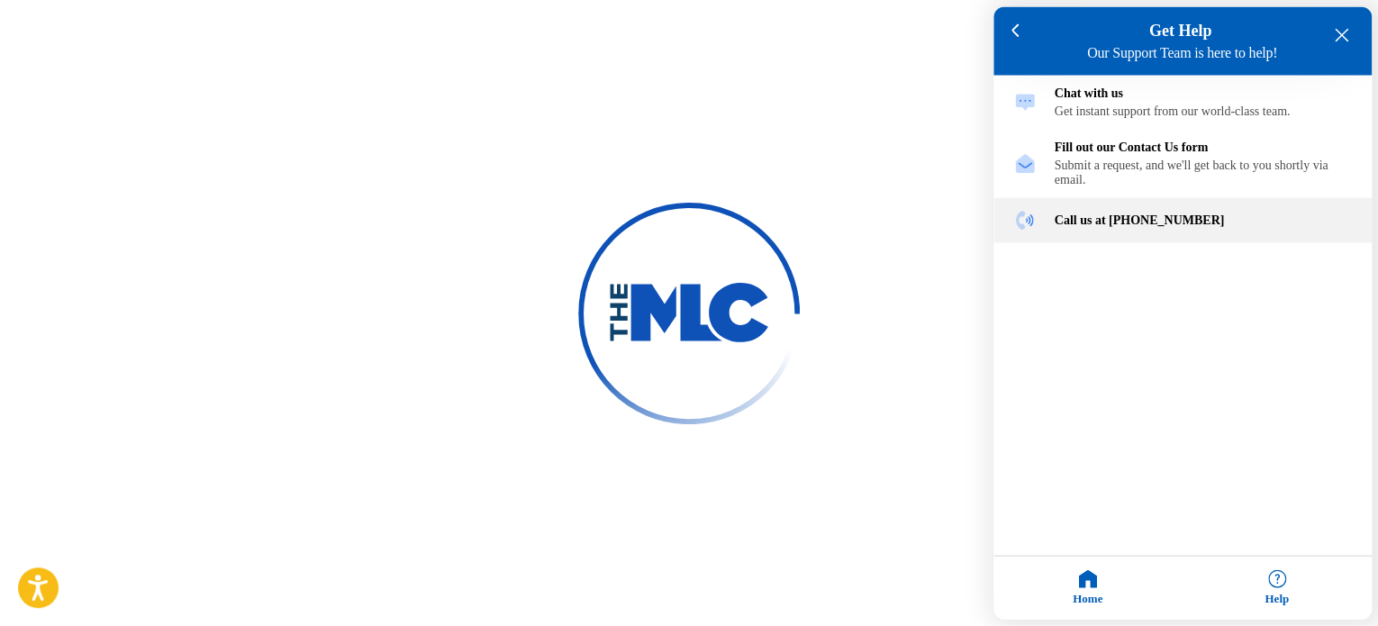
click at [1182, 242] on div "Call us at [PHONE_NUMBER]" at bounding box center [1182, 220] width 378 height 45
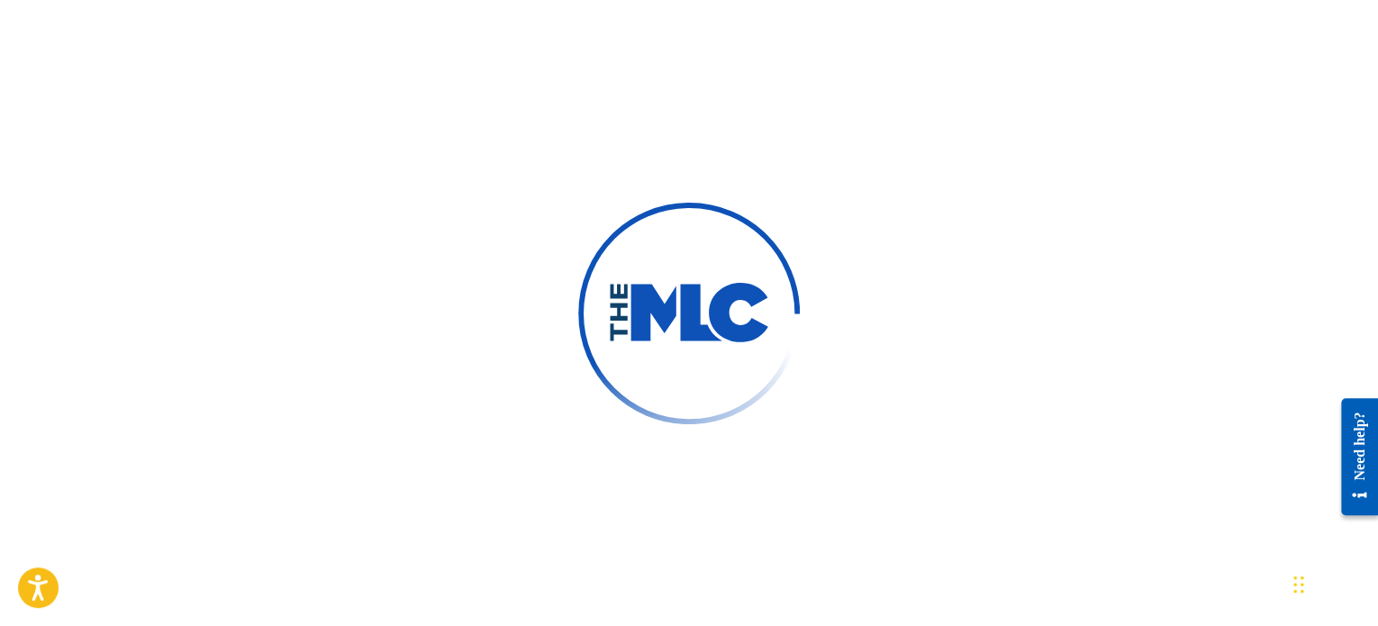
click at [1354, 467] on div "Need help?" at bounding box center [1359, 445] width 24 height 68
